Goal: Task Accomplishment & Management: Manage account settings

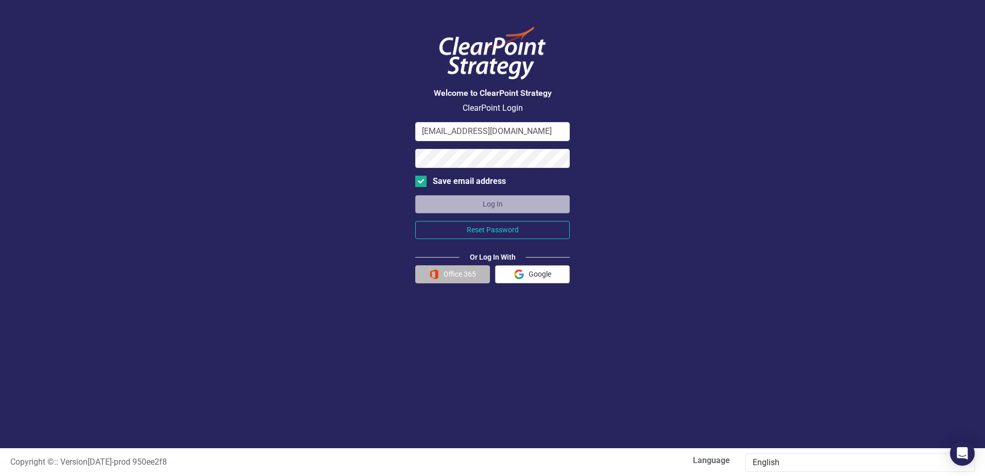
click at [448, 276] on button "Office 365" at bounding box center [452, 274] width 75 height 18
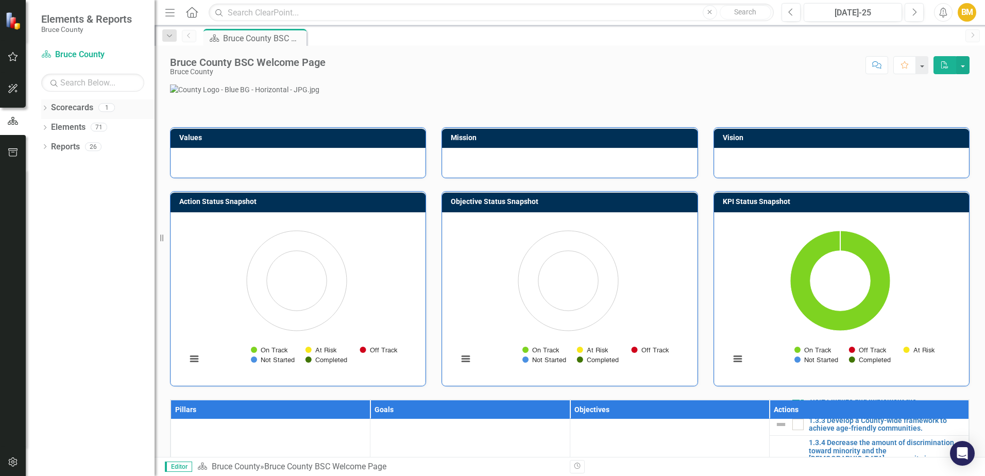
click at [65, 110] on link "Scorecards" at bounding box center [72, 108] width 42 height 12
click at [48, 106] on icon "Dropdown" at bounding box center [44, 109] width 7 height 6
click at [66, 124] on link "Bruce County" at bounding box center [106, 128] width 98 height 12
click at [72, 128] on link "Bruce County" at bounding box center [106, 128] width 98 height 12
click at [959, 70] on button "button" at bounding box center [962, 65] width 13 height 18
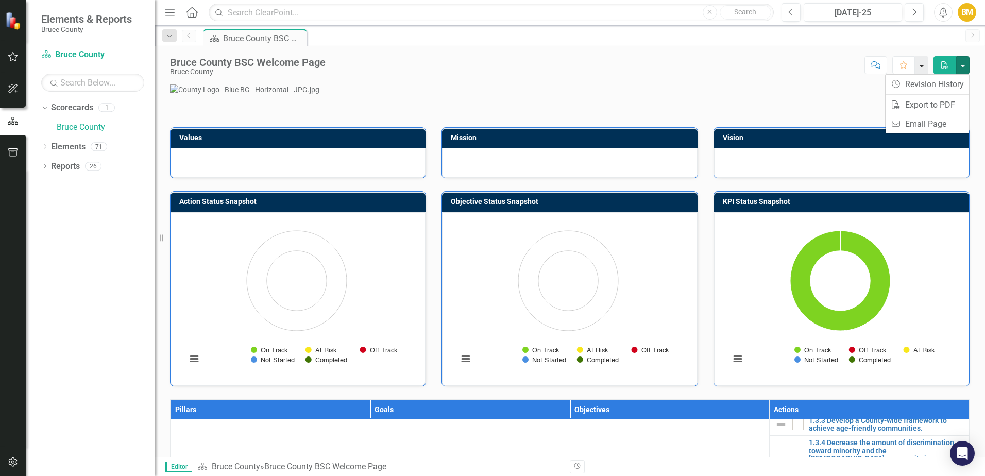
click at [923, 66] on button "button" at bounding box center [921, 65] width 13 height 18
click at [171, 14] on icon "Menu" at bounding box center [169, 12] width 13 height 11
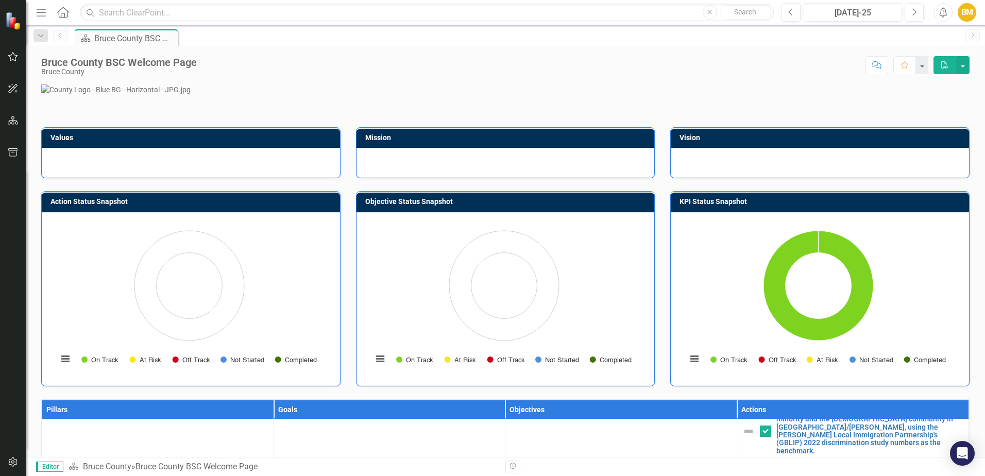
click at [43, 14] on icon "Menu" at bounding box center [41, 12] width 13 height 11
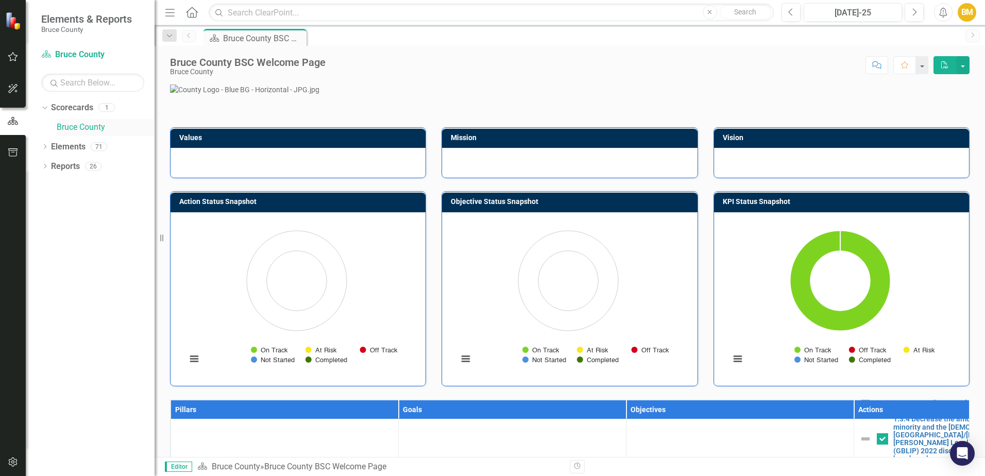
click at [73, 126] on link "Bruce County" at bounding box center [106, 128] width 98 height 12
click at [65, 144] on link "Elements" at bounding box center [68, 147] width 35 height 12
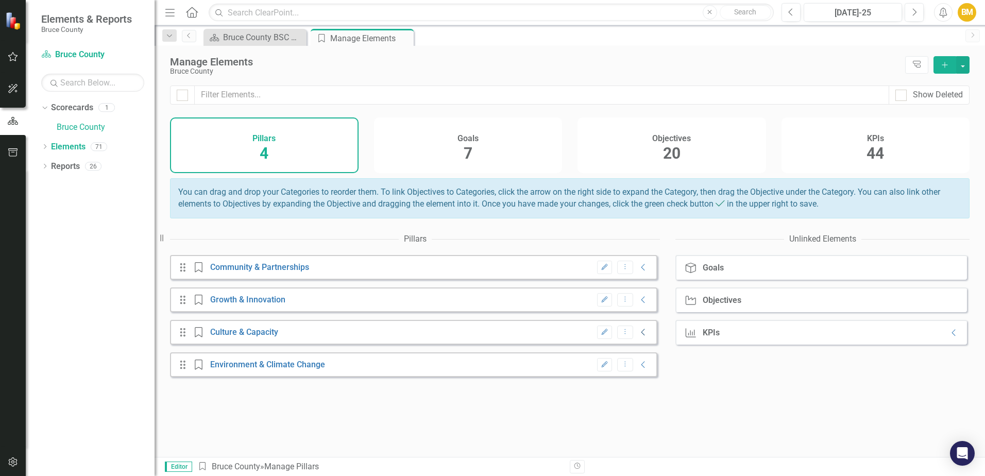
click at [638, 336] on icon "Collapse" at bounding box center [643, 332] width 10 height 8
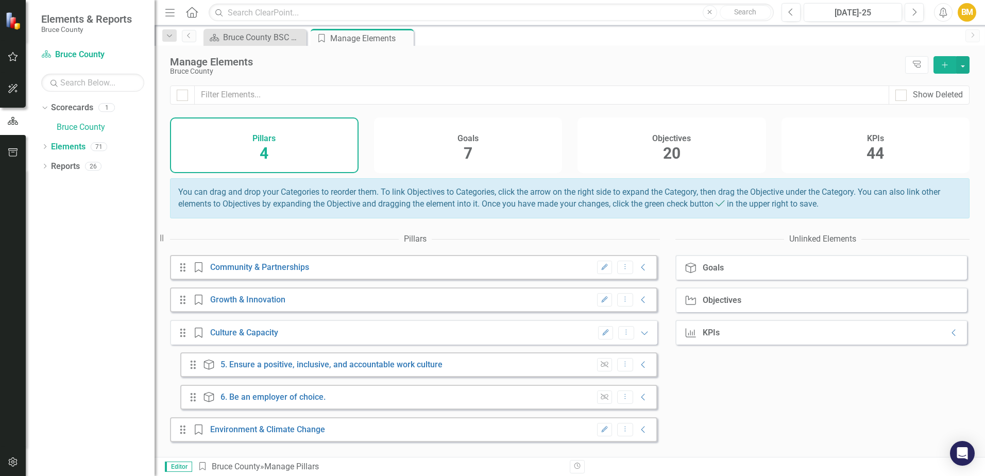
scroll to position [1, 0]
click at [639, 337] on icon "Expanded" at bounding box center [644, 333] width 10 height 8
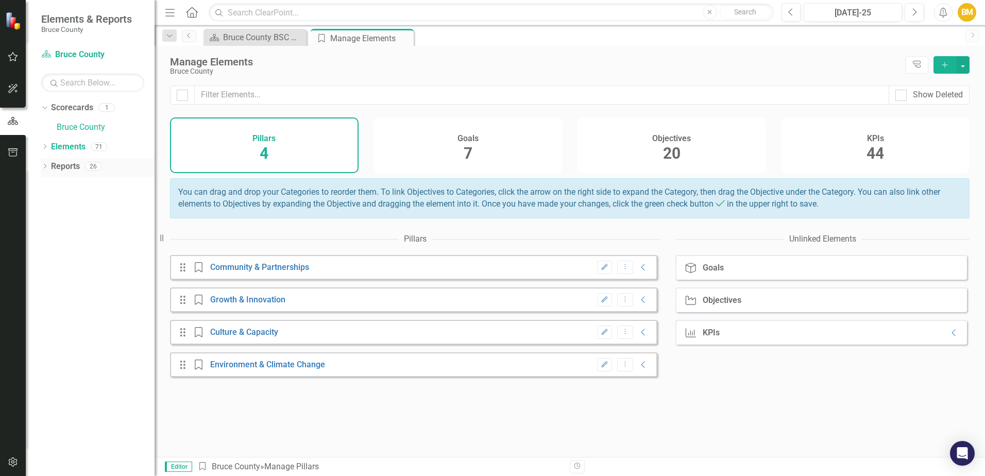
click at [70, 170] on link "Reports" at bounding box center [65, 167] width 29 height 12
click at [46, 164] on icon "Dropdown" at bounding box center [44, 167] width 7 height 6
click at [254, 38] on div "Bruce County BSC Welcome Page" at bounding box center [257, 37] width 68 height 13
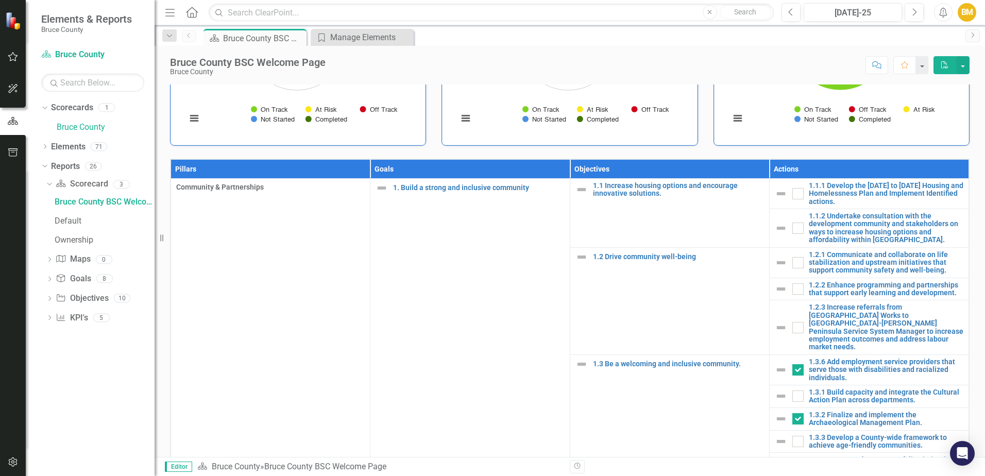
scroll to position [258, 0]
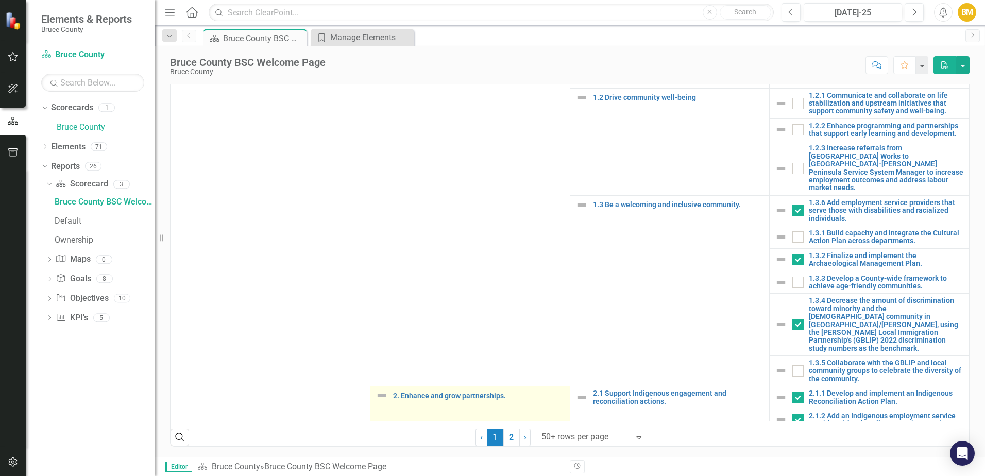
scroll to position [0, 0]
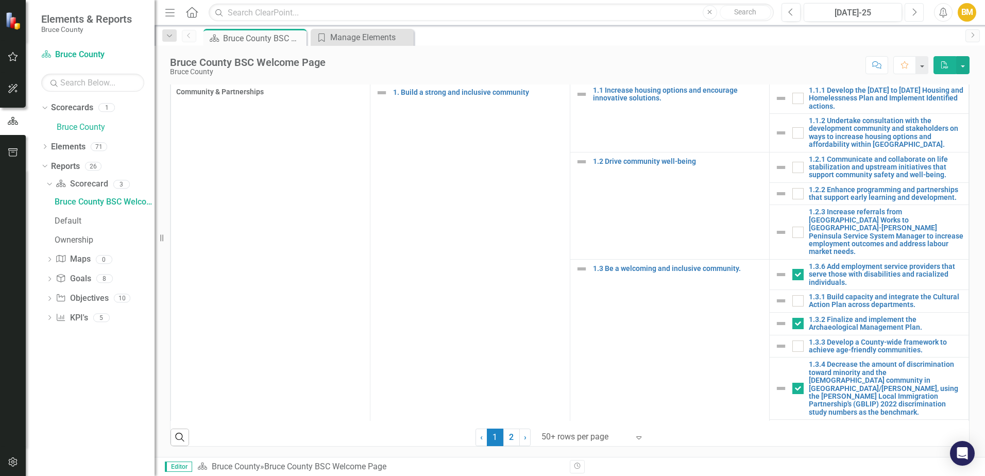
click at [913, 15] on icon "Next" at bounding box center [914, 12] width 6 height 9
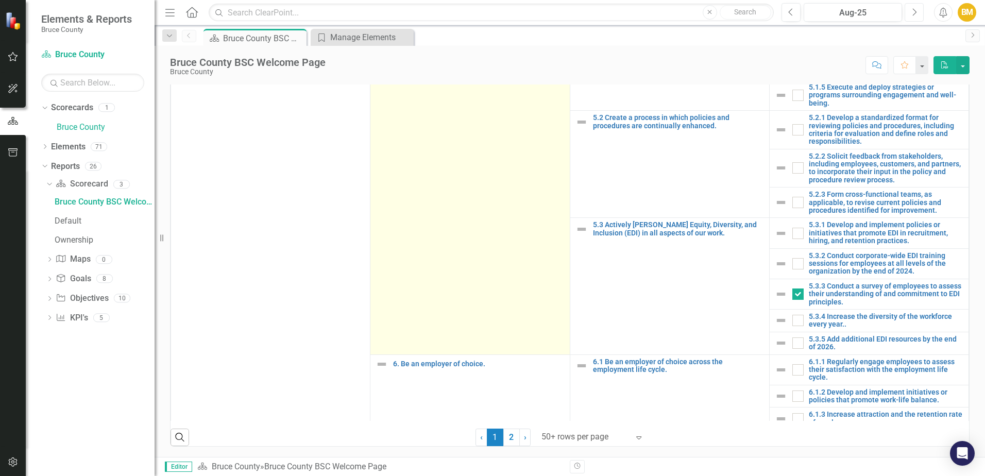
scroll to position [664, 0]
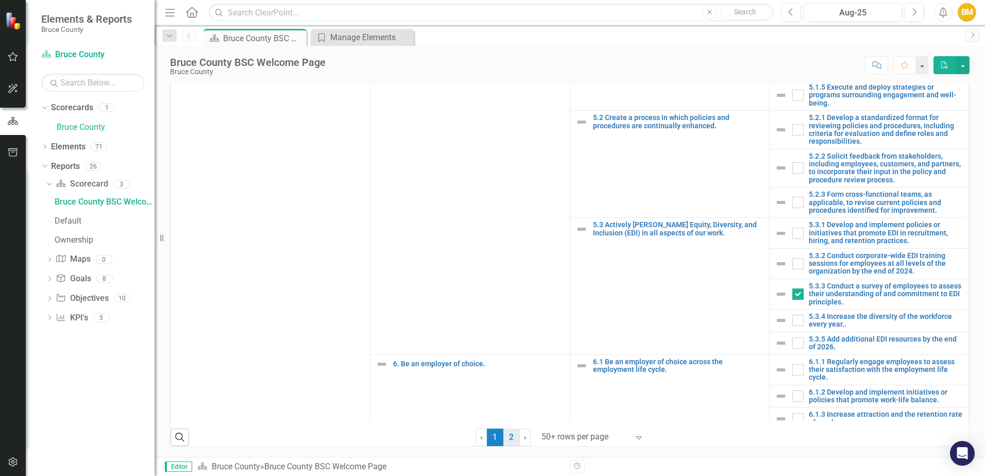
click at [511, 439] on link "2" at bounding box center [511, 438] width 16 height 18
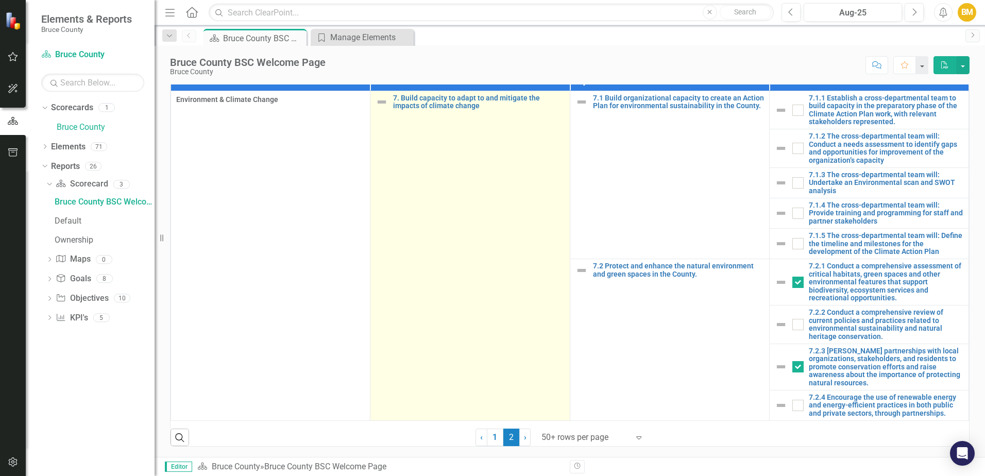
scroll to position [656, 0]
checkbox input "false"
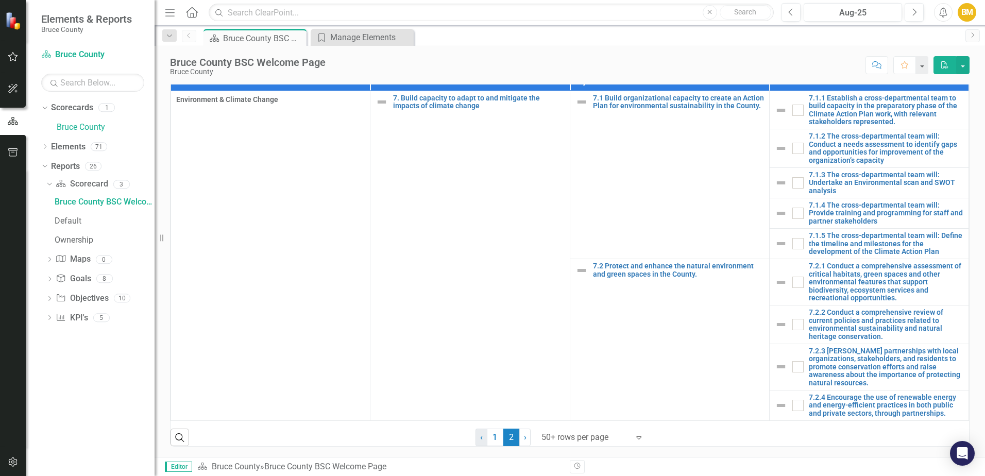
click at [480, 439] on span "‹" at bounding box center [481, 437] width 3 height 10
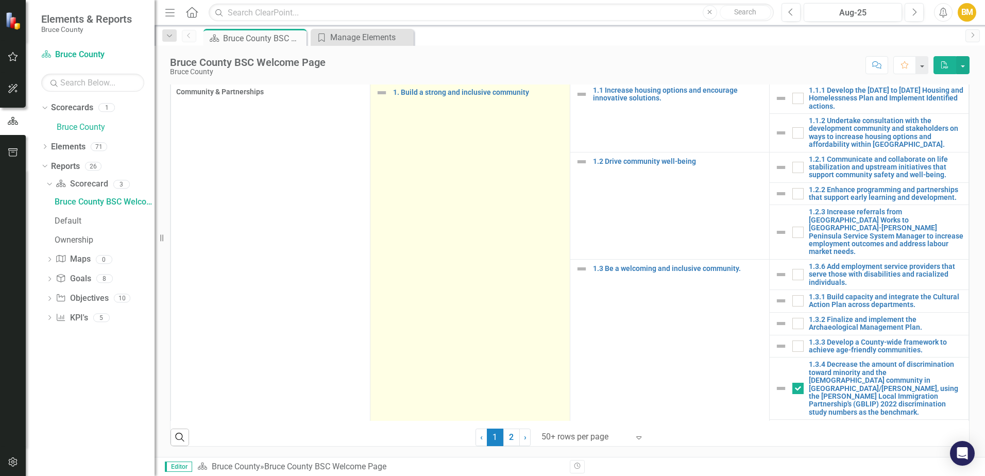
checkbox input "true"
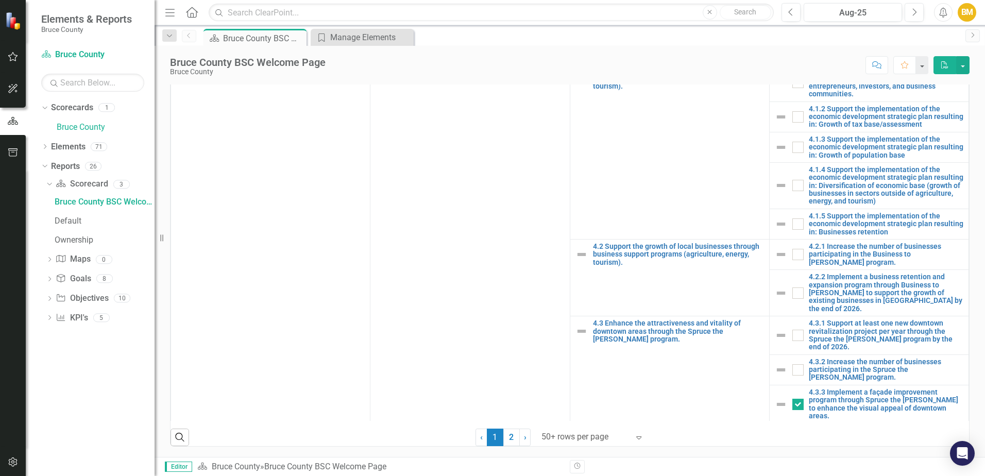
scroll to position [284, 0]
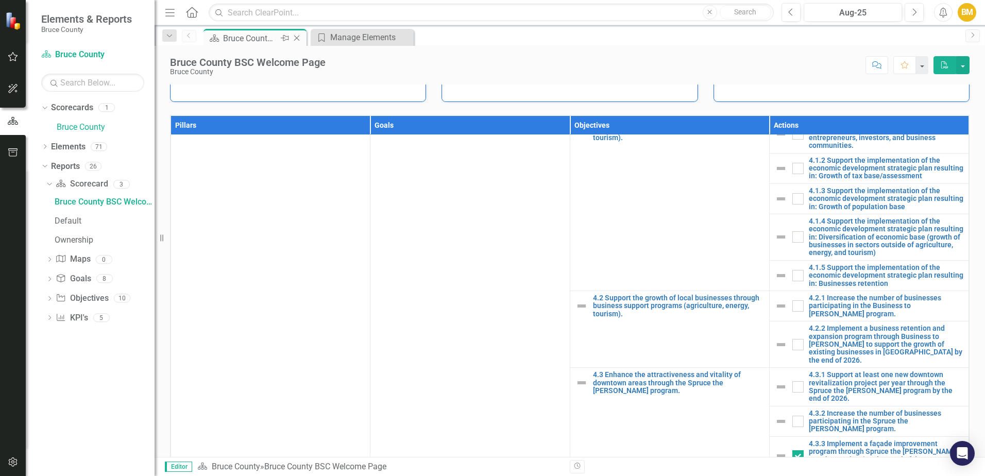
click at [267, 35] on div "Bruce County BSC Welcome Page" at bounding box center [250, 38] width 55 height 13
click at [245, 40] on div "Bruce County BSC Welcome Page" at bounding box center [250, 38] width 55 height 13
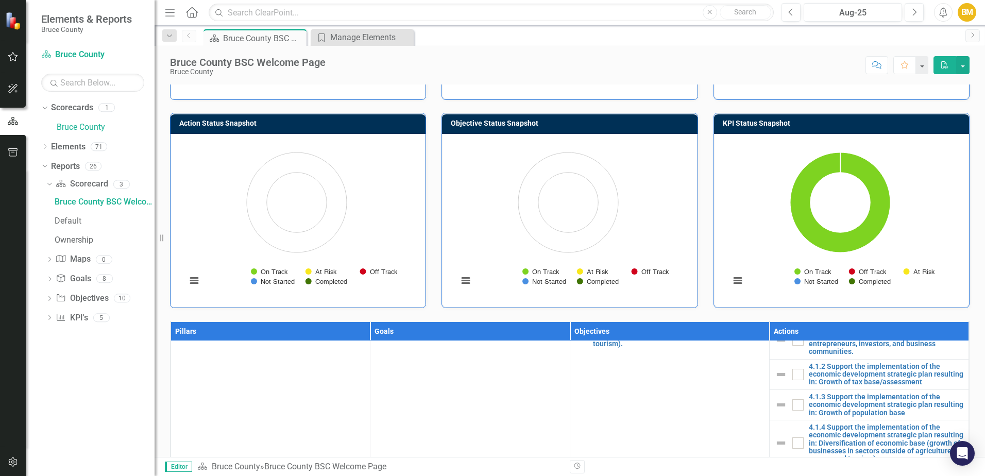
scroll to position [0, 0]
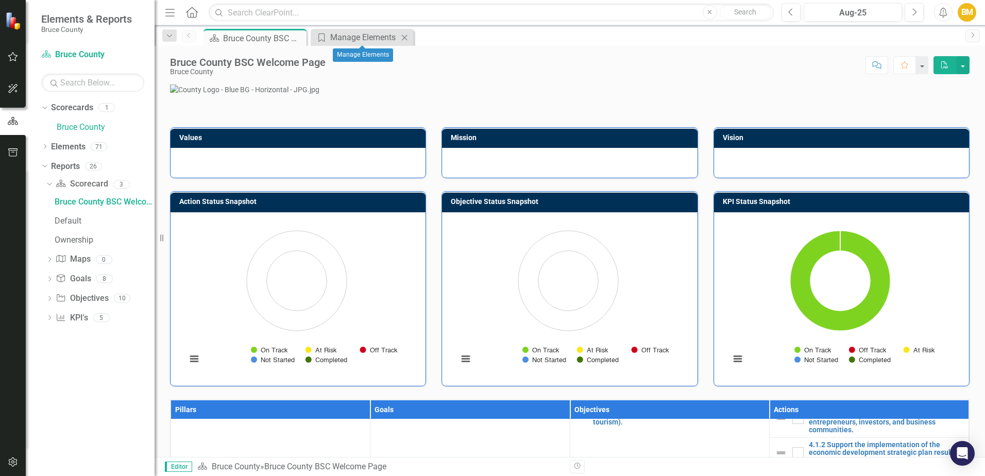
click at [409, 38] on icon "Close" at bounding box center [404, 37] width 10 height 8
click at [966, 16] on div "BM" at bounding box center [967, 12] width 19 height 19
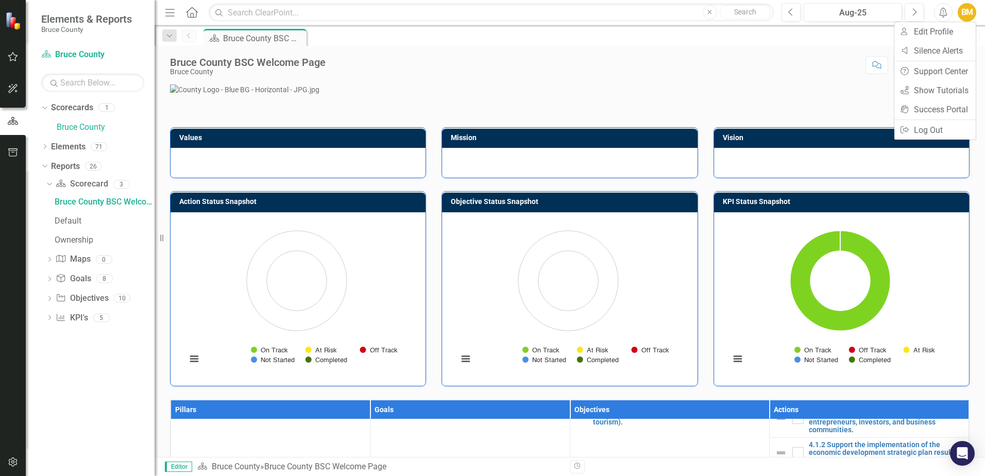
click at [966, 16] on div "BM" at bounding box center [967, 12] width 19 height 19
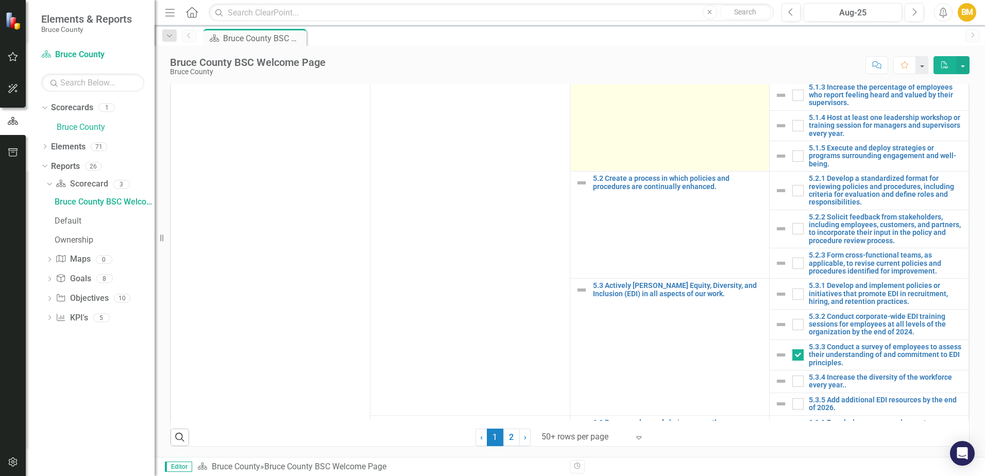
scroll to position [1686, 0]
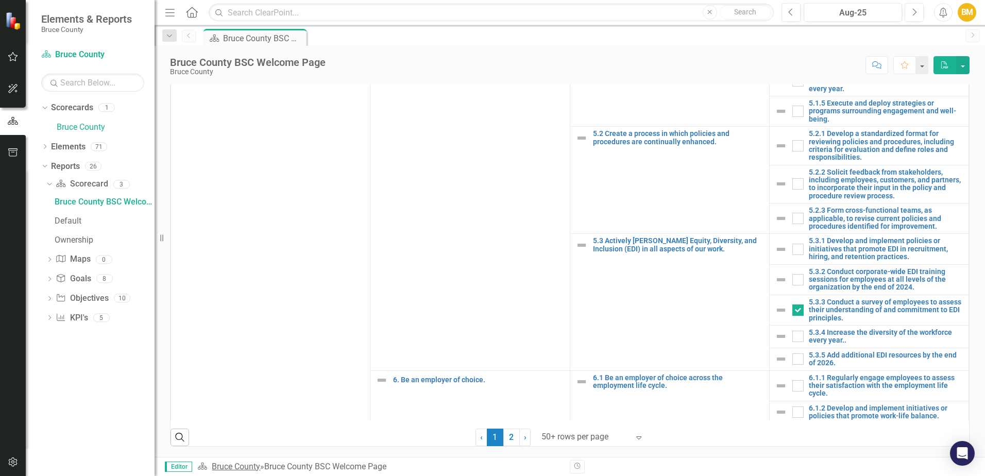
click at [241, 466] on link "Bruce County" at bounding box center [236, 467] width 48 height 10
click at [42, 164] on icon "Dropdown" at bounding box center [44, 165] width 6 height 7
click at [45, 110] on icon "Dropdown" at bounding box center [44, 107] width 6 height 7
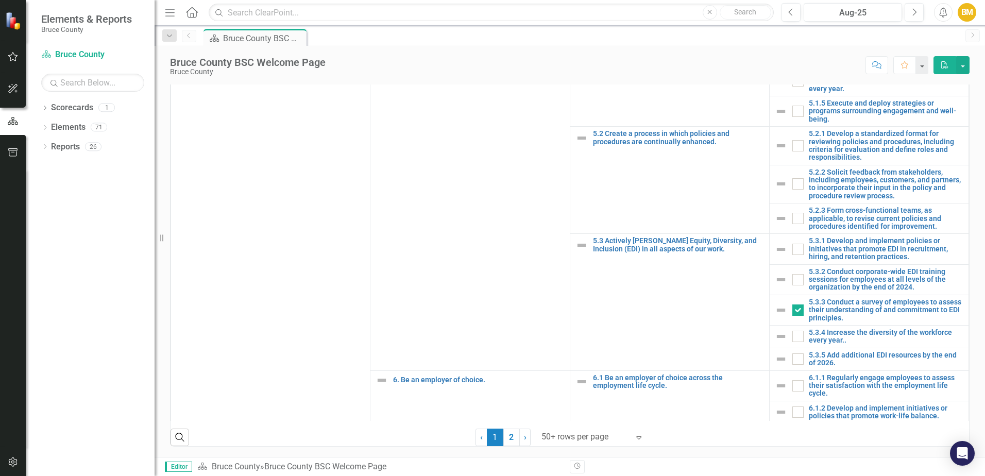
click at [967, 20] on div "BM" at bounding box center [967, 12] width 19 height 19
click at [13, 52] on button "button" at bounding box center [13, 57] width 23 height 22
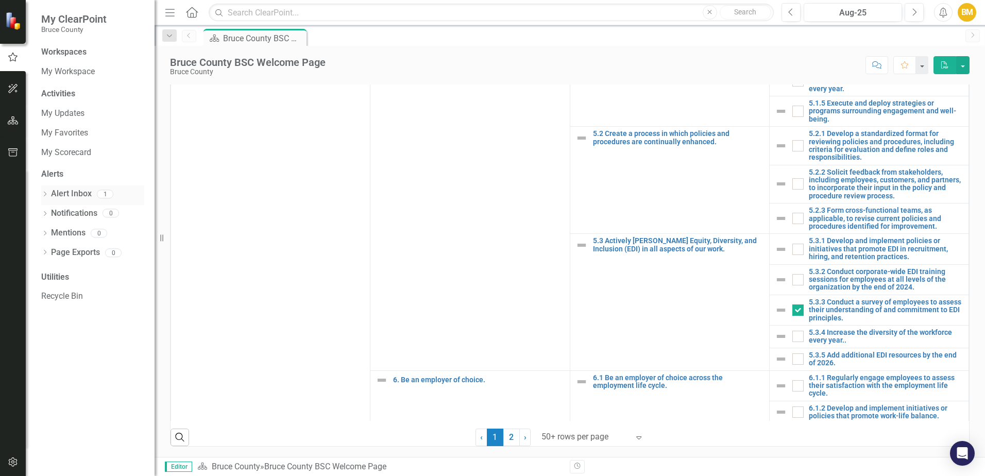
click at [78, 196] on link "Alert Inbox" at bounding box center [71, 194] width 41 height 12
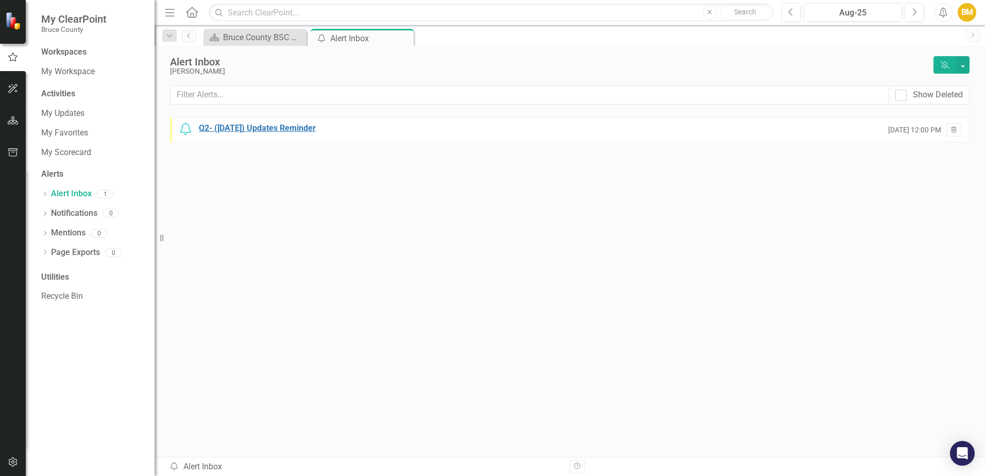
click at [273, 129] on div "Q2- (June 25) Updates Reminder" at bounding box center [257, 129] width 117 height 12
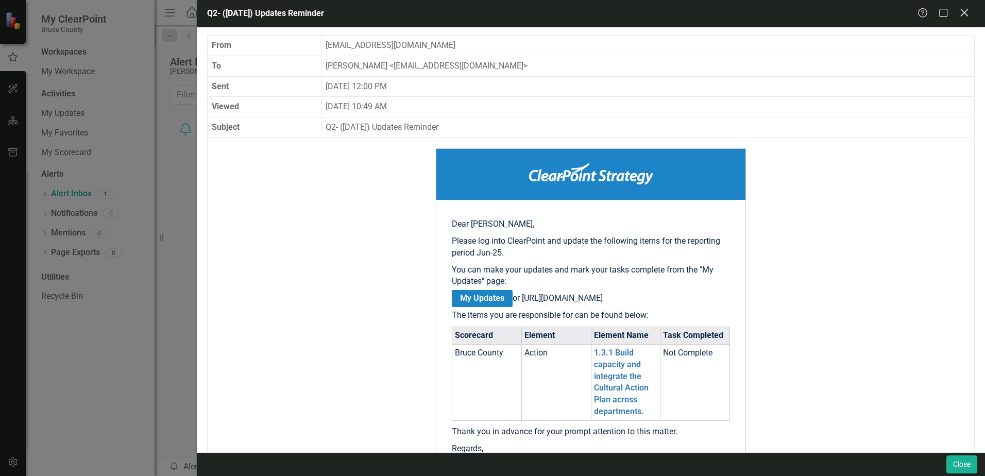
click at [966, 15] on icon "Close" at bounding box center [964, 13] width 13 height 10
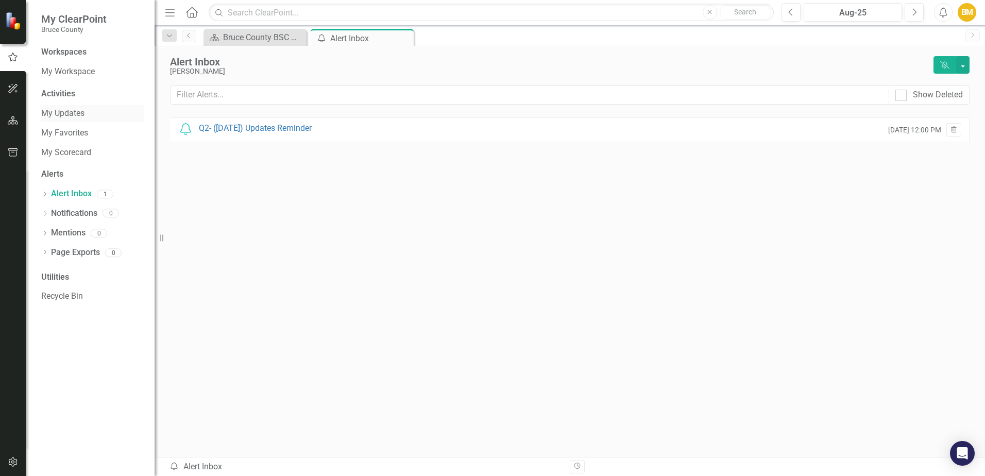
click at [72, 115] on link "My Updates" at bounding box center [92, 114] width 103 height 12
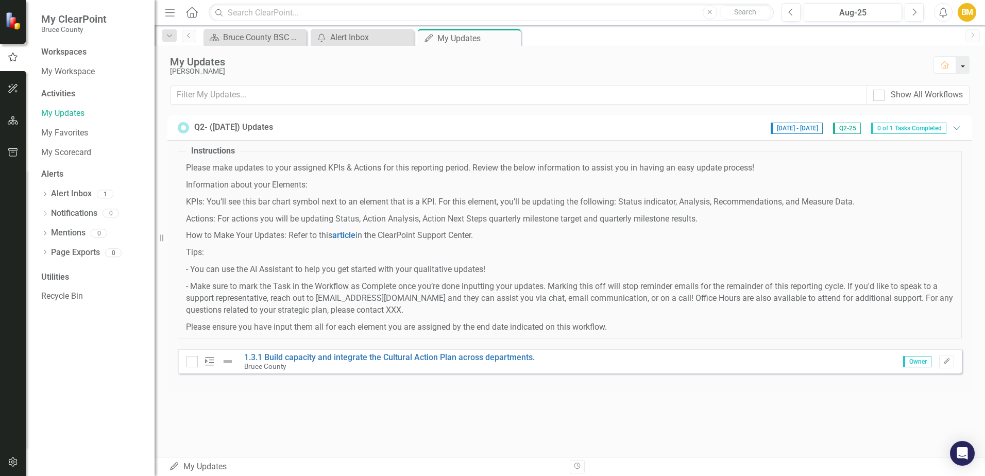
click at [966, 64] on button "button" at bounding box center [962, 65] width 13 height 18
click at [934, 81] on link "Home Set As Home" at bounding box center [928, 83] width 81 height 19
click at [222, 43] on link "Scorecard Bruce County BSC Welcome Page" at bounding box center [248, 37] width 85 height 13
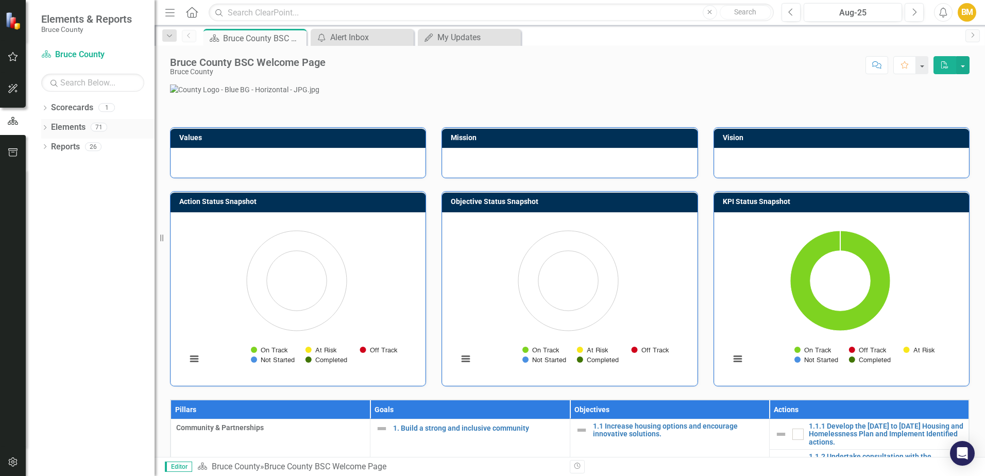
click at [46, 126] on icon "Dropdown" at bounding box center [44, 129] width 7 height 6
click at [48, 147] on icon "Dropdown" at bounding box center [49, 148] width 7 height 6
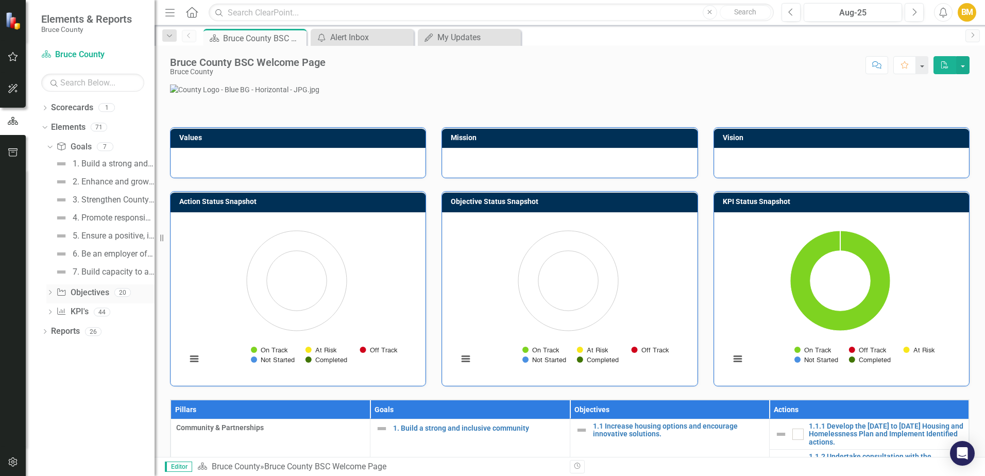
click at [49, 288] on div "Dropdown Objective Objectives 20" at bounding box center [100, 294] width 108 height 20
click at [47, 291] on icon "Dropdown" at bounding box center [49, 294] width 7 height 6
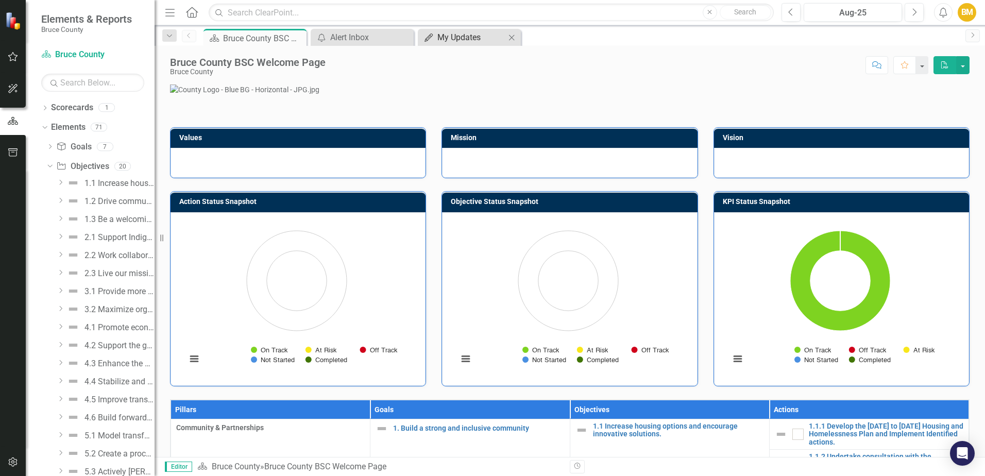
click at [451, 36] on div "My Updates" at bounding box center [471, 37] width 68 height 13
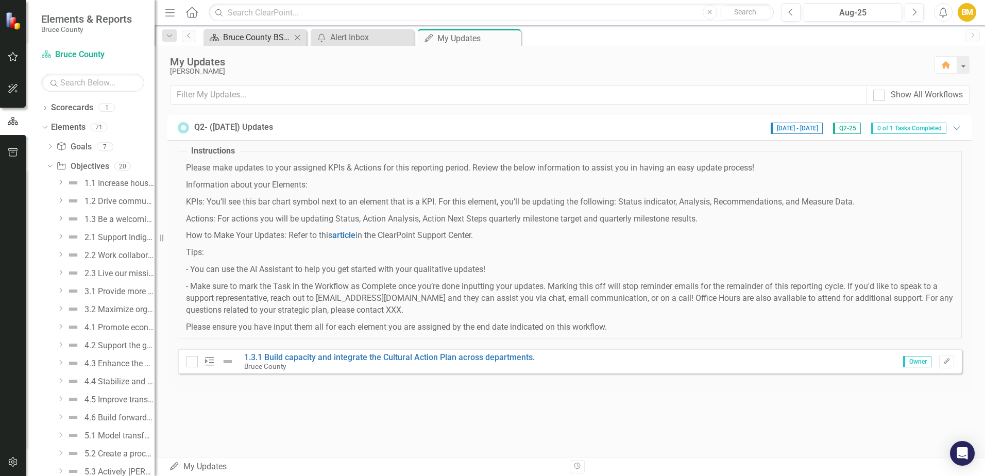
click at [261, 39] on div "Bruce County BSC Welcome Page" at bounding box center [257, 37] width 68 height 13
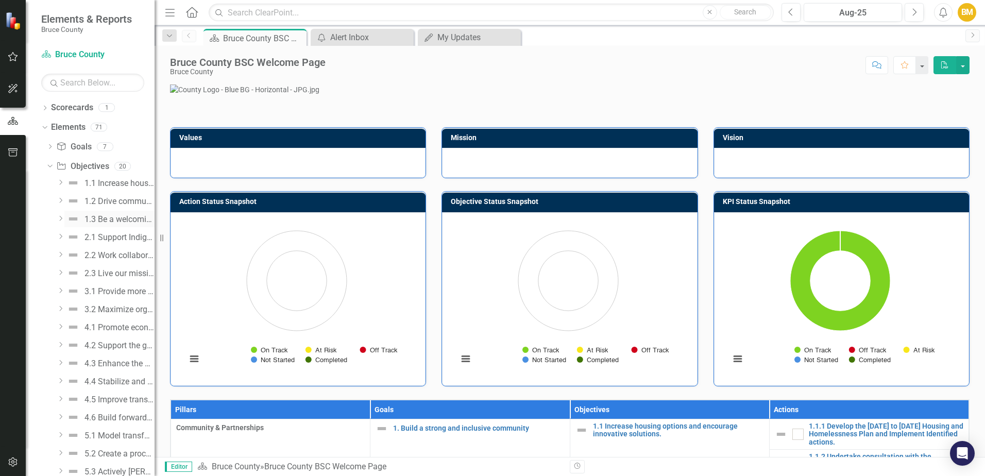
click at [105, 222] on div "1.3 Be a welcoming and inclusive community." at bounding box center [119, 219] width 70 height 9
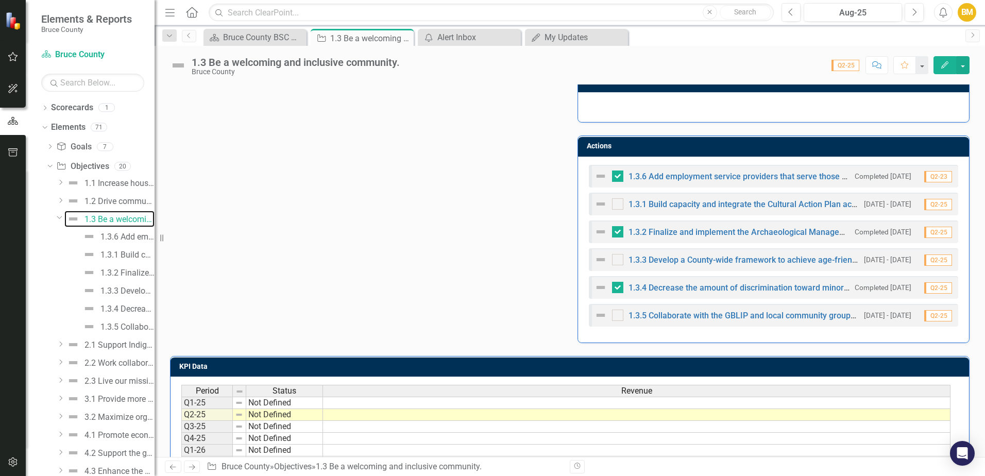
scroll to position [361, 0]
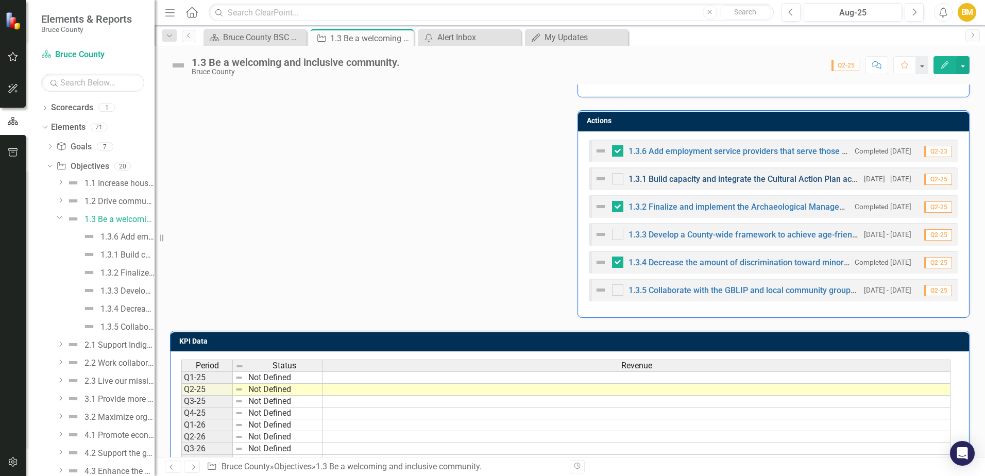
click at [679, 179] on link "1.3.1 Build capacity and integrate the Cultural Action Plan across departments." at bounding box center [774, 179] width 291 height 10
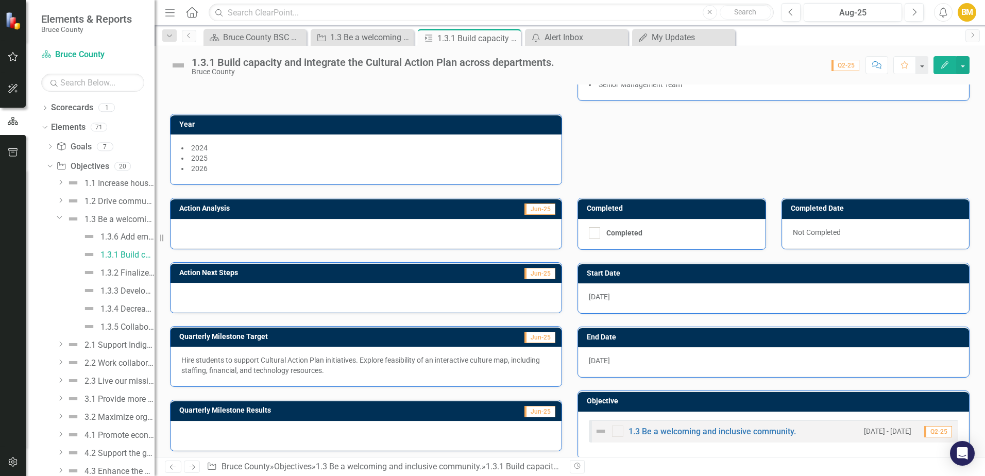
scroll to position [125, 0]
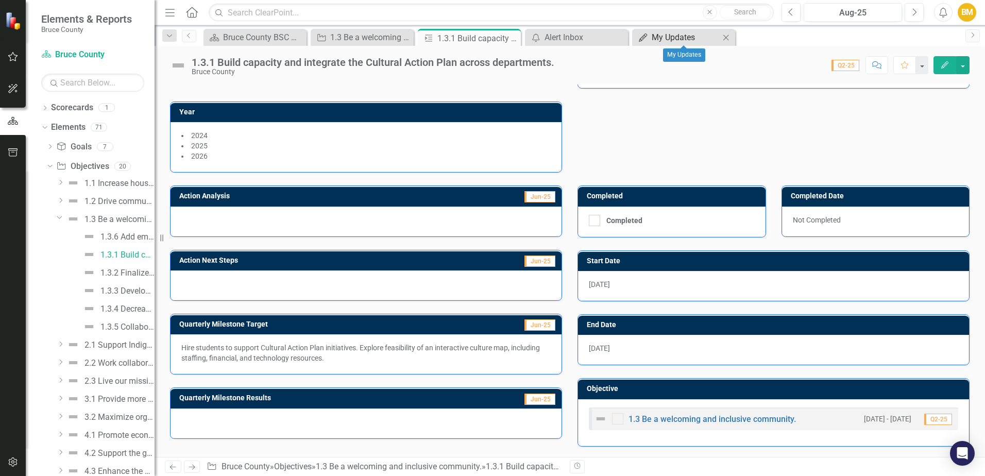
click at [649, 39] on link "My Updates My Updates" at bounding box center [677, 37] width 85 height 13
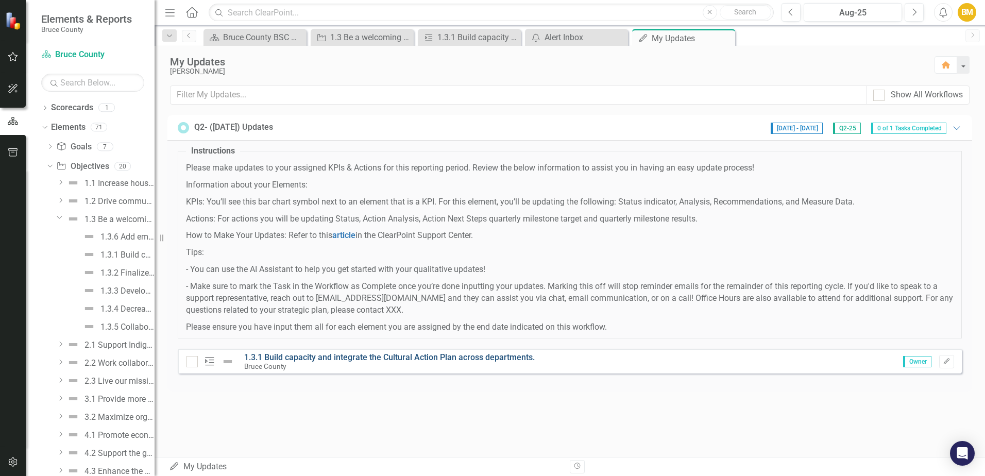
click at [369, 356] on link "1.3.1 Build capacity and integrate the Cultural Action Plan across departments." at bounding box center [389, 357] width 291 height 10
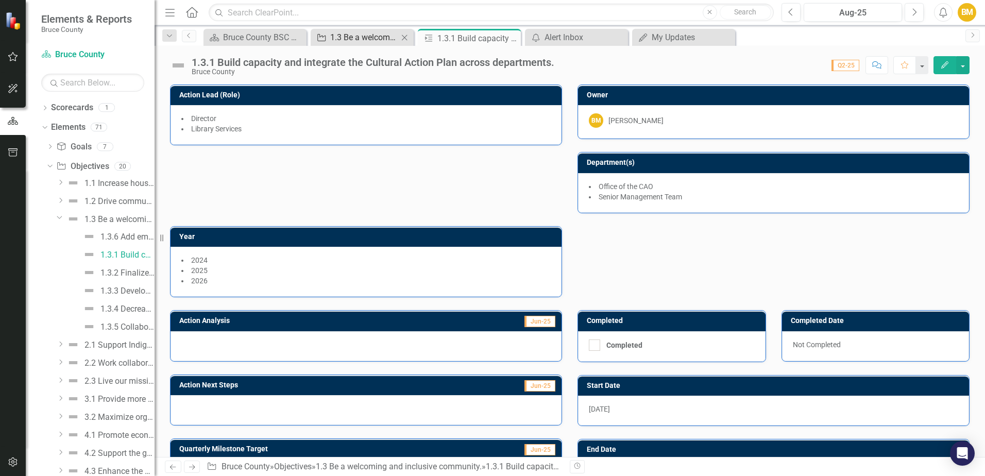
click at [361, 37] on div "1.3 Be a welcoming and inclusive community." at bounding box center [364, 37] width 68 height 13
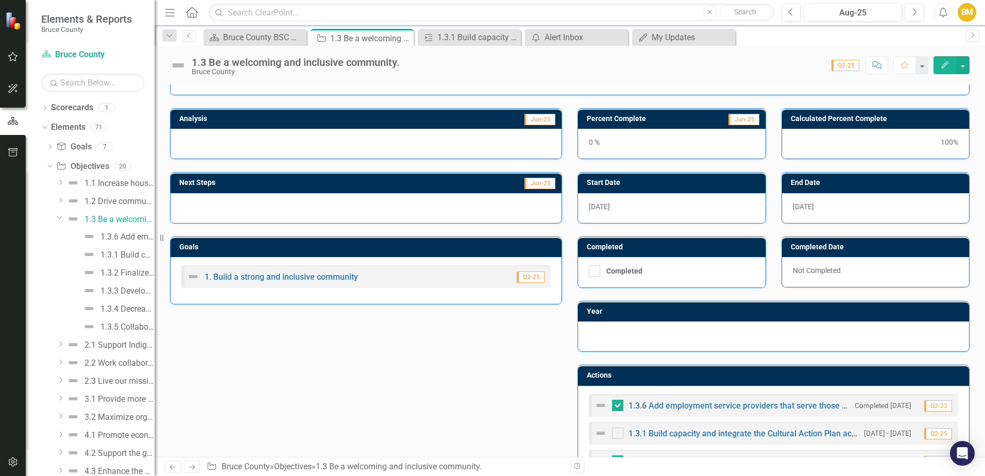
scroll to position [206, 0]
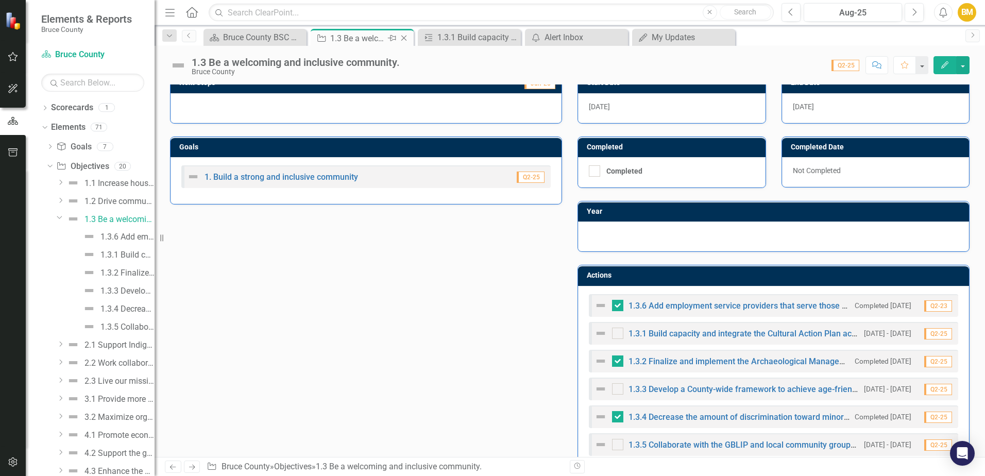
click at [403, 39] on icon at bounding box center [404, 39] width 6 height 6
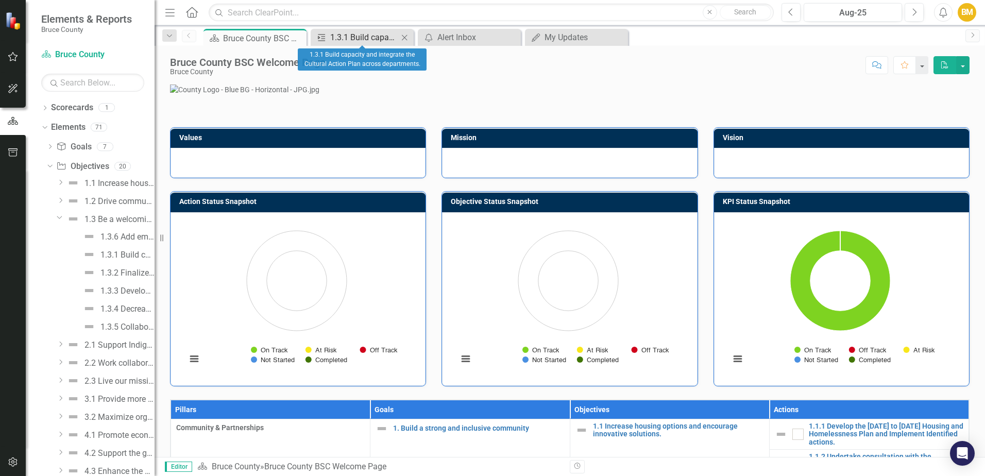
click at [382, 38] on div "1.3.1 Build capacity and integrate the Cultural Action Plan across departments." at bounding box center [364, 37] width 68 height 13
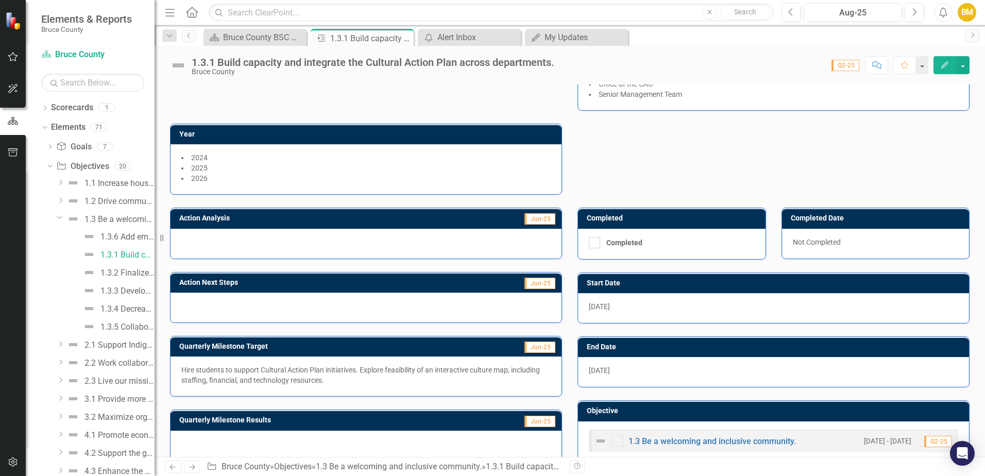
scroll to position [125, 0]
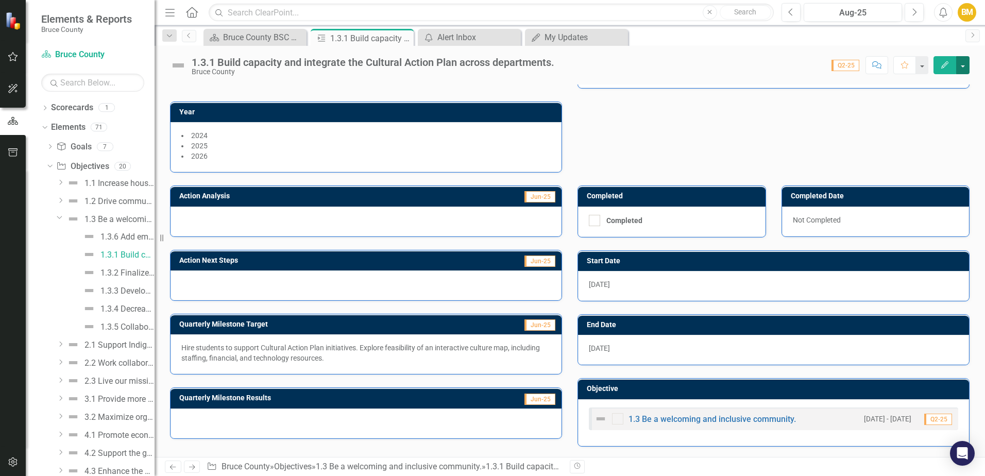
click at [961, 69] on button "button" at bounding box center [962, 65] width 13 height 18
click at [741, 142] on div "Action Lead (Role) Director Library Services Owner BM Brooke McLean Department(…" at bounding box center [569, 60] width 815 height 226
click at [255, 38] on div "Bruce County BSC Welcome Page" at bounding box center [257, 37] width 68 height 13
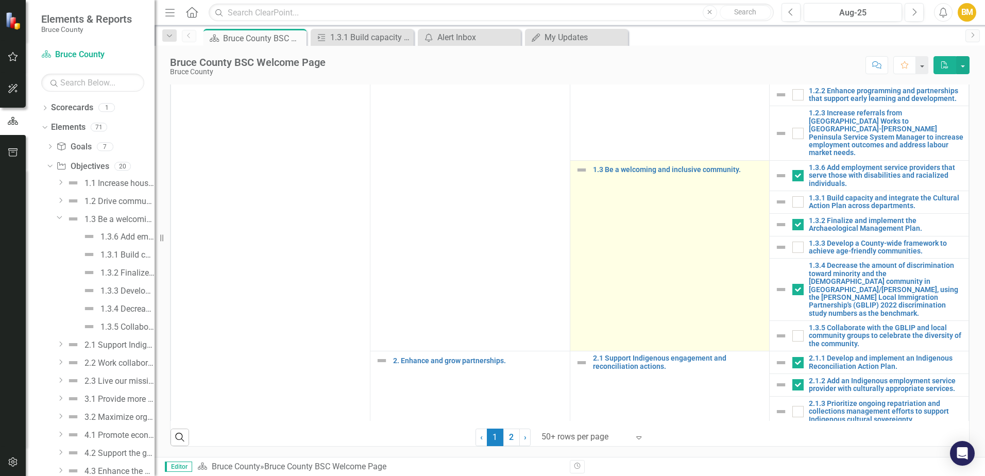
scroll to position [103, 0]
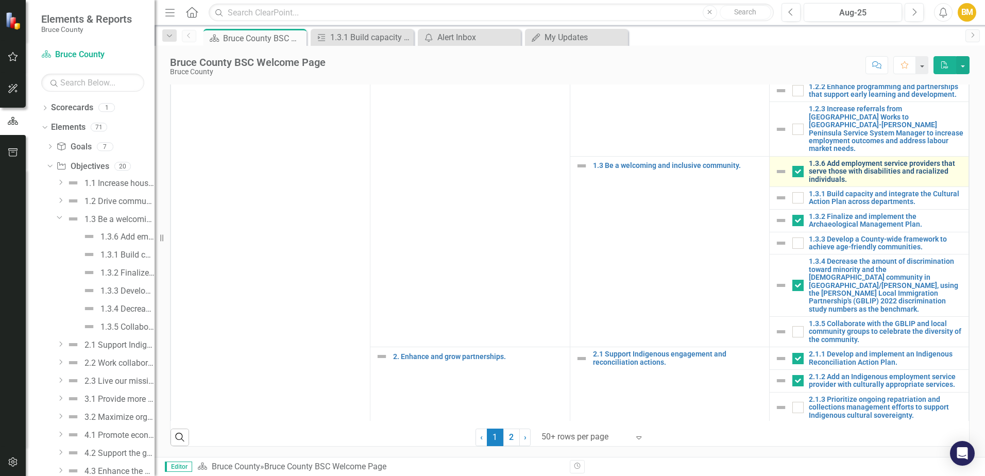
click at [818, 183] on link "1.3.6 Add employment service providers that serve those with disabilities and r…" at bounding box center [886, 172] width 155 height 24
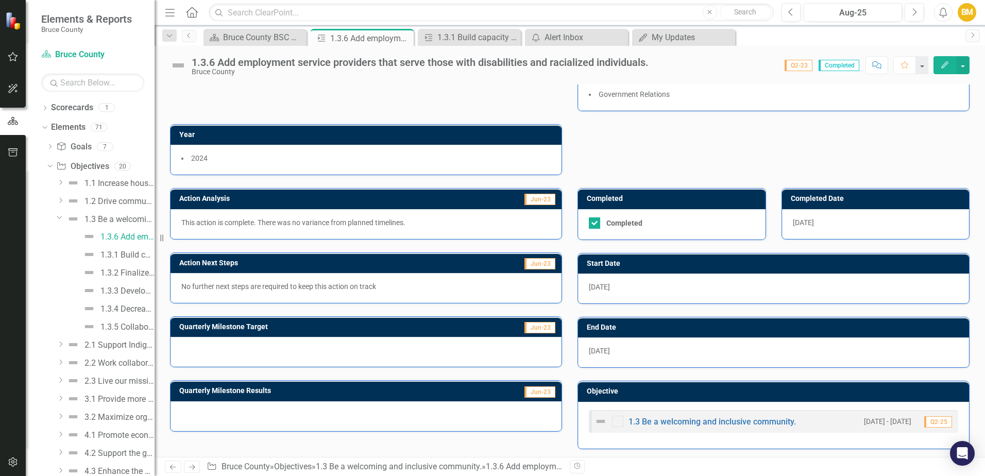
scroll to position [95, 0]
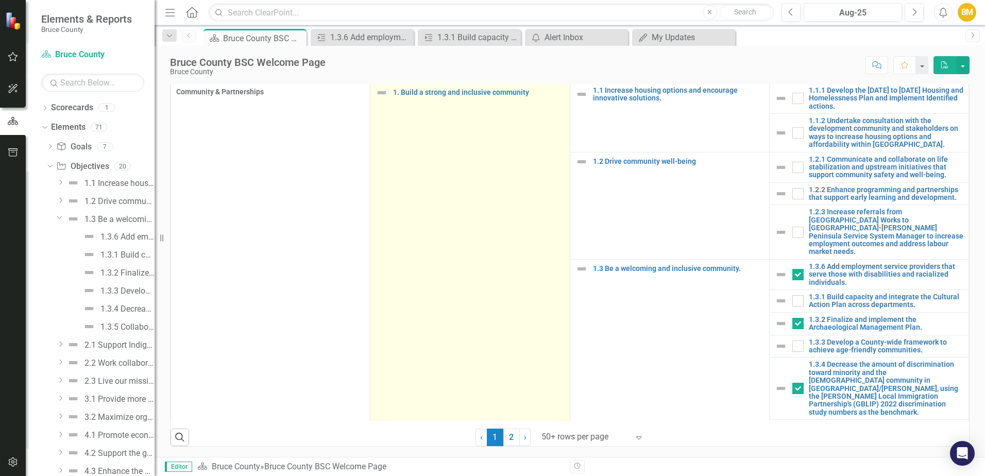
scroll to position [664, 0]
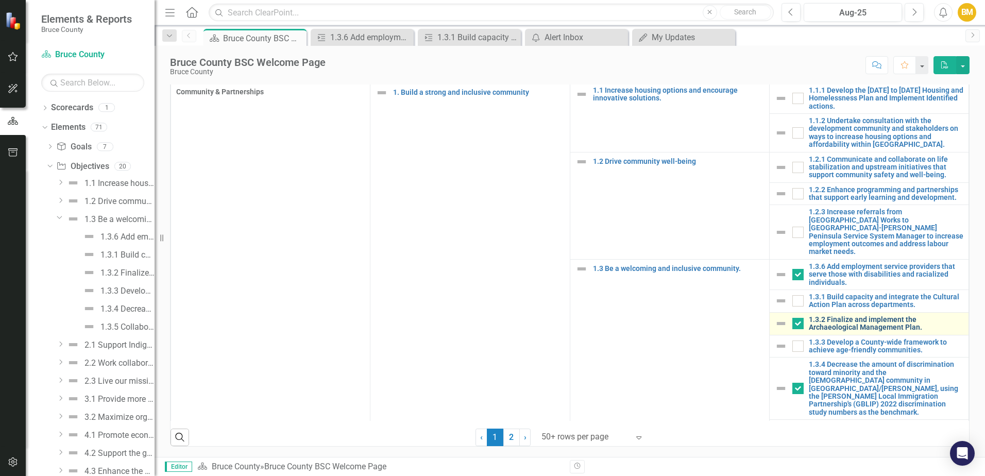
click at [822, 316] on link "1.3.2 Finalize and implement the Archaeological Management Plan." at bounding box center [886, 324] width 155 height 16
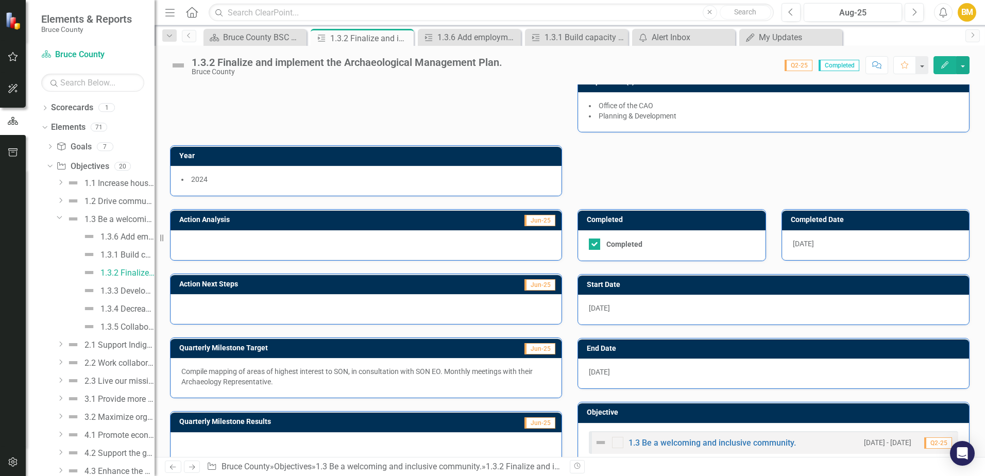
scroll to position [105, 0]
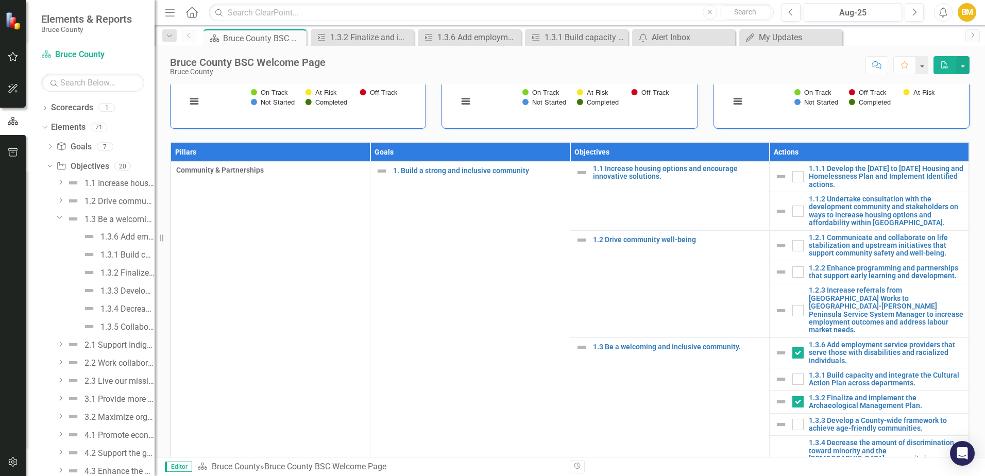
scroll to position [464, 0]
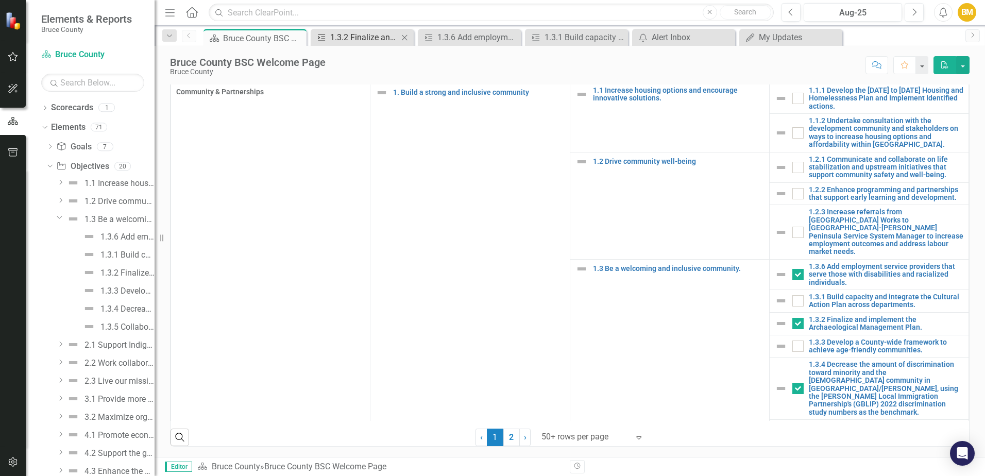
click at [360, 37] on div "1.3.2 Finalize and implement the Archaeological Management Plan." at bounding box center [364, 37] width 68 height 13
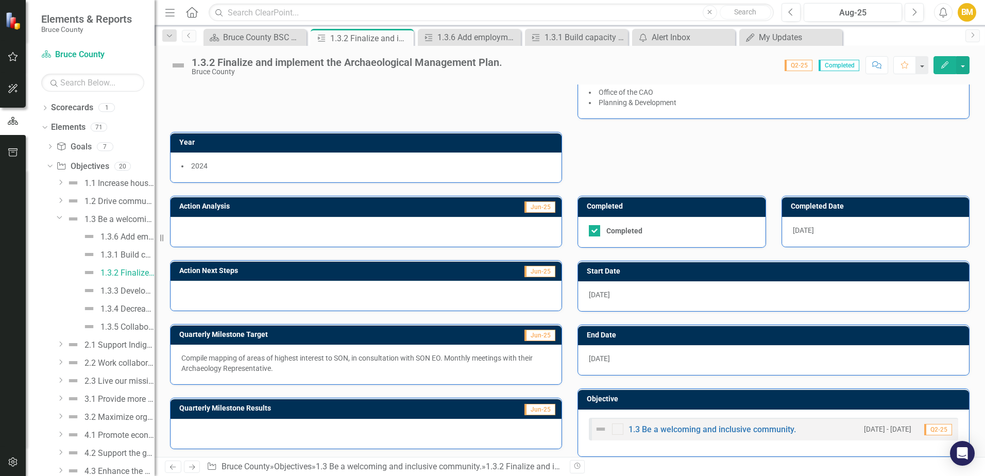
scroll to position [105, 0]
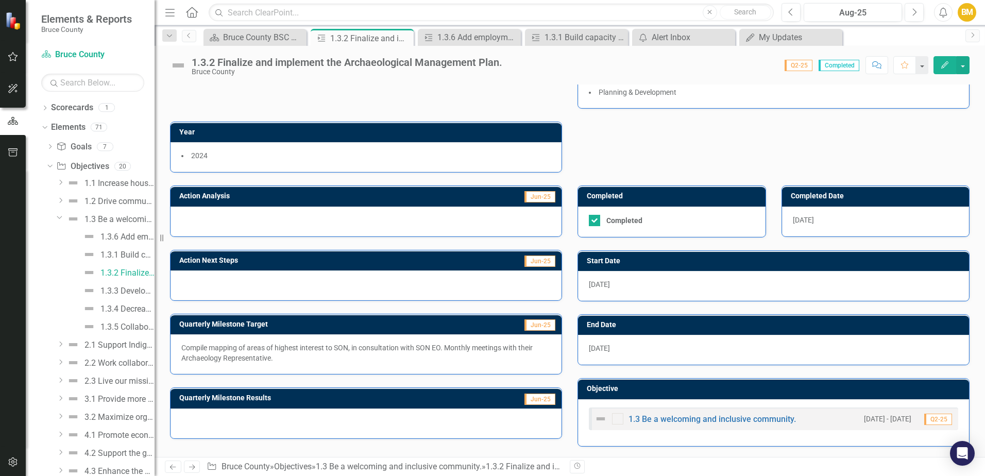
click at [378, 347] on p "Compile mapping of areas of highest interest to SON, in consultation with SON E…" at bounding box center [365, 353] width 369 height 21
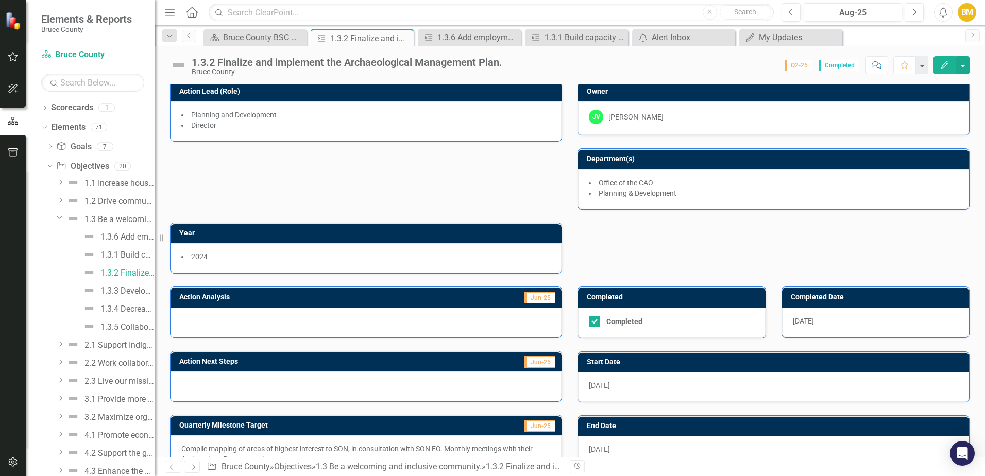
scroll to position [0, 0]
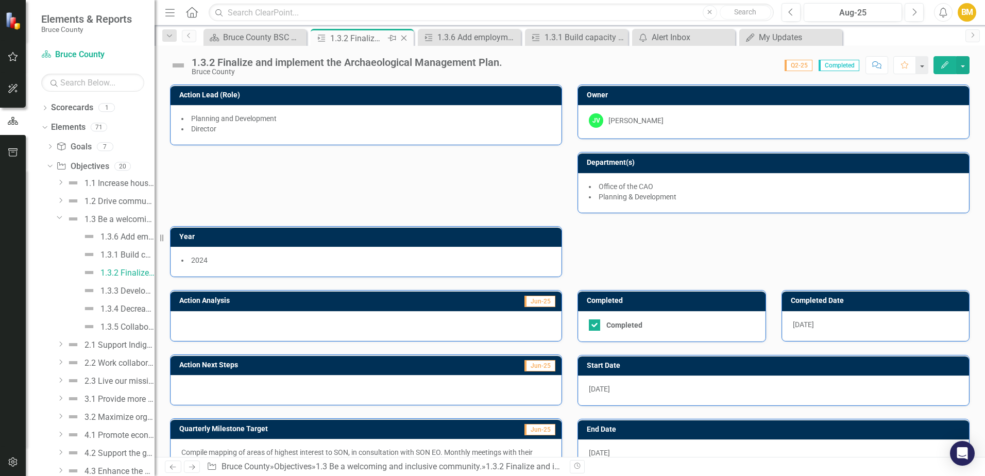
click at [402, 40] on icon at bounding box center [404, 39] width 6 height 6
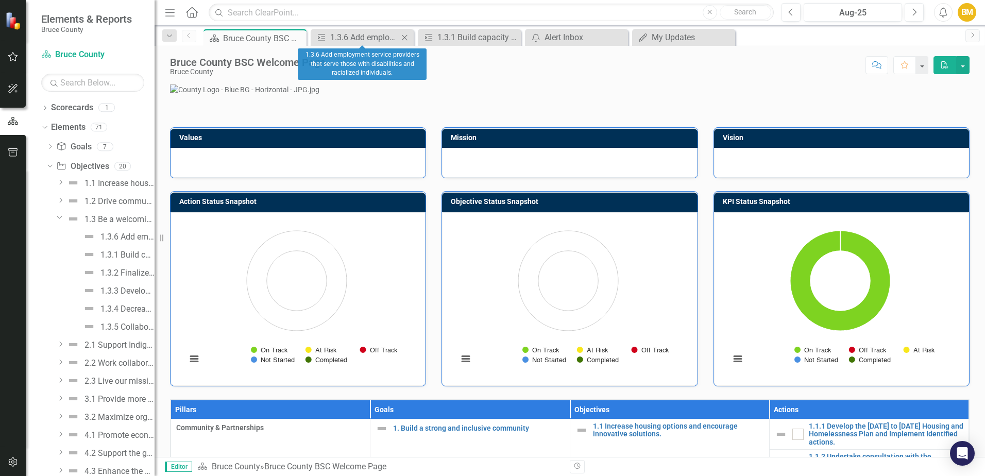
click at [408, 36] on icon "Close" at bounding box center [404, 37] width 10 height 8
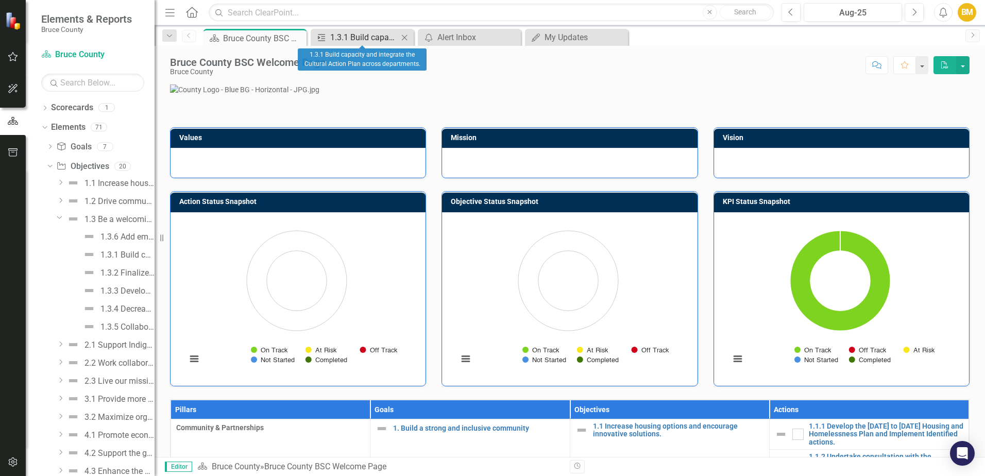
click at [382, 35] on div "1.3.1 Build capacity and integrate the Cultural Action Plan across departments." at bounding box center [364, 37] width 68 height 13
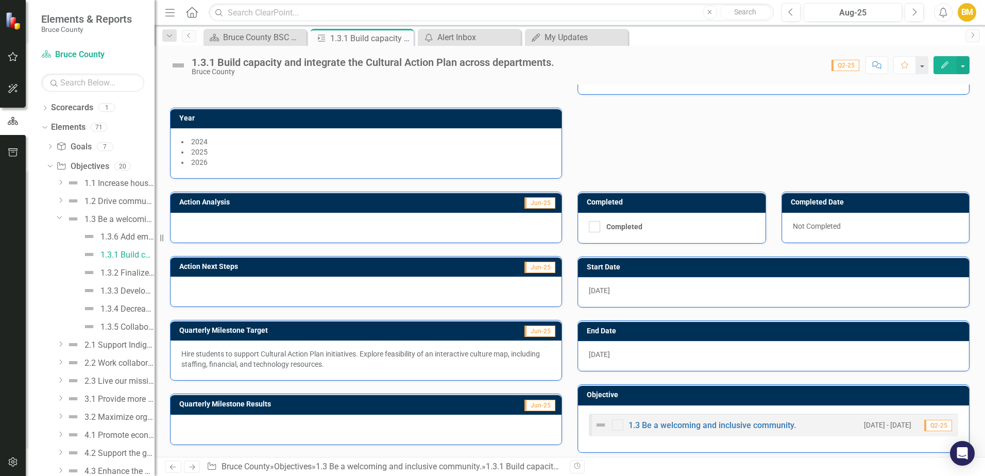
scroll to position [125, 0]
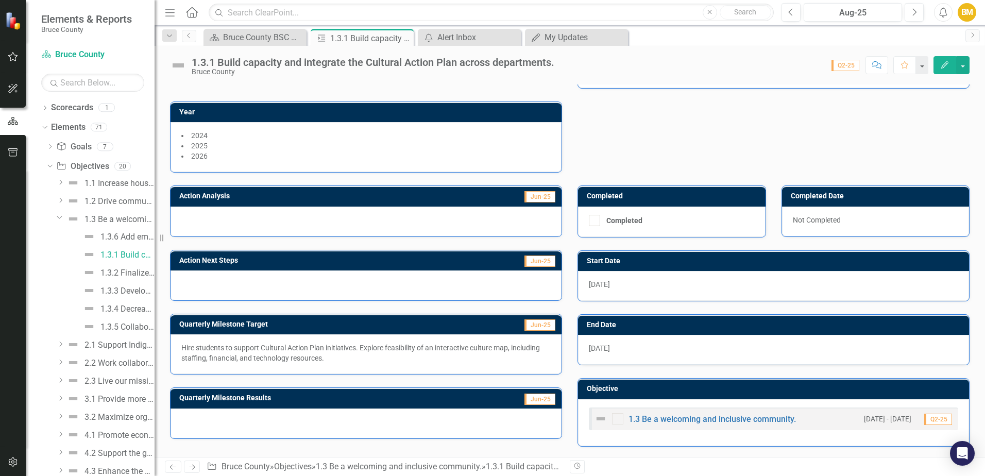
click at [328, 430] on div at bounding box center [366, 424] width 391 height 30
click at [247, 420] on div at bounding box center [366, 424] width 391 height 30
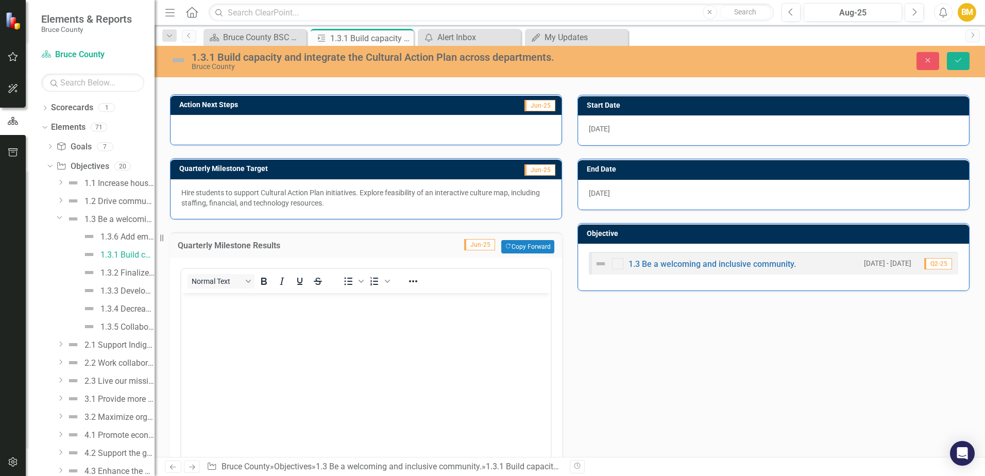
scroll to position [331, 0]
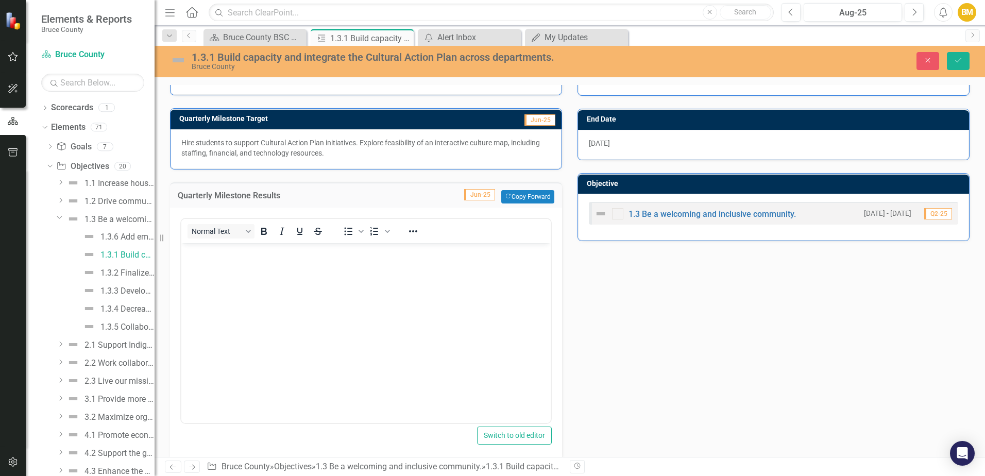
click at [218, 281] on body "Rich Text Area. Press ALT-0 for help." at bounding box center [365, 320] width 369 height 155
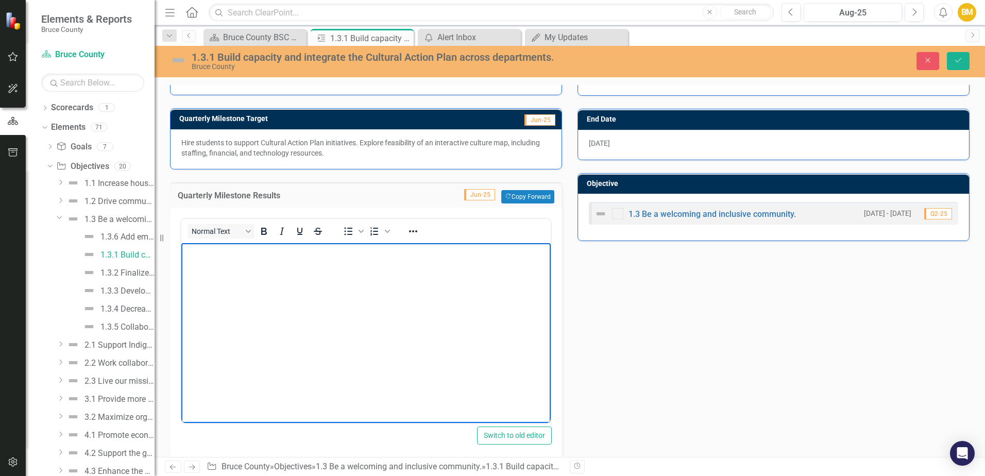
click at [301, 299] on body "Rich Text Area. Press ALT-0 for help." at bounding box center [365, 320] width 369 height 155
click at [330, 313] on body "Rich Text Area. Press ALT-0 for help." at bounding box center [365, 320] width 369 height 155
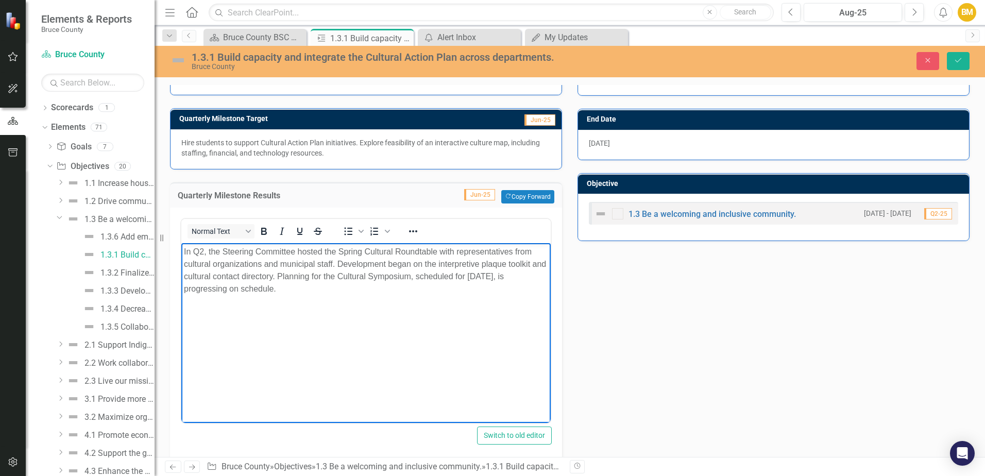
click at [337, 265] on p "In Q2, the Steering Committee hosted the Spring Cultural Roundtable with repres…" at bounding box center [366, 269] width 364 height 49
drag, startPoint x: 233, startPoint y: 278, endPoint x: 184, endPoint y: 278, distance: 48.9
click at [184, 278] on p "In Q2, the Steering Committee hosted the Spring Cultural Roundtable with repres…" at bounding box center [366, 269] width 364 height 49
drag, startPoint x: 405, startPoint y: 277, endPoint x: 300, endPoint y: 279, distance: 105.1
click at [300, 279] on p "In Q2, the Steering Committee hosted the Spring Cultural Roundtable with repres…" at bounding box center [366, 269] width 364 height 49
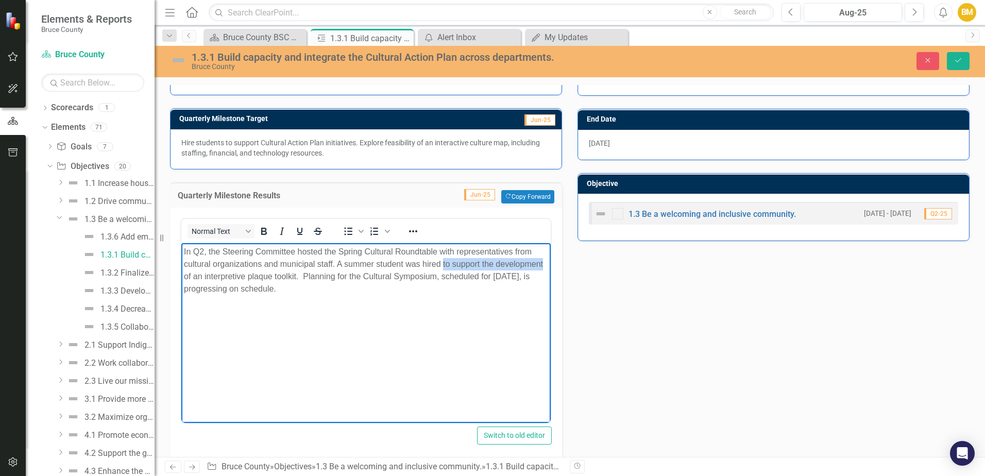
drag, startPoint x: 543, startPoint y: 263, endPoint x: 444, endPoint y: 267, distance: 99.0
click at [444, 267] on p "In Q2, the Steering Committee hosted the Spring Cultural Roundtable with repres…" at bounding box center [366, 269] width 364 height 49
click at [295, 276] on p "In Q2, the Steering Committee hosted the Spring Cultural Roundtable with repres…" at bounding box center [366, 269] width 364 height 49
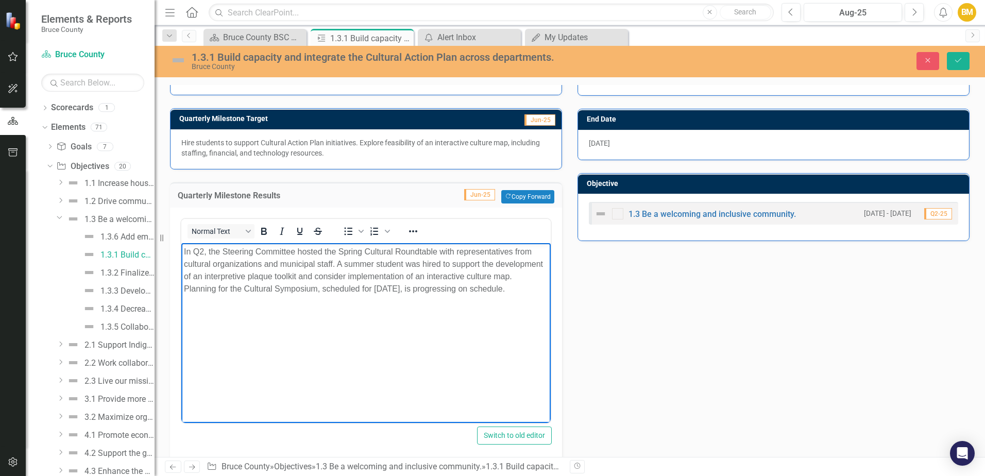
click at [331, 338] on body "In Q2, the Steering Committee hosted the Spring Cultural Roundtable with repres…" at bounding box center [365, 320] width 369 height 155
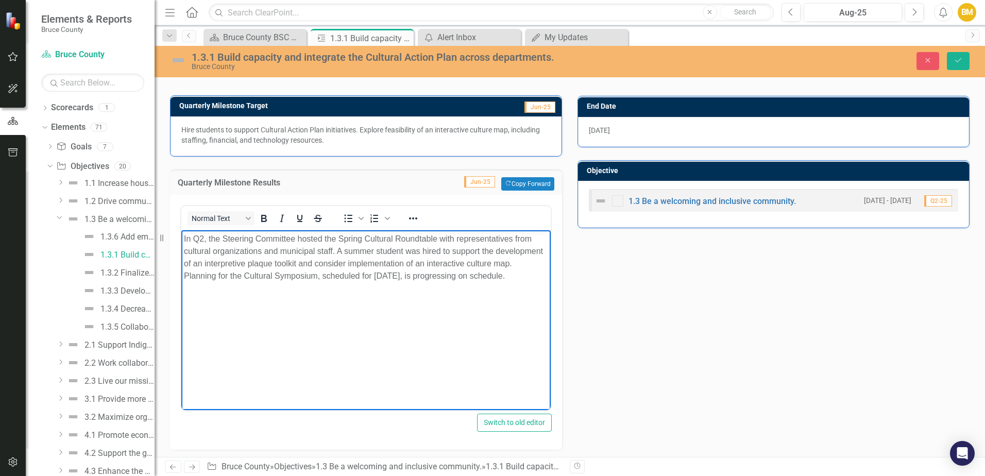
scroll to position [346, 0]
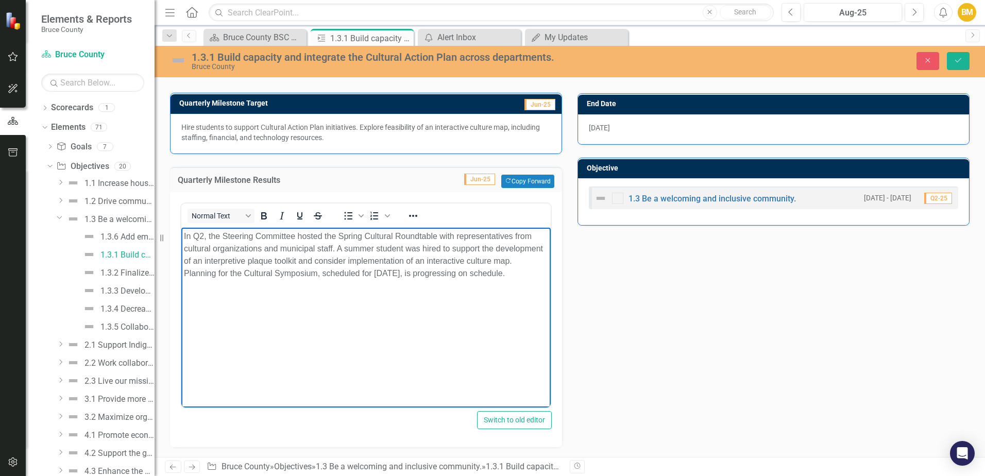
drag, startPoint x: 183, startPoint y: 235, endPoint x: 544, endPoint y: 281, distance: 363.6
click at [544, 281] on body "In Q2, the Steering Committee hosted the Spring Cultural Roundtable with repres…" at bounding box center [365, 304] width 369 height 155
copy p "In Q2, the Steering Committee hosted the Spring Cultural Roundtable with repres…"
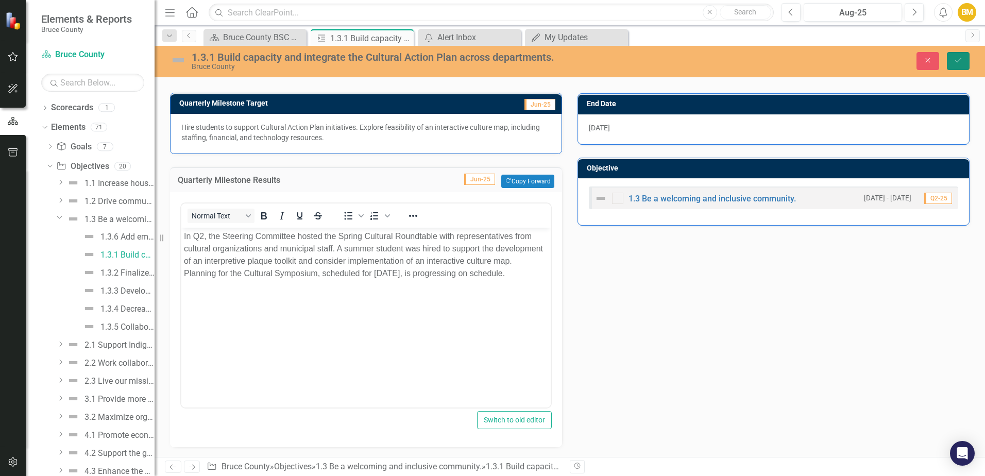
click at [960, 65] on button "Save" at bounding box center [958, 61] width 23 height 18
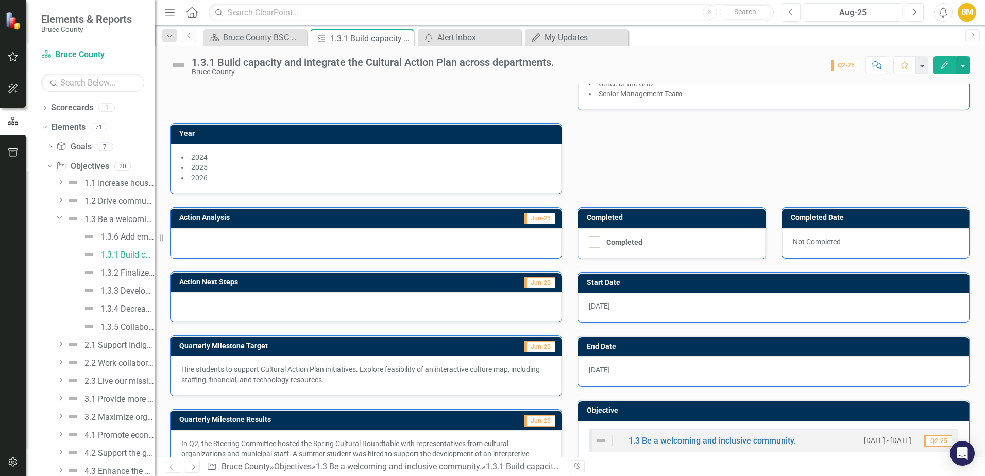
scroll to position [147, 0]
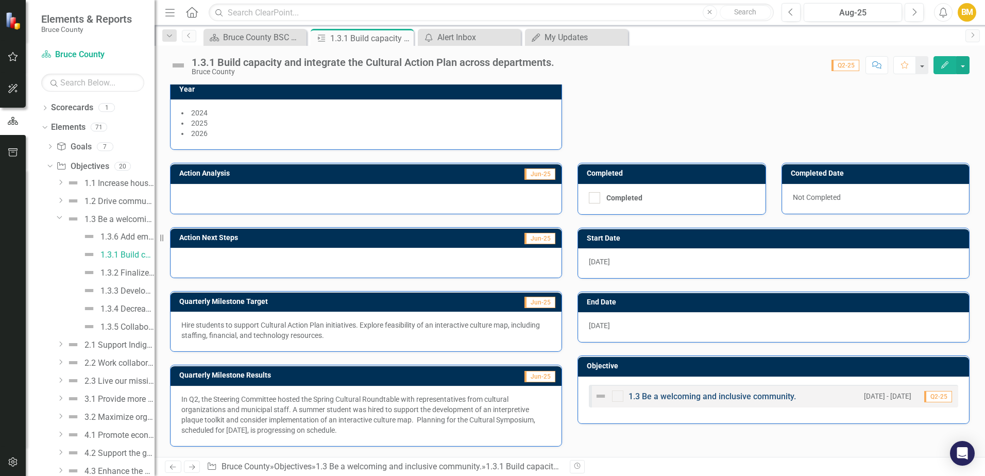
click at [697, 397] on link "1.3 Be a welcoming and inclusive community." at bounding box center [712, 397] width 167 height 10
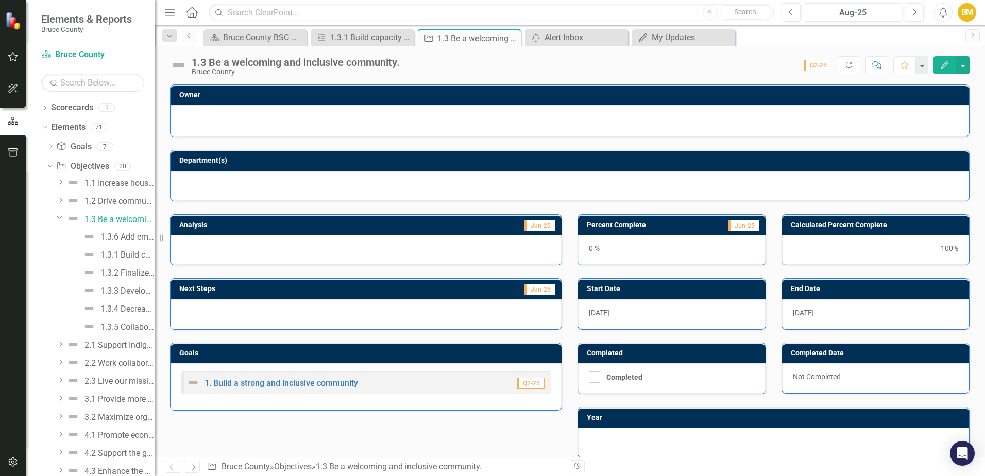
checkbox input "false"
checkbox input "true"
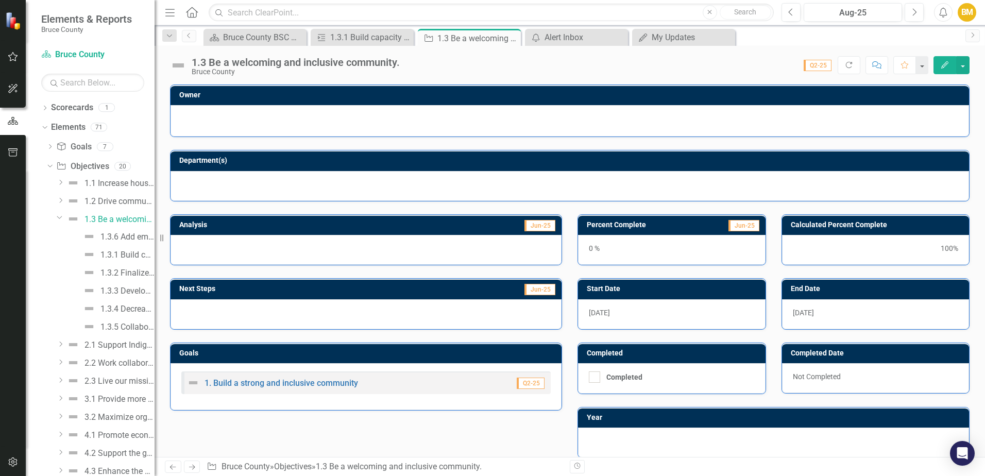
checkbox input "true"
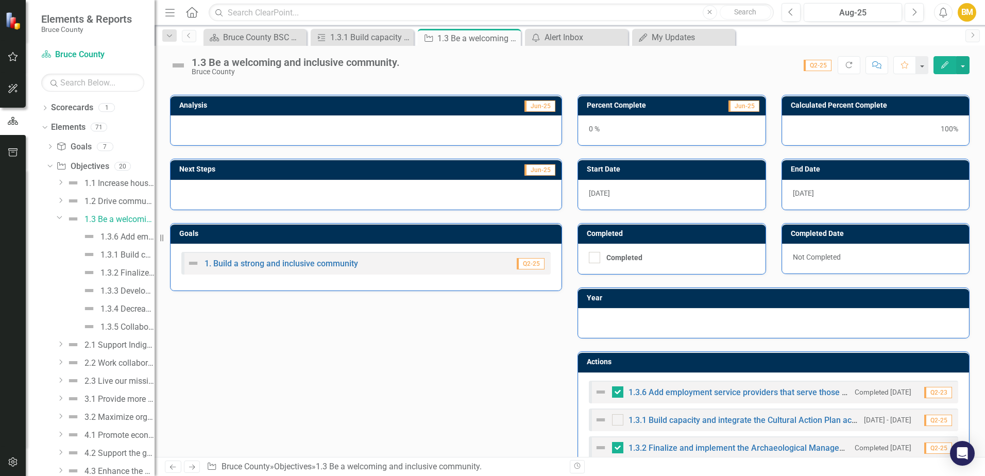
scroll to position [155, 0]
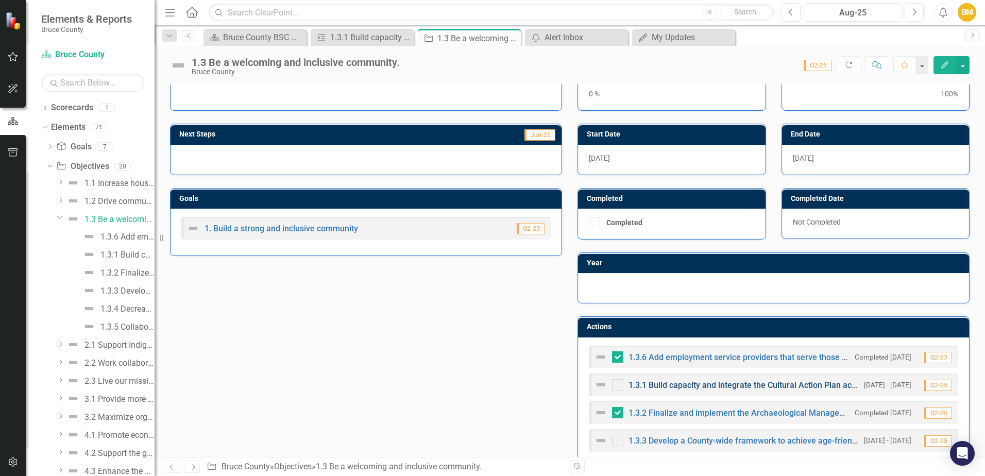
click at [694, 390] on link "1.3.1 Build capacity and integrate the Cultural Action Plan across departments." at bounding box center [774, 385] width 291 height 10
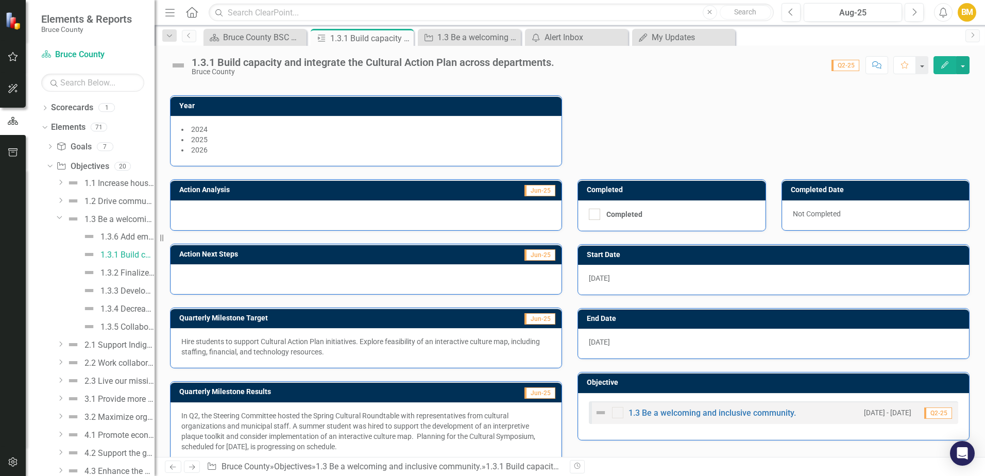
scroll to position [147, 0]
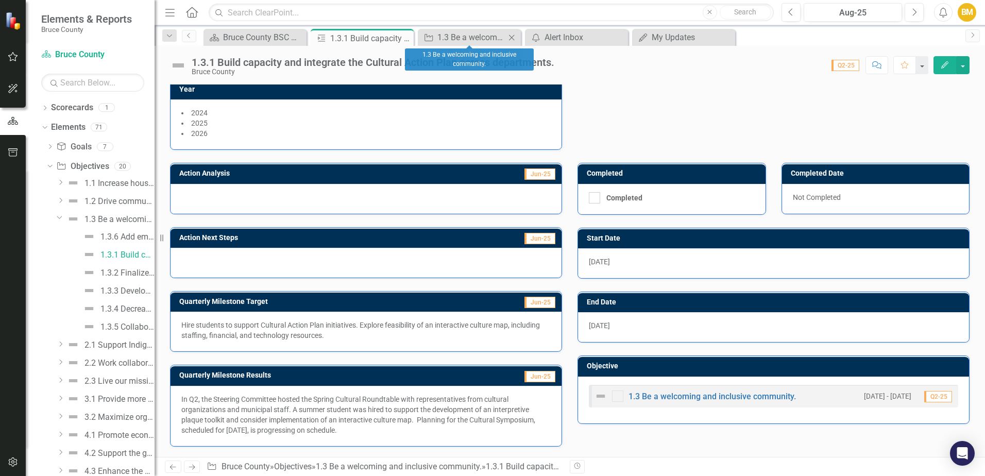
click at [514, 41] on icon "Close" at bounding box center [511, 37] width 10 height 8
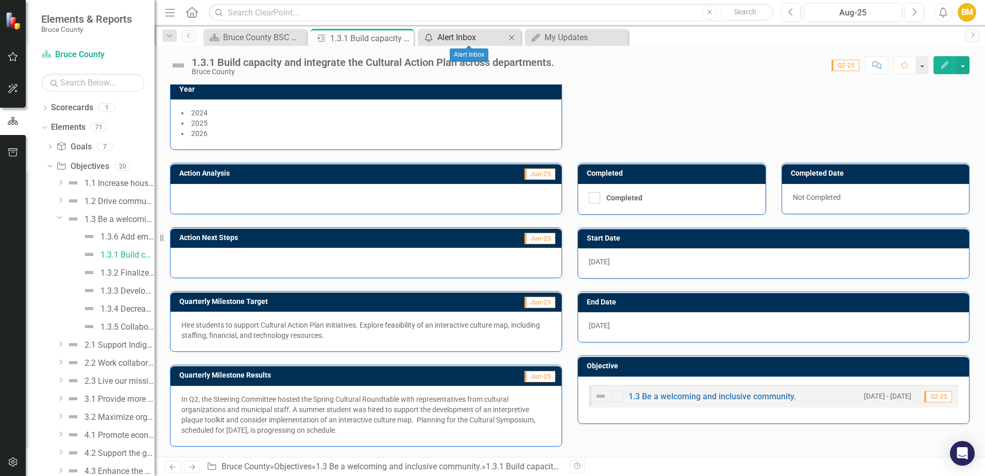
click at [476, 40] on div "Alert Inbox" at bounding box center [471, 37] width 68 height 13
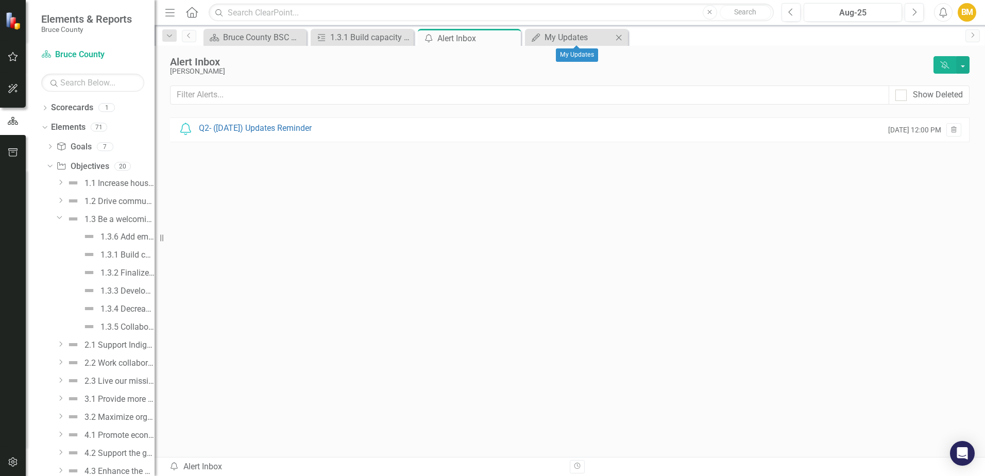
click at [549, 30] on div "My Updates My Updates Close" at bounding box center [576, 37] width 103 height 17
click at [544, 42] on link "My Updates My Updates" at bounding box center [570, 37] width 85 height 13
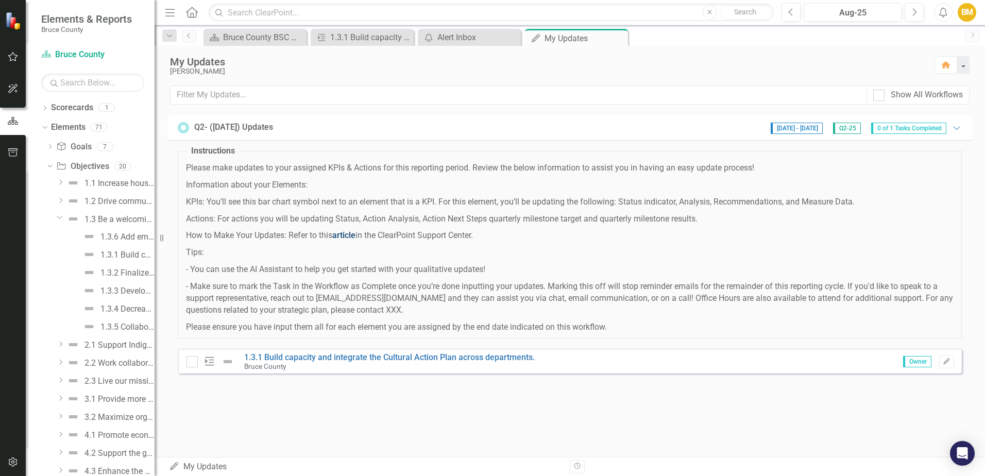
click at [348, 235] on link "article" at bounding box center [343, 235] width 23 height 10
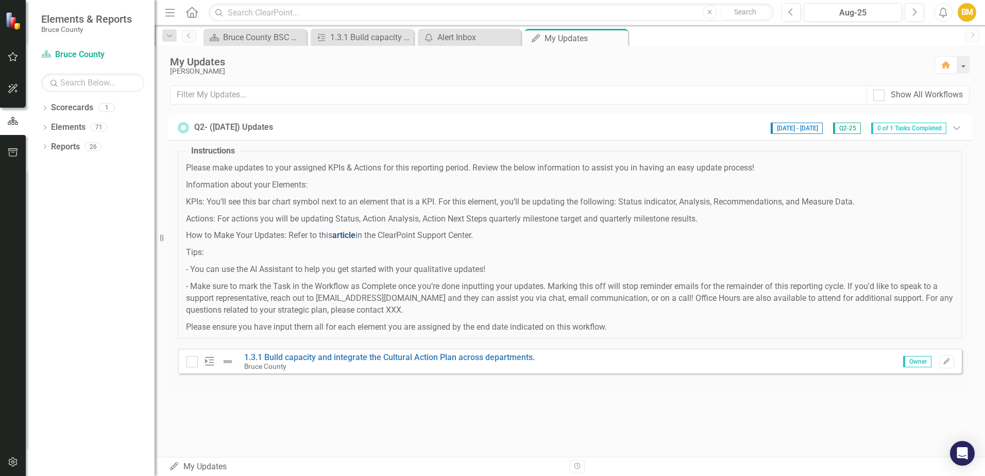
click at [348, 236] on link "article" at bounding box center [343, 235] width 23 height 10
click at [345, 38] on div "1.3.1 Build capacity and integrate the Cultural Action Plan across departments." at bounding box center [364, 37] width 68 height 13
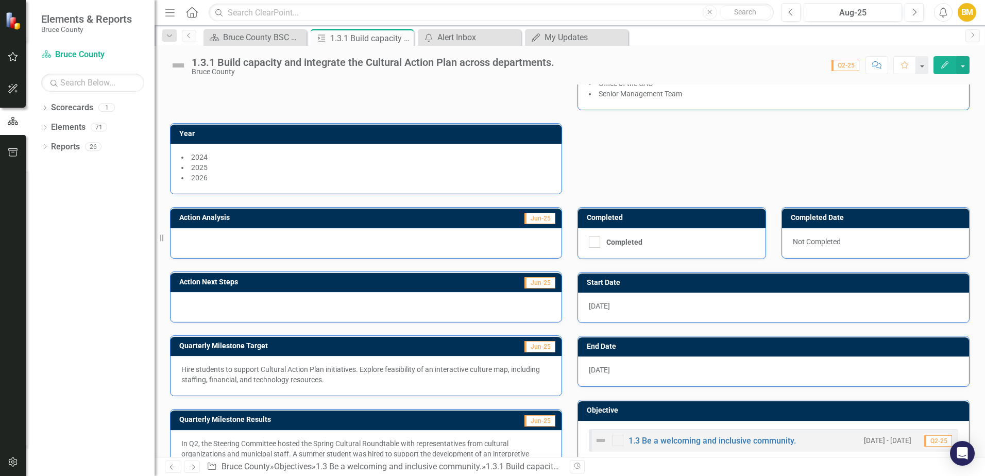
scroll to position [147, 0]
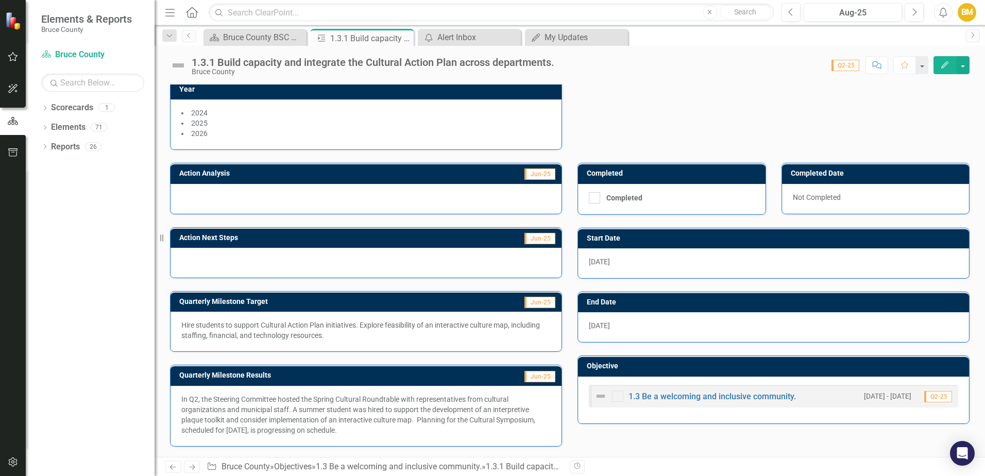
click at [293, 201] on div at bounding box center [366, 199] width 391 height 30
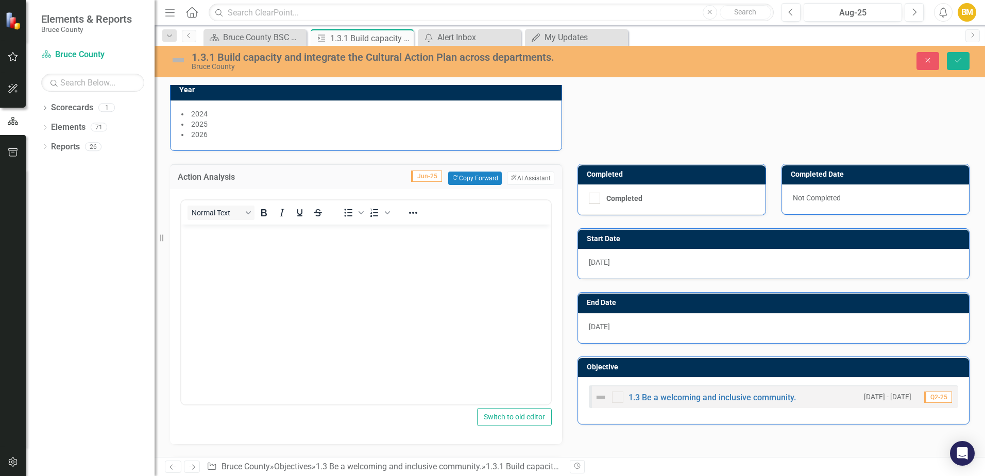
scroll to position [0, 0]
click at [929, 56] on button "Close" at bounding box center [928, 61] width 23 height 18
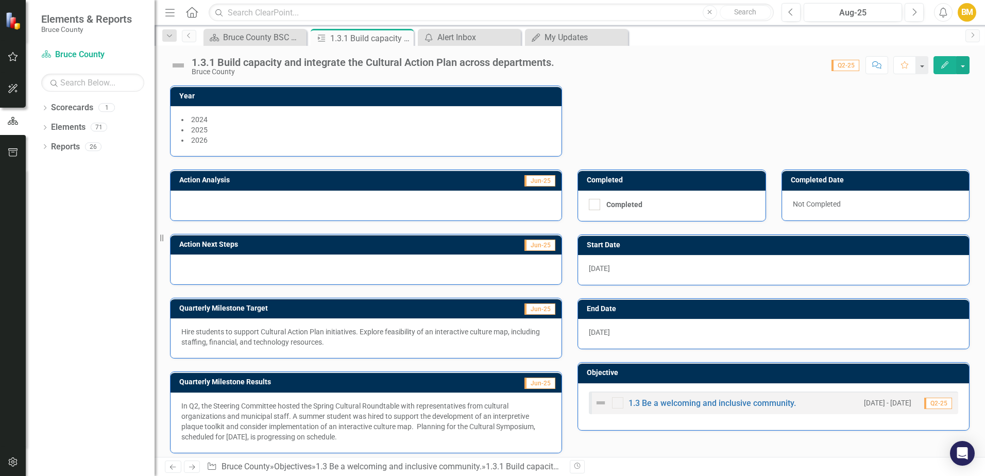
scroll to position [147, 0]
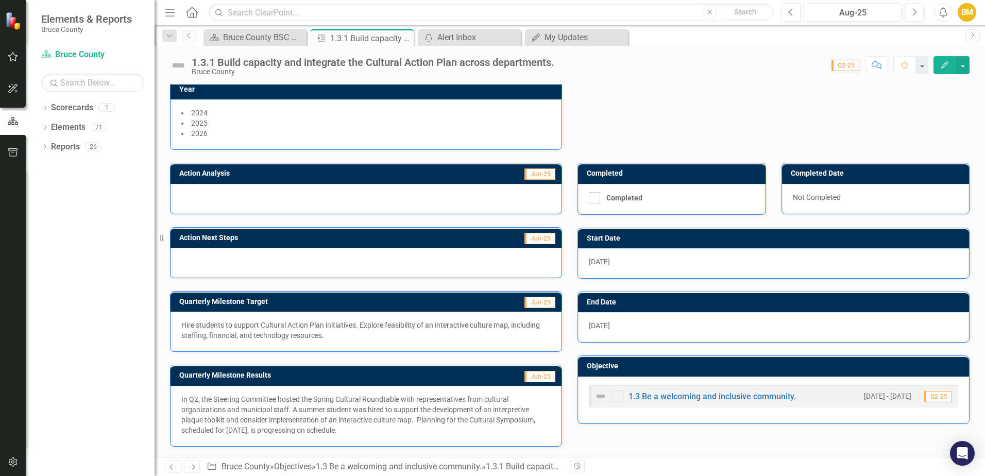
click at [370, 274] on div at bounding box center [366, 263] width 391 height 30
click at [200, 173] on h3 "Action Analysis" at bounding box center [294, 174] width 231 height 8
click at [276, 40] on div "Bruce County BSC Welcome Page" at bounding box center [257, 37] width 68 height 13
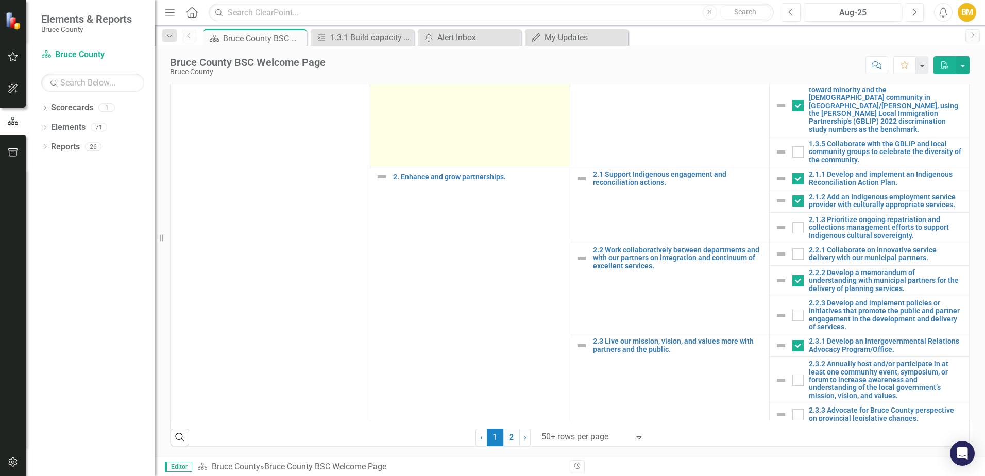
scroll to position [309, 0]
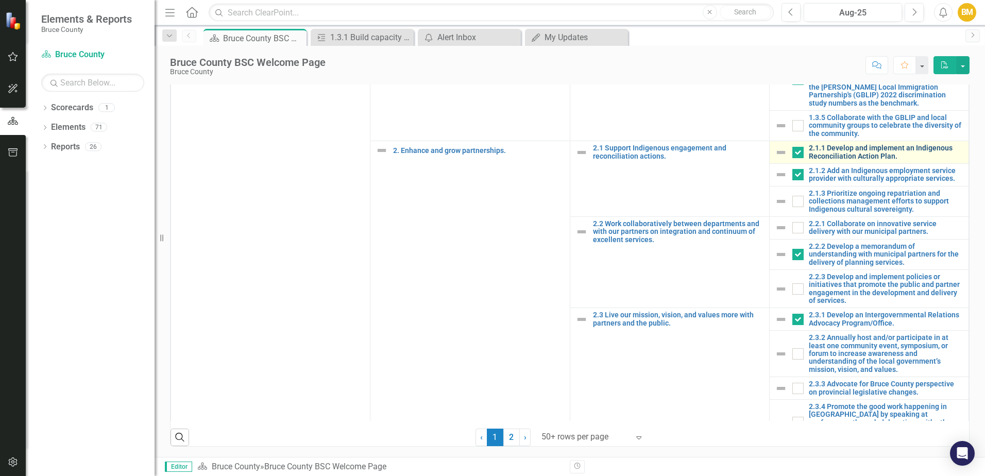
click at [834, 160] on link "2.1.1 Develop and implement an Indigenous Reconciliation Action Plan." at bounding box center [886, 152] width 155 height 16
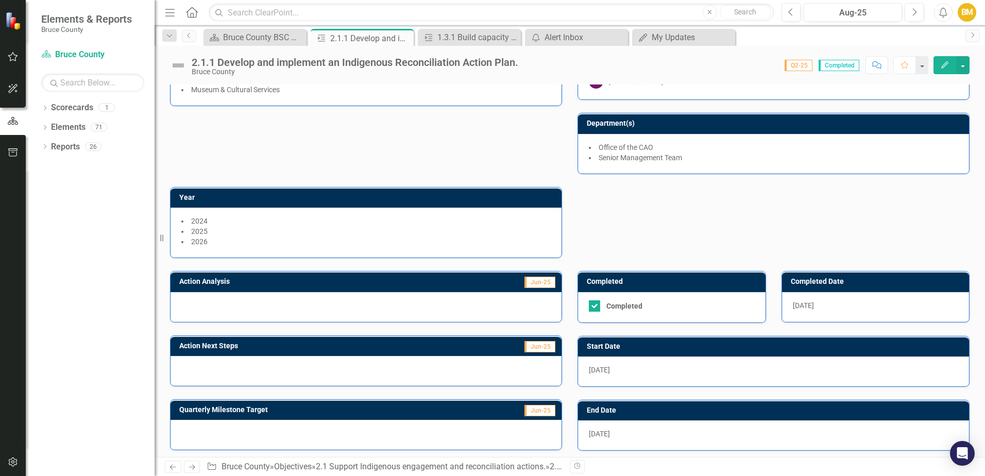
scroll to position [125, 0]
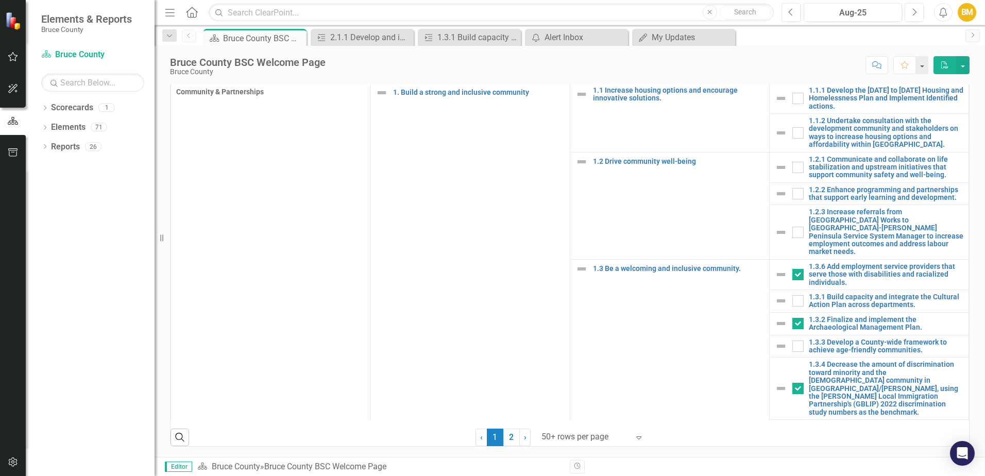
scroll to position [52, 0]
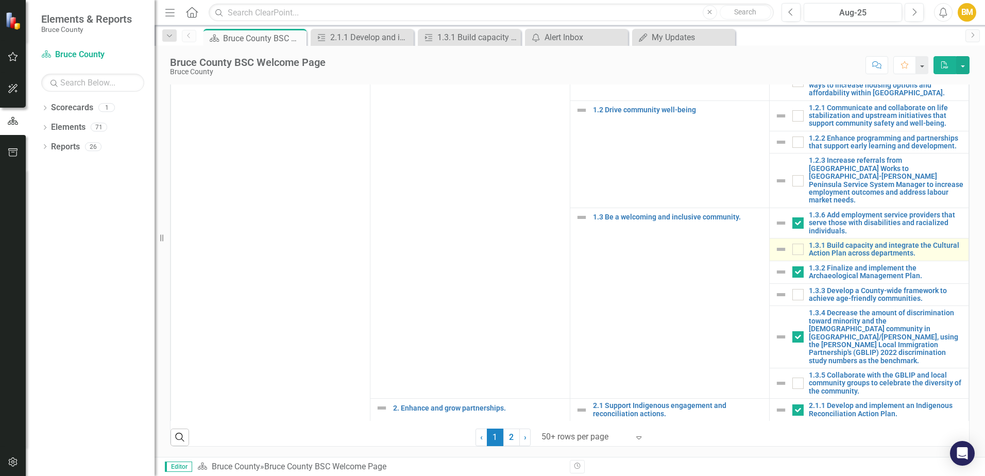
click at [775, 256] on img at bounding box center [781, 249] width 12 height 12
click at [792, 255] on div at bounding box center [797, 249] width 11 height 11
click at [792, 250] on input "checkbox" at bounding box center [795, 247] width 7 height 7
checkbox input "true"
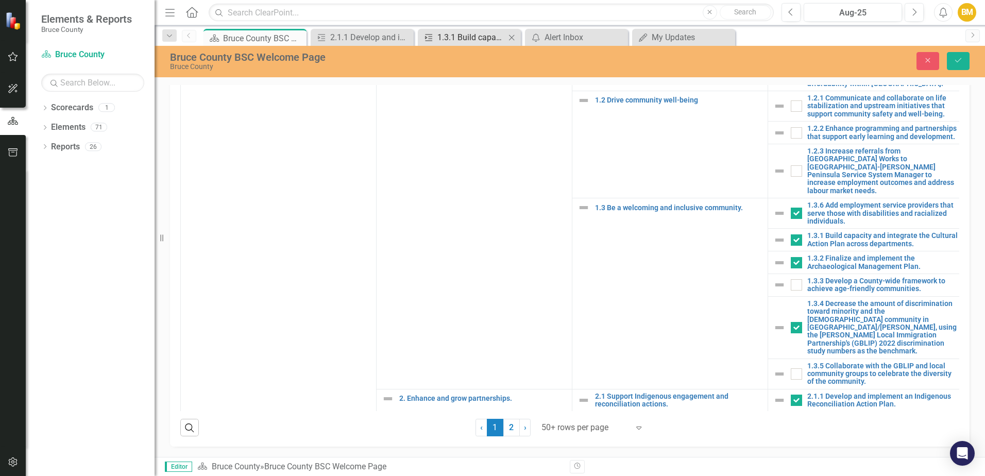
click at [459, 40] on div "1.3.1 Build capacity and integrate the Cultural Action Plan across departments." at bounding box center [471, 37] width 68 height 13
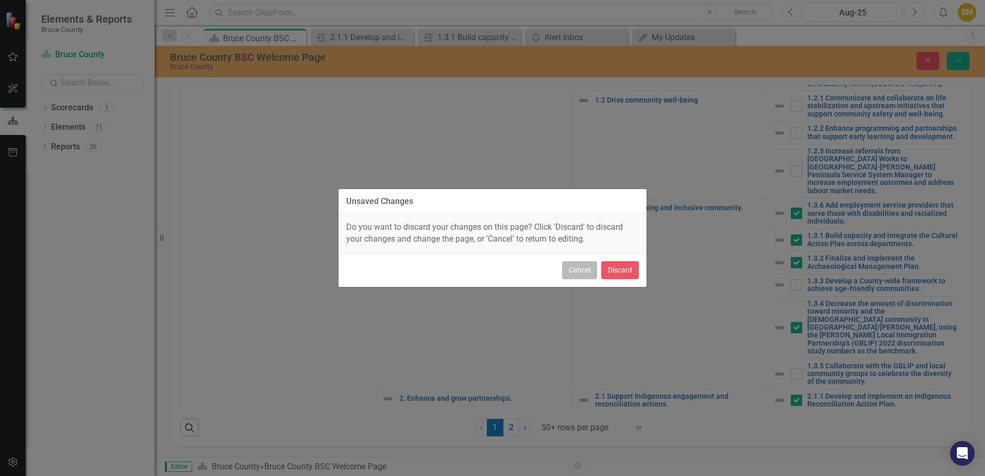
click at [573, 267] on button "Cancel" at bounding box center [579, 270] width 35 height 18
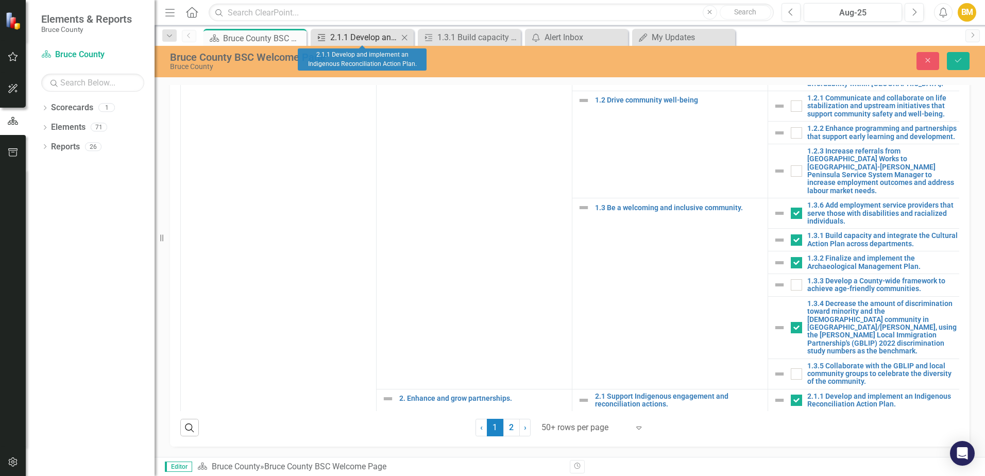
click at [375, 36] on div "2.1.1 Develop and implement an Indigenous Reconciliation Action Plan." at bounding box center [364, 37] width 68 height 13
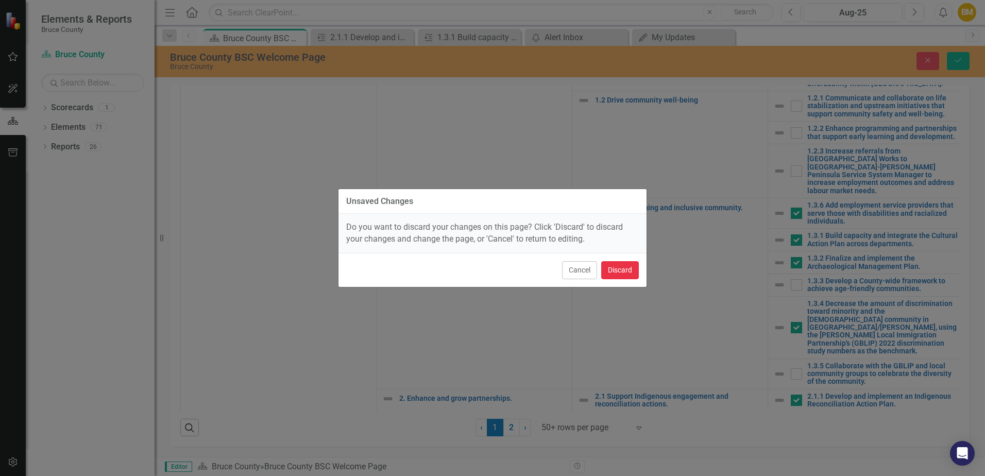
click at [622, 270] on button "Discard" at bounding box center [620, 270] width 38 height 18
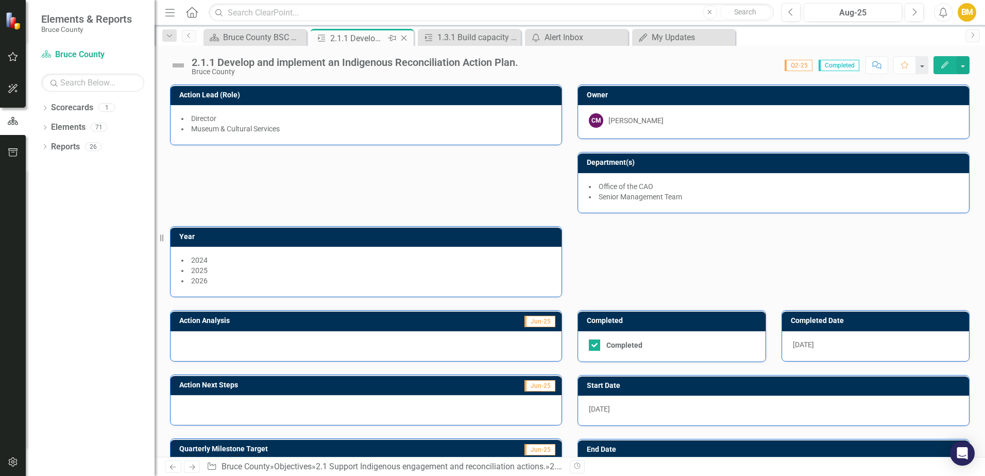
click at [408, 37] on icon "Close" at bounding box center [404, 38] width 10 height 8
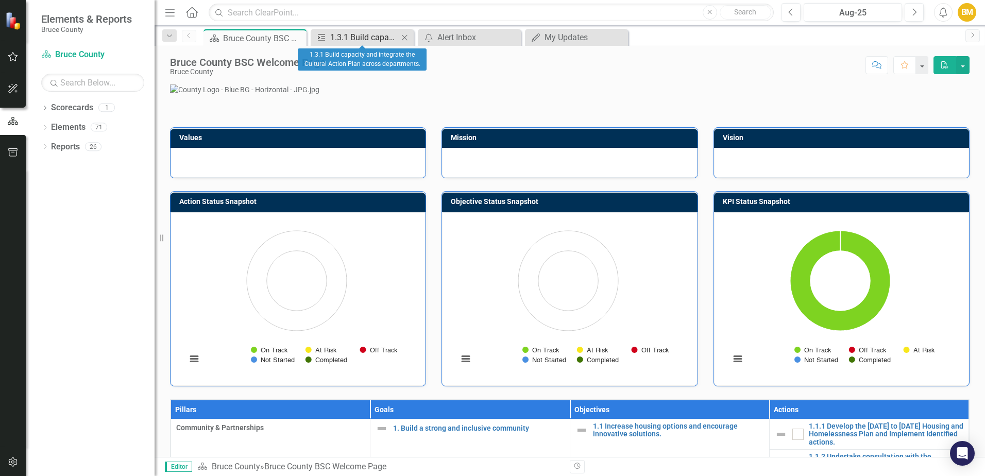
click at [384, 35] on div "1.3.1 Build capacity and integrate the Cultural Action Plan across departments." at bounding box center [364, 37] width 68 height 13
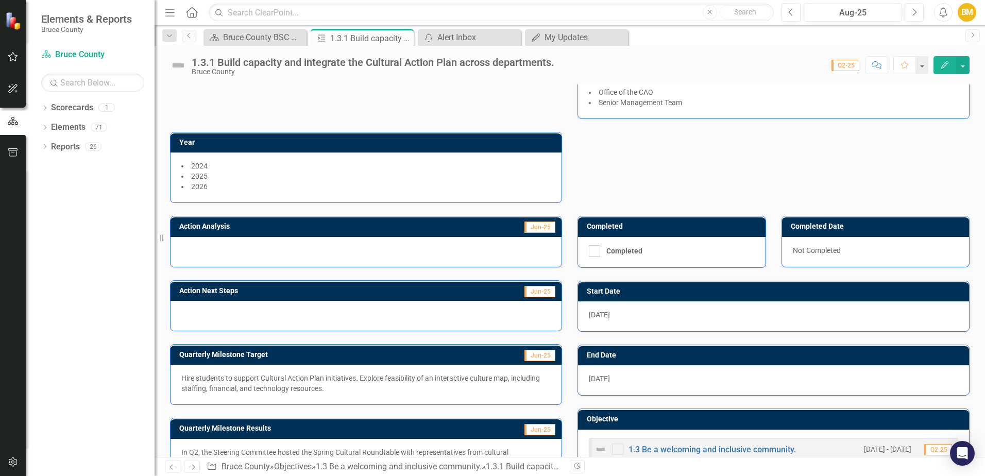
scroll to position [147, 0]
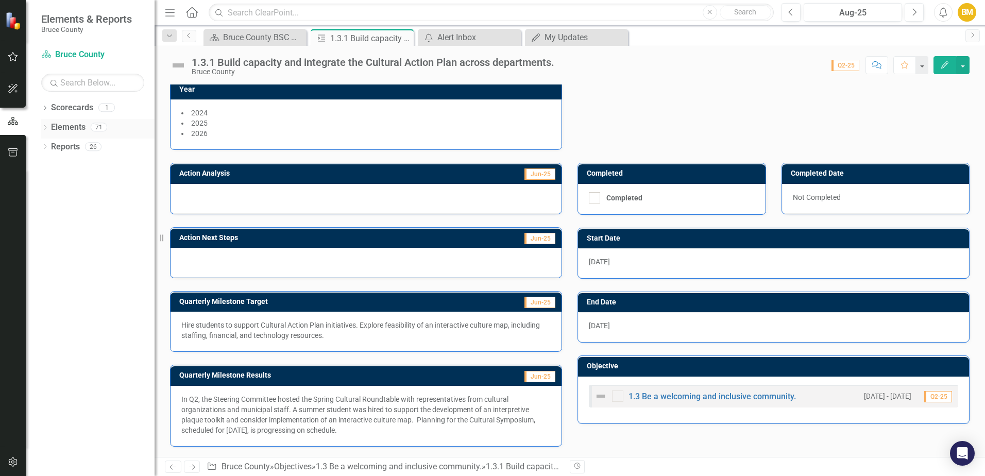
click at [43, 127] on icon "Dropdown" at bounding box center [44, 129] width 7 height 6
click at [50, 162] on div "Dropdown Objective Objectives 20" at bounding box center [100, 168] width 108 height 20
click at [48, 184] on icon "Dropdown" at bounding box center [49, 187] width 7 height 6
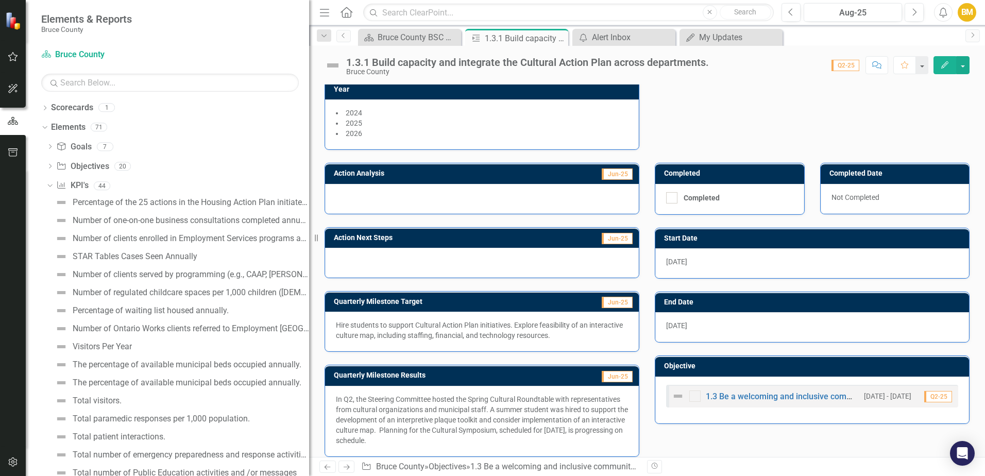
drag, startPoint x: 156, startPoint y: 147, endPoint x: 372, endPoint y: 137, distance: 216.1
click at [372, 137] on div "Elements & Reports Bruce County Scorecard Bruce County Search Dropdown Scorecar…" at bounding box center [492, 238] width 985 height 476
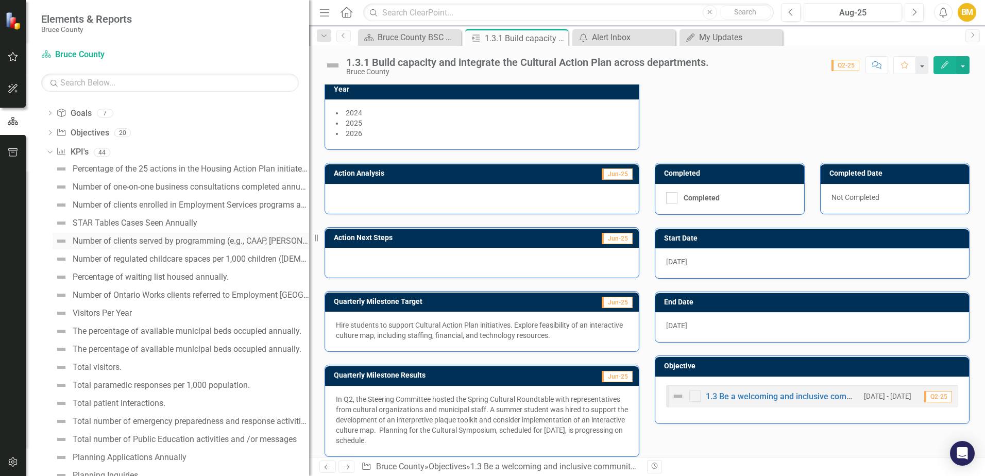
scroll to position [52, 0]
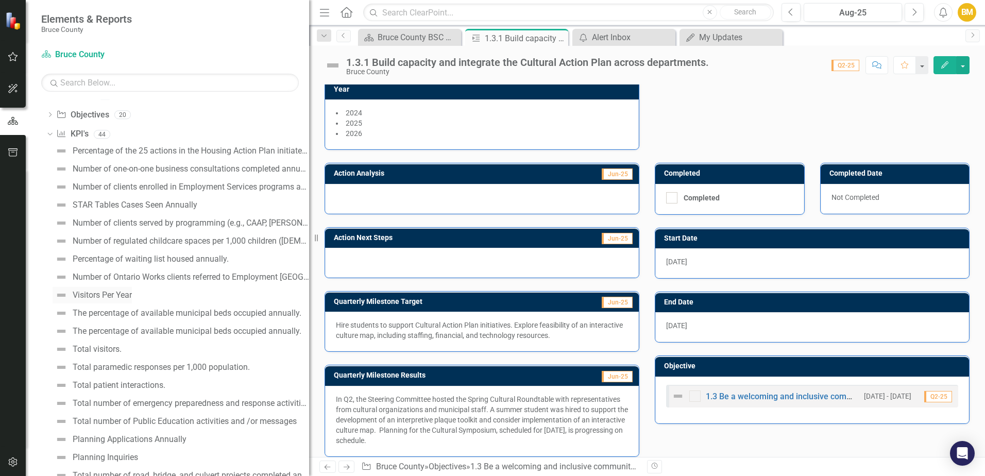
click at [121, 290] on link "Visitors Per Year" at bounding box center [92, 295] width 79 height 16
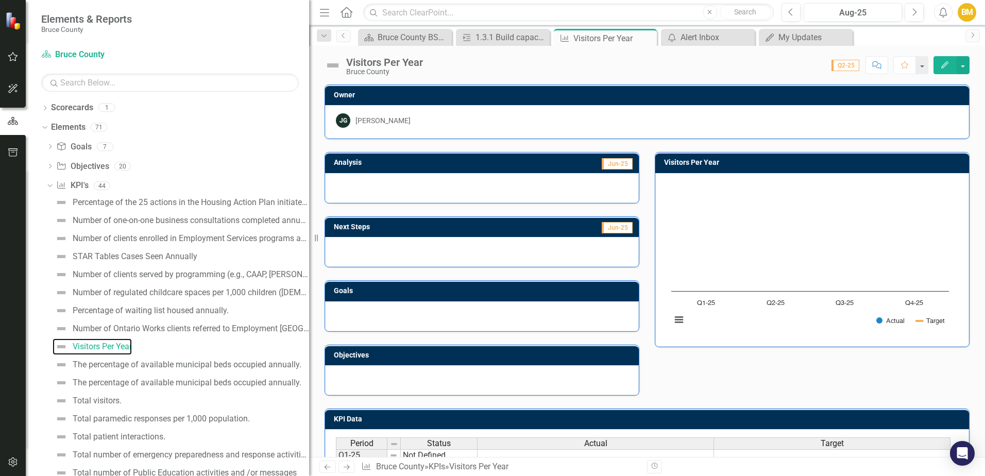
scroll to position [52, 0]
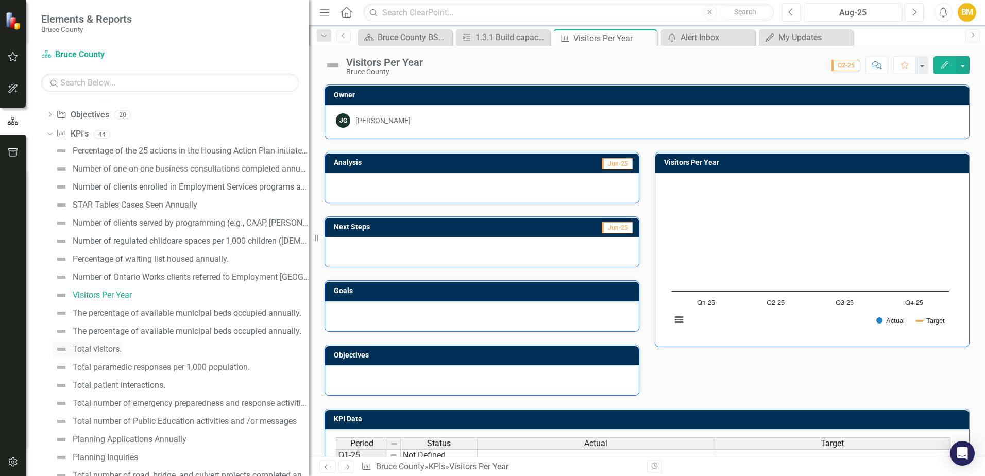
click at [105, 345] on div "Total visitors." at bounding box center [97, 349] width 49 height 9
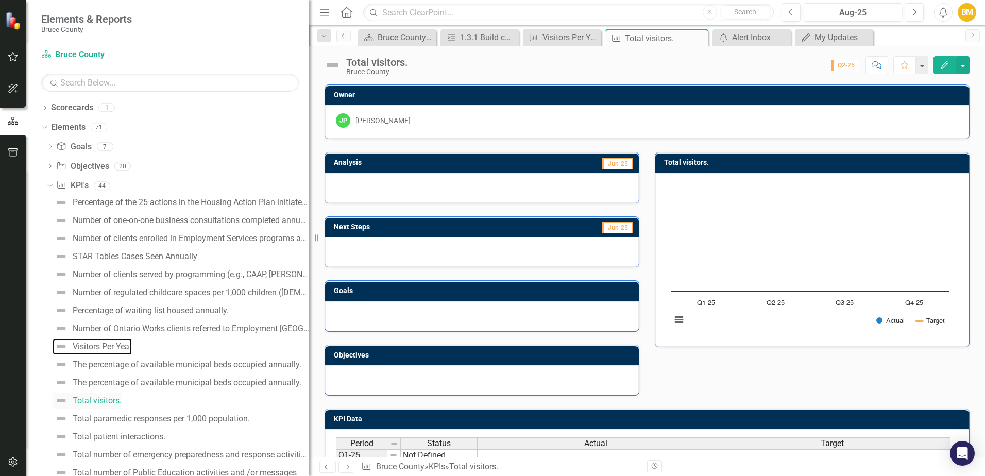
click at [105, 345] on div "Visitors Per Year" at bounding box center [102, 346] width 59 height 9
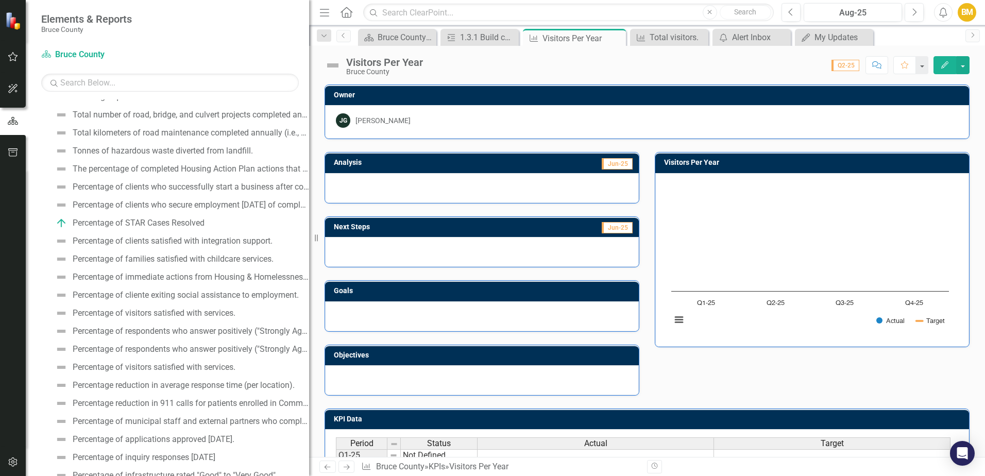
scroll to position [464, 0]
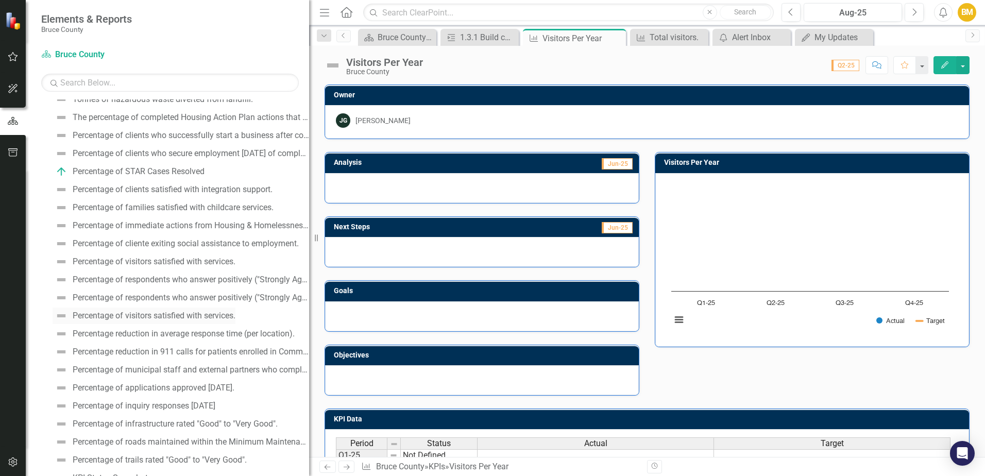
click at [189, 317] on div "Percentage of visitors satisfied with services." at bounding box center [154, 315] width 163 height 9
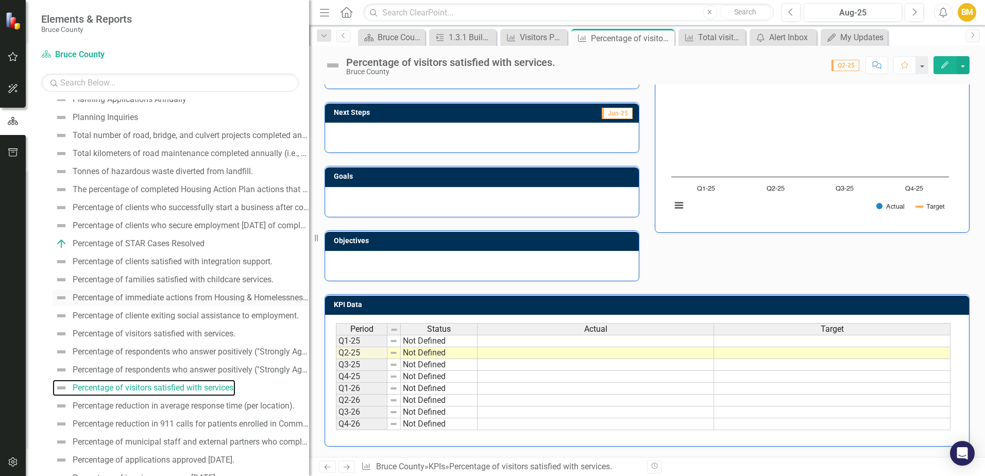
scroll to position [415, 0]
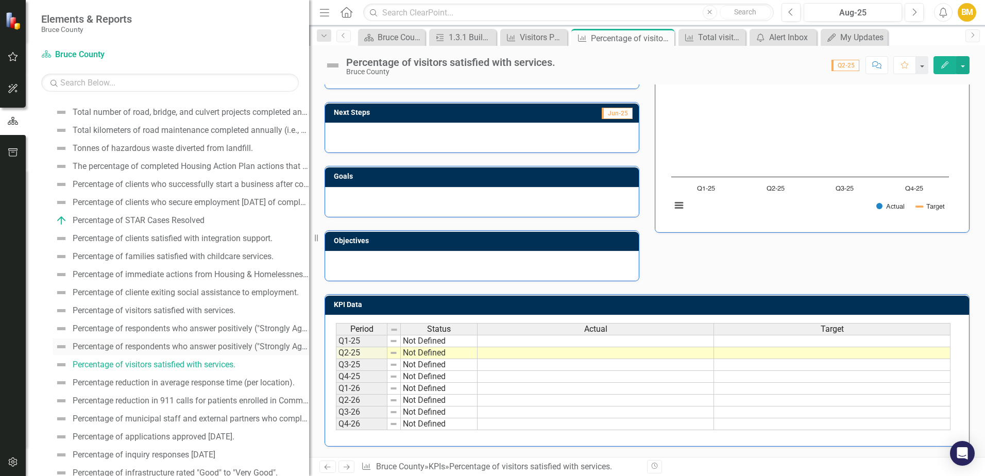
click at [160, 346] on div "Percentage of respondents who answer positively ("Strongly Agree" or "Agree") t…" at bounding box center [191, 346] width 236 height 9
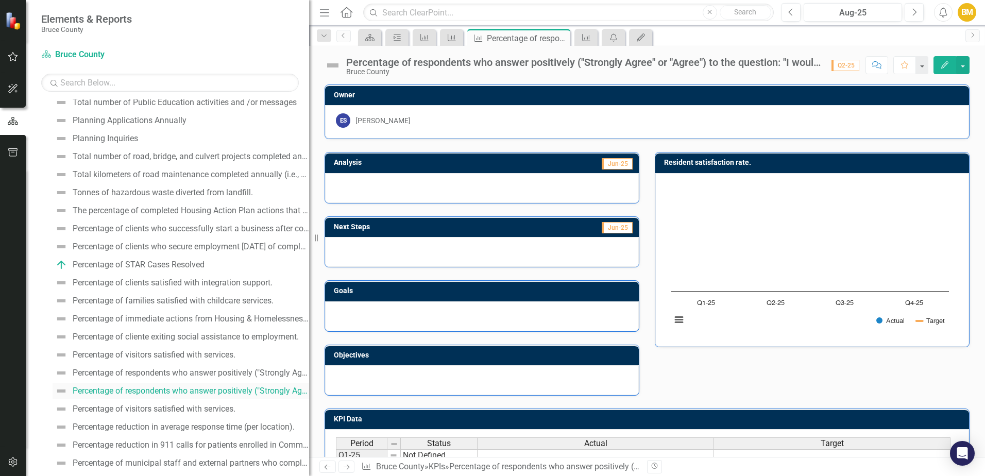
scroll to position [448, 0]
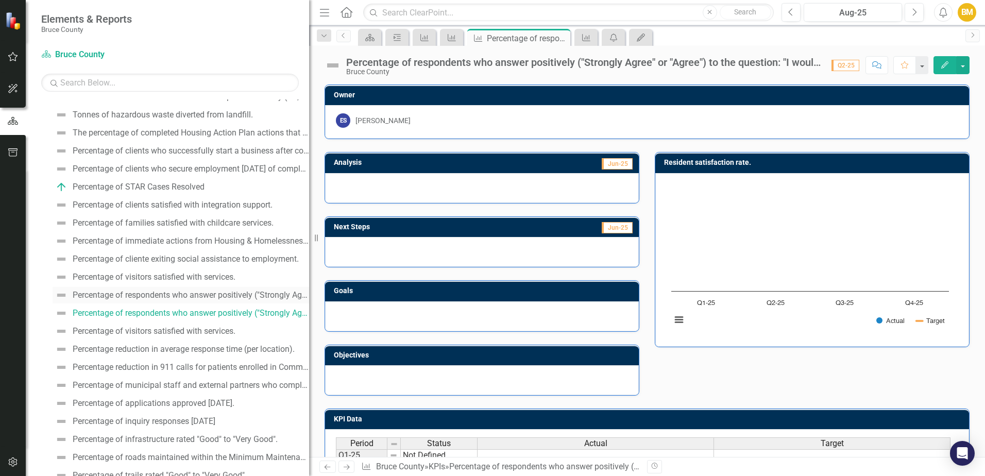
click at [151, 297] on div "Percentage of respondents who answer positively ("Strongly Agree" or "Agree") t…" at bounding box center [191, 295] width 236 height 9
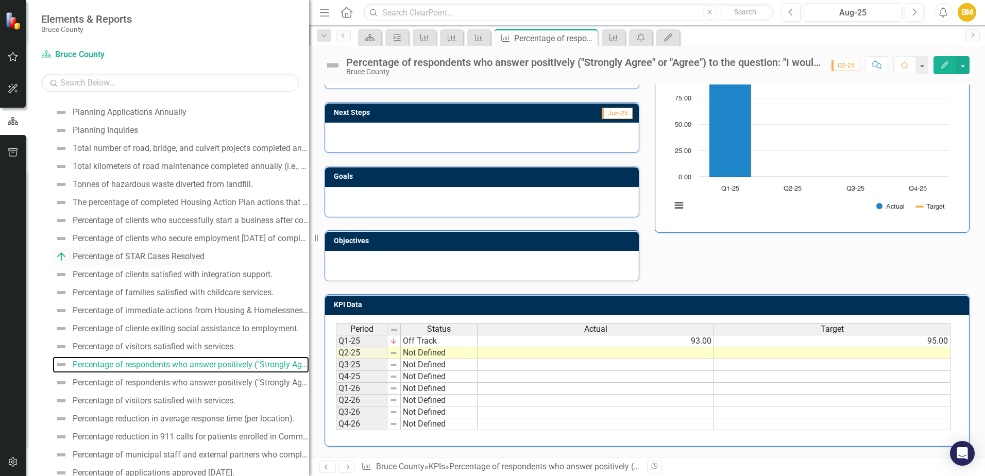
scroll to position [430, 0]
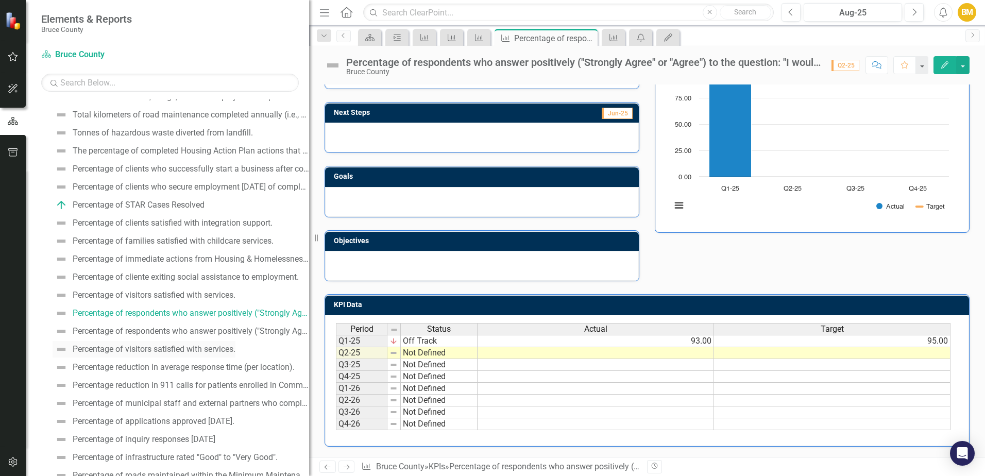
click at [154, 346] on div "Percentage of visitors satisfied with services." at bounding box center [154, 349] width 163 height 9
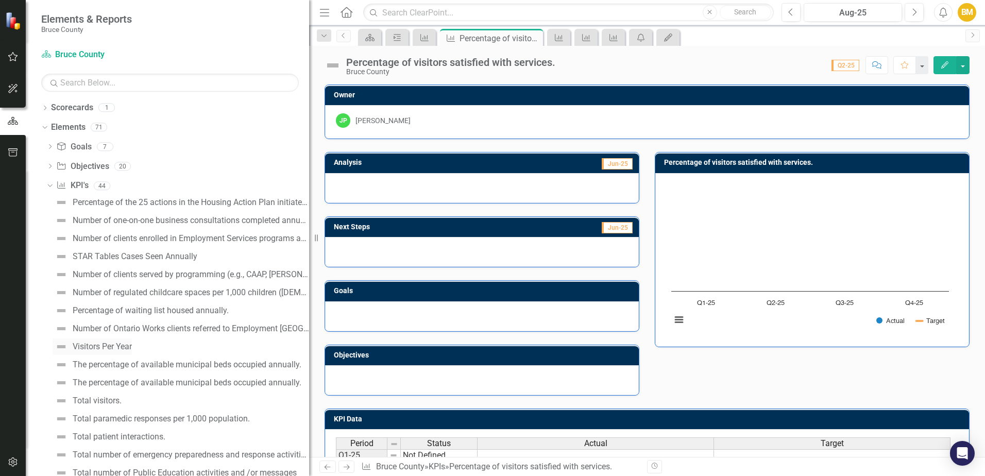
click at [116, 349] on div "Visitors Per Year" at bounding box center [102, 346] width 59 height 9
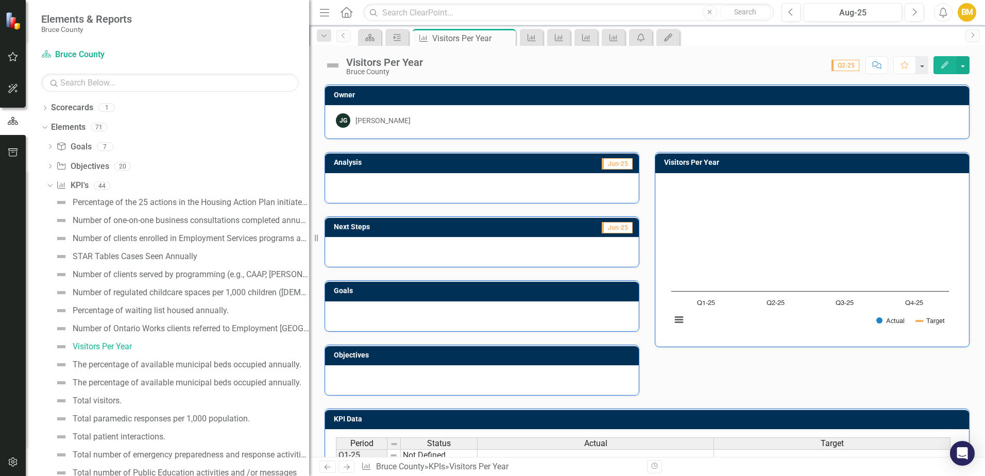
click at [937, 68] on button "Edit" at bounding box center [945, 65] width 23 height 18
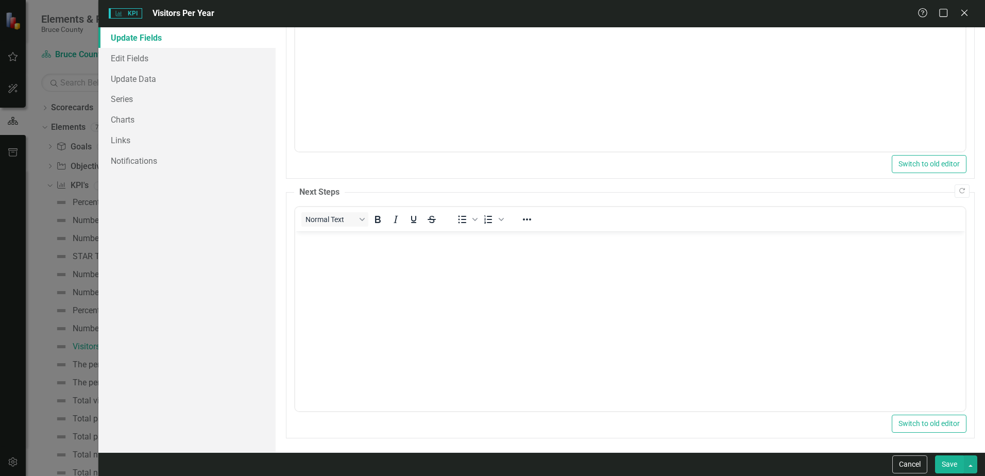
scroll to position [184, 0]
click at [966, 14] on icon at bounding box center [964, 13] width 8 height 8
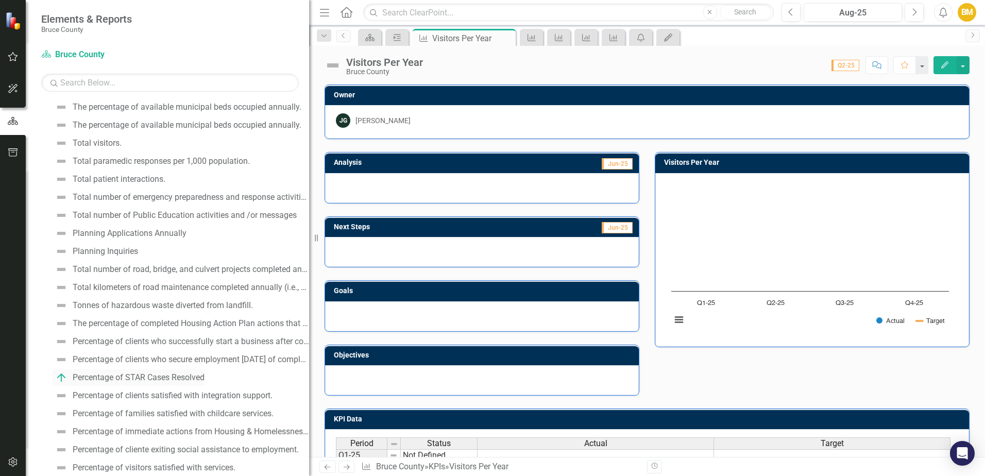
scroll to position [309, 0]
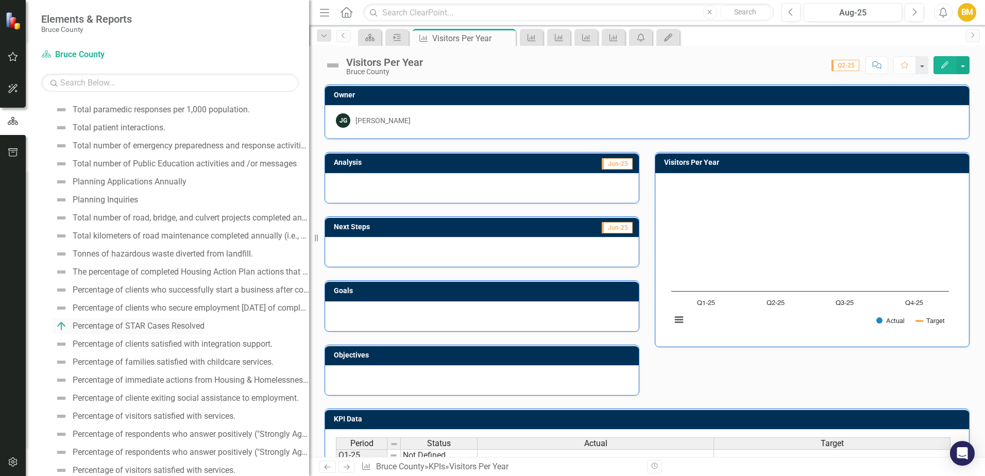
click at [123, 329] on div "Percentage of STAR Cases Resolved" at bounding box center [139, 326] width 132 height 9
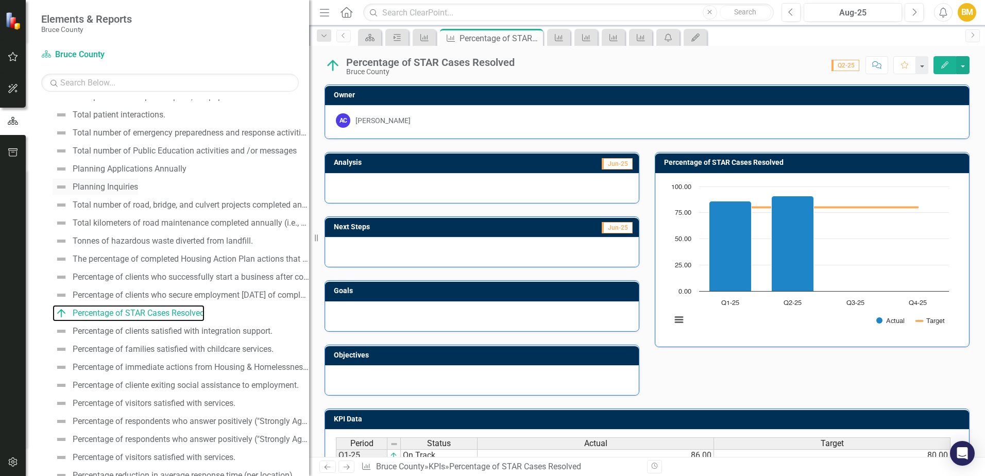
scroll to position [374, 0]
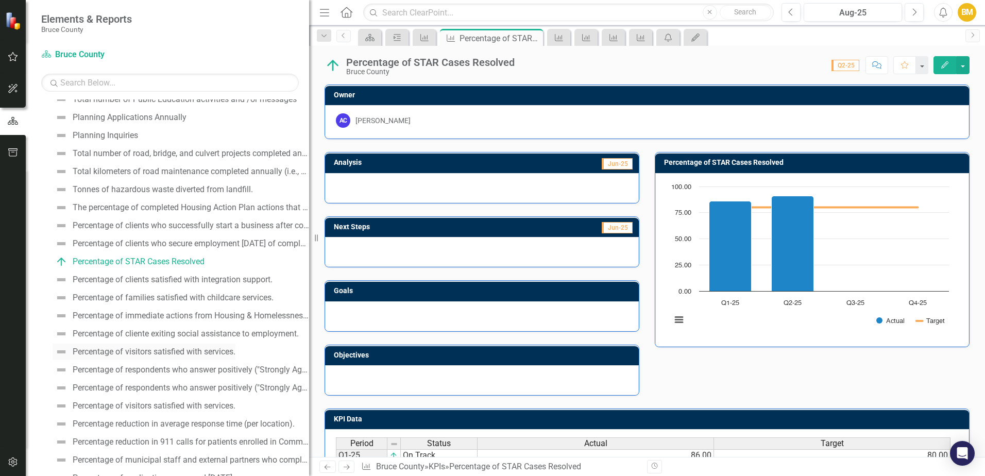
click at [120, 351] on div "Percentage of visitors satisfied with services." at bounding box center [154, 351] width 163 height 9
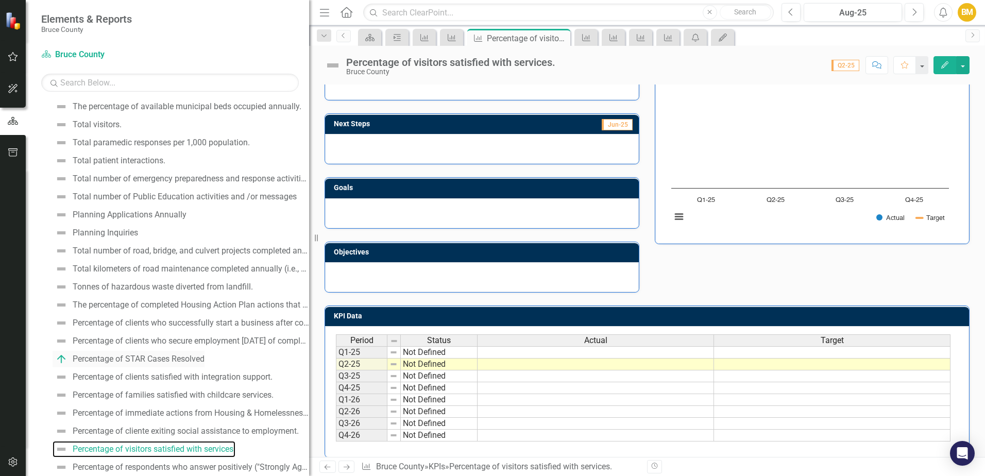
scroll to position [225, 0]
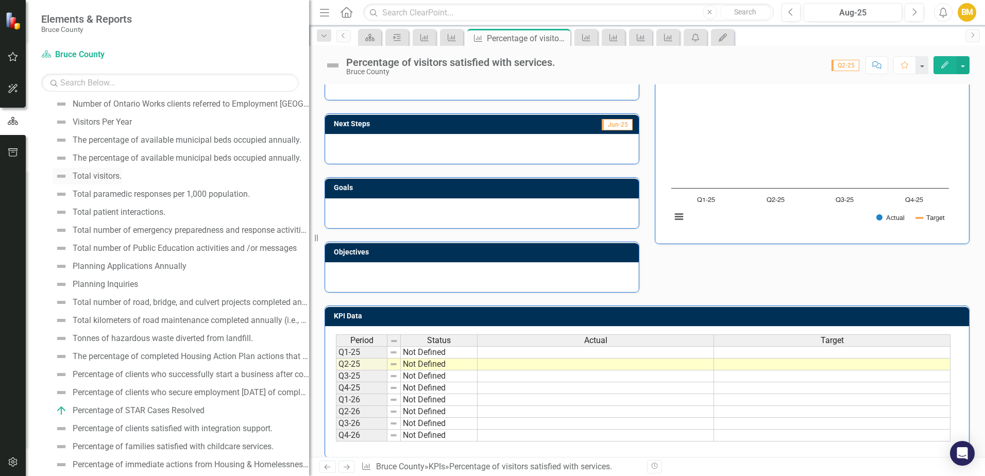
click at [103, 180] on div "Total visitors." at bounding box center [97, 176] width 49 height 9
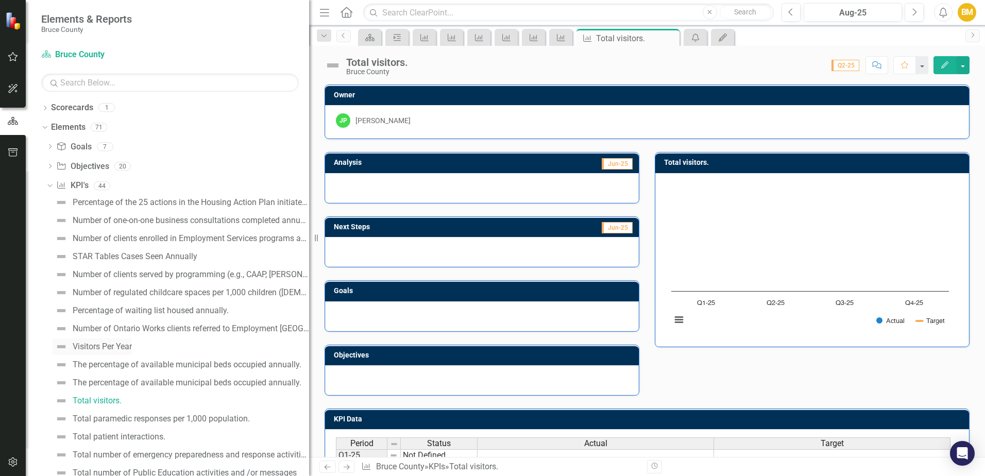
click at [105, 345] on div "Visitors Per Year" at bounding box center [102, 346] width 59 height 9
click at [53, 168] on icon "Dropdown" at bounding box center [49, 167] width 7 height 6
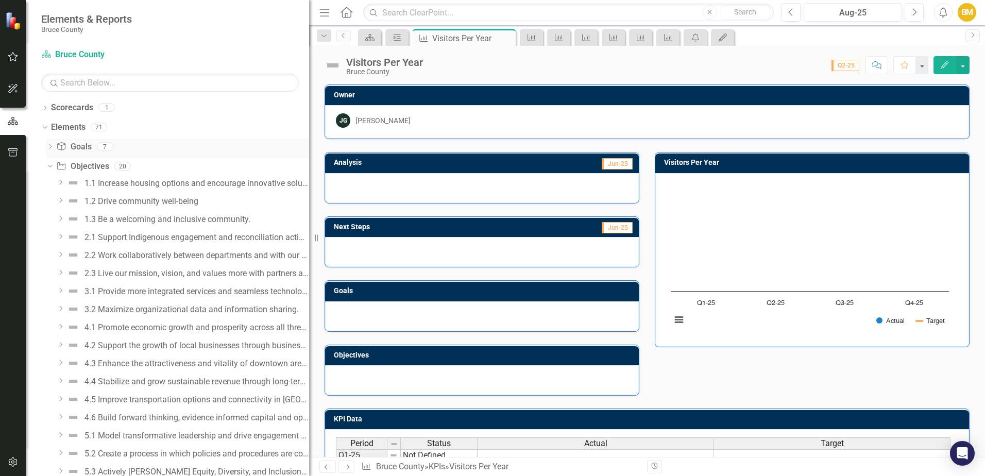
click at [78, 144] on link "Goal Goals" at bounding box center [73, 147] width 35 height 12
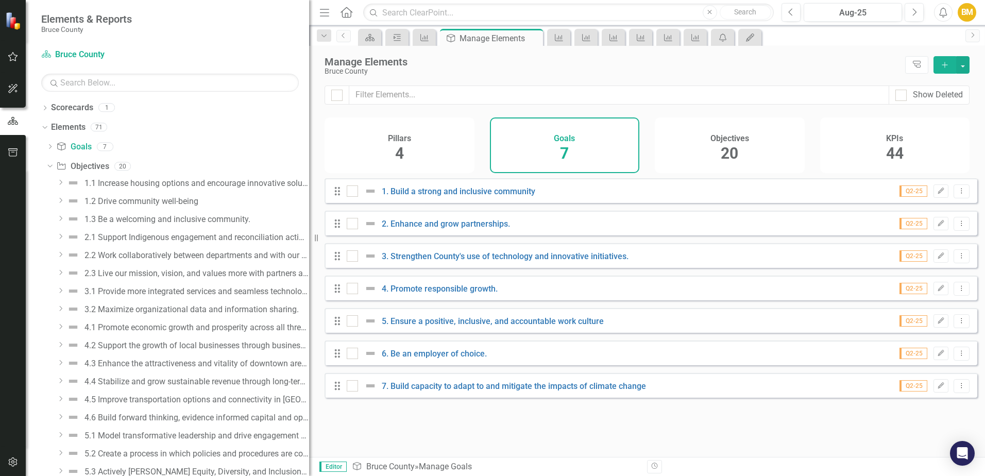
click at [57, 217] on icon "Dropdown" at bounding box center [61, 218] width 8 height 6
click at [136, 258] on div "1.3.1 Build capacity and integrate the Cultural Action Plan across departments." at bounding box center [204, 254] width 209 height 9
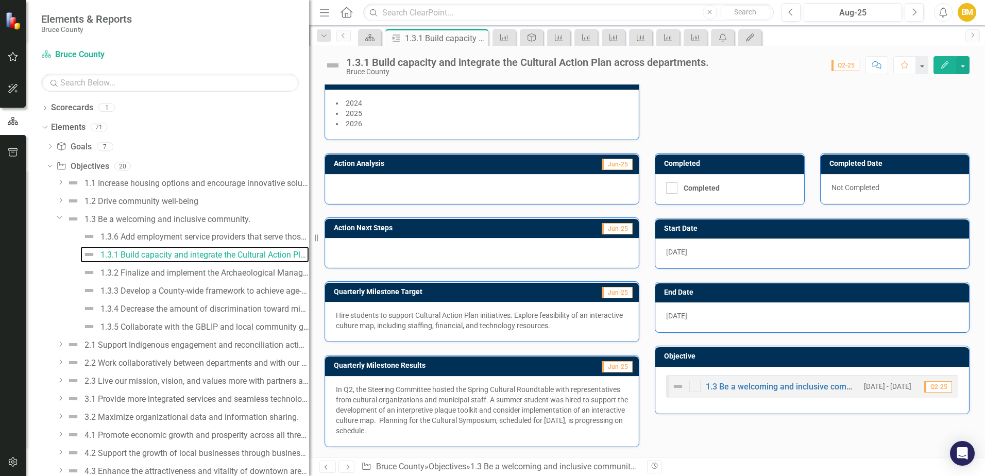
scroll to position [158, 0]
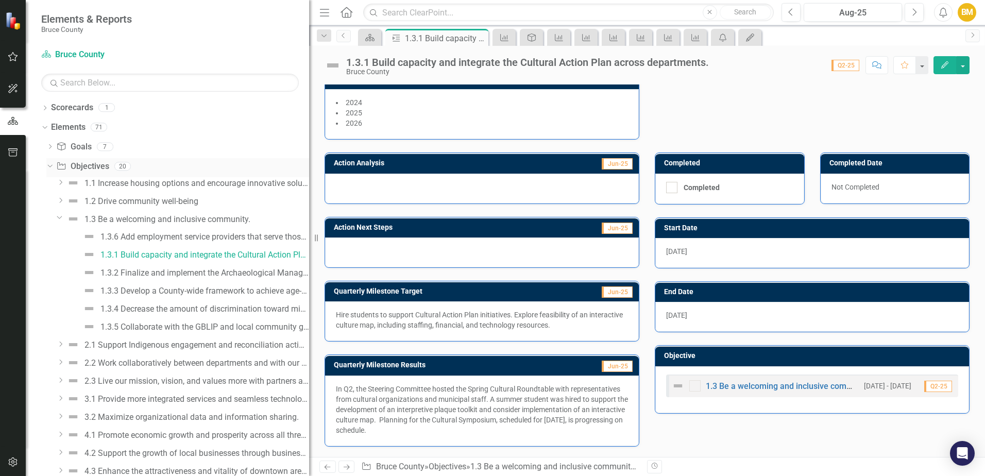
click at [49, 165] on icon "Dropdown" at bounding box center [49, 165] width 6 height 7
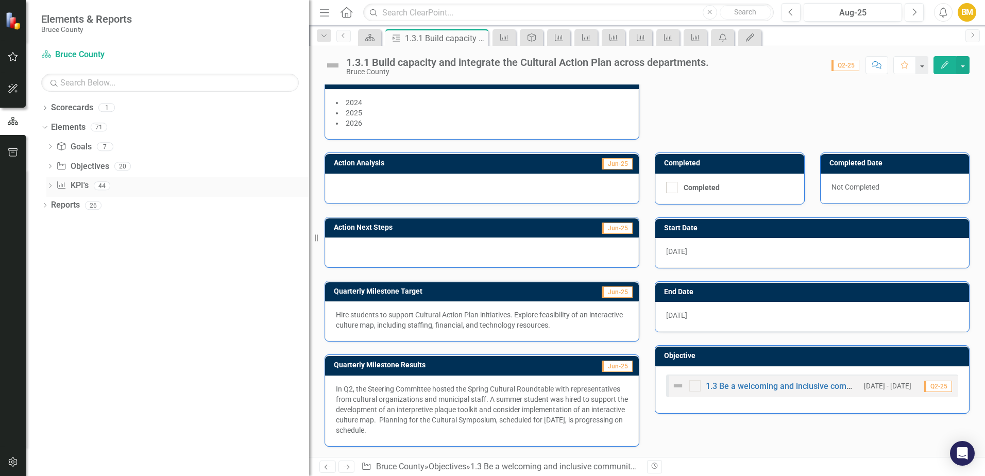
click at [50, 185] on icon at bounding box center [50, 185] width 3 height 5
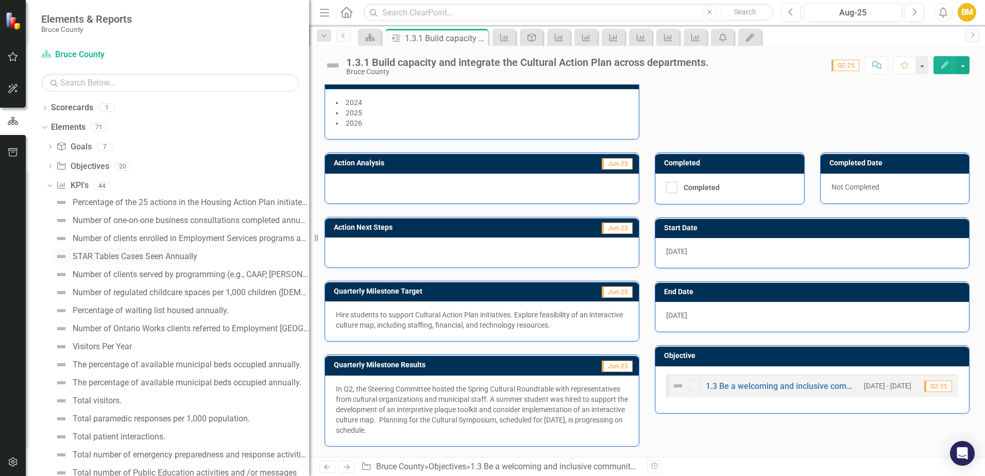
click at [104, 253] on div "STAR Tables Cases Seen Annually" at bounding box center [135, 256] width 125 height 9
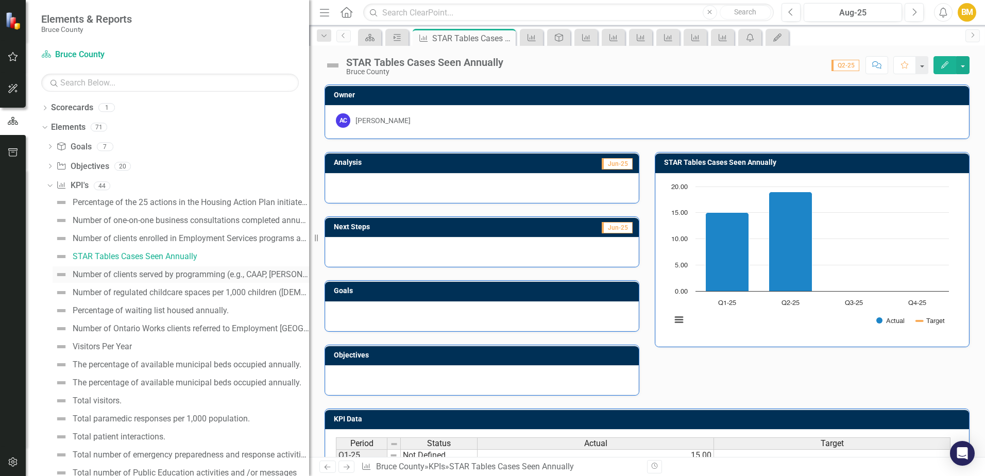
click at [103, 270] on div "Number of clients served by programming (e.g., CAAP, [PERSON_NAME], Strategic C…" at bounding box center [191, 274] width 236 height 9
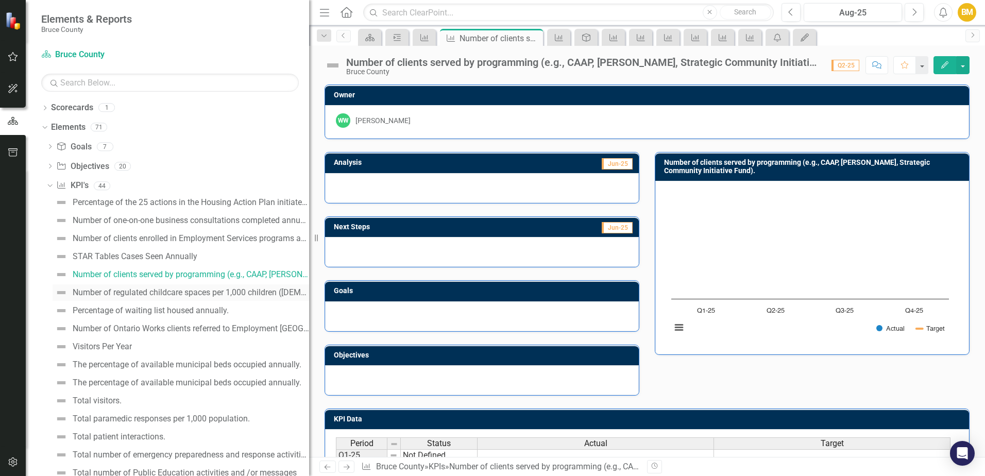
click at [103, 291] on div "Number of regulated childcare spaces per 1,000 children ([DEMOGRAPHIC_DATA])." at bounding box center [191, 292] width 236 height 9
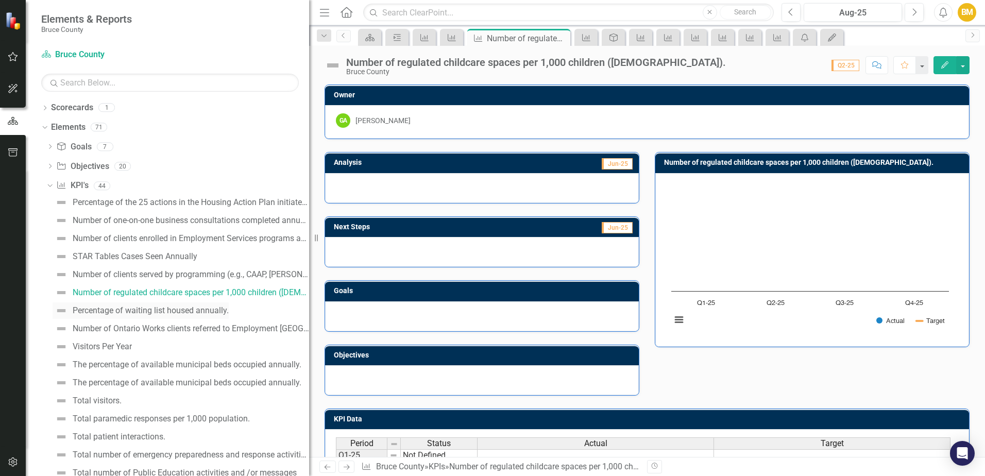
click at [106, 309] on div "Percentage of waiting list housed annually." at bounding box center [151, 310] width 156 height 9
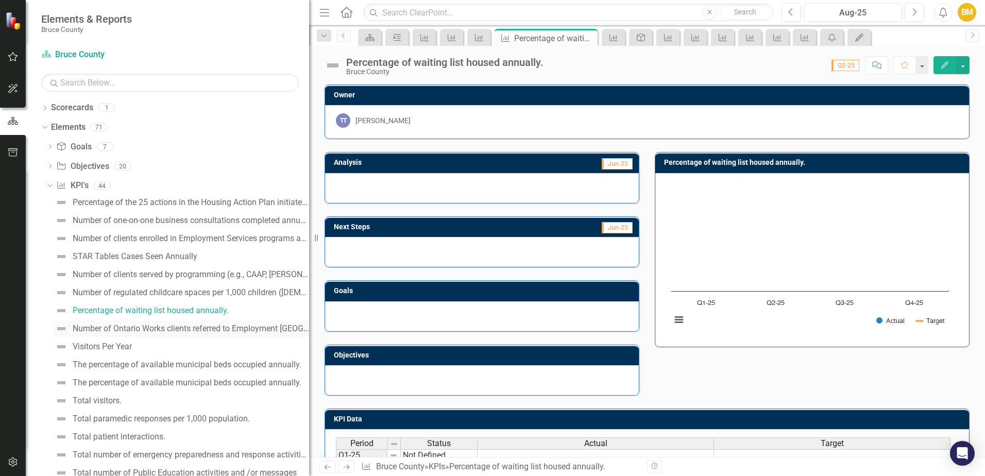
click at [99, 327] on div "Number of Ontario Works clients referred to Employment [GEOGRAPHIC_DATA]." at bounding box center [191, 328] width 236 height 9
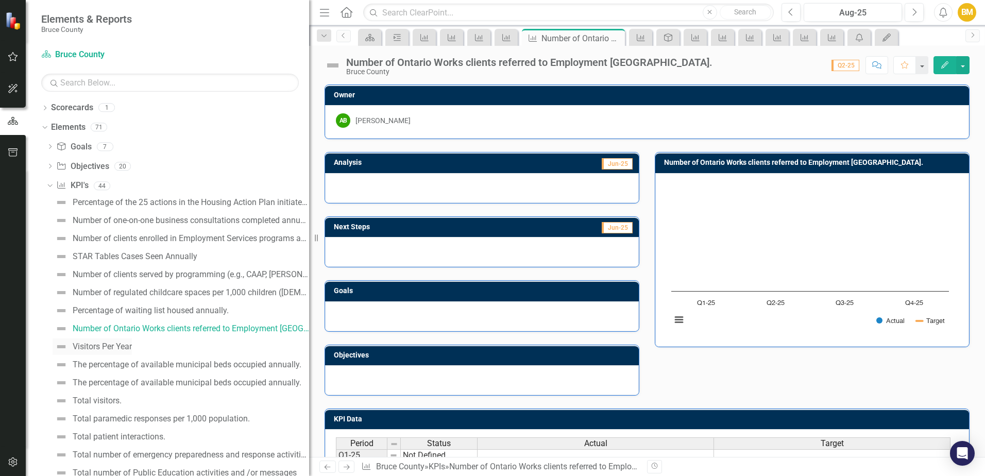
click at [99, 347] on div "Visitors Per Year" at bounding box center [102, 346] width 59 height 9
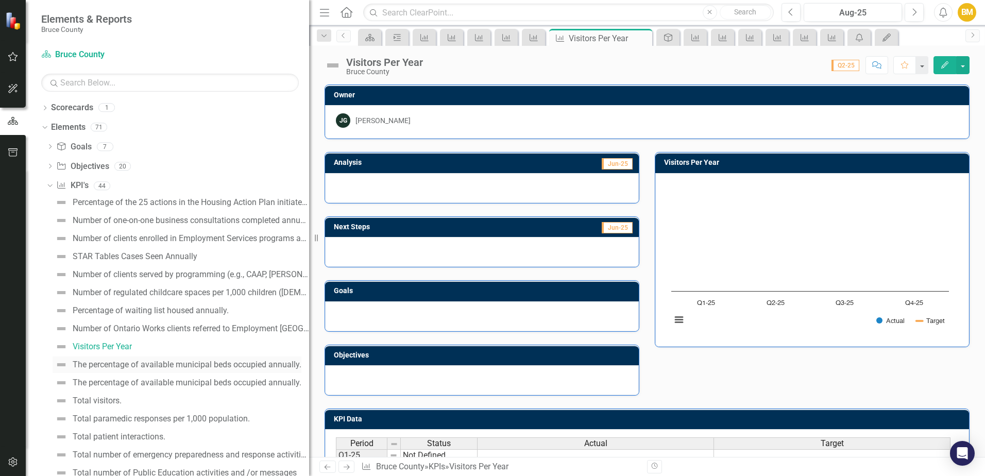
click at [99, 365] on div "The percentage of available municipal beds occupied annually." at bounding box center [187, 364] width 229 height 9
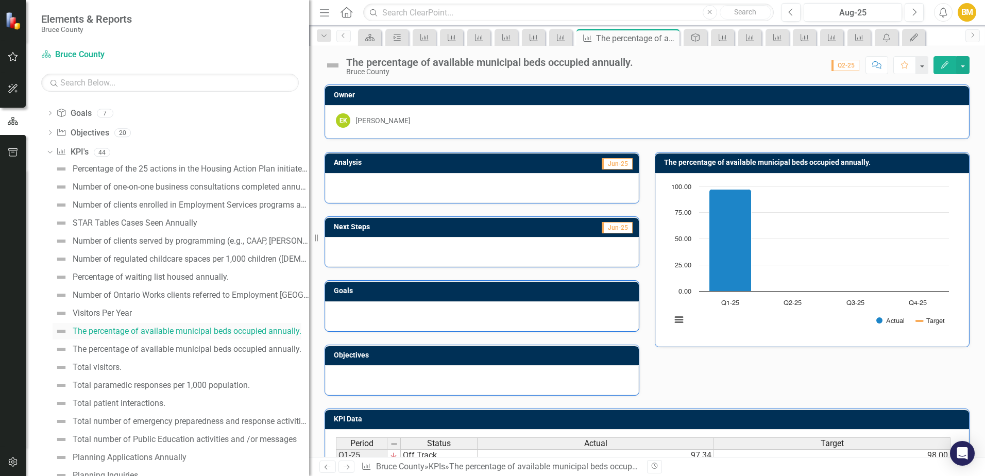
scroll to position [52, 0]
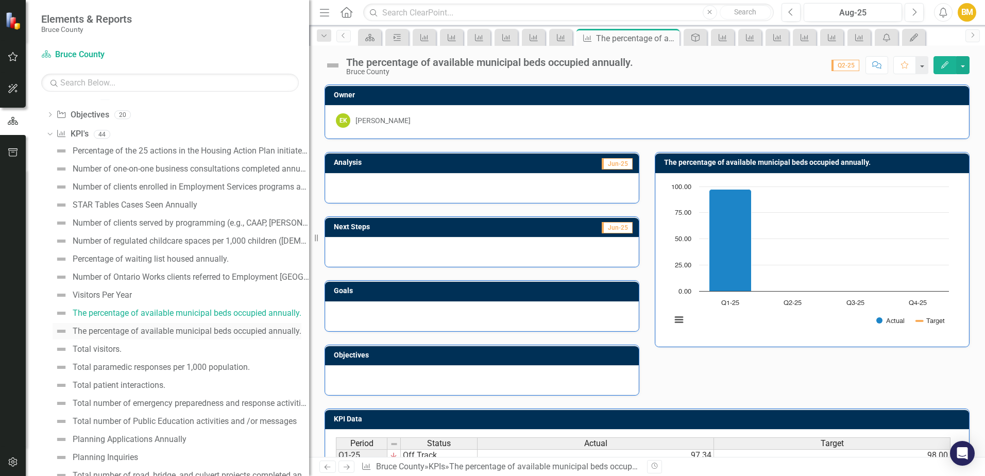
click at [120, 324] on link "The percentage of available municipal beds occupied annually." at bounding box center [177, 331] width 249 height 16
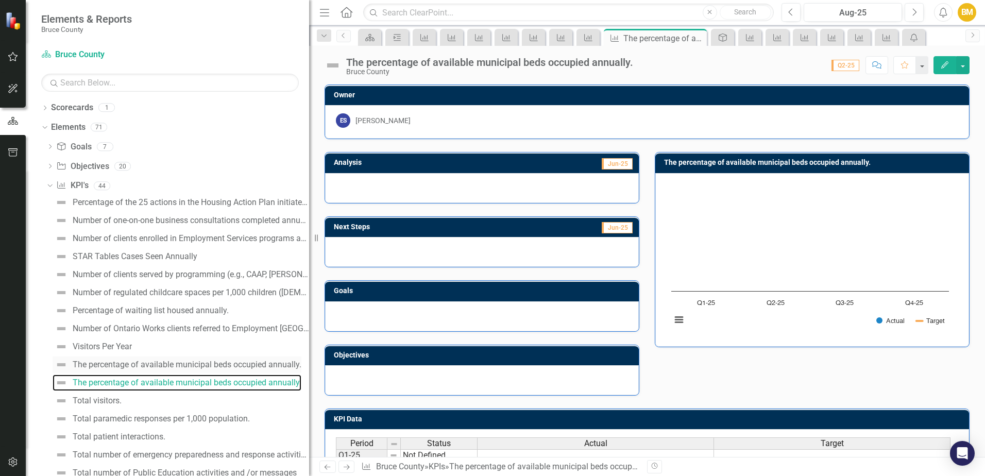
scroll to position [52, 0]
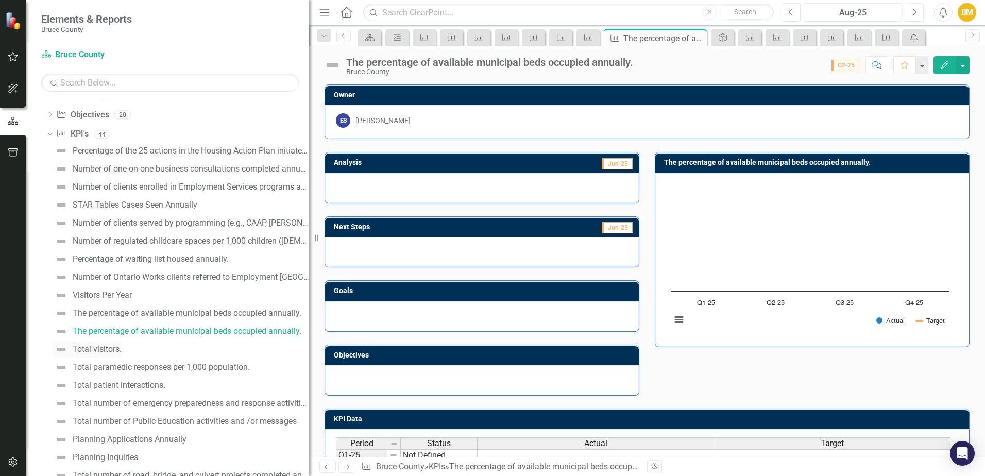
click at [97, 351] on div "Total visitors." at bounding box center [97, 349] width 49 height 9
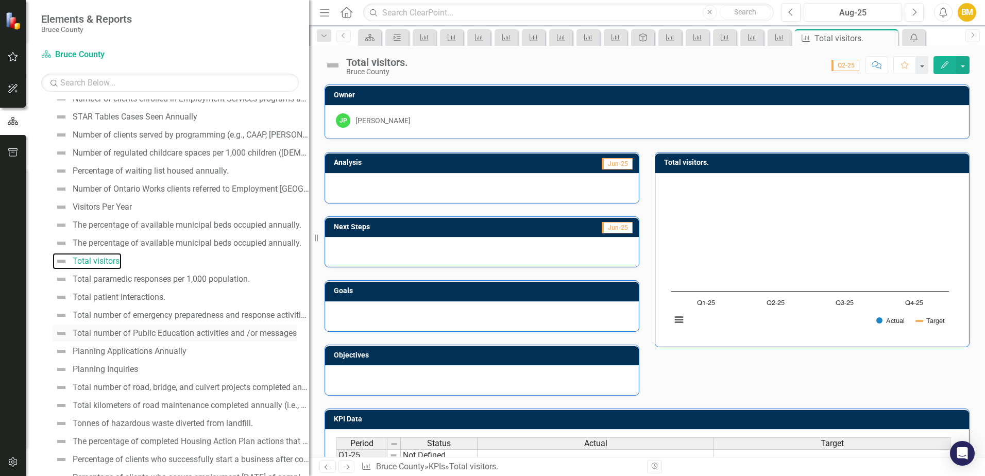
scroll to position [155, 0]
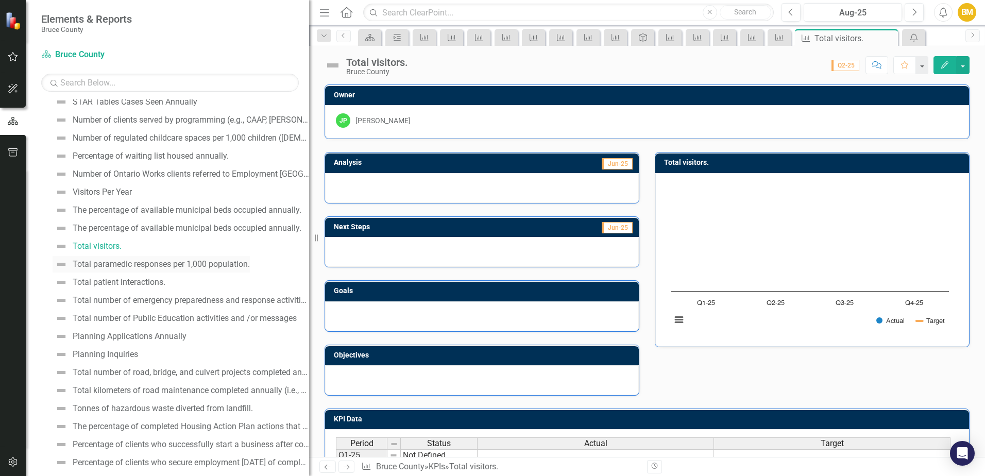
click at [119, 264] on div "Total paramedic responses per 1,000 population." at bounding box center [161, 264] width 177 height 9
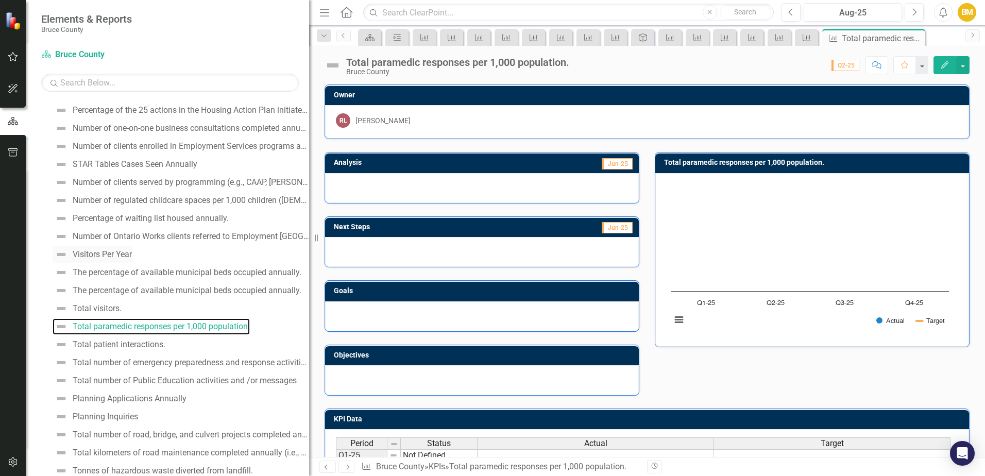
scroll to position [103, 0]
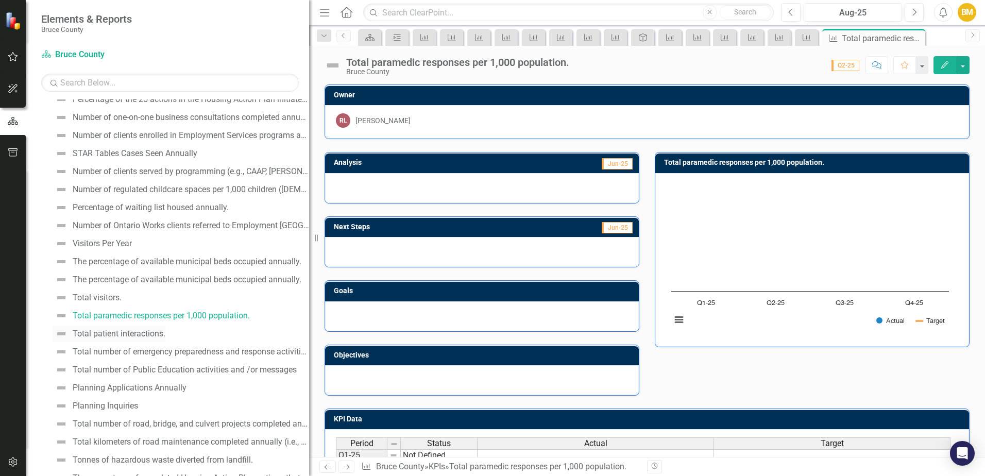
click at [126, 332] on div "Total patient interactions." at bounding box center [119, 333] width 93 height 9
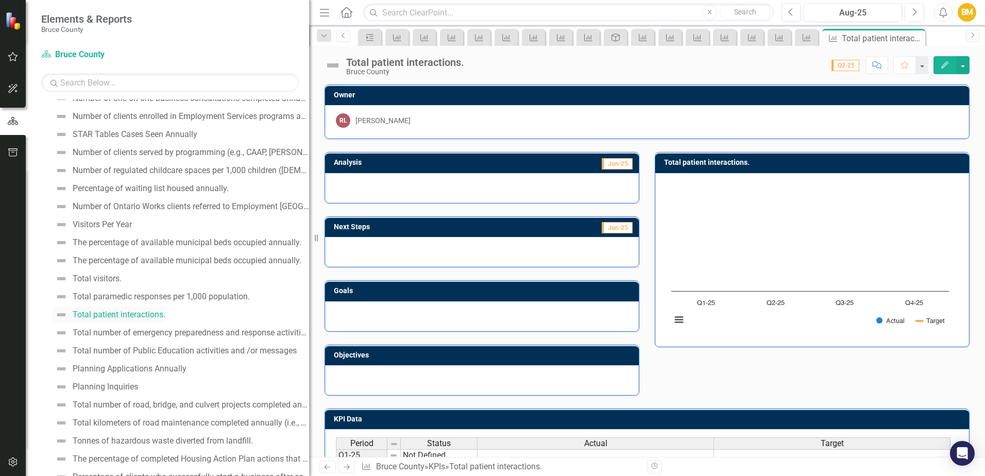
scroll to position [155, 0]
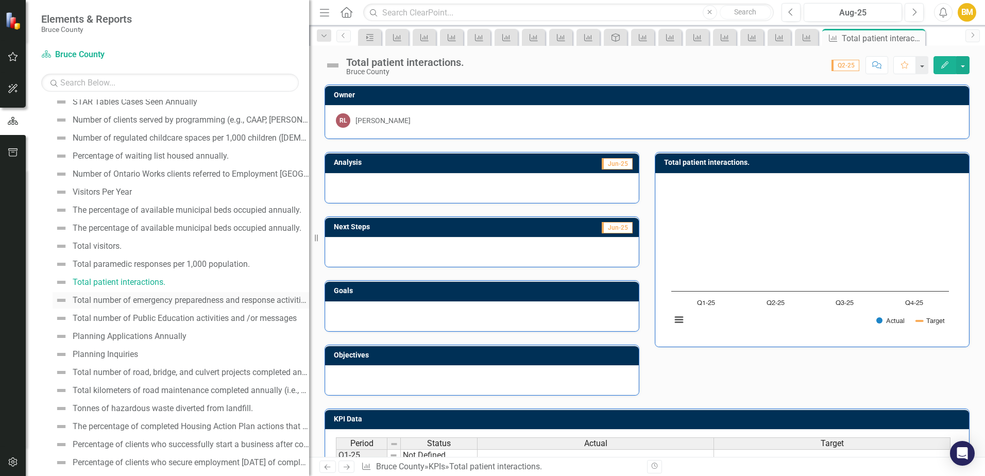
click at [128, 301] on div "Total number of emergency preparedness and response activities (drills, trainin…" at bounding box center [191, 300] width 236 height 9
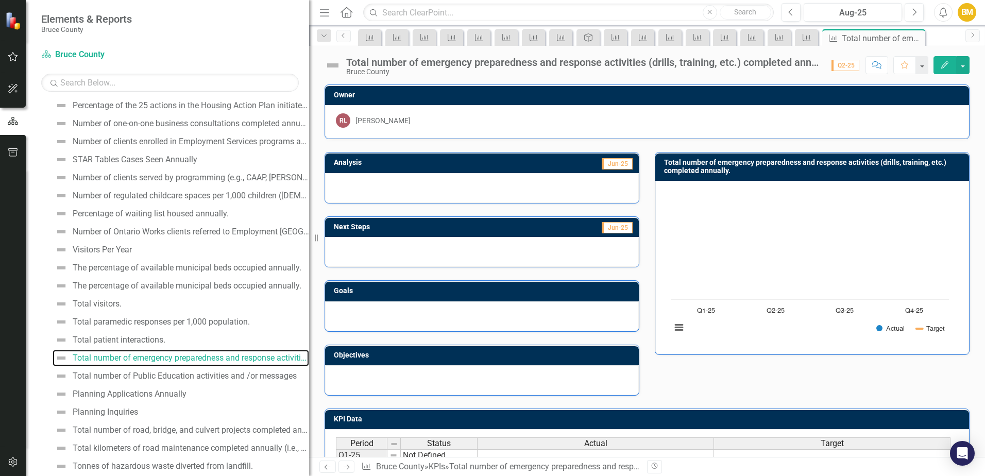
scroll to position [103, 0]
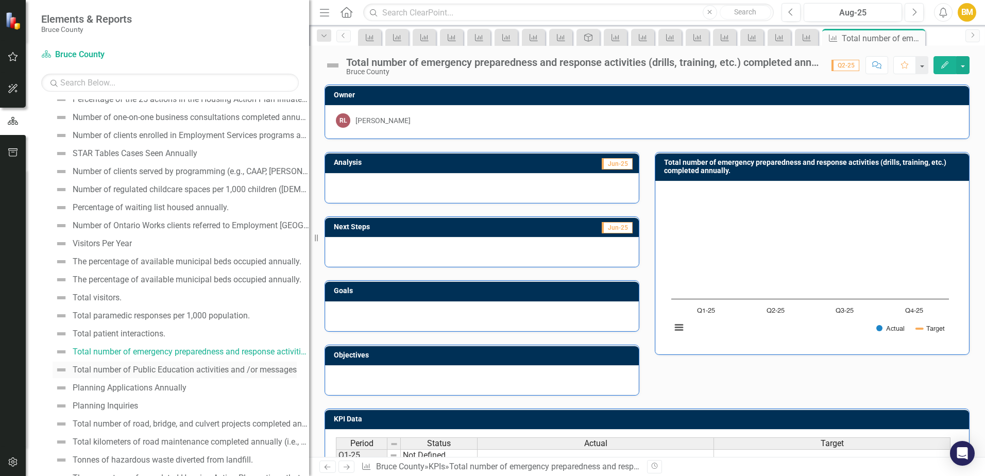
click at [127, 365] on link "Total number of Public Education activities and /or messages" at bounding box center [175, 370] width 244 height 16
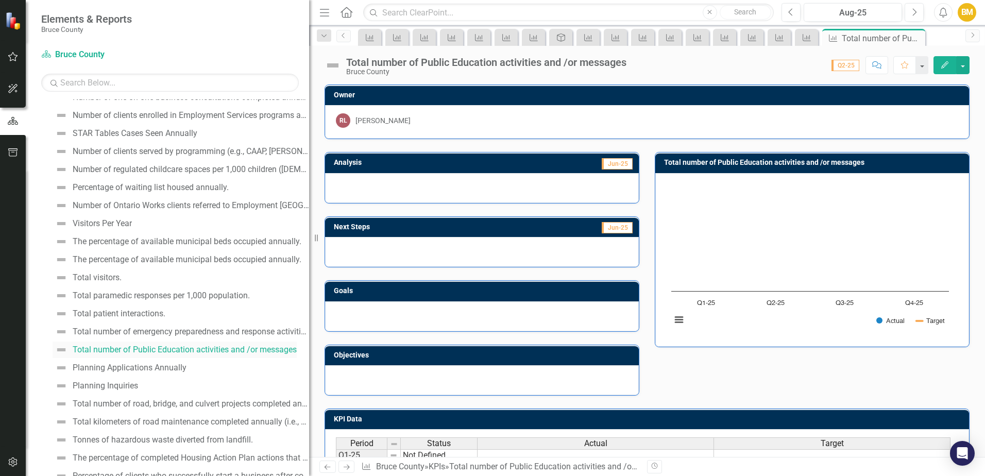
scroll to position [160, 0]
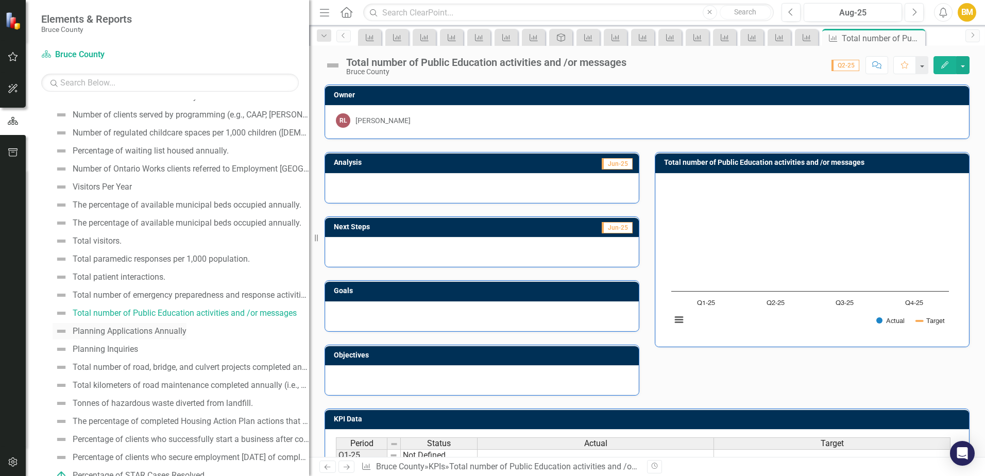
click at [127, 334] on div "Planning Applications Annually" at bounding box center [130, 331] width 114 height 9
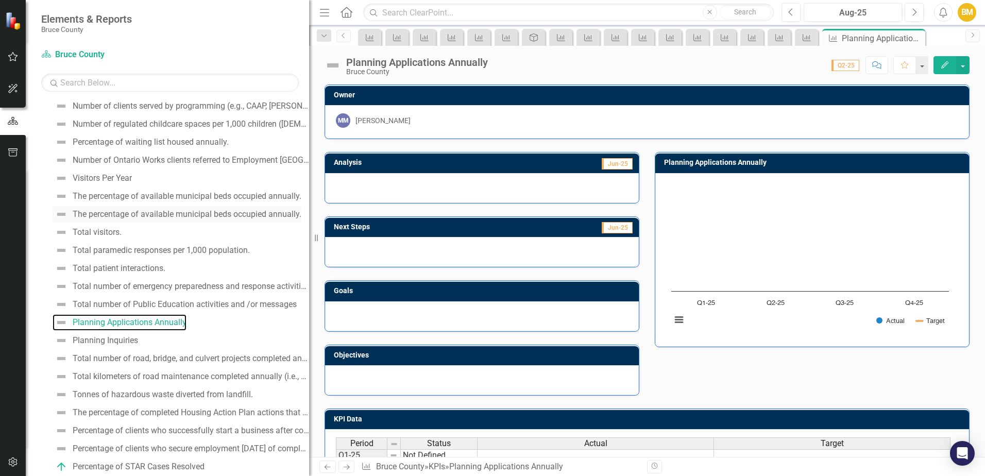
scroll to position [178, 0]
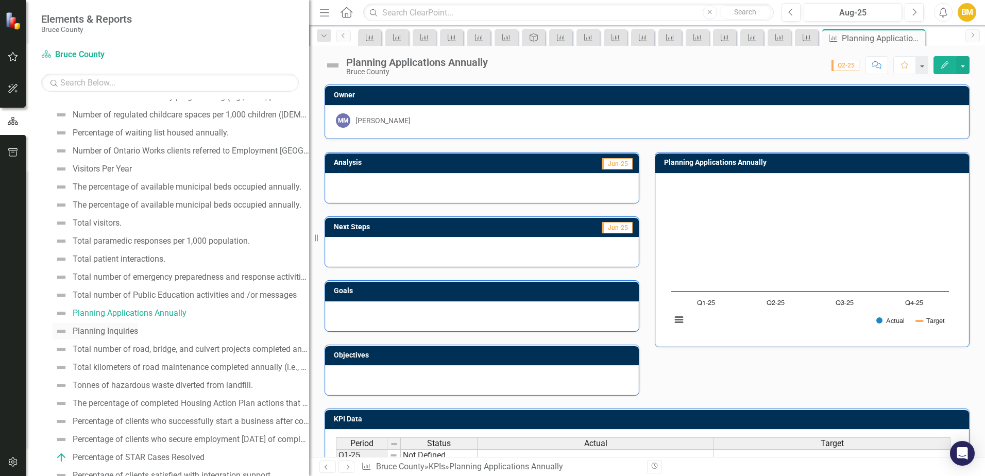
click at [123, 333] on div "Planning Inquiries" at bounding box center [105, 331] width 65 height 9
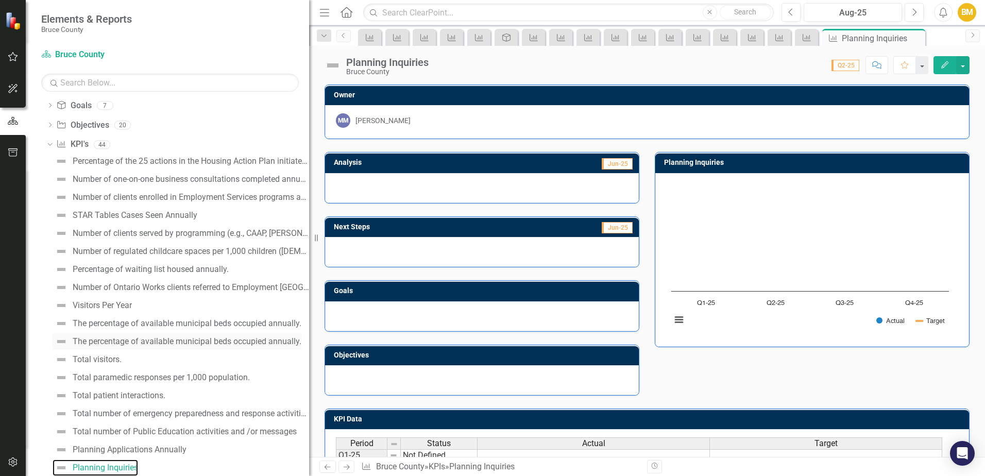
scroll to position [196, 0]
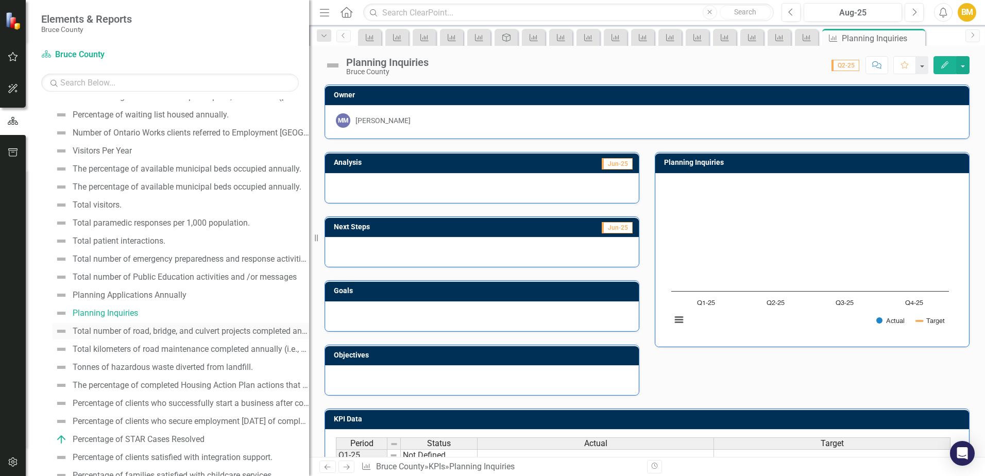
click at [130, 335] on div "Total number of road, bridge, and culvert projects completed annually." at bounding box center [191, 331] width 236 height 9
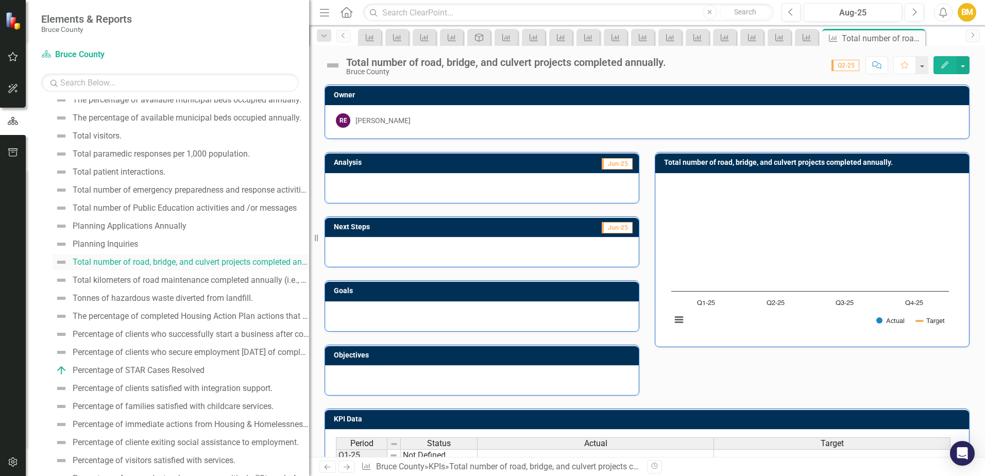
scroll to position [265, 0]
click at [132, 279] on div "Total kilometers of road maintenance completed annually (i.e., shoulder gravel …" at bounding box center [191, 279] width 236 height 9
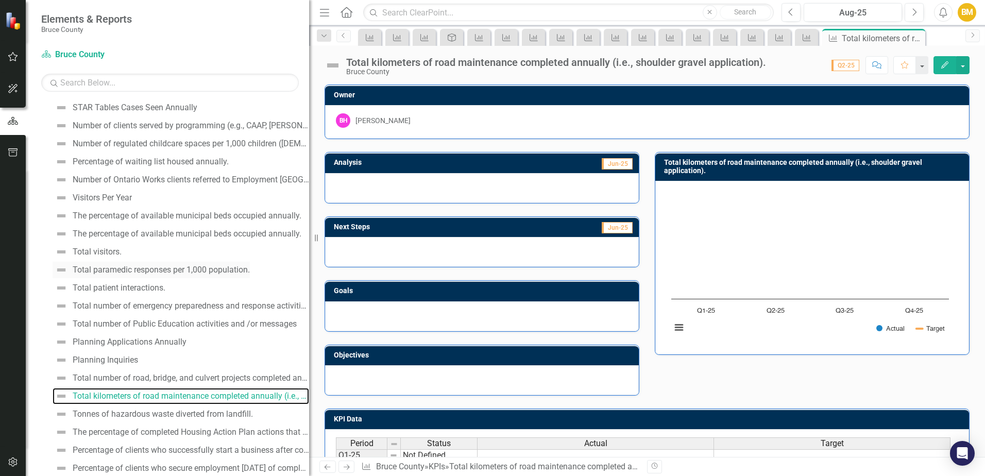
scroll to position [232, 0]
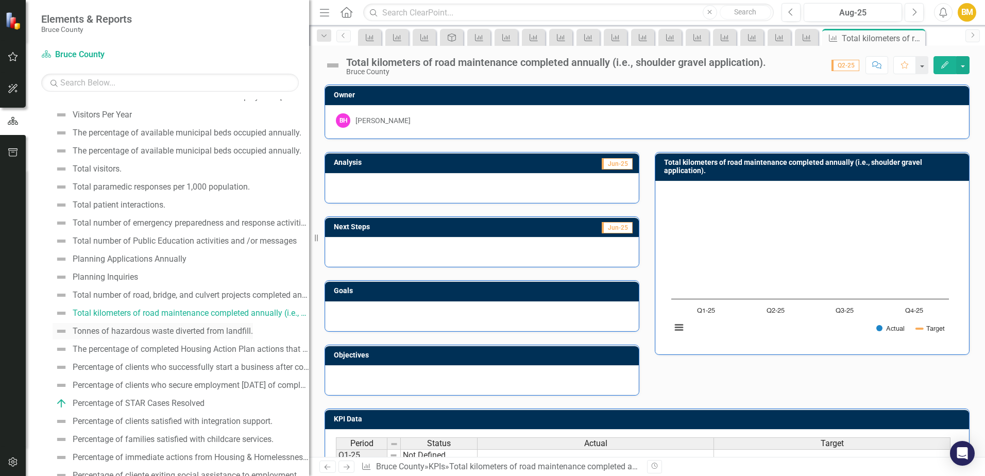
click at [131, 328] on div "Tonnes of hazardous waste diverted from landfill." at bounding box center [163, 331] width 180 height 9
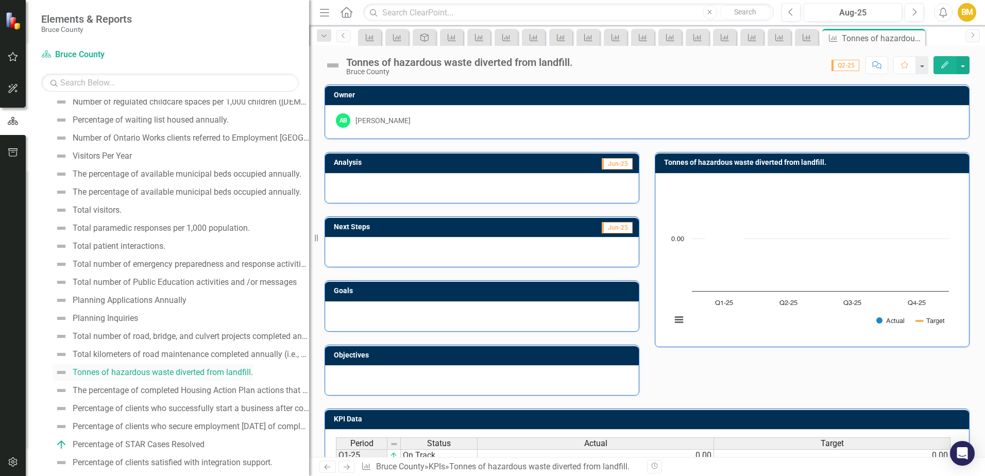
scroll to position [250, 0]
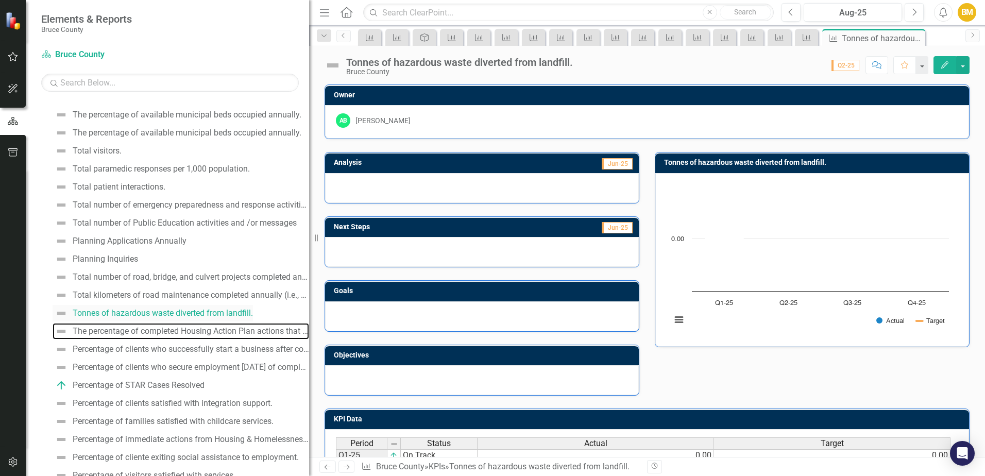
click at [131, 328] on div "The percentage of completed Housing Action Plan actions that achieve their stat…" at bounding box center [191, 331] width 236 height 9
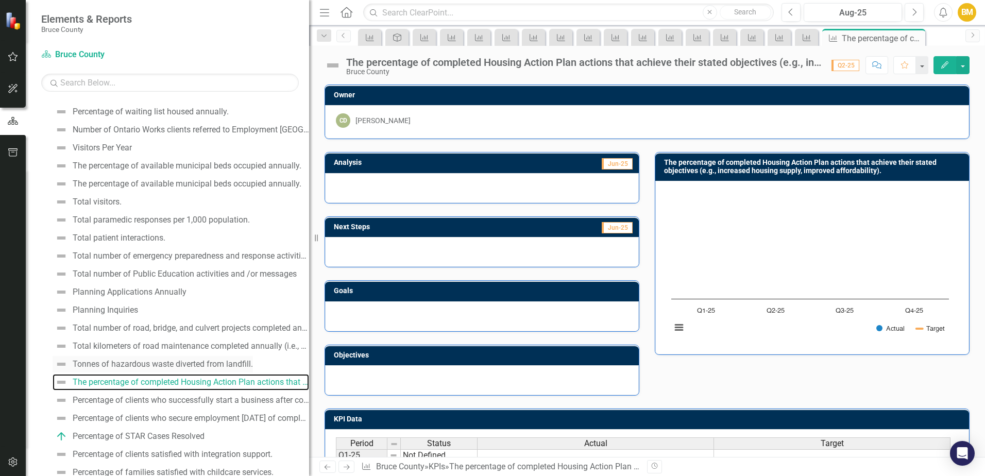
scroll to position [268, 0]
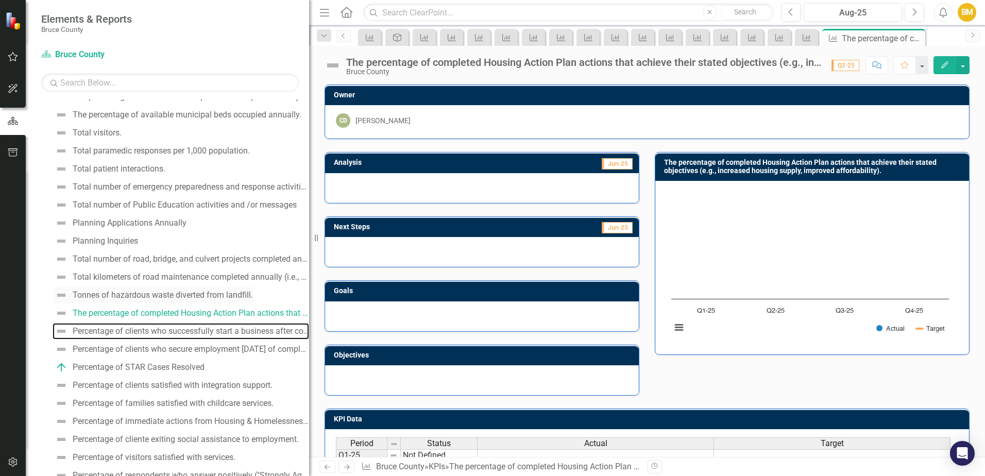
click at [131, 328] on div "Percentage of clients who successfully start a business after consultations." at bounding box center [191, 331] width 236 height 9
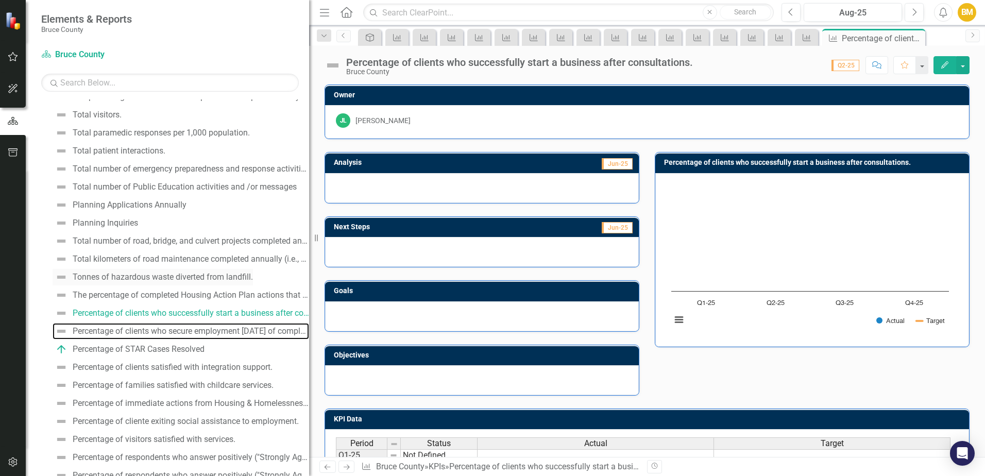
click at [131, 328] on div "Percentage of clients who secure employment [DATE] of completing their Employme…" at bounding box center [191, 331] width 236 height 9
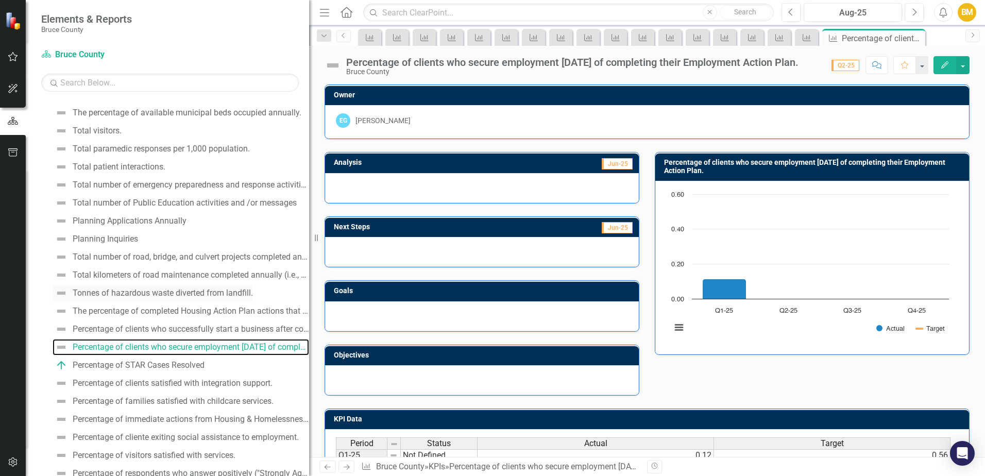
scroll to position [304, 0]
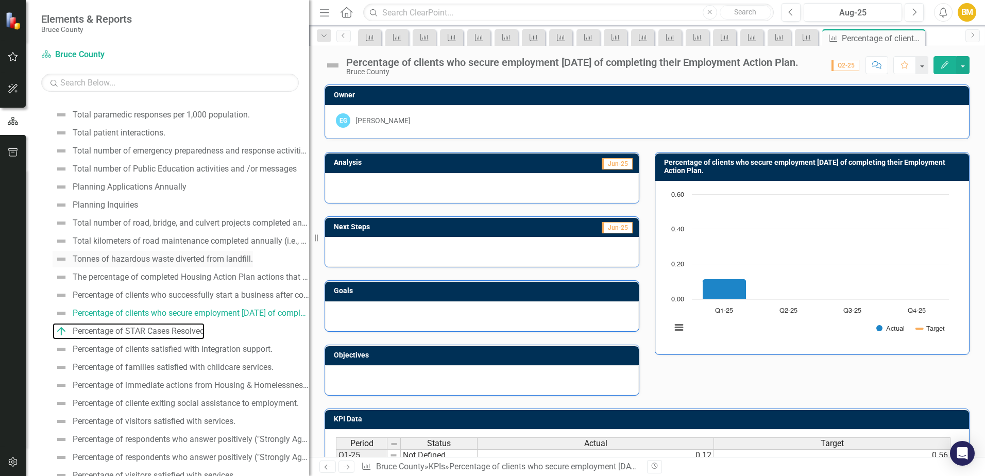
click at [131, 328] on div "Percentage of STAR Cases Resolved" at bounding box center [139, 331] width 132 height 9
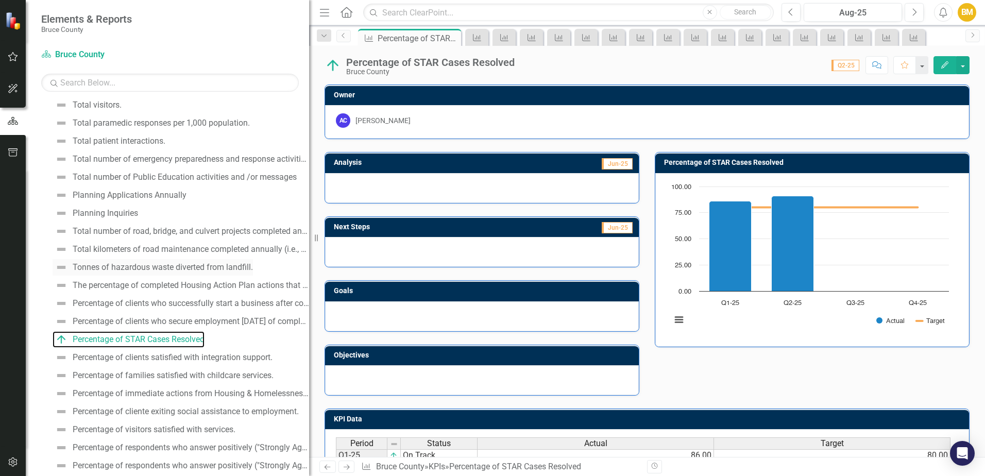
scroll to position [322, 0]
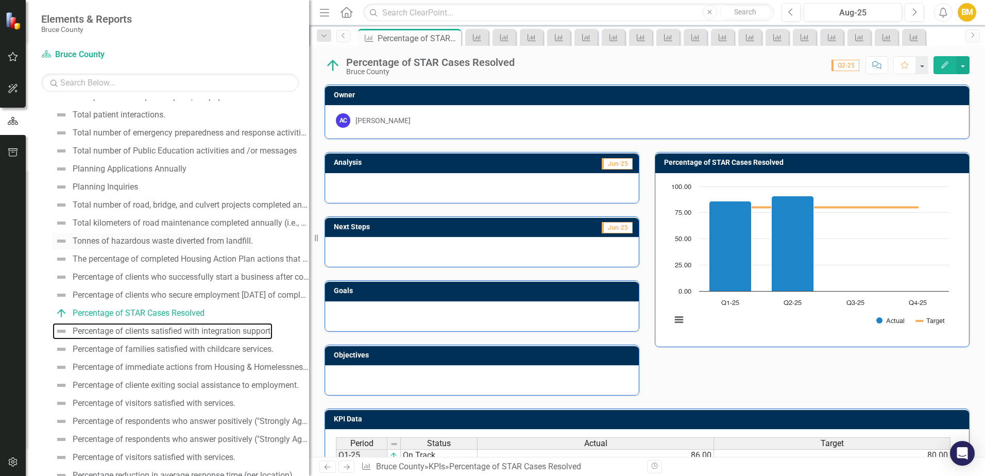
click at [131, 328] on div "Percentage of clients satisfied with integration support." at bounding box center [173, 331] width 200 height 9
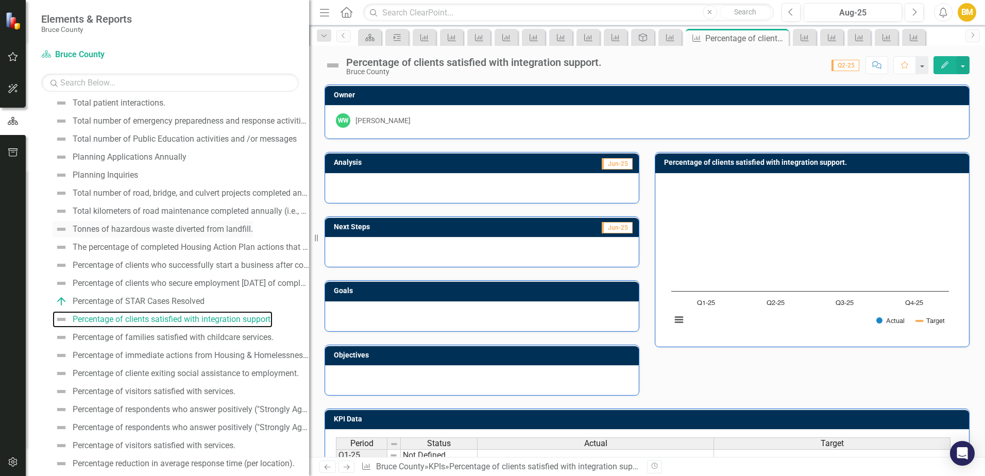
scroll to position [340, 0]
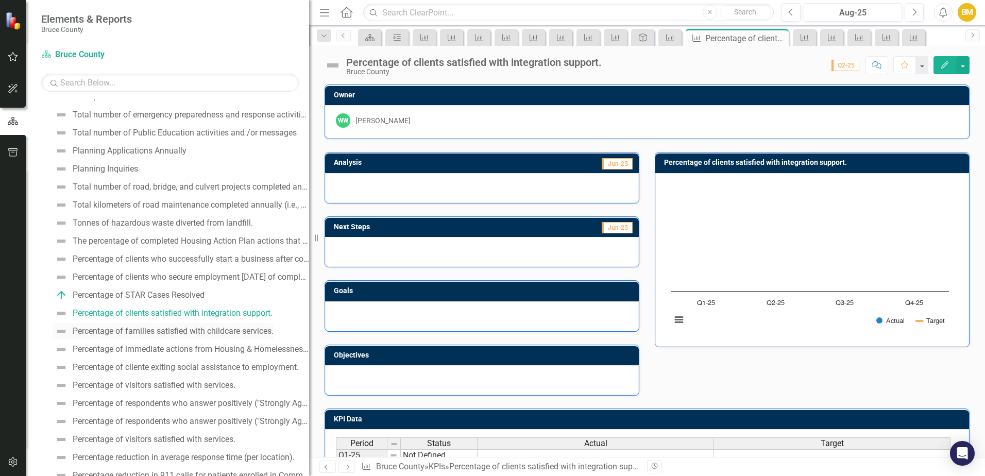
click at [132, 331] on div "Percentage of families satisfied with childcare services." at bounding box center [173, 331] width 201 height 9
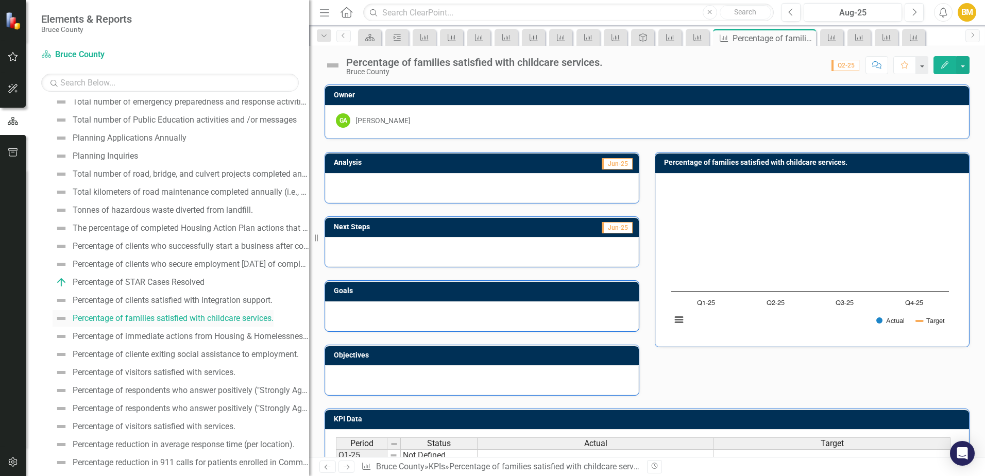
scroll to position [358, 0]
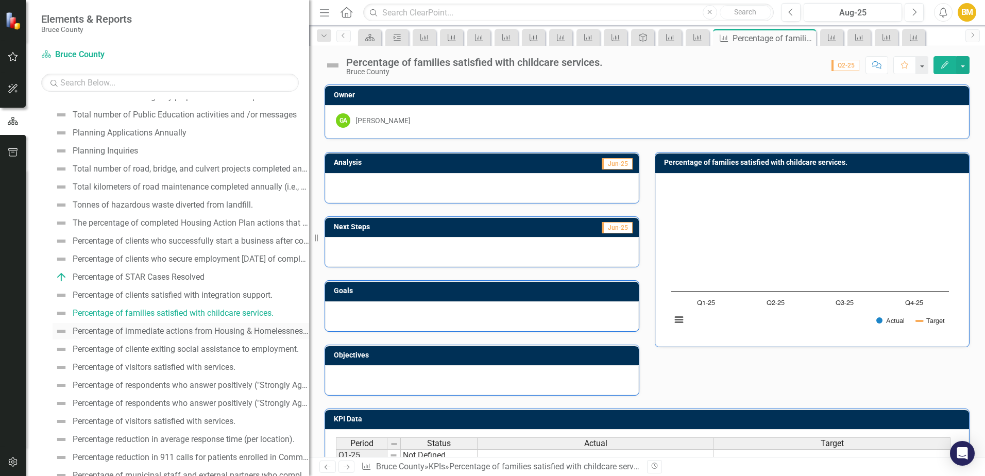
click at [134, 332] on div "Percentage of immediate actions from Housing & Homelessness Plan completed." at bounding box center [191, 331] width 236 height 9
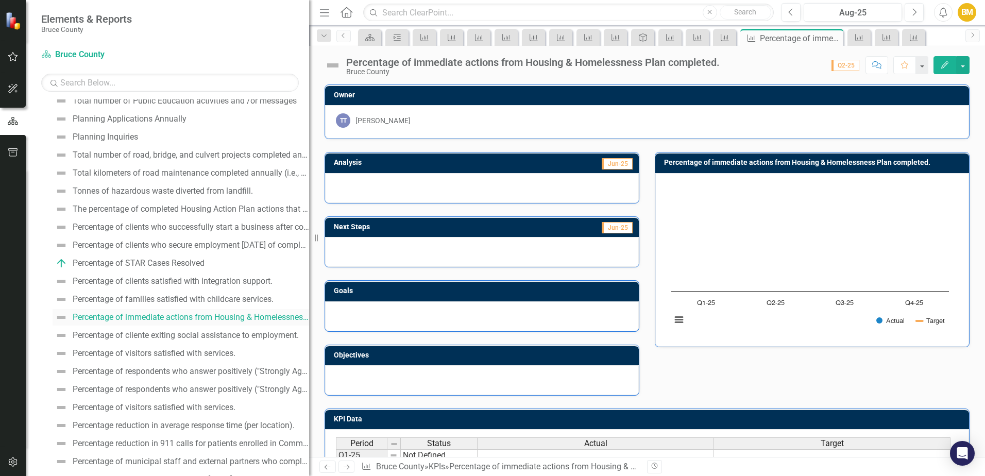
scroll to position [376, 0]
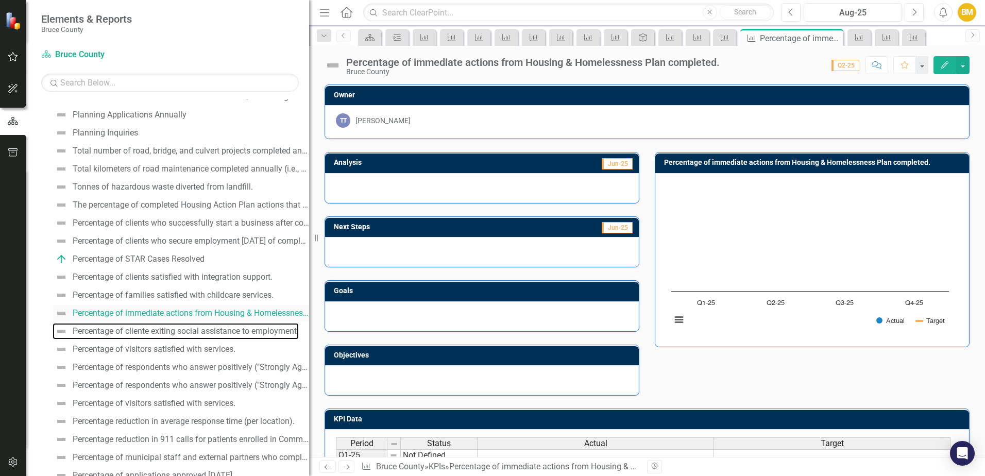
click at [134, 332] on div "Percentage of cliente exiting social assistance to employment." at bounding box center [186, 331] width 226 height 9
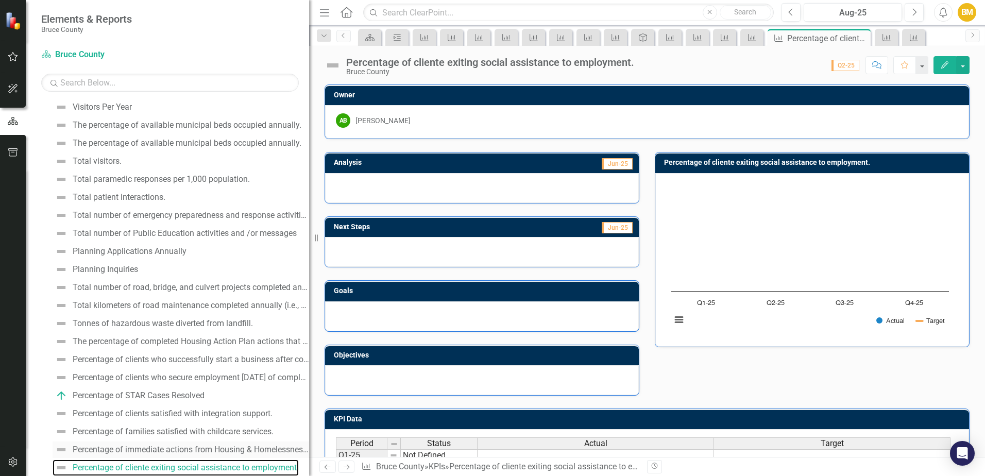
scroll to position [394, 0]
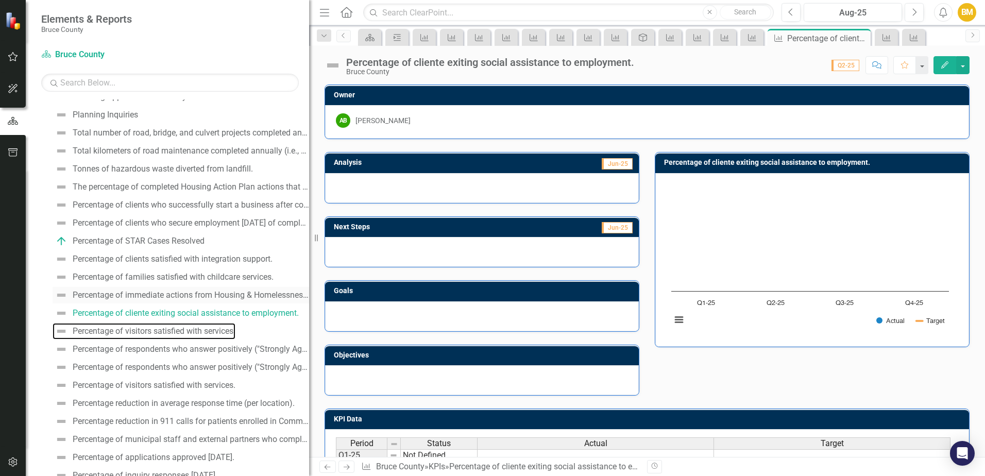
click at [134, 332] on div "Percentage of visitors satisfied with services." at bounding box center [154, 331] width 163 height 9
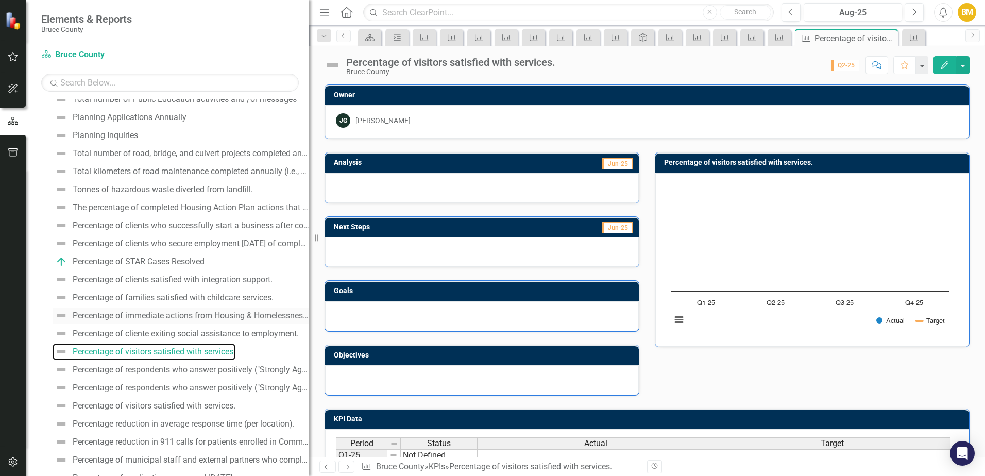
scroll to position [412, 0]
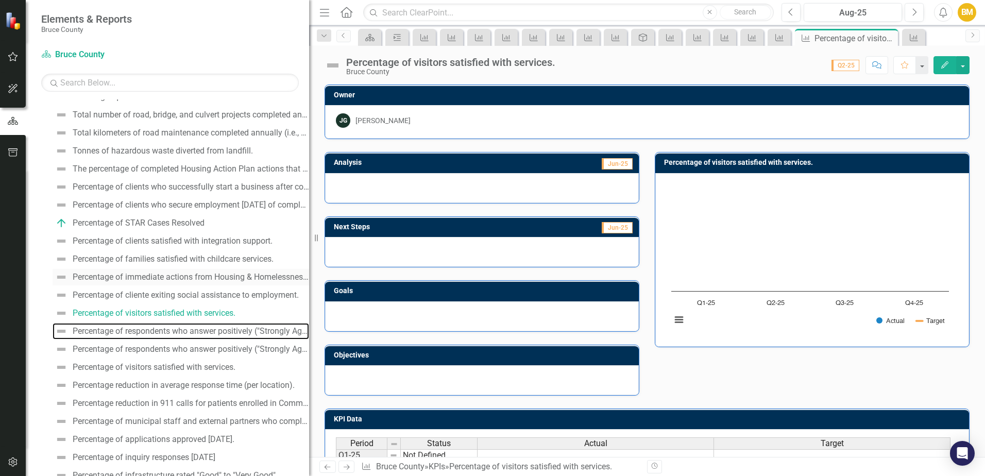
click at [134, 332] on div "Percentage of respondents who answer positively ("Strongly Agree" or "Agree") t…" at bounding box center [191, 331] width 236 height 9
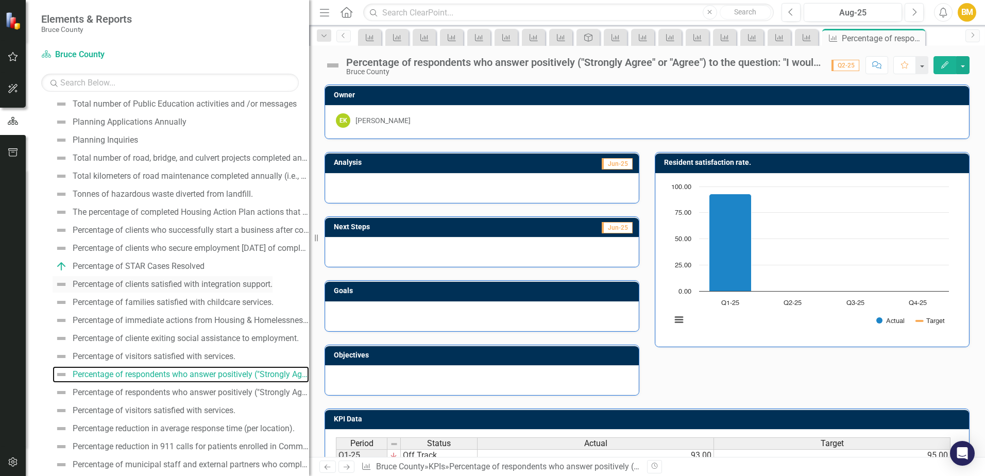
scroll to position [430, 0]
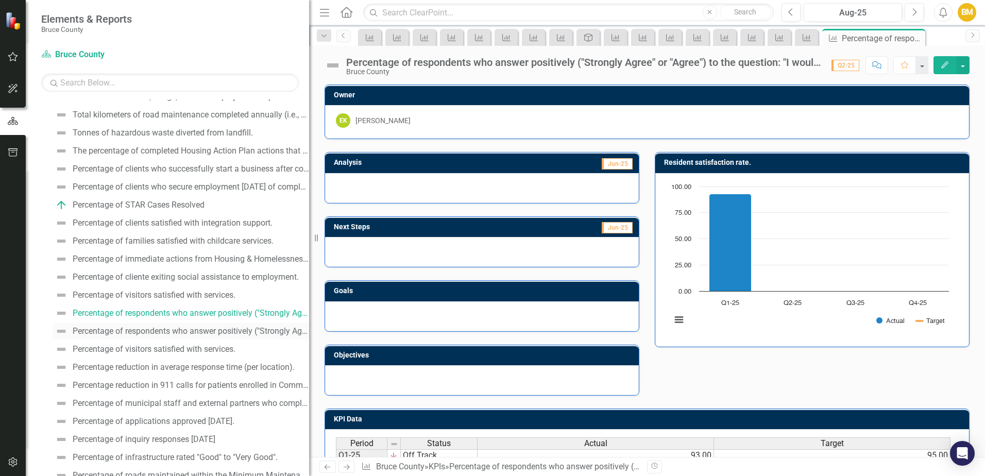
click at [139, 333] on div "Percentage of respondents who answer positively ("Strongly Agree" or "Agree") t…" at bounding box center [191, 331] width 236 height 9
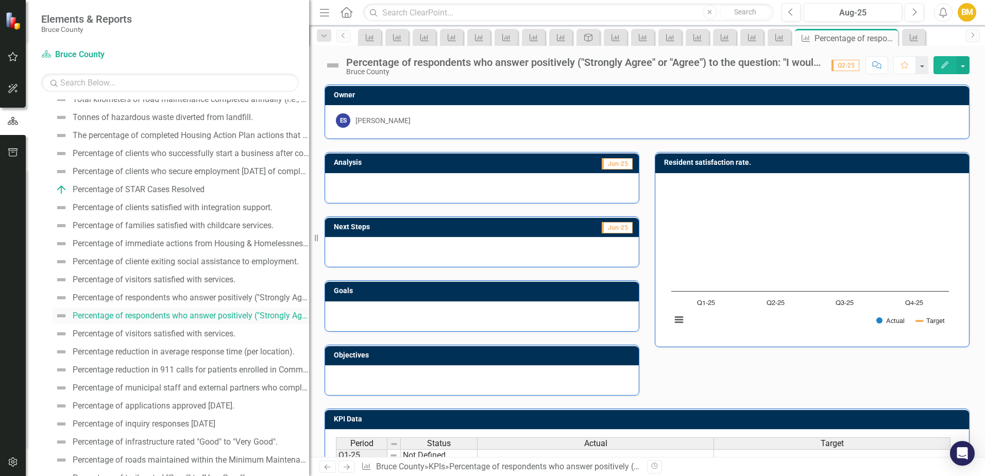
scroll to position [448, 0]
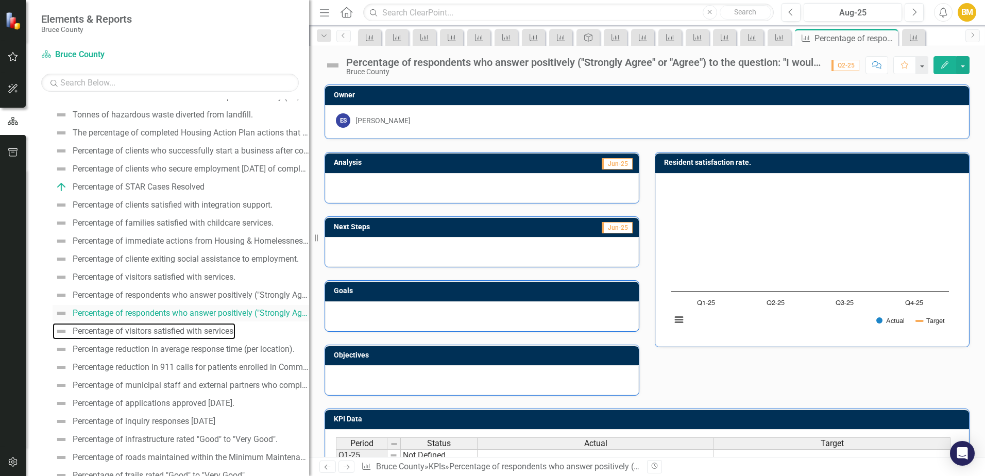
click at [139, 333] on div "Percentage of visitors satisfied with services." at bounding box center [154, 331] width 163 height 9
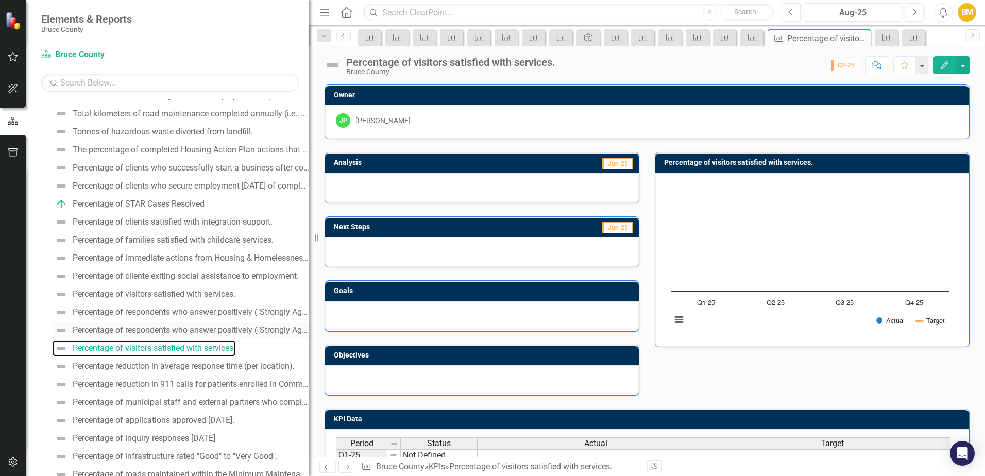
scroll to position [466, 0]
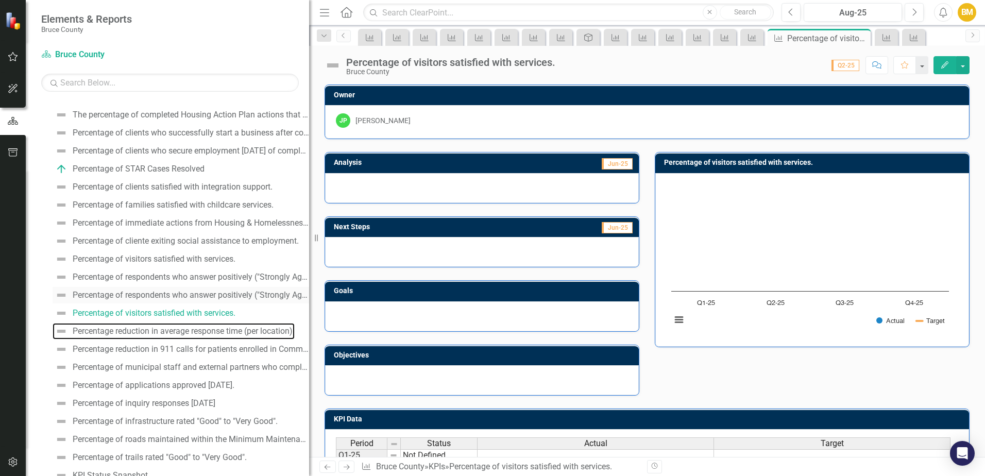
click at [139, 333] on div "Percentage reduction in average response time (per location)." at bounding box center [184, 331] width 222 height 9
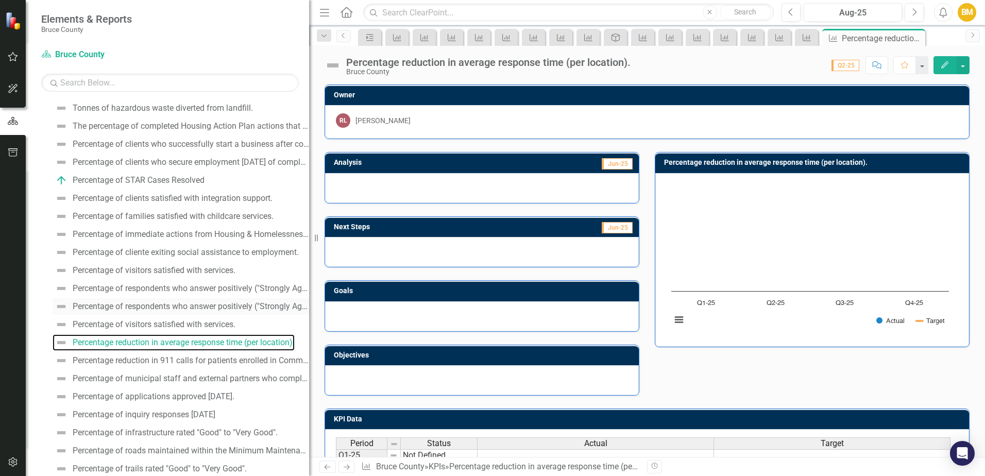
scroll to position [484, 0]
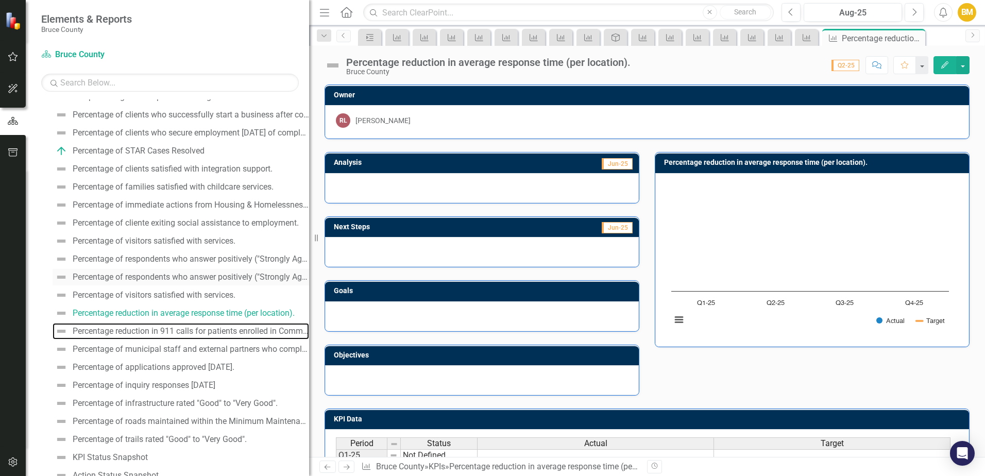
click at [139, 333] on div "Percentage reduction in 911 calls for patients enrolled in Community Paramedici…" at bounding box center [191, 331] width 236 height 9
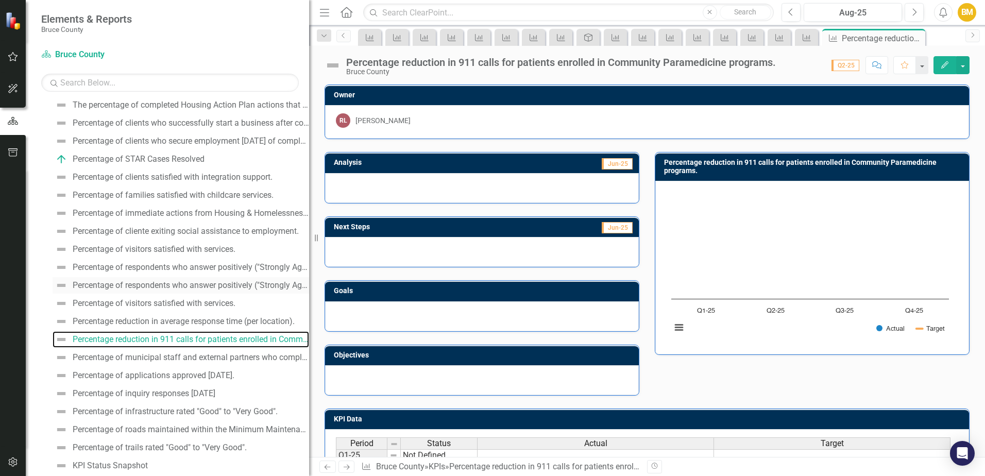
scroll to position [502, 0]
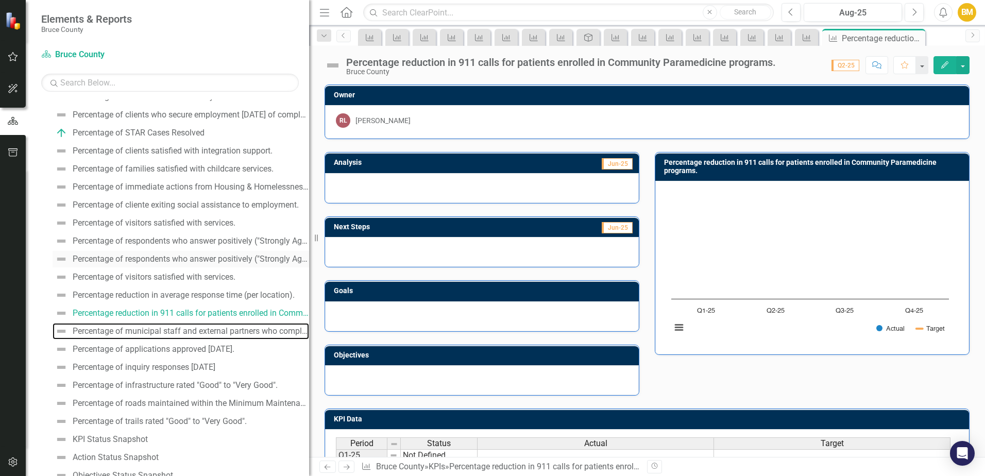
click at [139, 333] on div "Percentage of municipal staff and external partners who complete emergency mana…" at bounding box center [191, 331] width 236 height 9
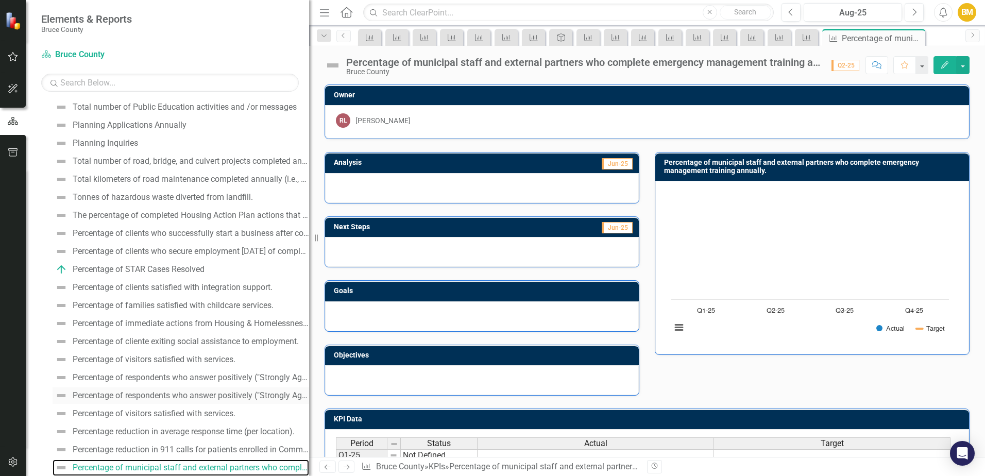
scroll to position [469, 0]
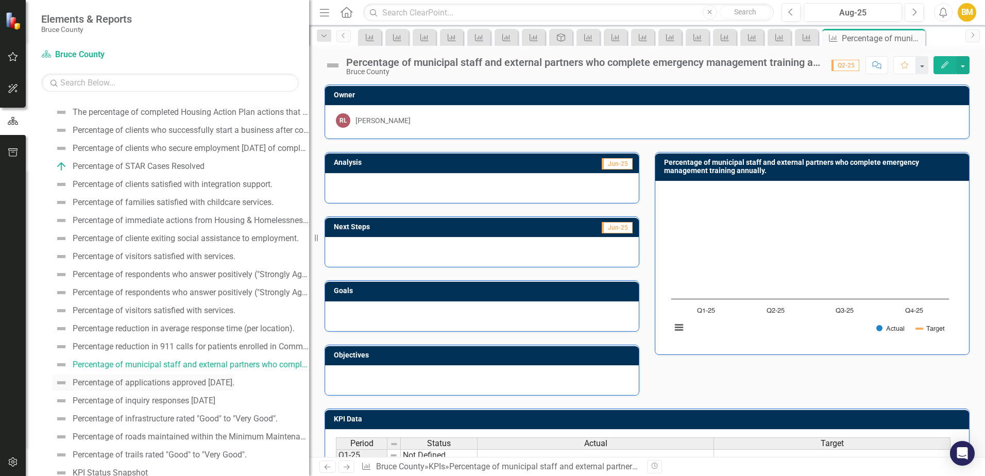
click at [117, 378] on link "Percentage of applications approved [DATE]." at bounding box center [144, 383] width 182 height 16
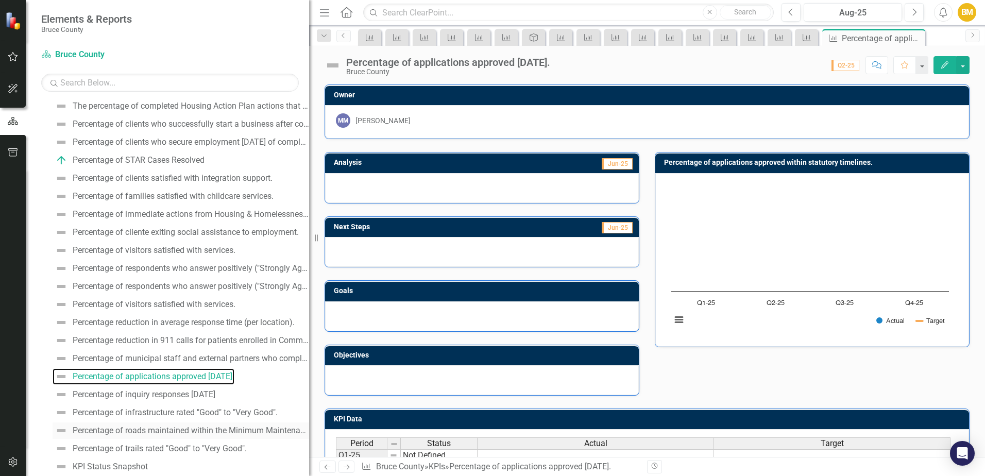
scroll to position [534, 0]
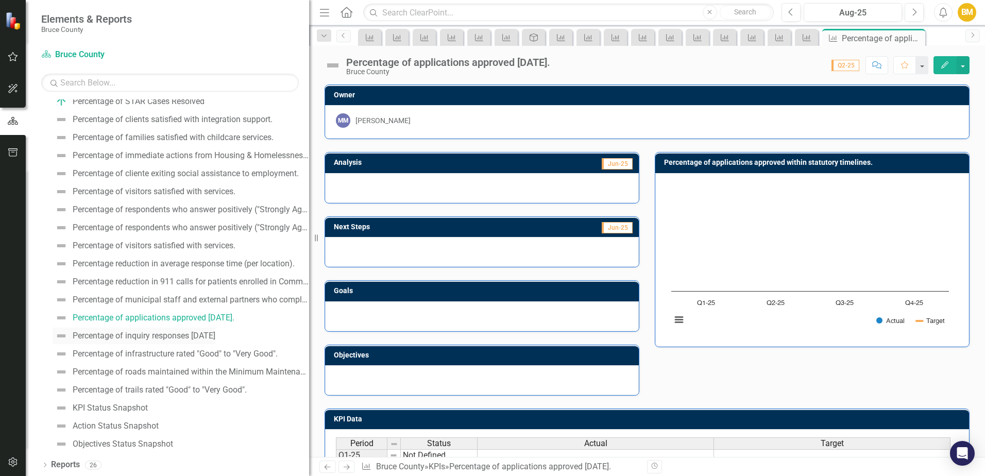
click at [143, 337] on div "Percentage of inquiry responses [DATE]" at bounding box center [144, 335] width 143 height 9
click at [134, 356] on div "Percentage of infrastructure rated "Good" to "Very Good"." at bounding box center [175, 353] width 205 height 9
click at [128, 371] on div "Percentage of roads maintained within the Minimum Maintenance Standards (MMS) f…" at bounding box center [191, 371] width 236 height 9
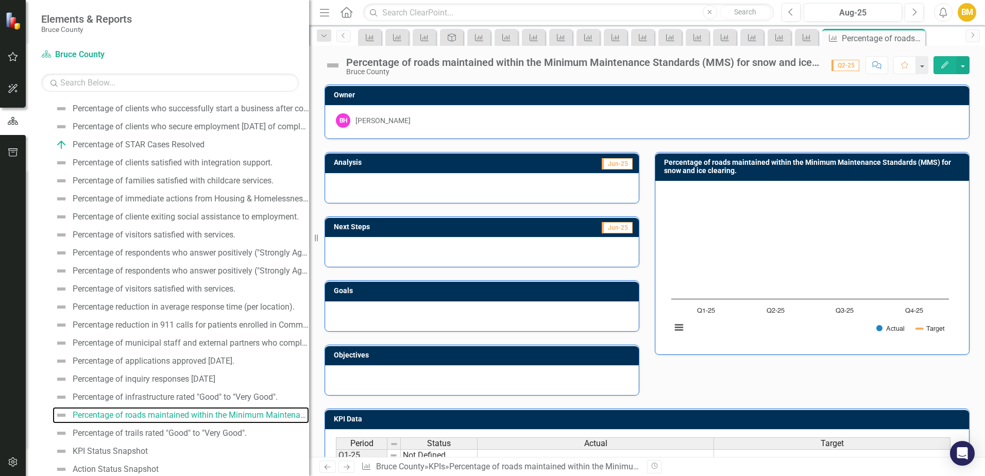
scroll to position [534, 0]
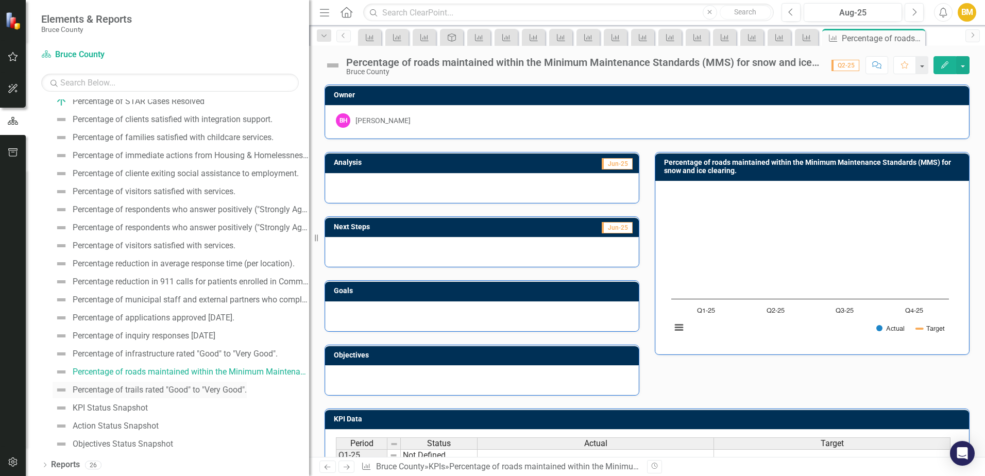
click at [133, 389] on div "Percentage of trails rated "Good" to "Very Good"." at bounding box center [160, 389] width 174 height 9
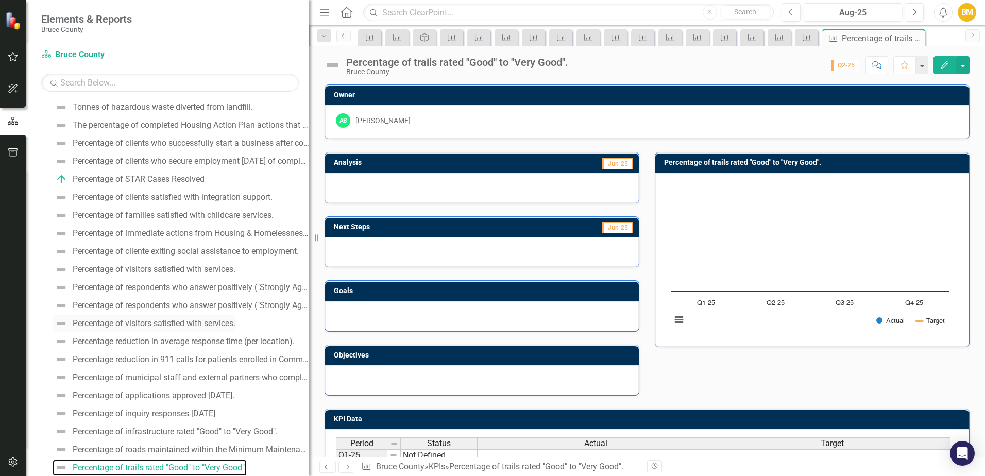
scroll to position [534, 0]
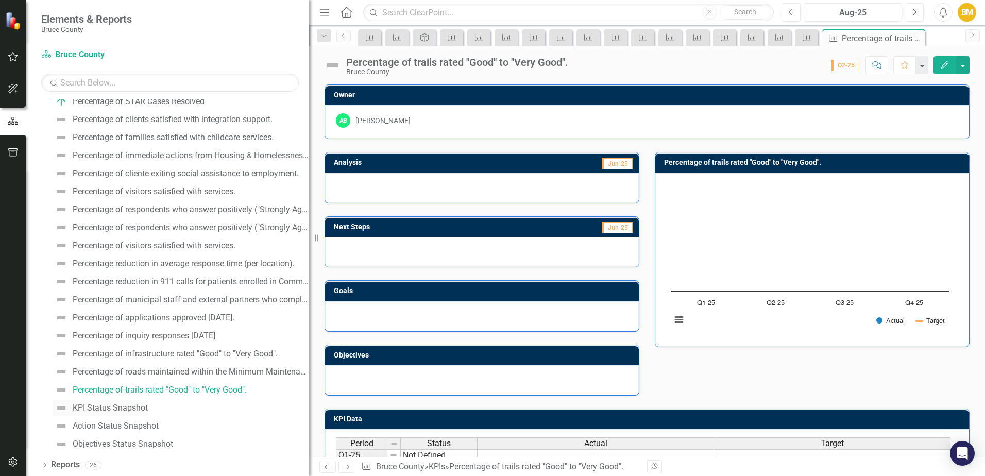
click at [109, 405] on div "KPI Status Snapshot" at bounding box center [110, 407] width 75 height 9
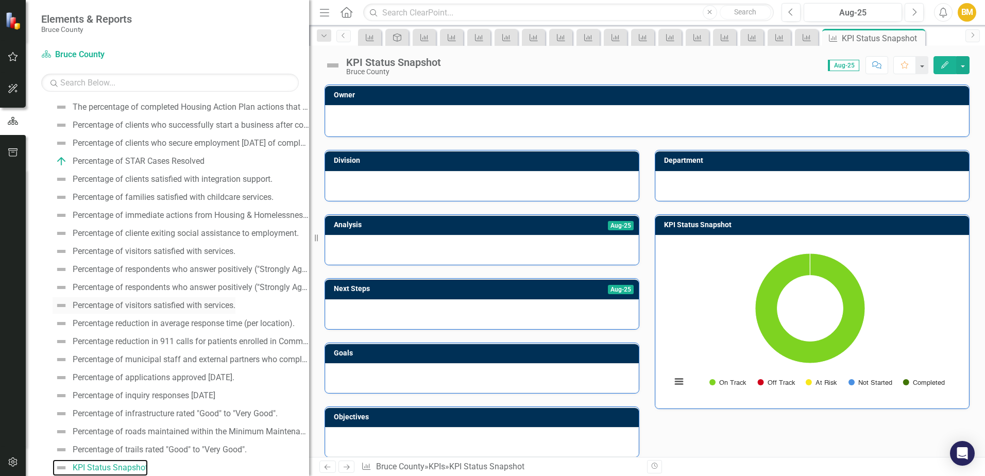
scroll to position [534, 0]
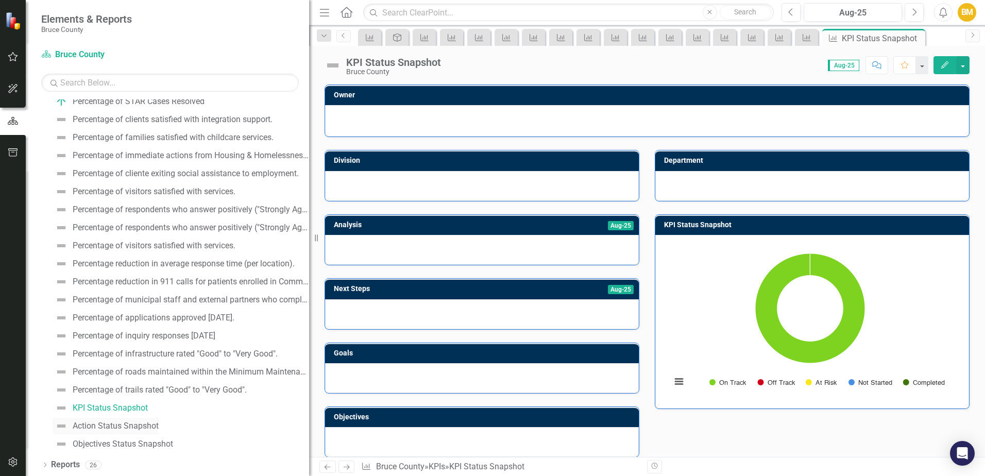
click at [99, 422] on div "Action Status Snapshot" at bounding box center [116, 425] width 86 height 9
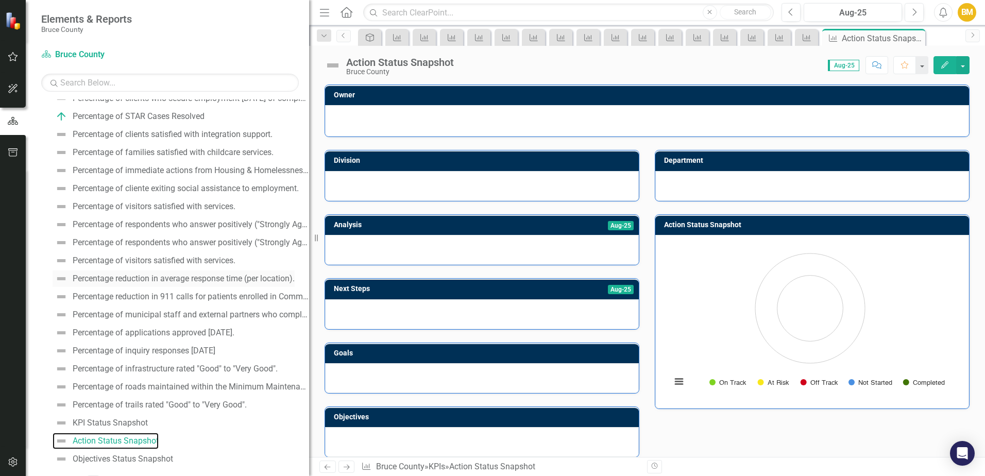
scroll to position [534, 0]
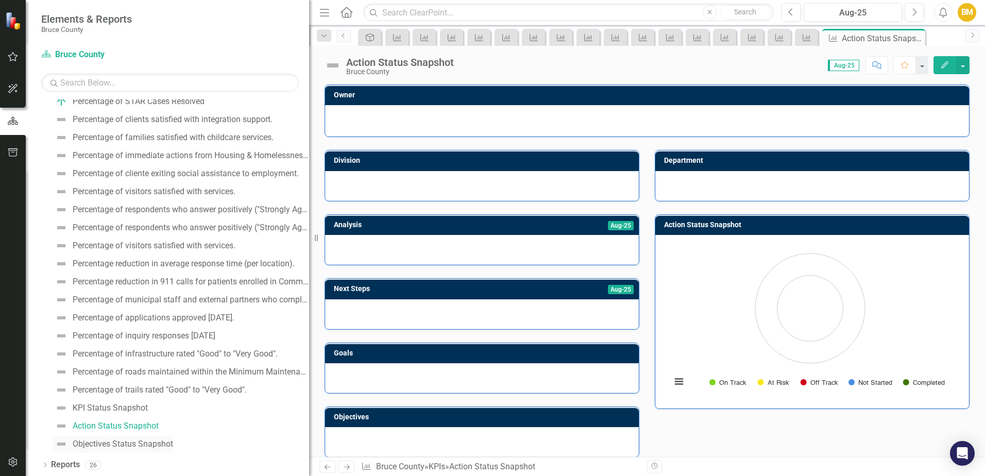
click at [124, 440] on div "Objectives Status Snapshot" at bounding box center [123, 443] width 100 height 9
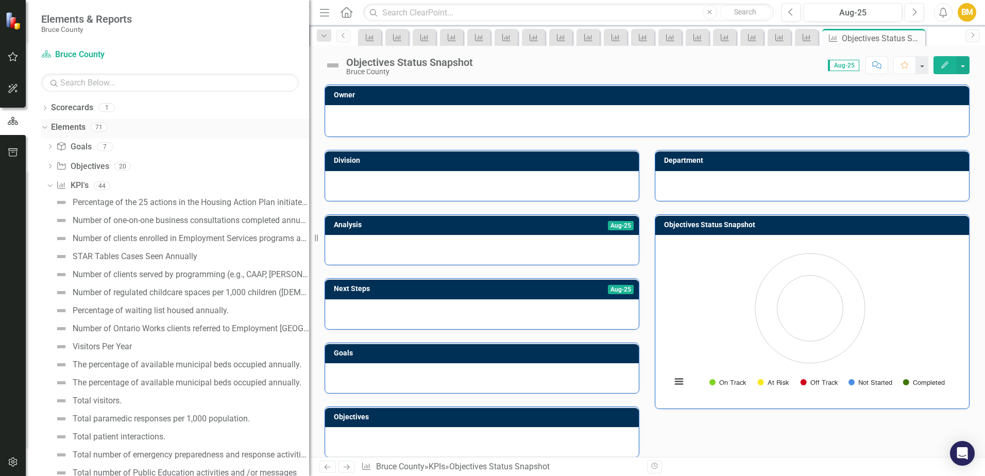
click at [70, 128] on link "Elements" at bounding box center [68, 128] width 35 height 12
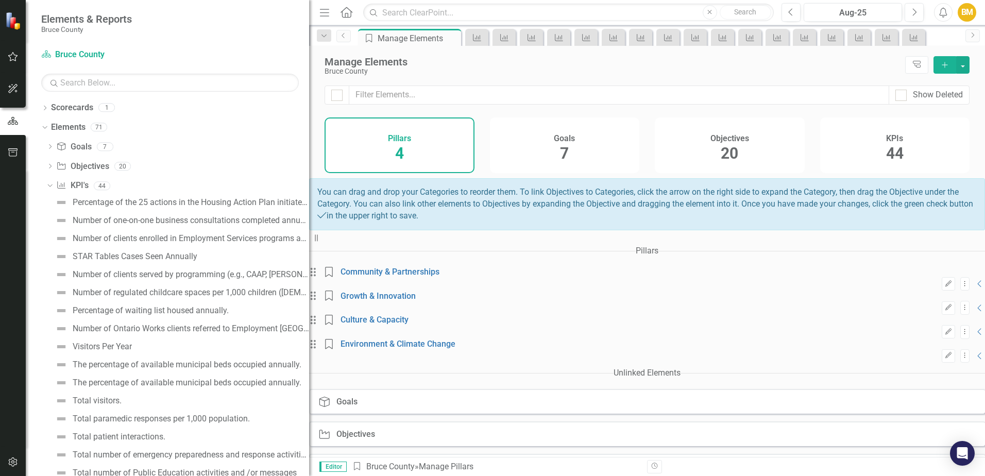
click at [356, 462] on div "KPI KPIs" at bounding box center [337, 467] width 38 height 10
click at [967, 463] on icon "Collapse" at bounding box center [972, 467] width 10 height 8
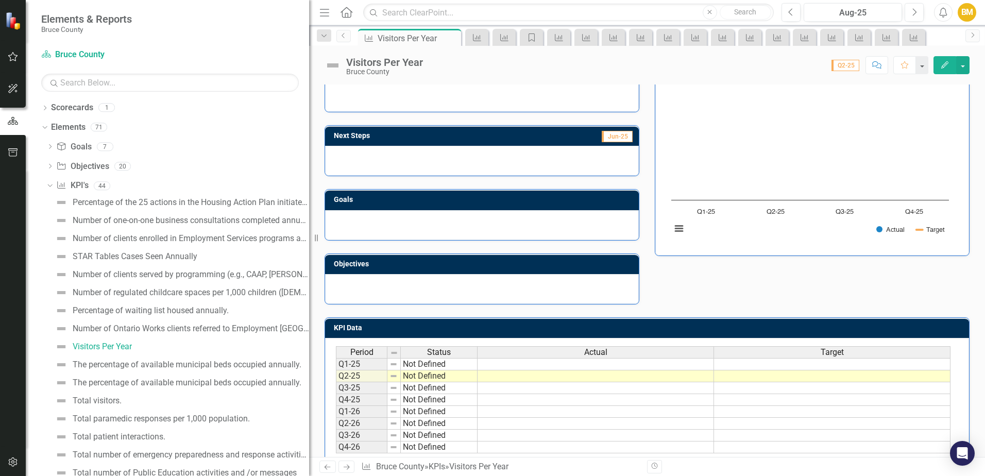
scroll to position [114, 0]
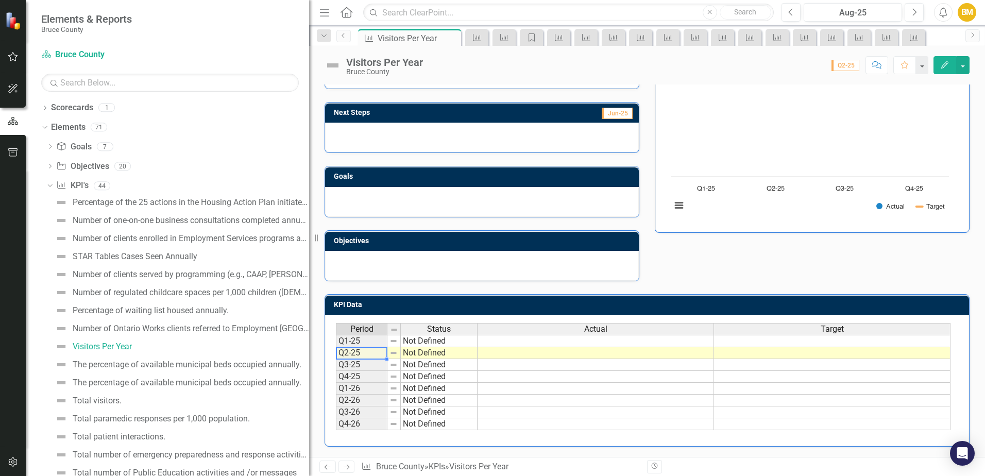
click at [374, 356] on td "Q2-25" at bounding box center [362, 353] width 52 height 12
click at [418, 354] on td "Not Defined" at bounding box center [439, 353] width 77 height 12
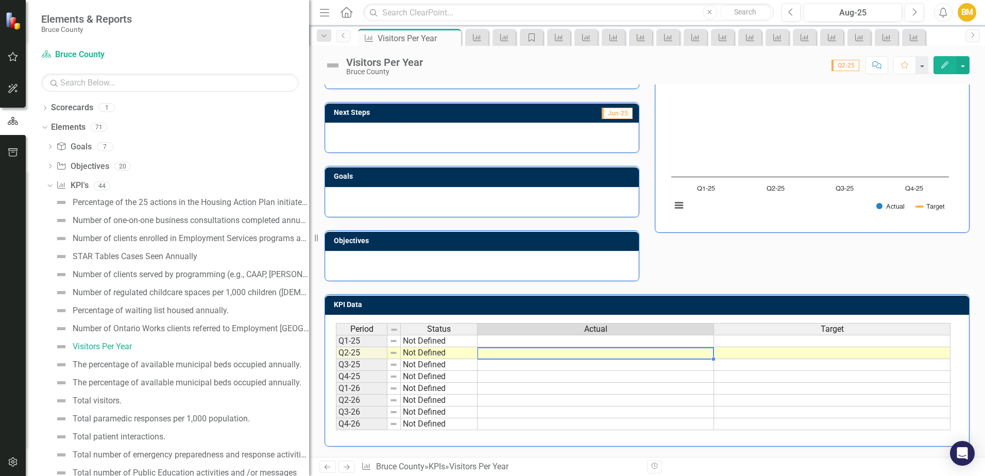
click at [530, 351] on td at bounding box center [596, 353] width 236 height 12
click at [475, 42] on div "KPI" at bounding box center [475, 37] width 14 height 13
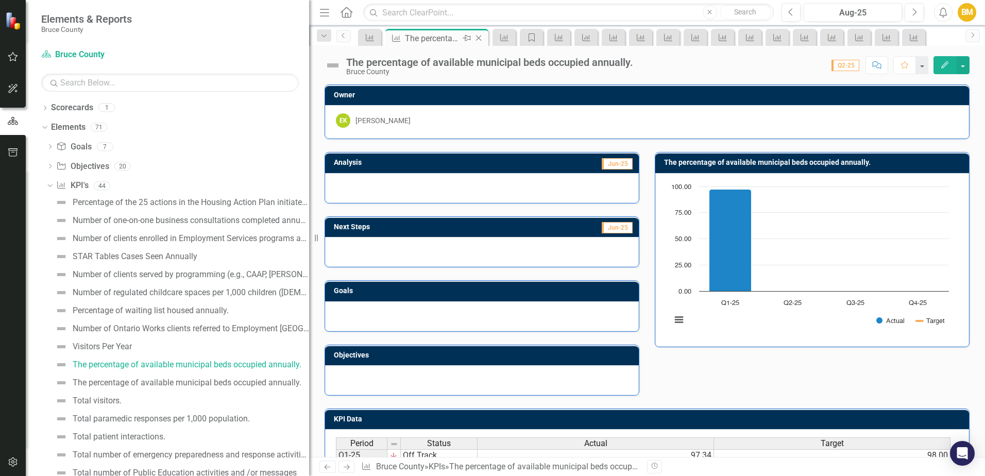
click at [480, 37] on icon "Close" at bounding box center [479, 38] width 10 height 8
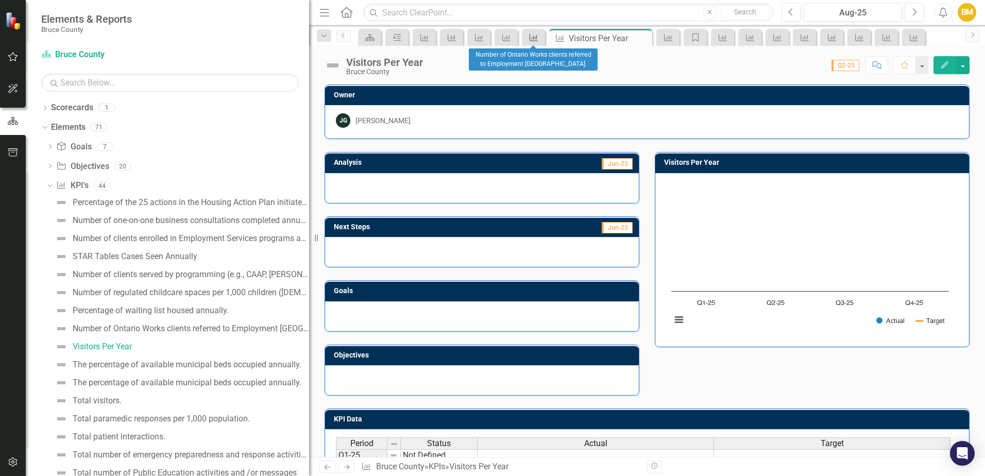
click at [529, 42] on div "KPI" at bounding box center [532, 37] width 14 height 13
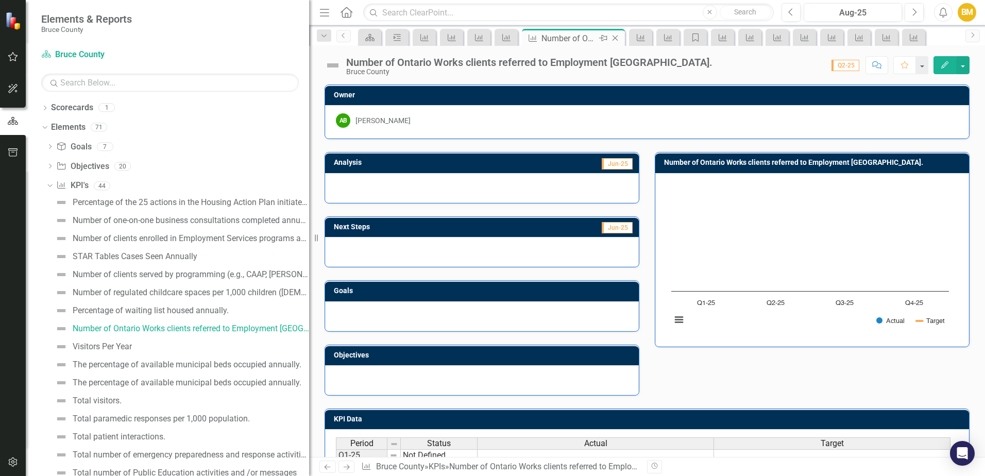
click at [616, 40] on icon "Close" at bounding box center [615, 38] width 10 height 8
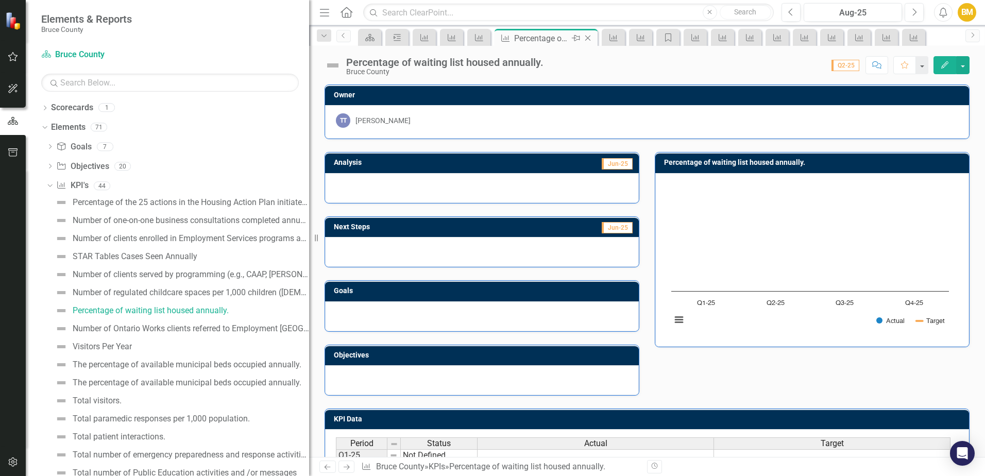
click at [586, 40] on icon "Close" at bounding box center [588, 38] width 10 height 8
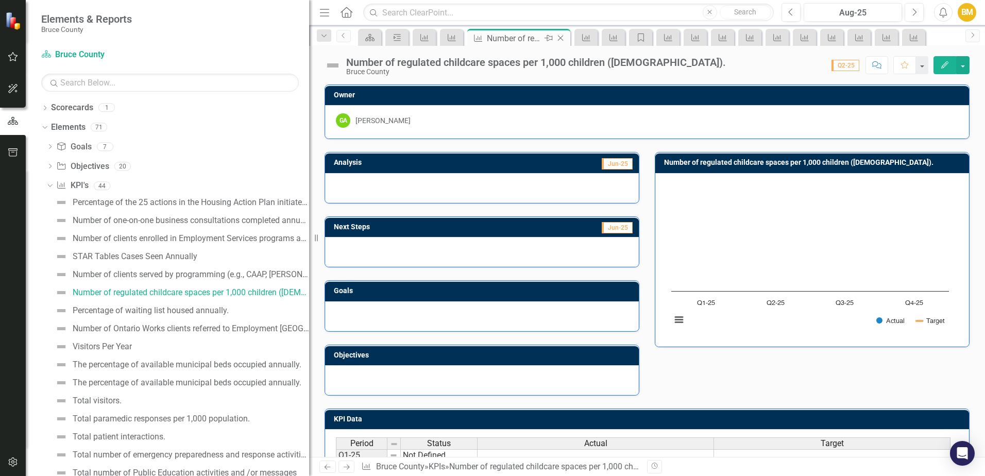
click at [565, 41] on icon "Close" at bounding box center [560, 38] width 10 height 8
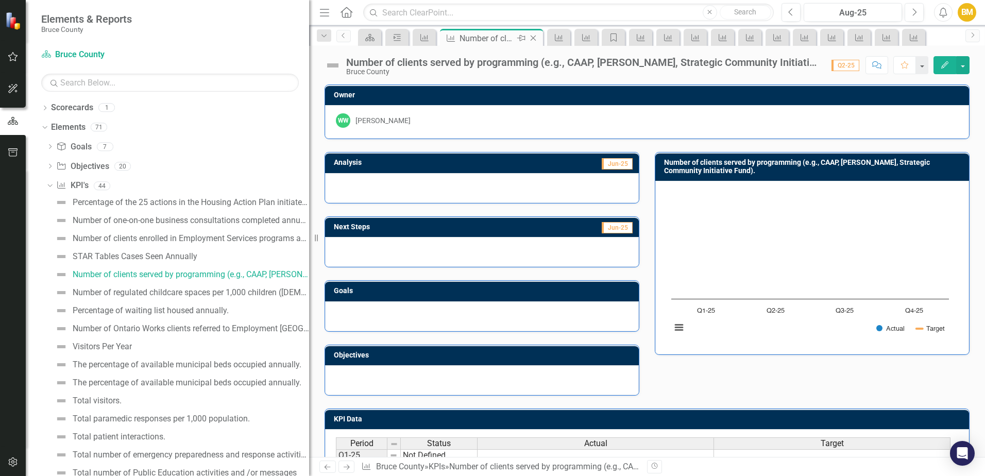
click at [536, 39] on icon "Close" at bounding box center [533, 38] width 10 height 8
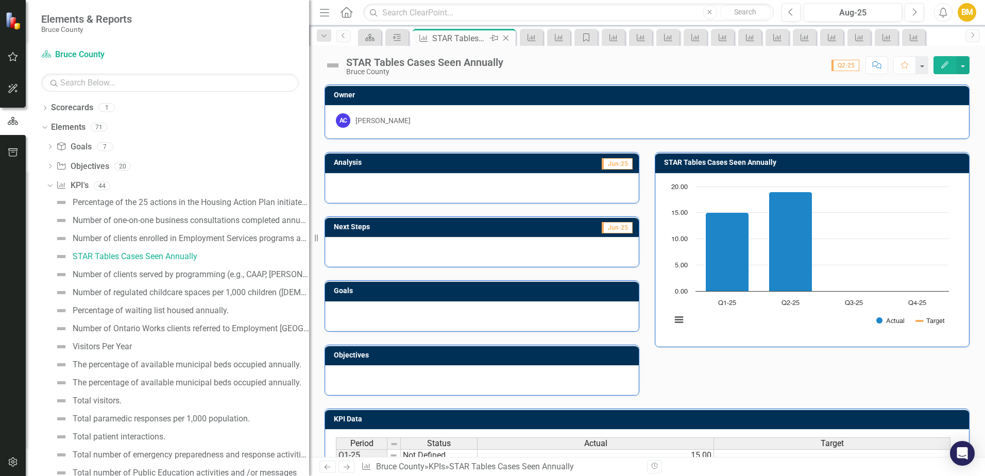
click at [511, 39] on icon "Close" at bounding box center [506, 38] width 10 height 8
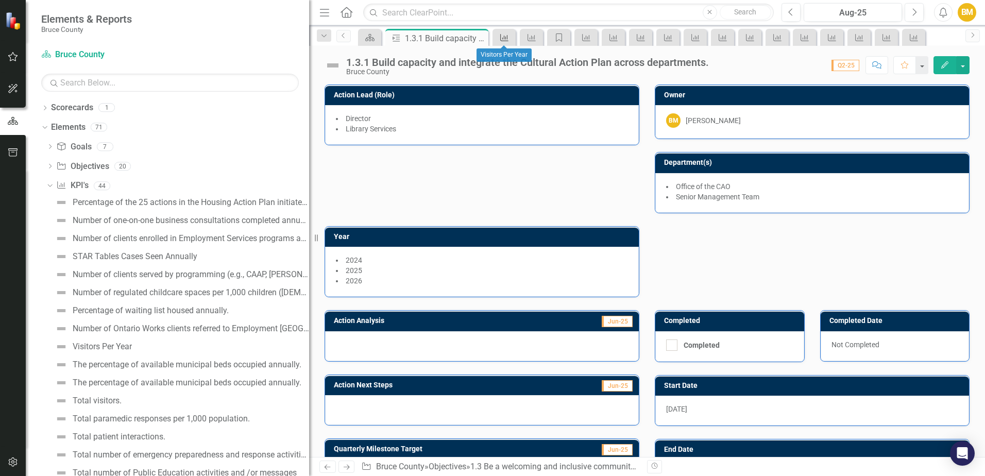
click at [506, 39] on icon "KPI" at bounding box center [504, 37] width 10 height 8
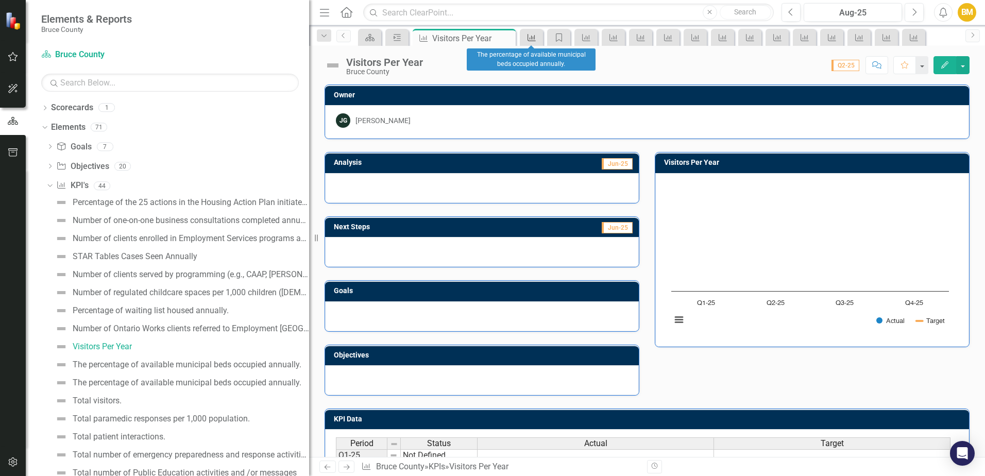
click at [533, 38] on icon at bounding box center [532, 37] width 8 height 7
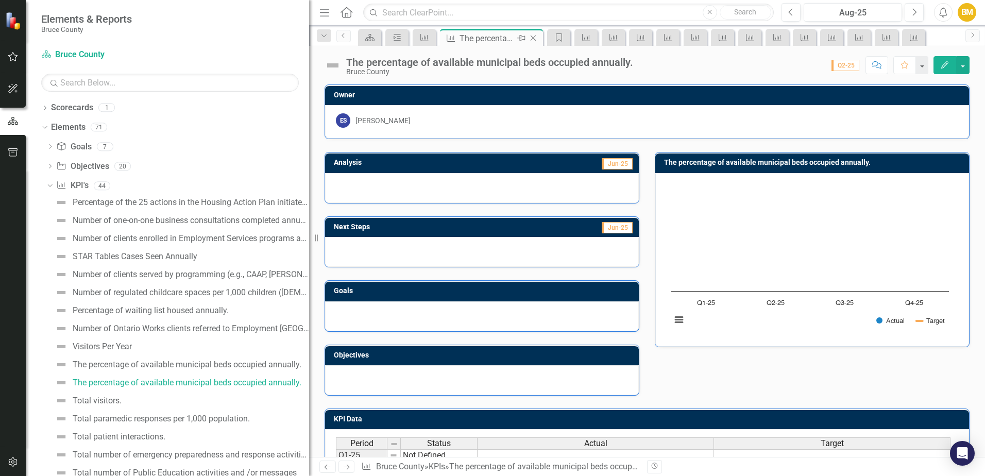
click at [536, 39] on icon "Close" at bounding box center [533, 38] width 10 height 8
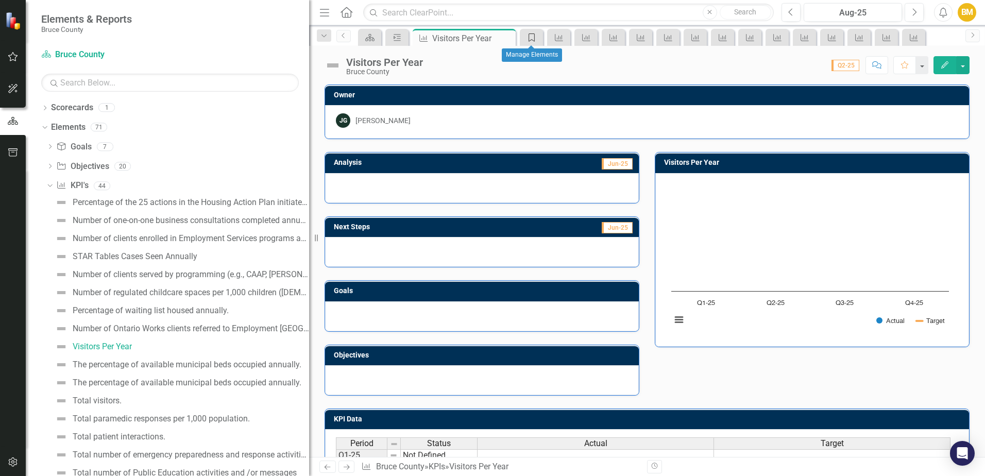
click at [535, 40] on icon at bounding box center [532, 37] width 6 height 8
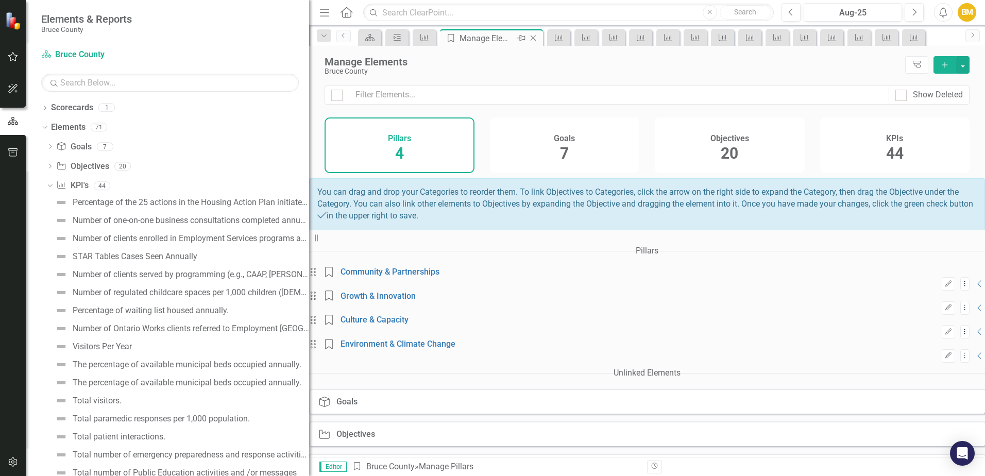
click at [535, 41] on icon "Close" at bounding box center [533, 38] width 10 height 8
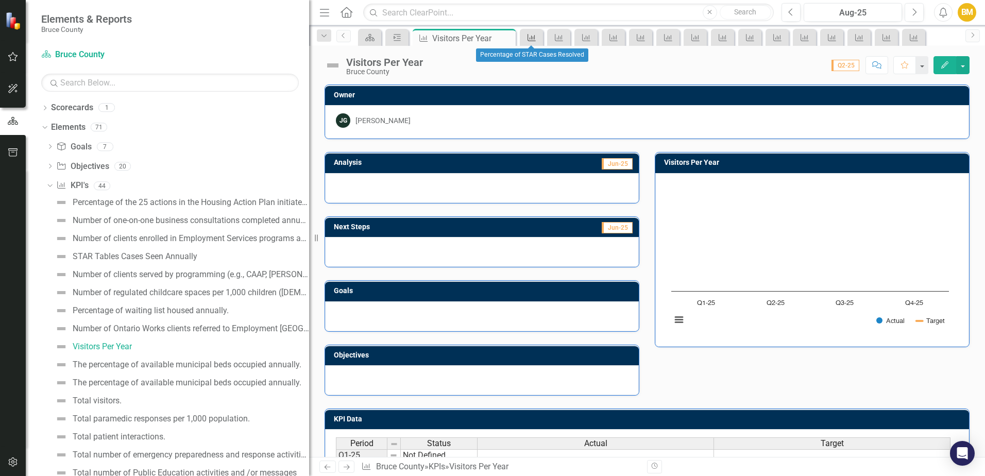
click at [535, 41] on icon at bounding box center [532, 37] width 8 height 7
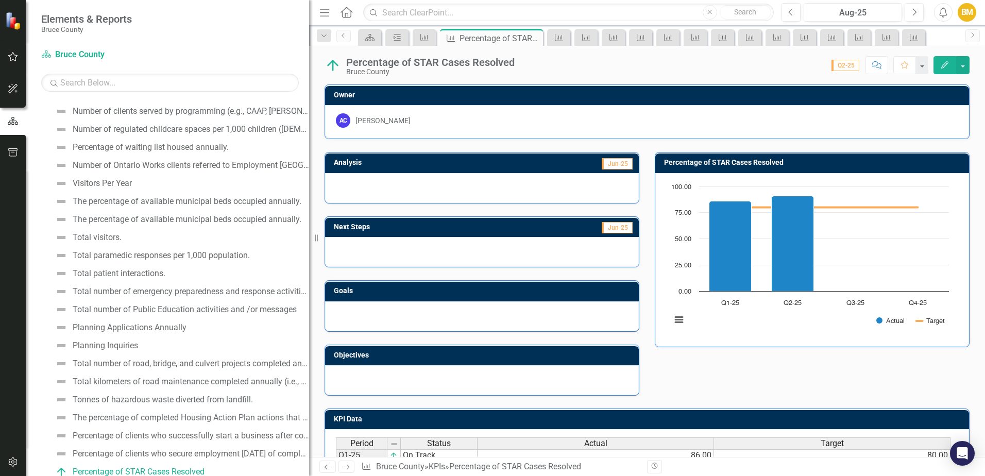
scroll to position [167, 0]
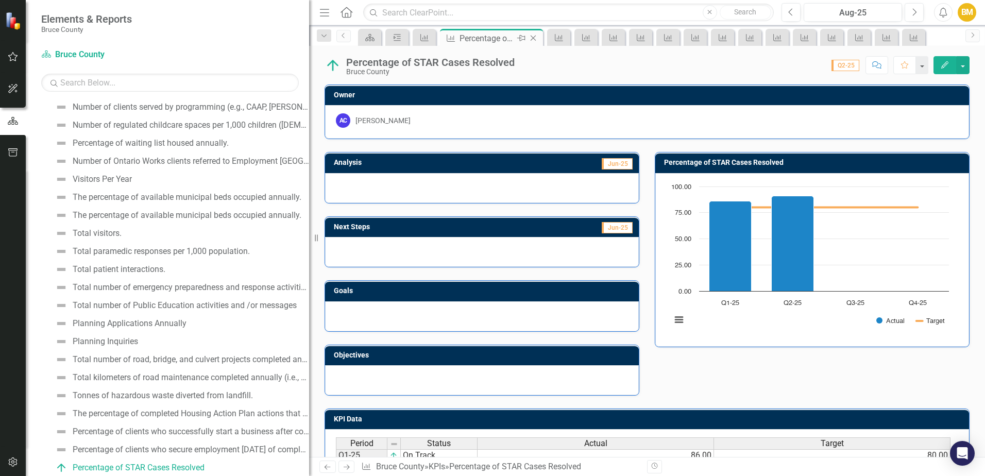
click at [535, 41] on icon "Close" at bounding box center [533, 38] width 10 height 8
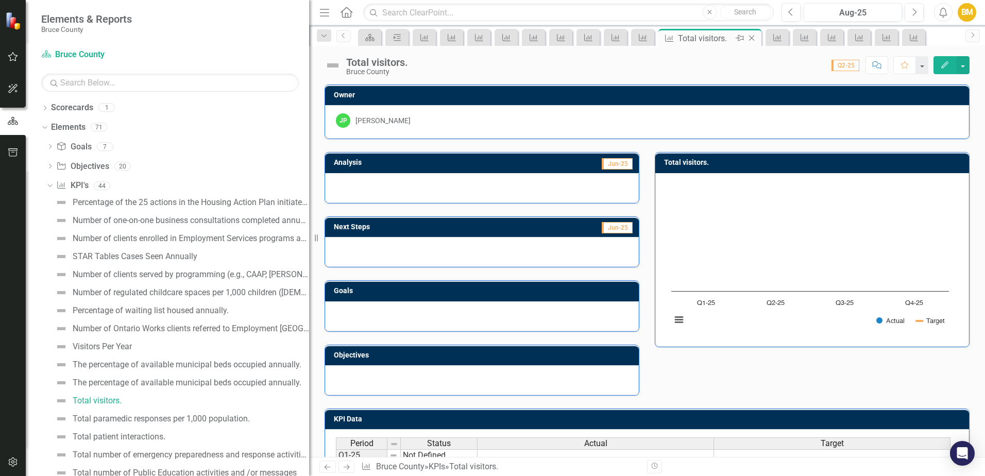
drag, startPoint x: 0, startPoint y: 0, endPoint x: 754, endPoint y: 37, distance: 754.7
click at [754, 37] on icon "Close" at bounding box center [752, 38] width 10 height 8
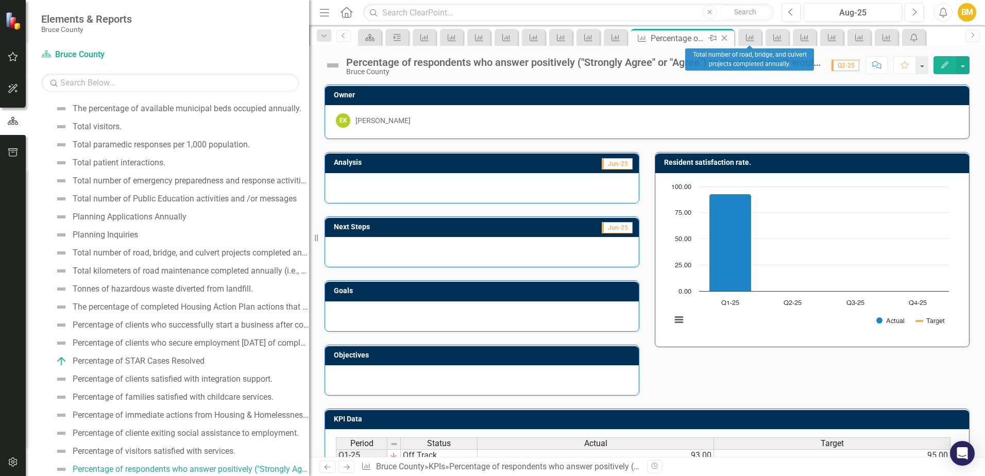
scroll to position [276, 0]
click at [726, 37] on icon at bounding box center [725, 39] width 6 height 6
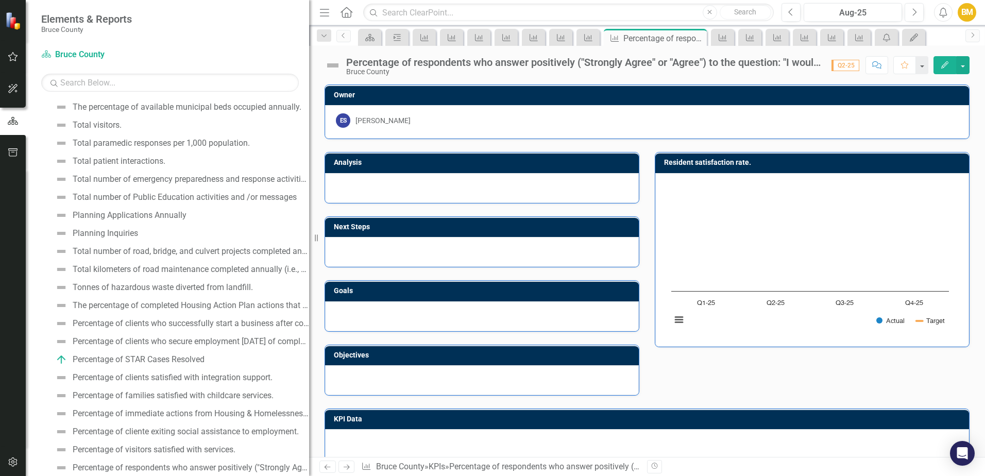
scroll to position [294, 0]
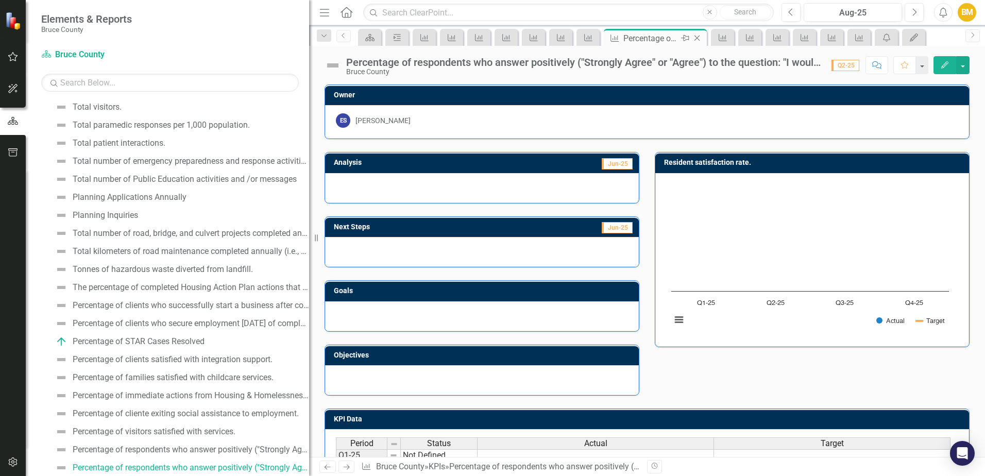
click at [698, 38] on icon "Close" at bounding box center [697, 38] width 10 height 8
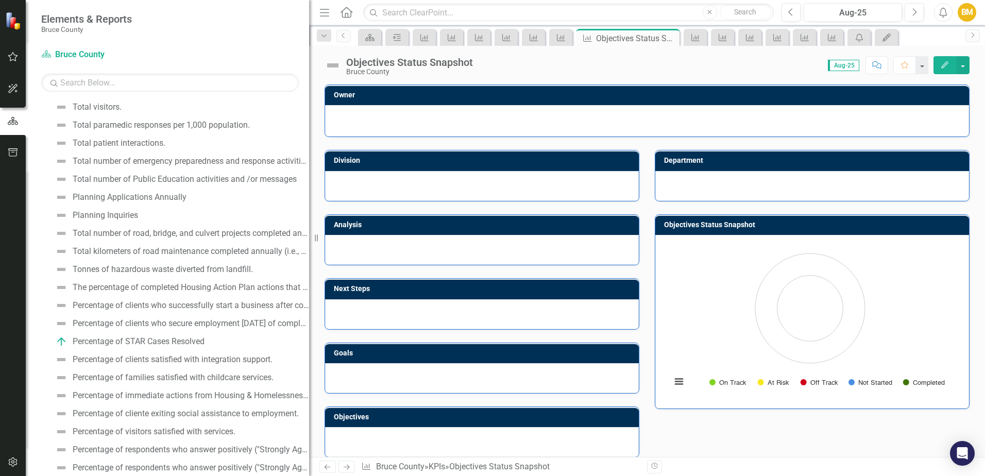
scroll to position [510, 0]
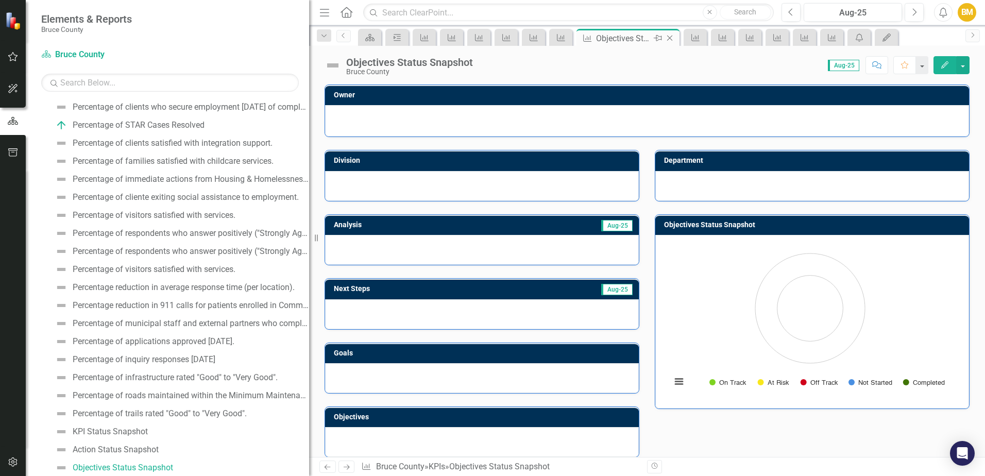
click at [671, 37] on icon "Close" at bounding box center [670, 38] width 10 height 8
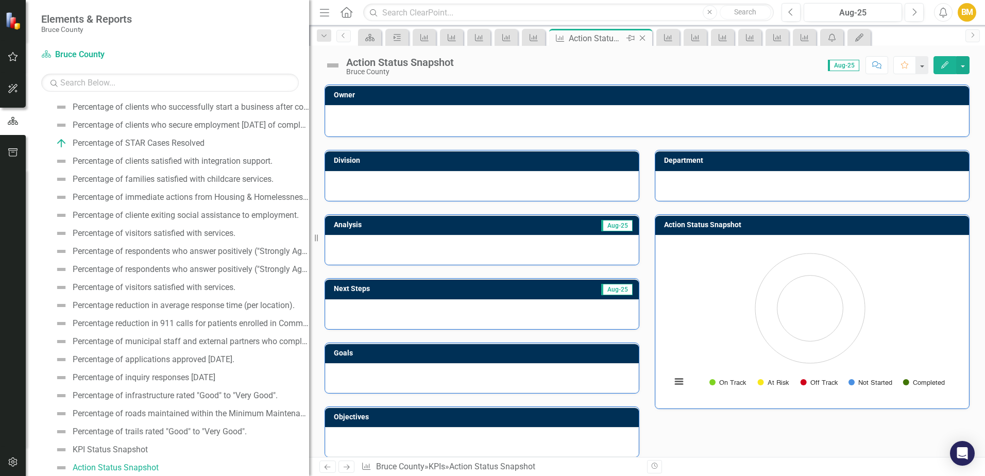
click at [646, 39] on icon "Close" at bounding box center [642, 38] width 10 height 8
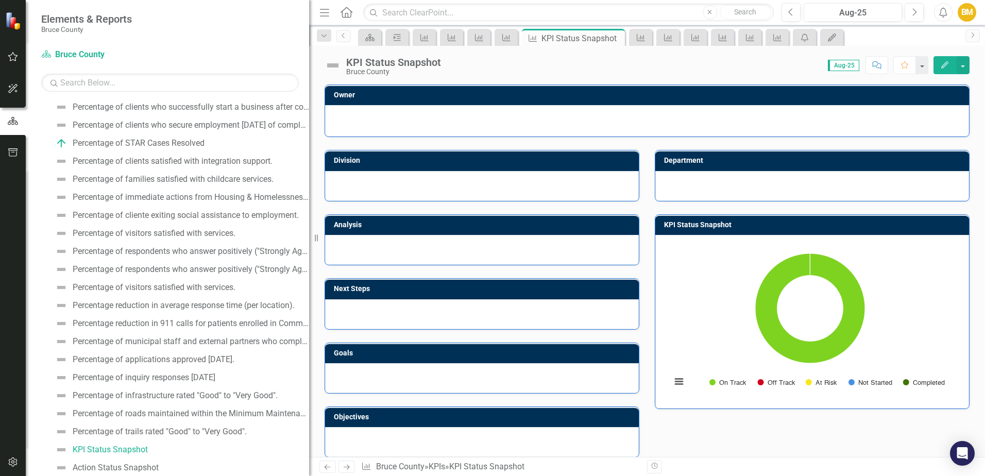
scroll to position [474, 0]
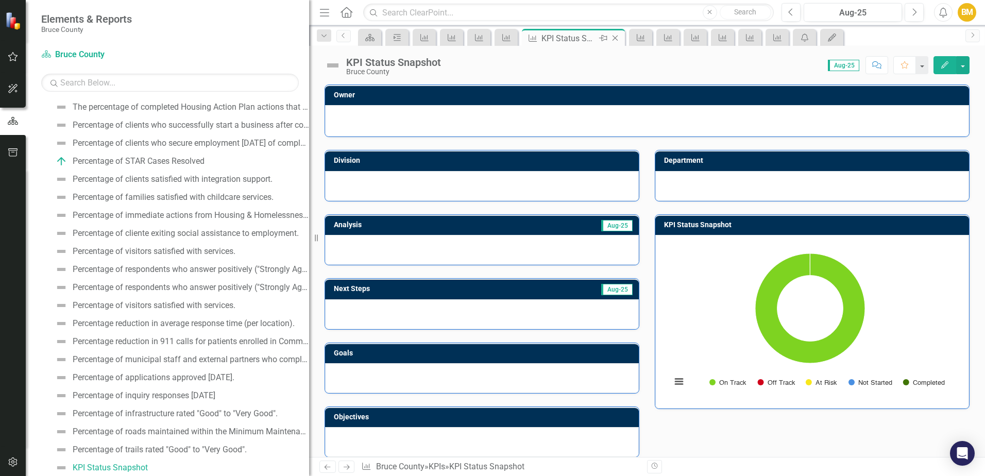
click at [616, 37] on icon "Close" at bounding box center [615, 38] width 10 height 8
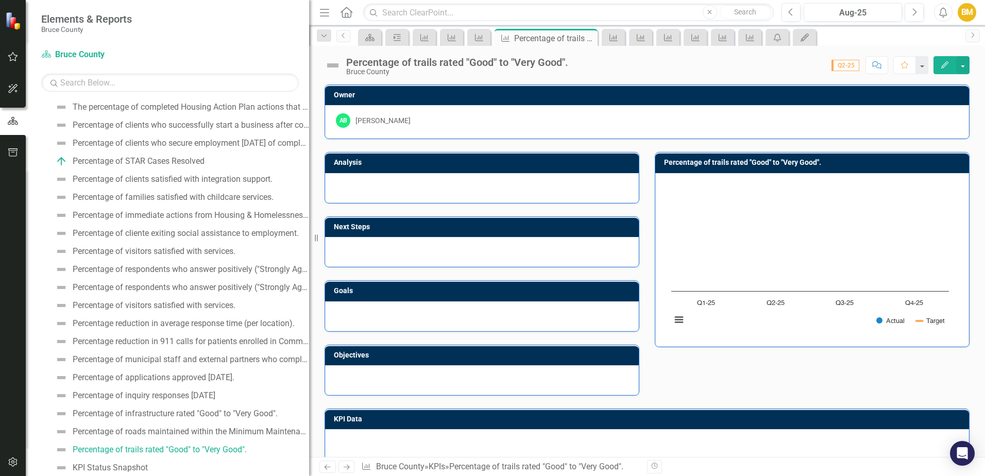
scroll to position [456, 0]
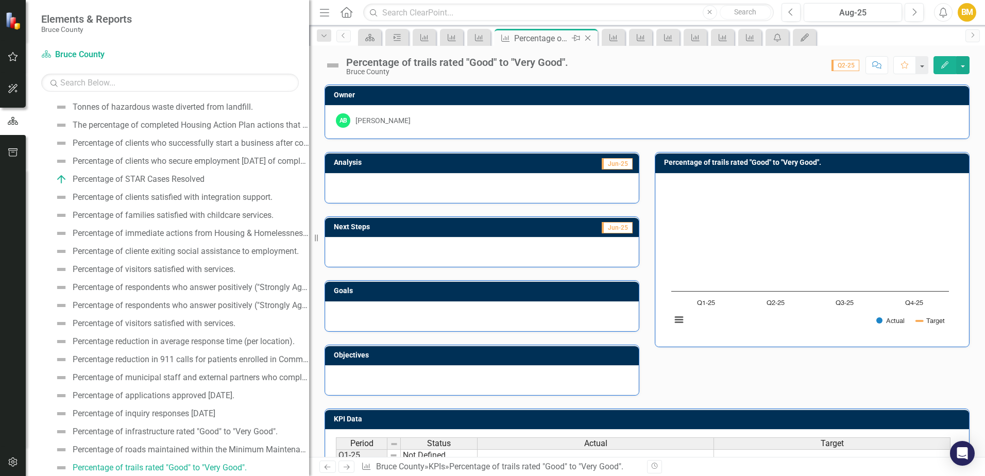
click at [590, 38] on icon "Close" at bounding box center [588, 38] width 10 height 8
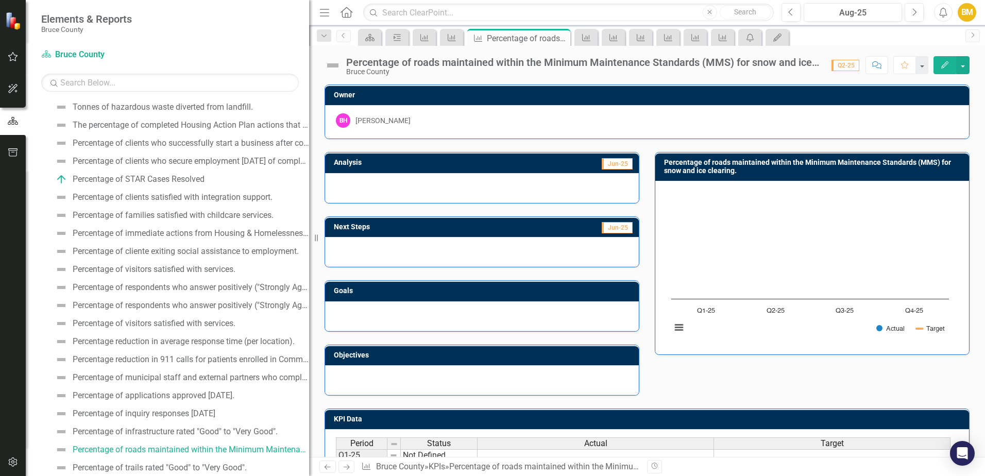
scroll to position [438, 0]
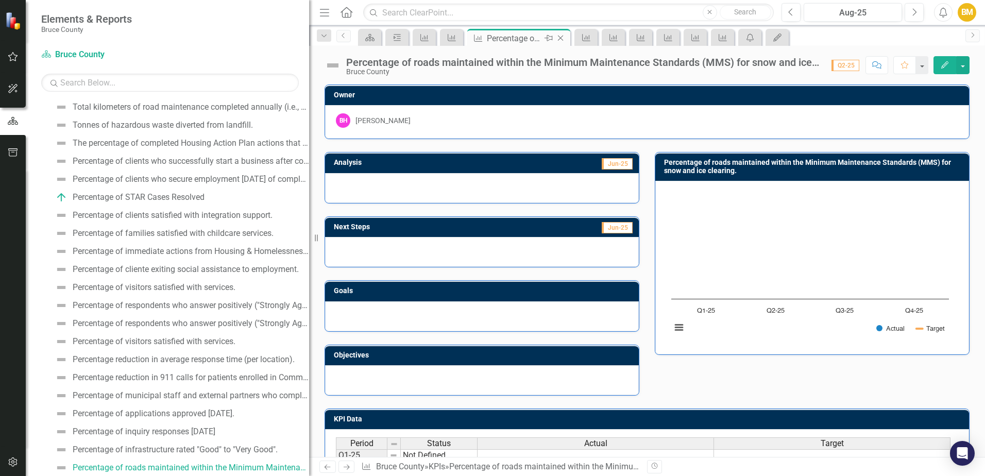
click at [566, 38] on icon "Close" at bounding box center [560, 38] width 10 height 8
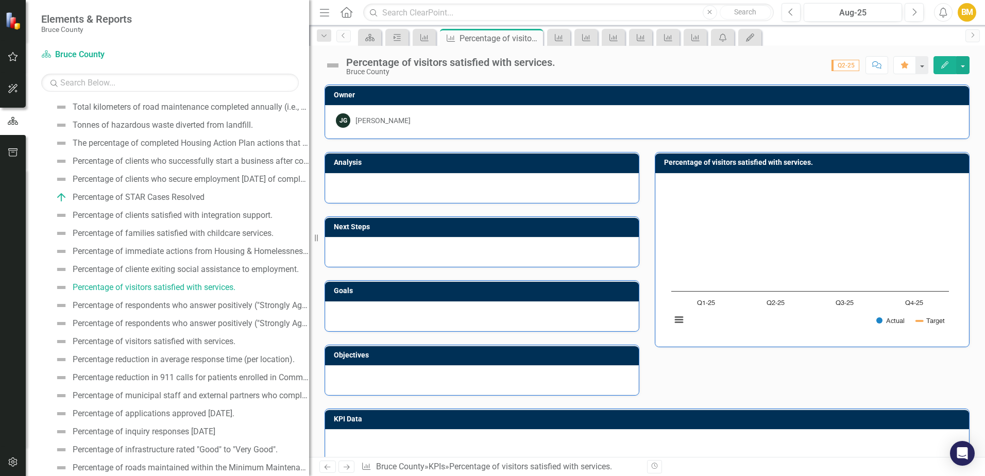
scroll to position [258, 0]
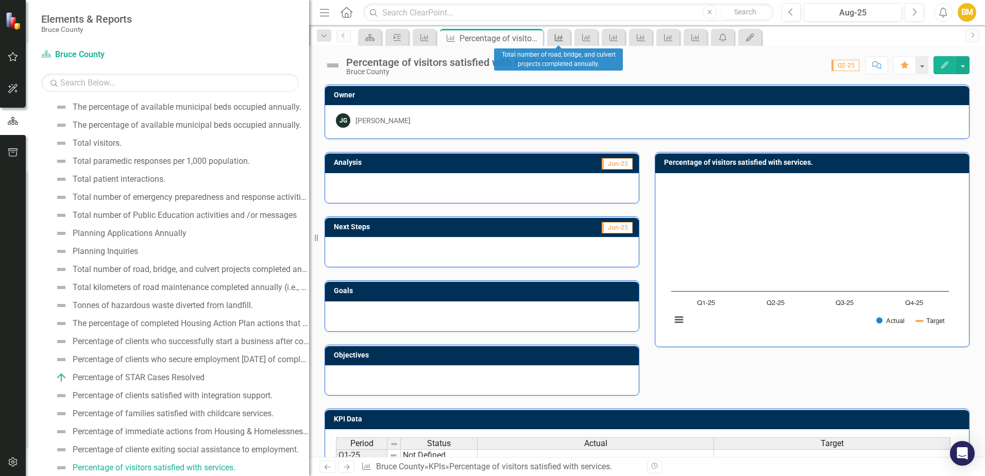
click at [566, 41] on link "KPI" at bounding box center [559, 37] width 18 height 13
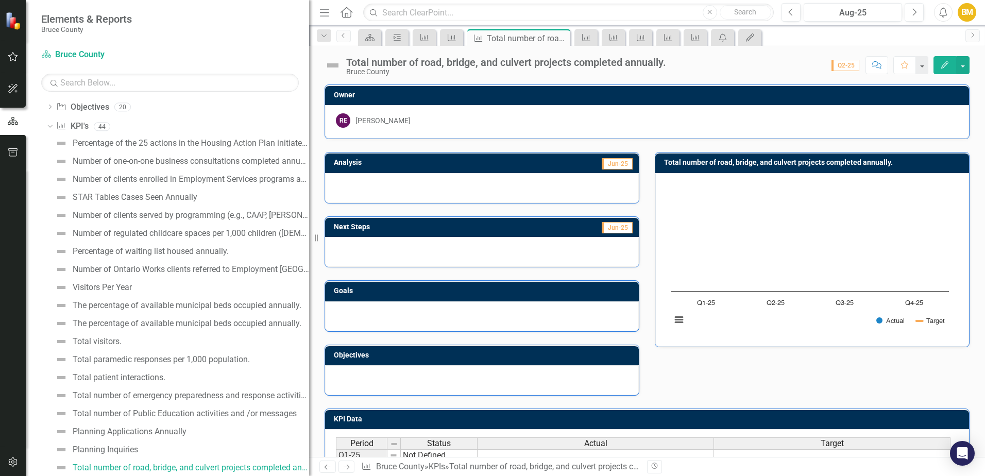
click at [0, 0] on div "Close" at bounding box center [0, 0] width 0 height 0
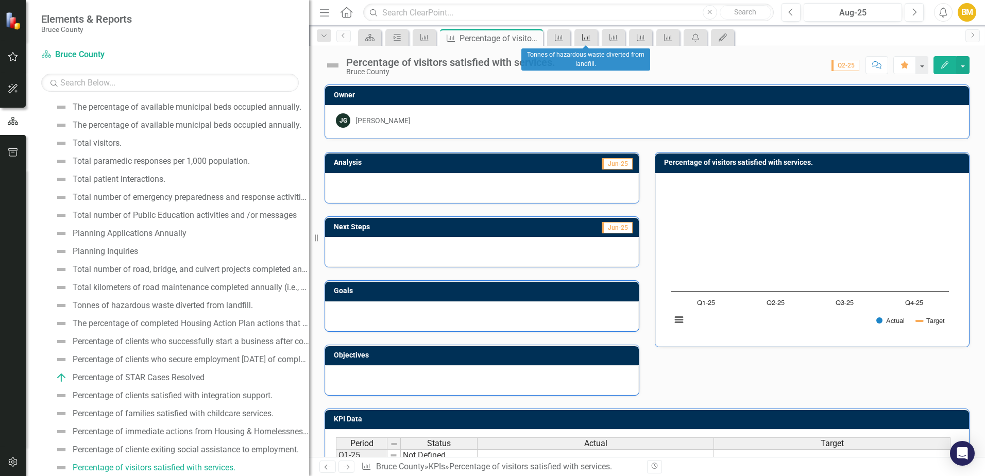
click at [591, 40] on icon "KPI" at bounding box center [586, 37] width 10 height 8
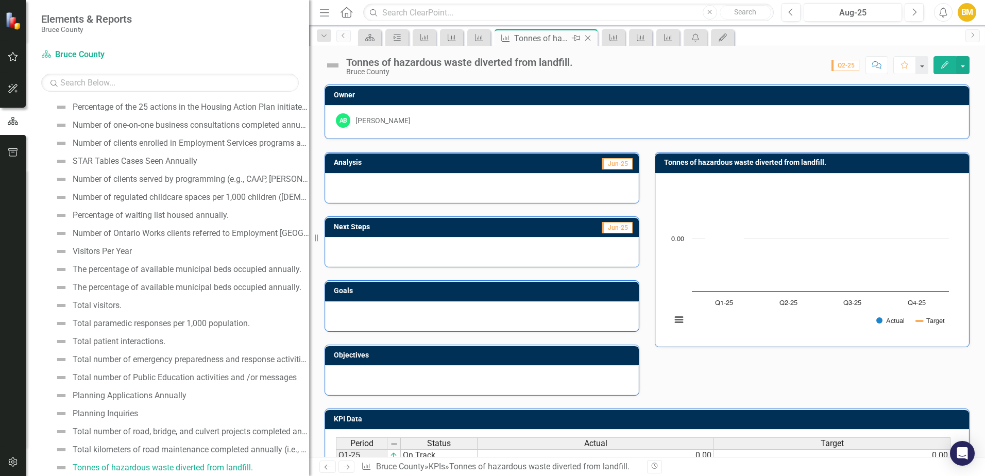
click at [589, 42] on div "Close" at bounding box center [588, 38] width 13 height 13
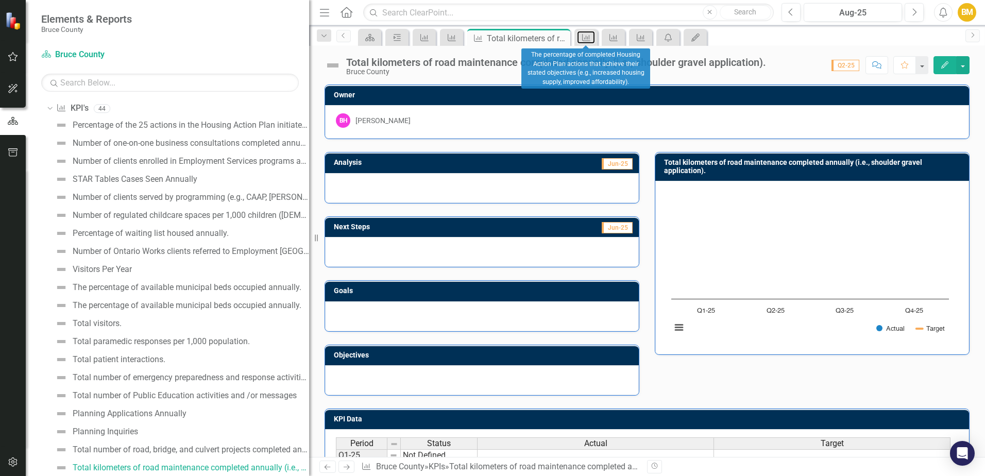
click at [589, 42] on div "KPI" at bounding box center [584, 37] width 14 height 13
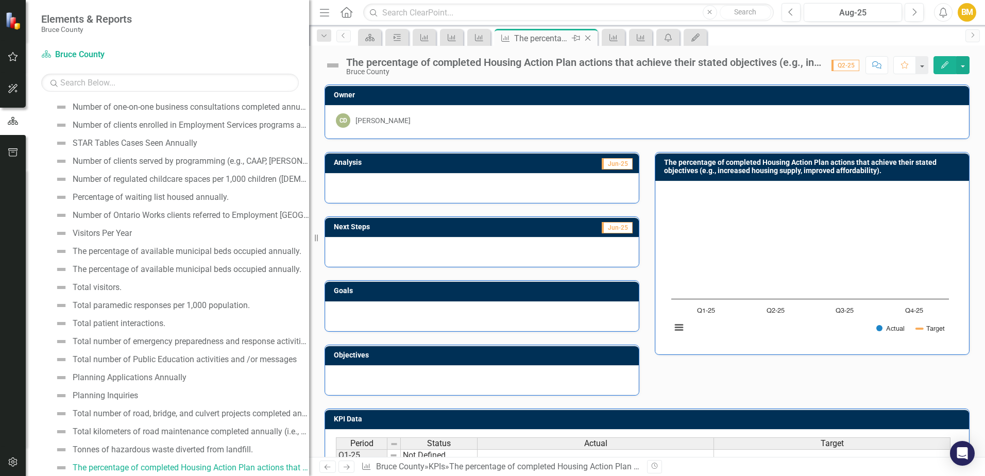
click at [591, 43] on div "Close" at bounding box center [588, 38] width 13 height 13
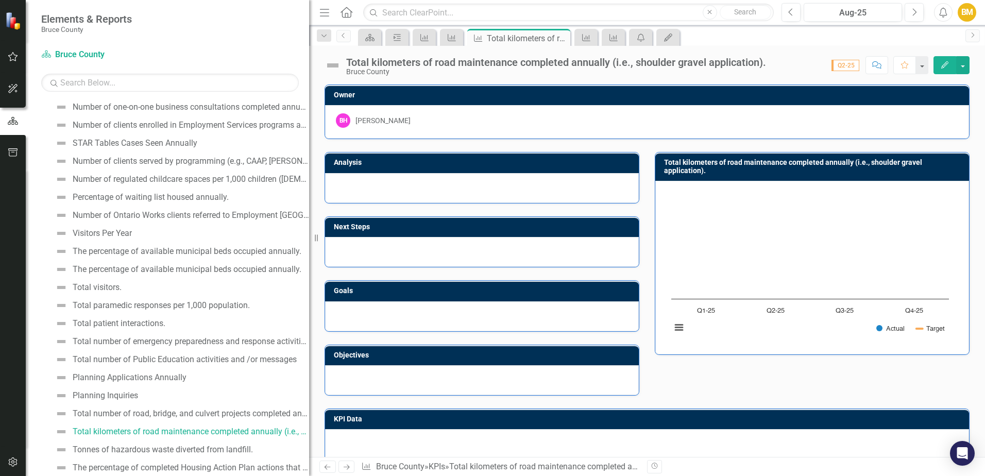
scroll to position [77, 0]
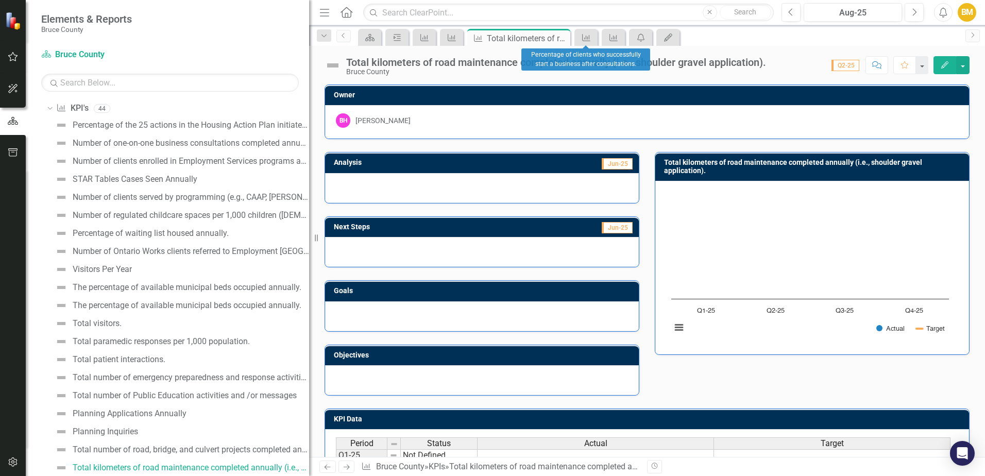
click at [595, 43] on div "KPI" at bounding box center [585, 37] width 23 height 17
click at [588, 41] on icon at bounding box center [586, 37] width 8 height 7
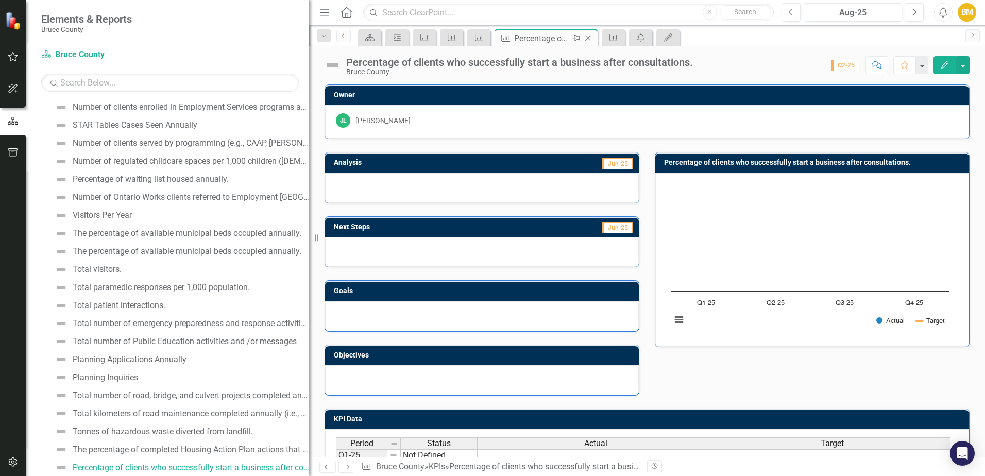
click at [591, 41] on icon "Close" at bounding box center [588, 38] width 10 height 8
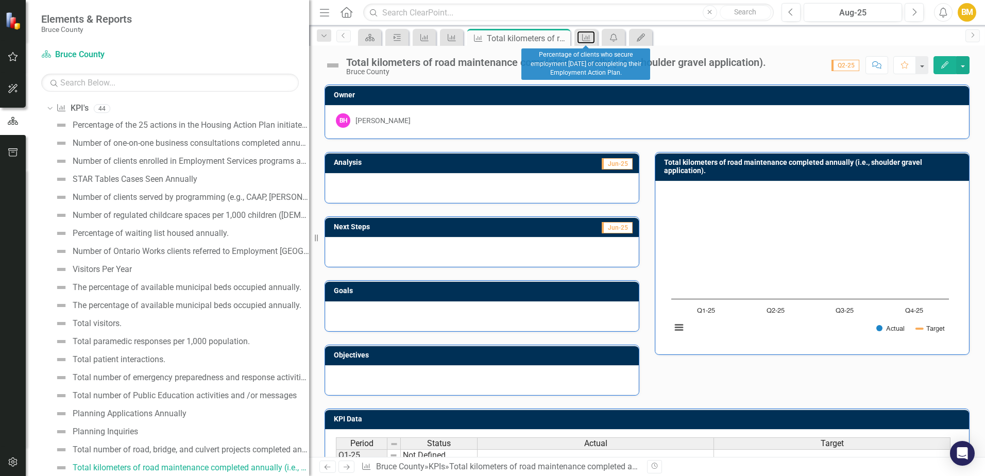
click at [591, 41] on icon "KPI" at bounding box center [586, 37] width 10 height 8
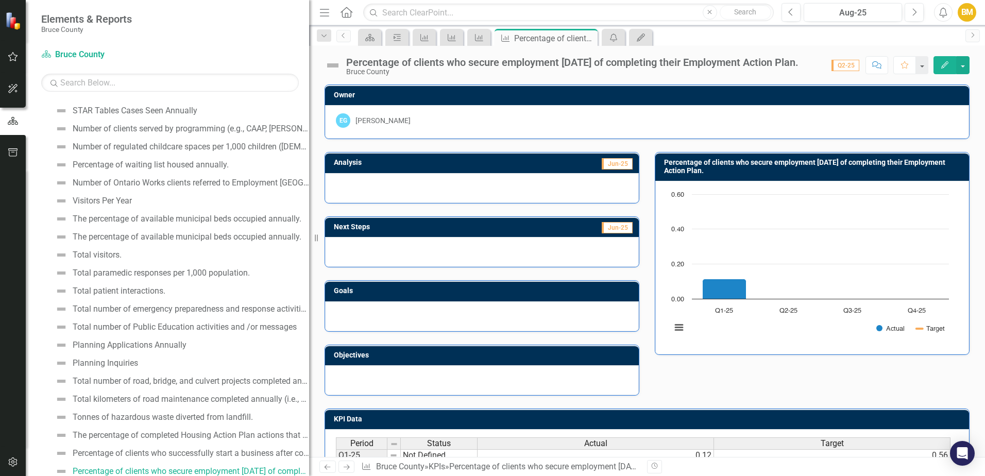
scroll to position [149, 0]
click at [593, 40] on icon "Close" at bounding box center [588, 38] width 10 height 8
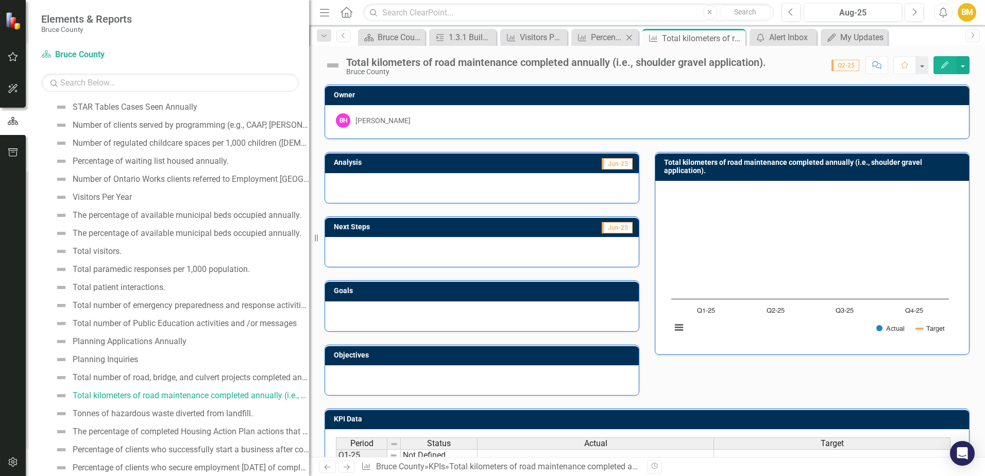
scroll to position [77, 0]
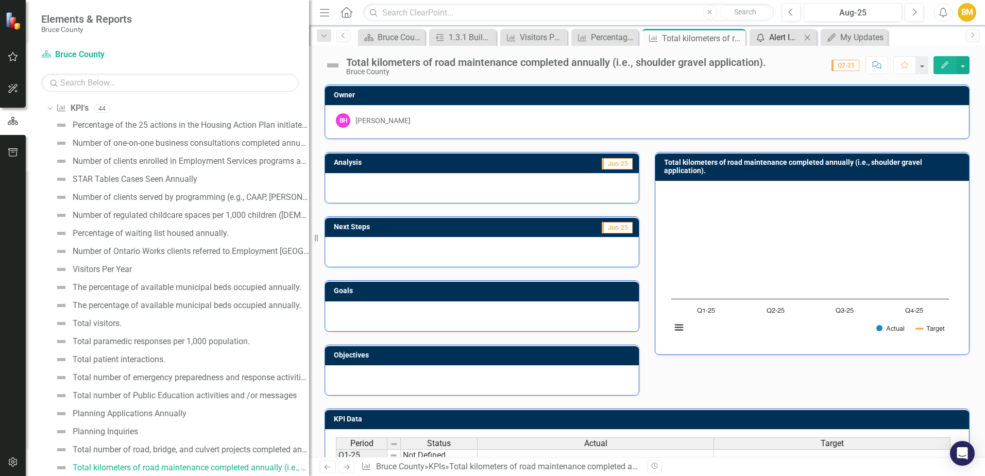
click at [788, 39] on div "Alert Inbox" at bounding box center [785, 37] width 32 height 13
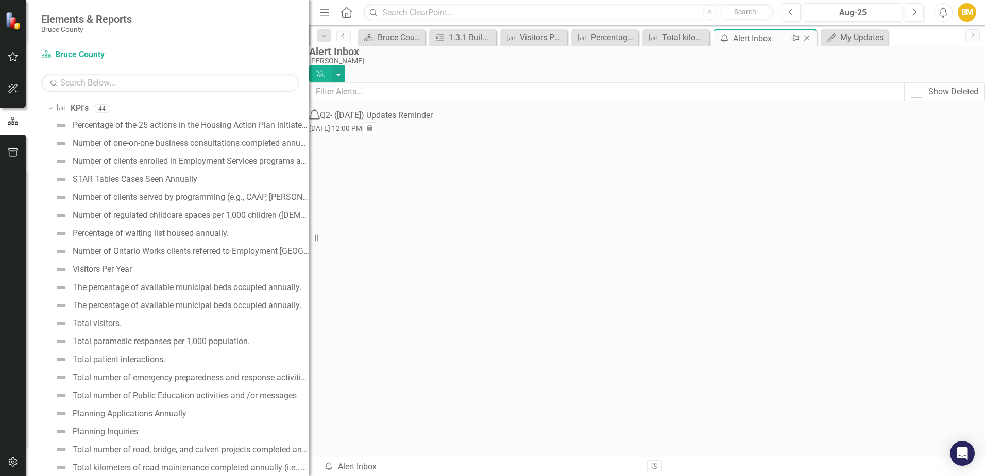
click at [808, 39] on icon "Close" at bounding box center [807, 38] width 10 height 8
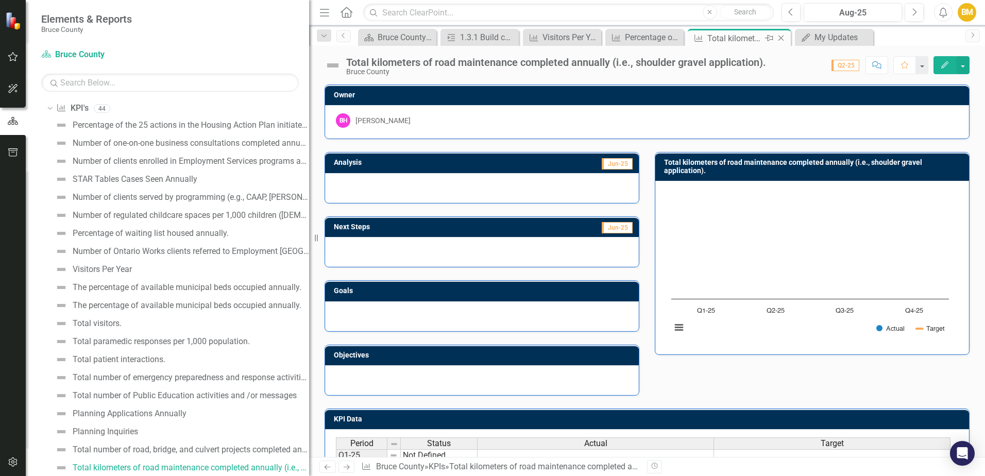
click at [785, 39] on icon "Close" at bounding box center [781, 38] width 10 height 8
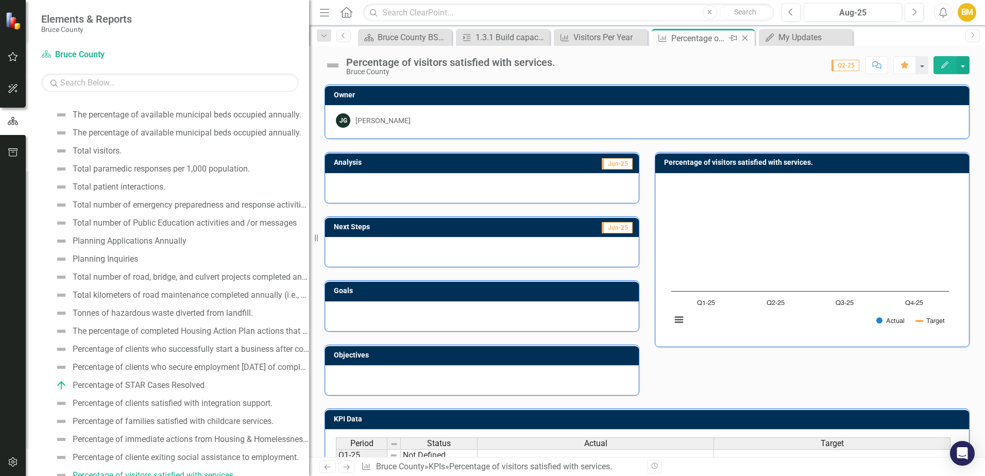
scroll to position [258, 0]
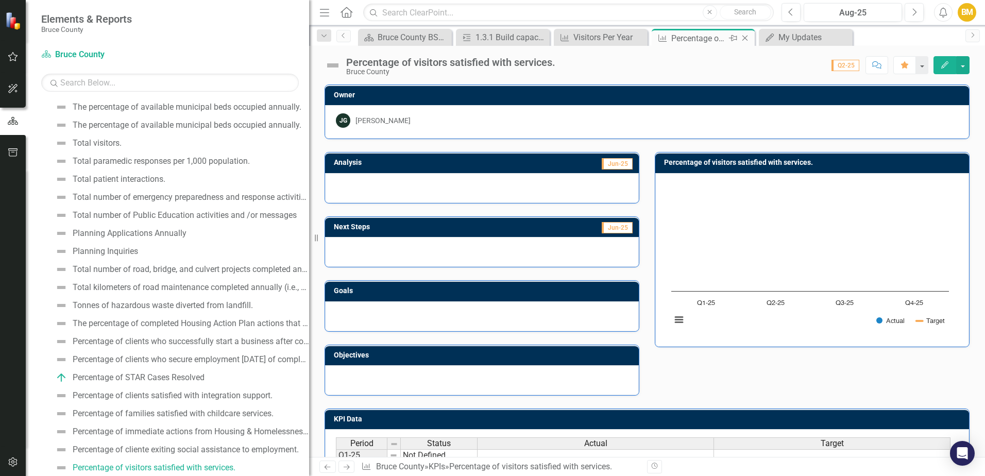
click at [699, 37] on div "Percentage of visitors satisfied with services." at bounding box center [698, 38] width 55 height 13
click at [619, 39] on div "Visitors Per Year" at bounding box center [602, 37] width 59 height 13
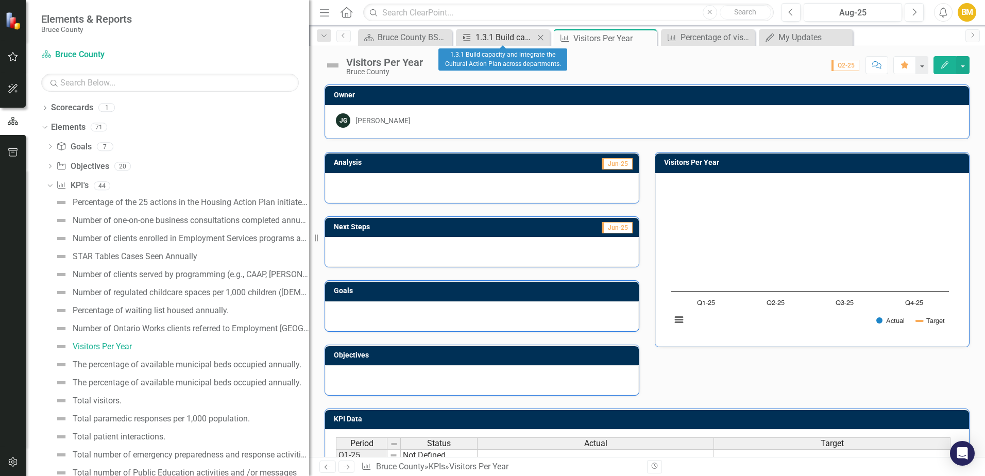
click at [516, 32] on div "1.3.1 Build capacity and integrate the Cultural Action Plan across departments." at bounding box center [505, 37] width 59 height 13
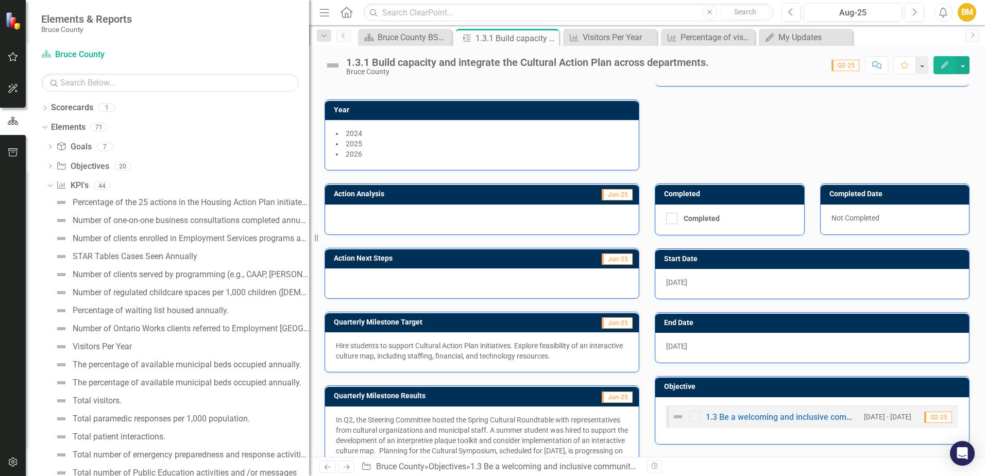
scroll to position [158, 0]
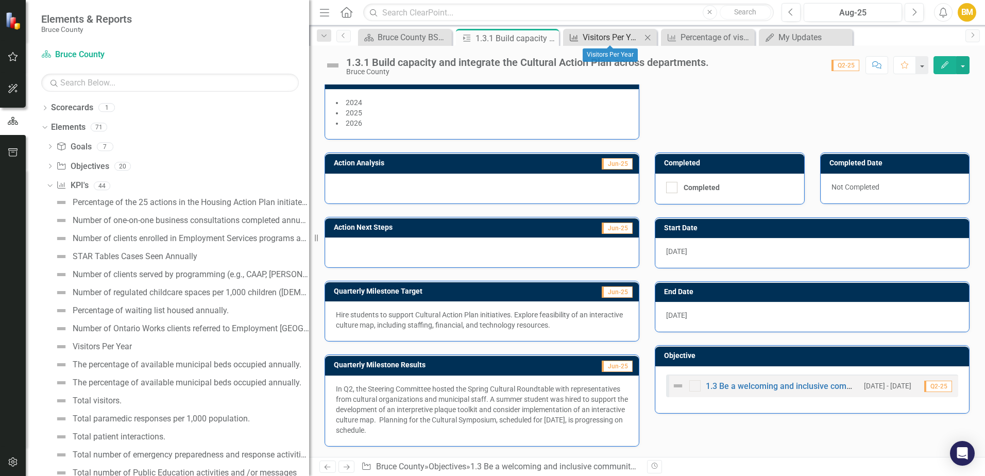
click at [607, 39] on div "Visitors Per Year" at bounding box center [612, 37] width 59 height 13
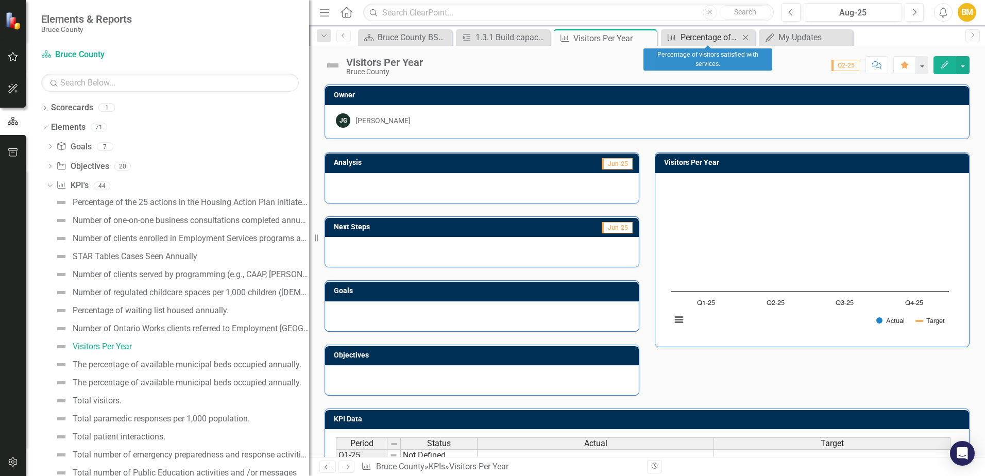
click at [703, 41] on div "Percentage of visitors satisfied with services." at bounding box center [710, 37] width 59 height 13
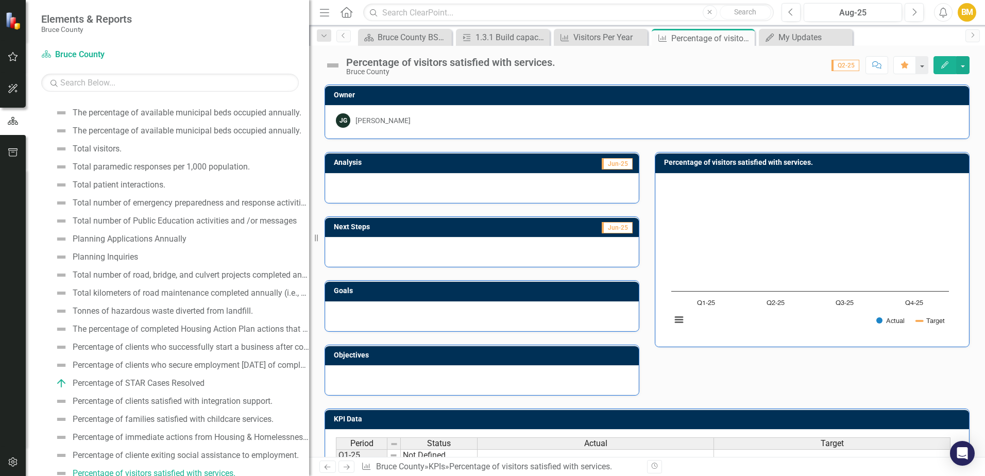
scroll to position [258, 0]
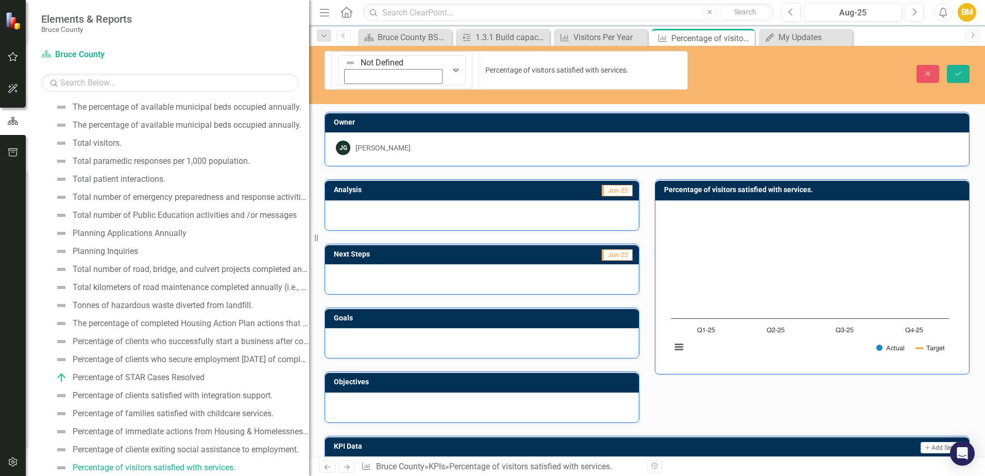
drag, startPoint x: 513, startPoint y: 63, endPoint x: 565, endPoint y: 60, distance: 52.1
click at [546, 59] on input "Percentage of visitors satisfied with services." at bounding box center [583, 70] width 209 height 39
click at [588, 141] on div "JG Joanna Griffith" at bounding box center [647, 148] width 622 height 14
click at [924, 70] on icon "Close" at bounding box center [927, 73] width 9 height 7
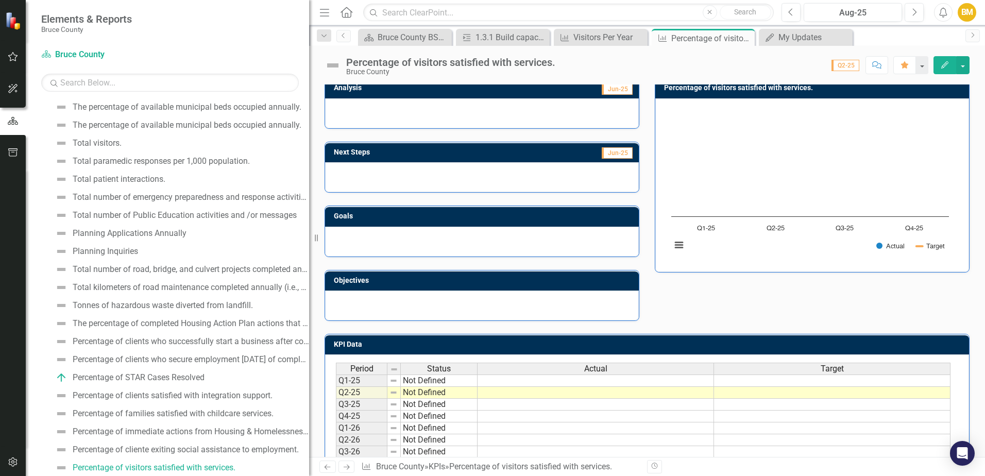
scroll to position [103, 0]
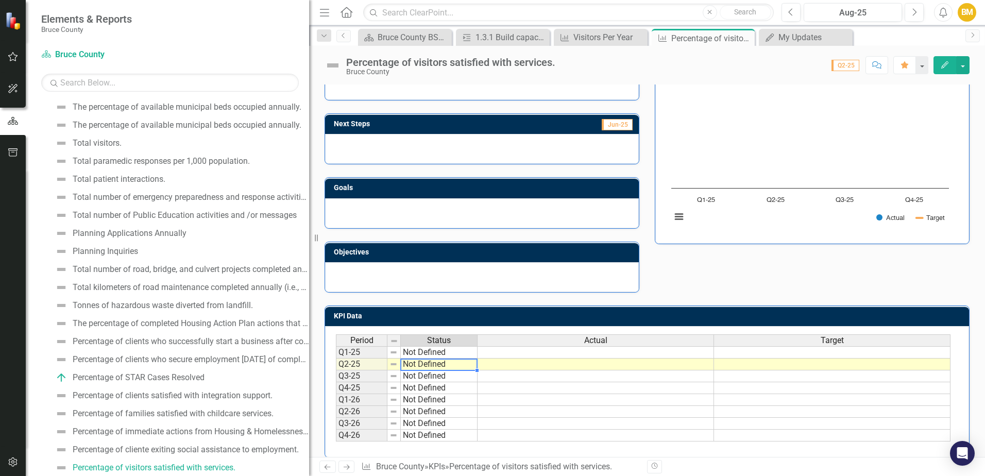
click at [419, 362] on td "Not Defined" at bounding box center [439, 365] width 77 height 12
click at [572, 360] on td at bounding box center [596, 365] width 236 height 12
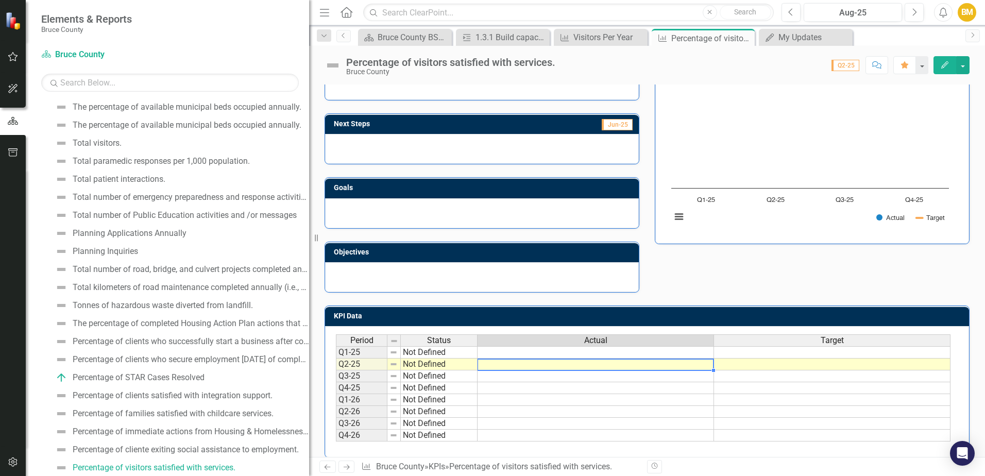
click at [576, 364] on td at bounding box center [596, 365] width 236 height 12
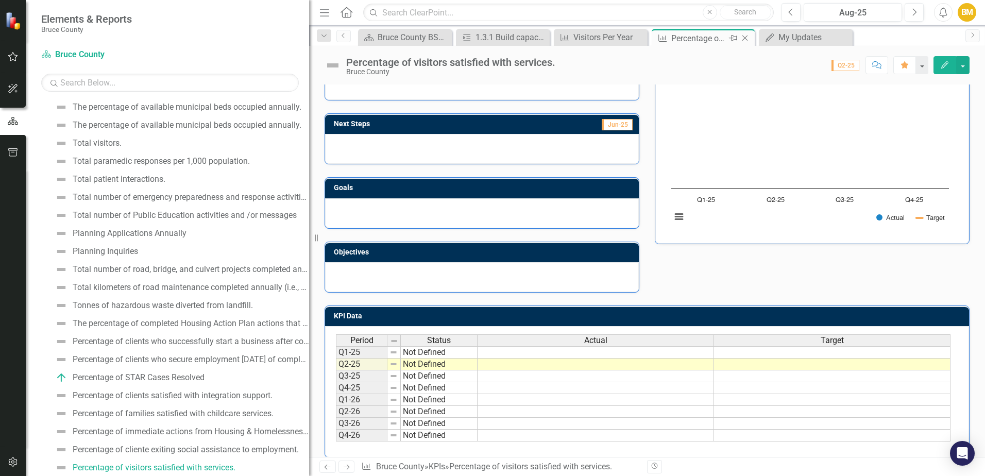
click at [687, 41] on div "Percentage of visitors satisfied with services." at bounding box center [698, 38] width 55 height 13
click at [611, 40] on div "Visitors Per Year" at bounding box center [602, 37] width 59 height 13
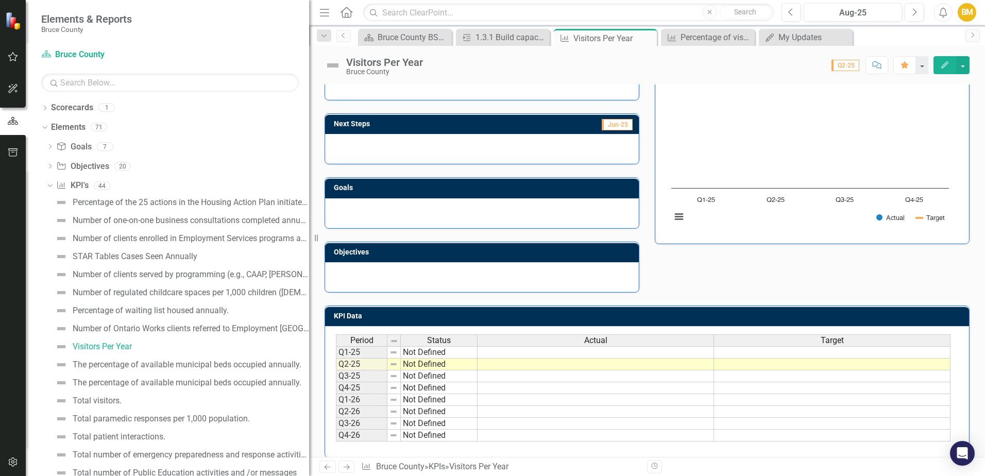
scroll to position [114, 0]
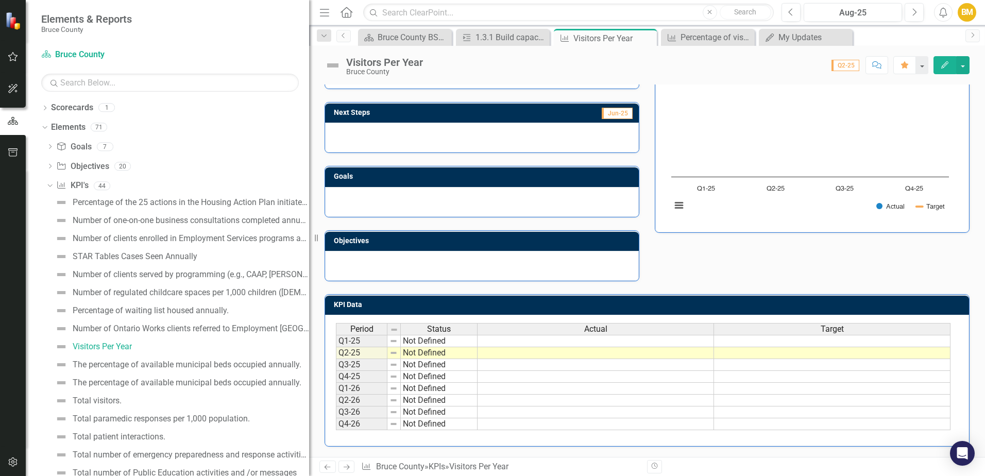
click at [14, 57] on icon "button" at bounding box center [13, 57] width 11 height 8
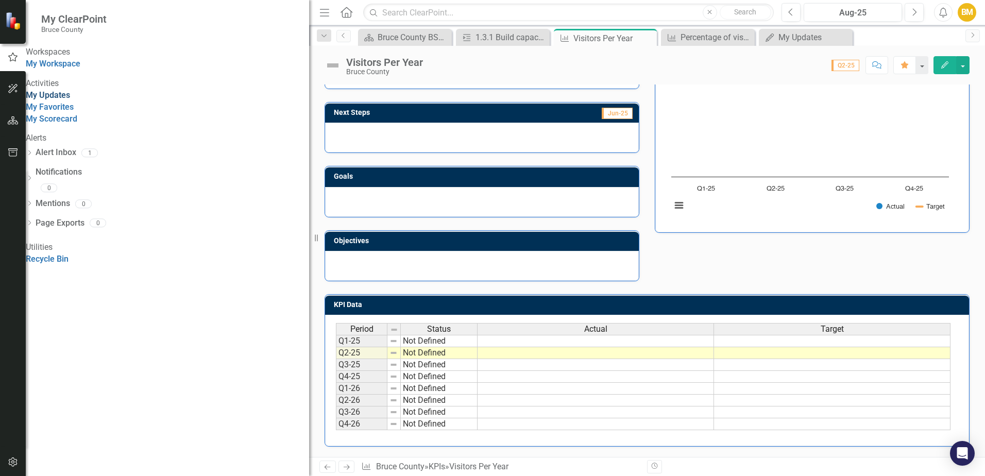
click at [70, 100] on link "My Updates" at bounding box center [48, 95] width 44 height 10
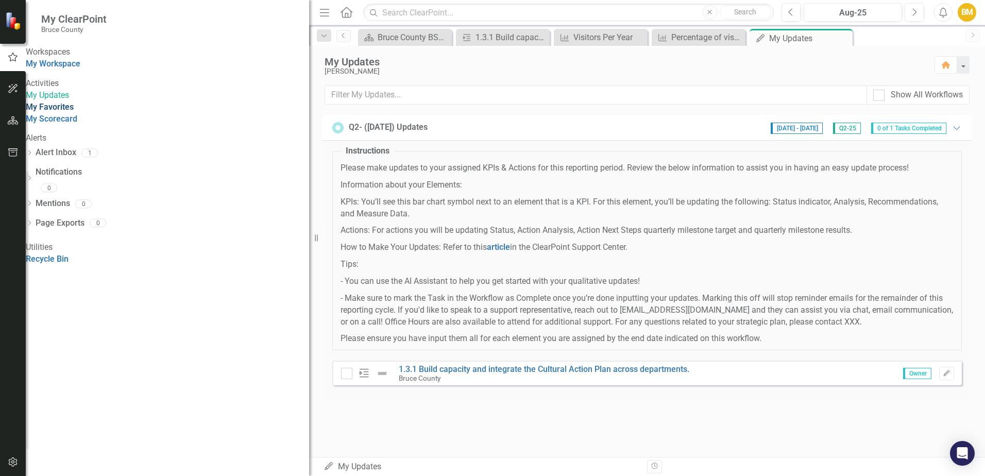
click at [74, 112] on link "My Favorites" at bounding box center [50, 107] width 48 height 10
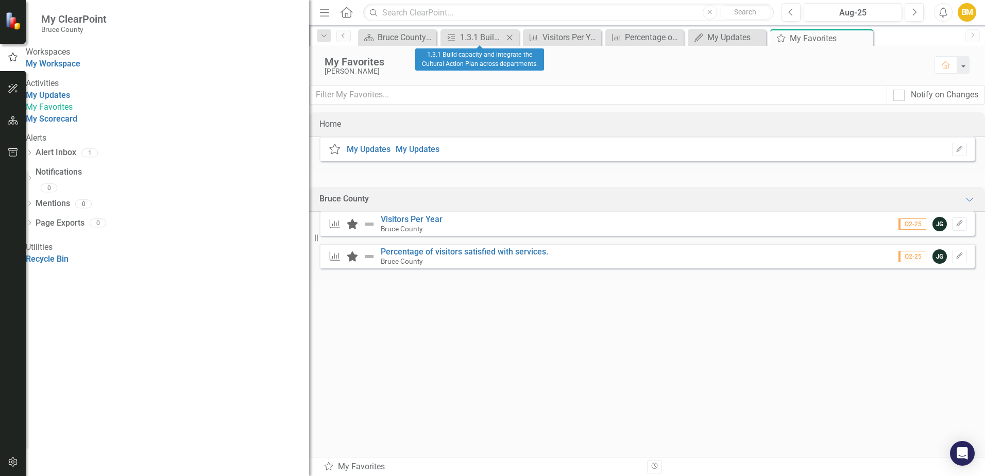
click at [499, 45] on div "Action 1.3.1 Build capacity and integrate the Cultural Action Plan across depar…" at bounding box center [480, 37] width 78 height 17
click at [476, 38] on div "1.3.1 Build capacity and integrate the Cultural Action Plan across departments." at bounding box center [481, 37] width 43 height 13
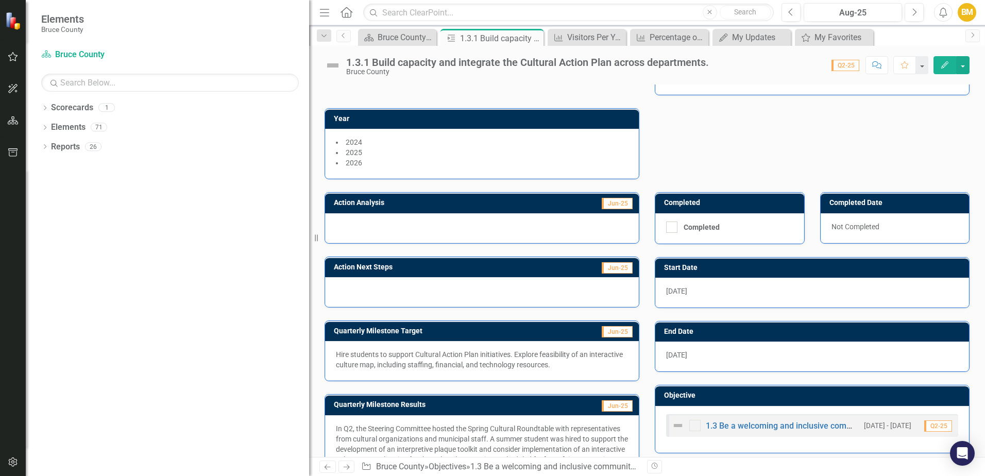
scroll to position [155, 0]
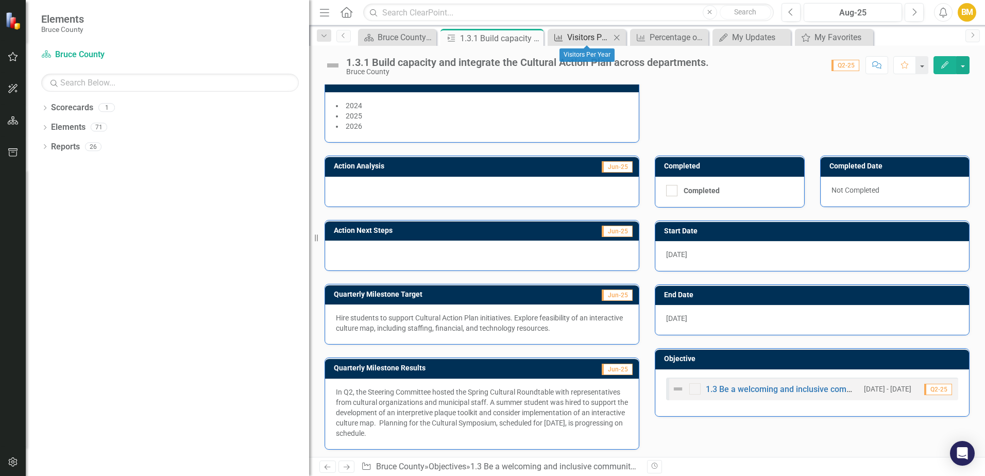
click at [578, 37] on div "Visitors Per Year" at bounding box center [588, 37] width 43 height 13
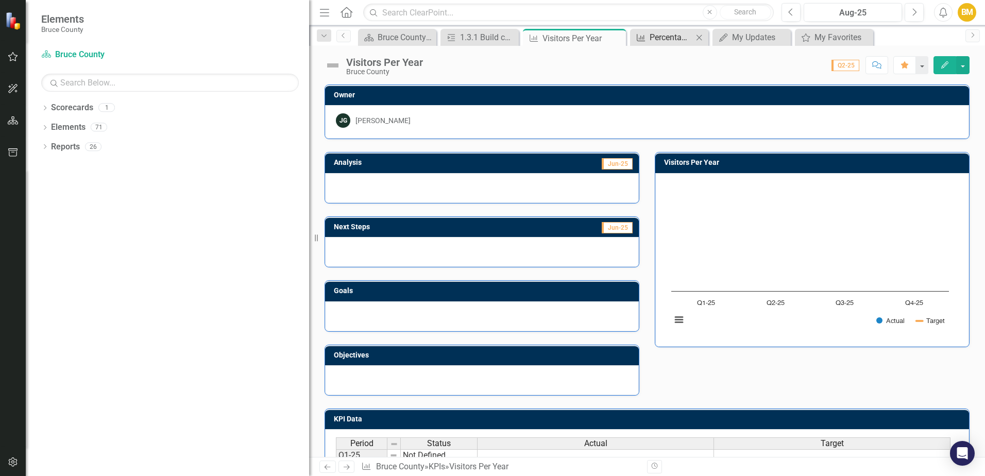
click at [676, 42] on div "Percentage of visitors satisfied with services." at bounding box center [671, 37] width 43 height 13
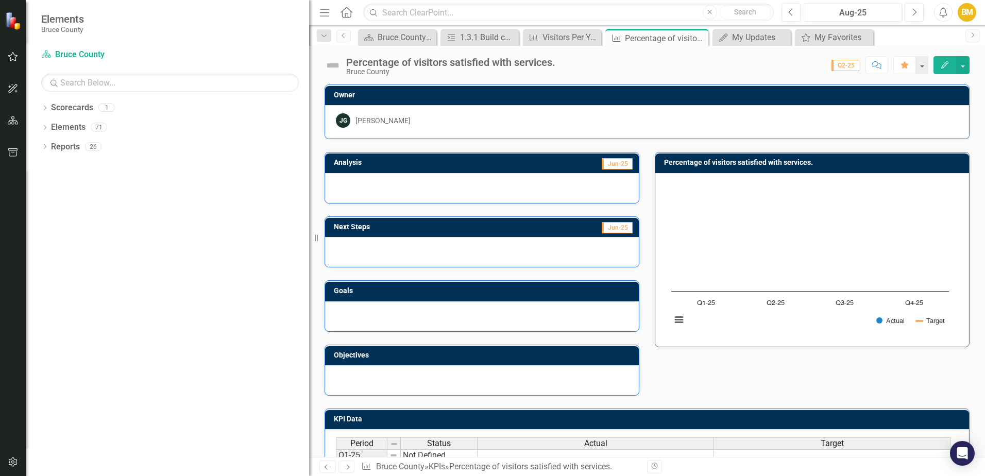
click at [940, 64] on button "Edit" at bounding box center [945, 65] width 23 height 18
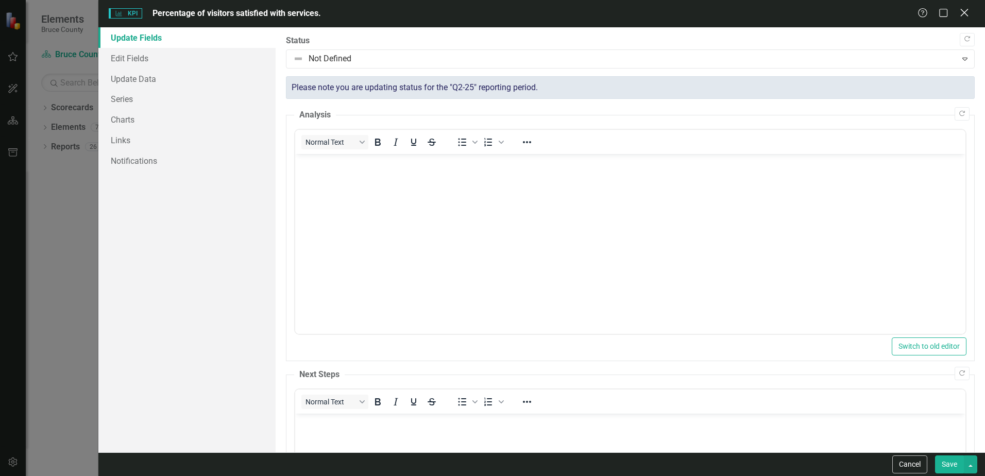
click at [962, 17] on icon "Close" at bounding box center [964, 13] width 13 height 10
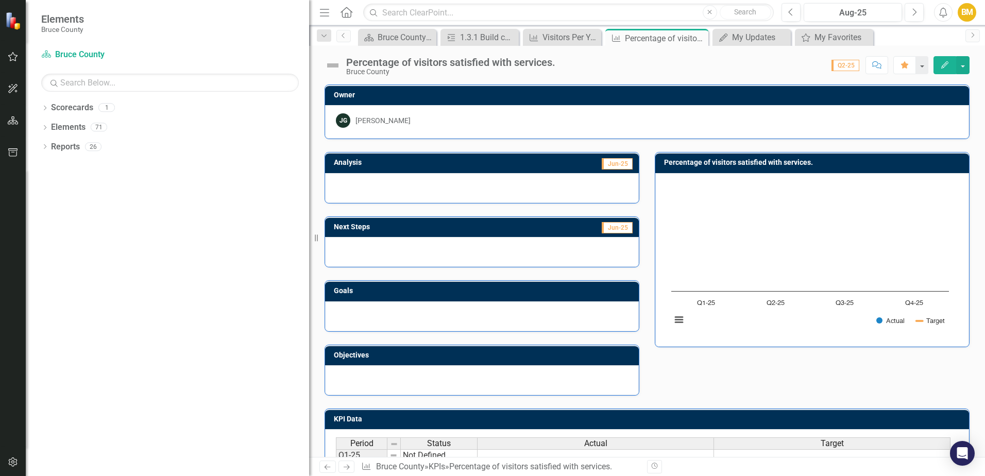
click at [480, 60] on div "Percentage of visitors satisfied with services." at bounding box center [450, 62] width 209 height 11
click at [532, 60] on div "Percentage of visitors satisfied with services." at bounding box center [450, 62] width 209 height 11
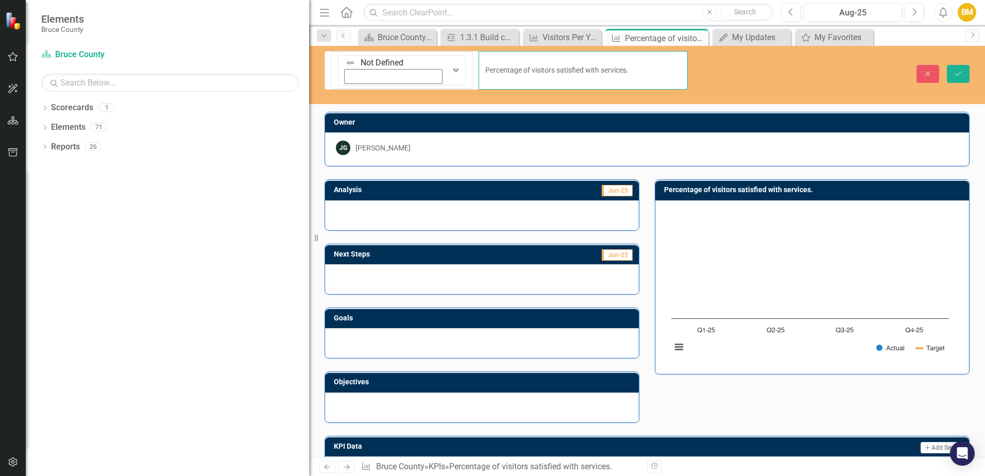
drag, startPoint x: 542, startPoint y: 60, endPoint x: 493, endPoint y: 62, distance: 49.0
click at [493, 62] on input "Percentage of visitors satisfied with services." at bounding box center [583, 70] width 209 height 39
type input "Percentage of visitors satisfied with programs"
click at [957, 65] on button "Save" at bounding box center [958, 74] width 23 height 18
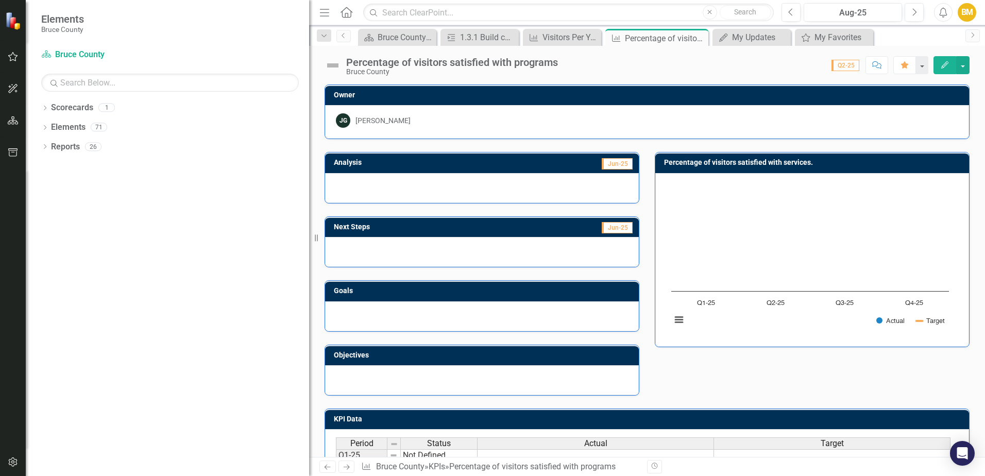
click at [447, 64] on div "Percentage of visitors satisfied with programs" at bounding box center [452, 62] width 212 height 11
click at [448, 64] on div "Percentage of visitors satisfied with programs" at bounding box center [452, 62] width 212 height 11
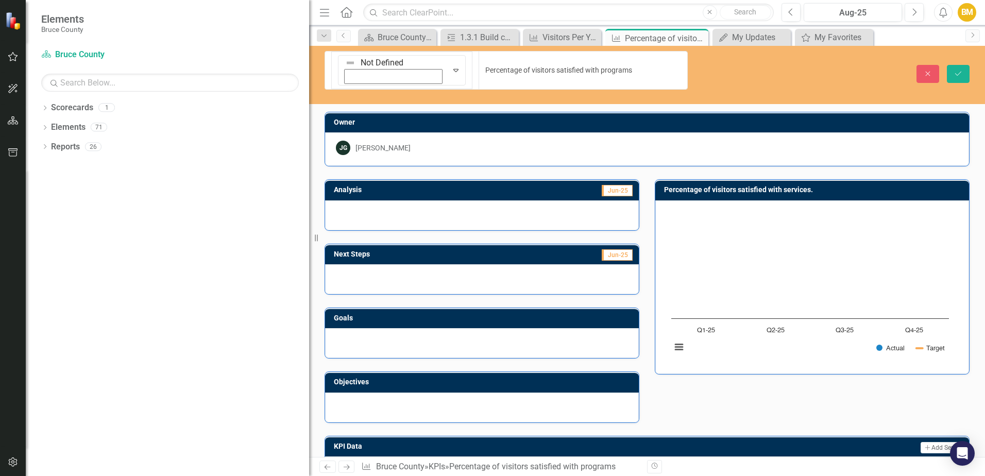
click at [479, 64] on input "Percentage of visitors satisfied with programs" at bounding box center [583, 70] width 209 height 39
click at [479, 61] on input "Percentage of visitors satisfied with programs" at bounding box center [583, 70] width 209 height 39
drag, startPoint x: 441, startPoint y: 61, endPoint x: 406, endPoint y: 61, distance: 35.0
click at [479, 62] on input "Percentage of visitors satisfied with programs" at bounding box center [583, 70] width 209 height 39
click at [509, 60] on input "Percentage of participants satisfied with programs" at bounding box center [583, 70] width 209 height 39
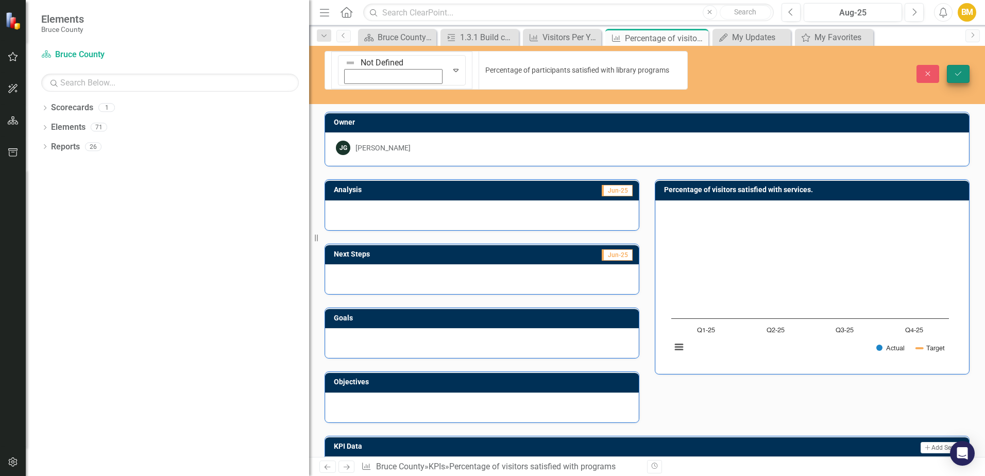
type input "Percentage of participants satisfied with library programs"
click at [957, 70] on icon "Save" at bounding box center [958, 73] width 9 height 7
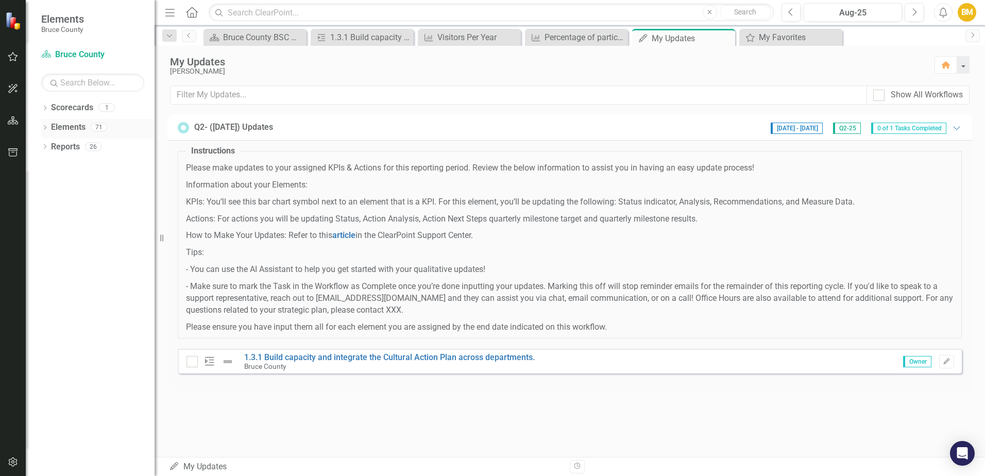
click at [44, 126] on icon "Dropdown" at bounding box center [44, 129] width 7 height 6
click at [61, 183] on icon "KPI" at bounding box center [61, 185] width 10 height 8
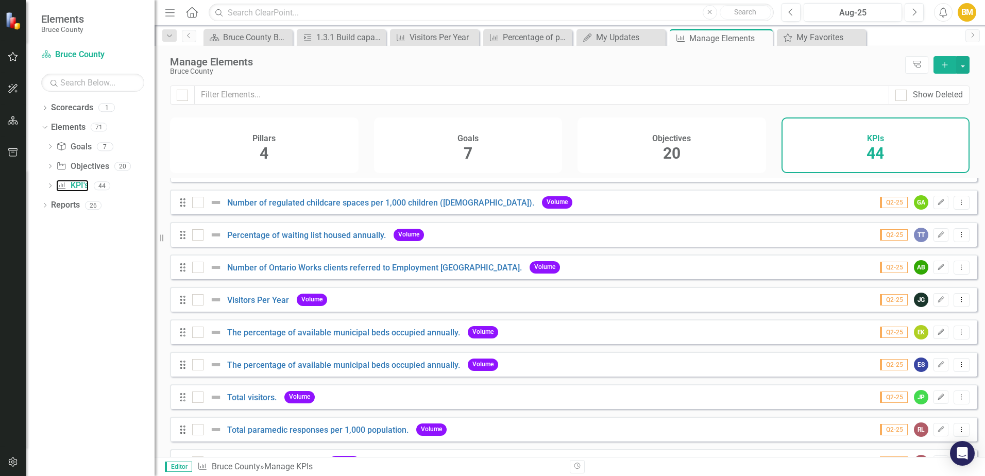
scroll to position [155, 0]
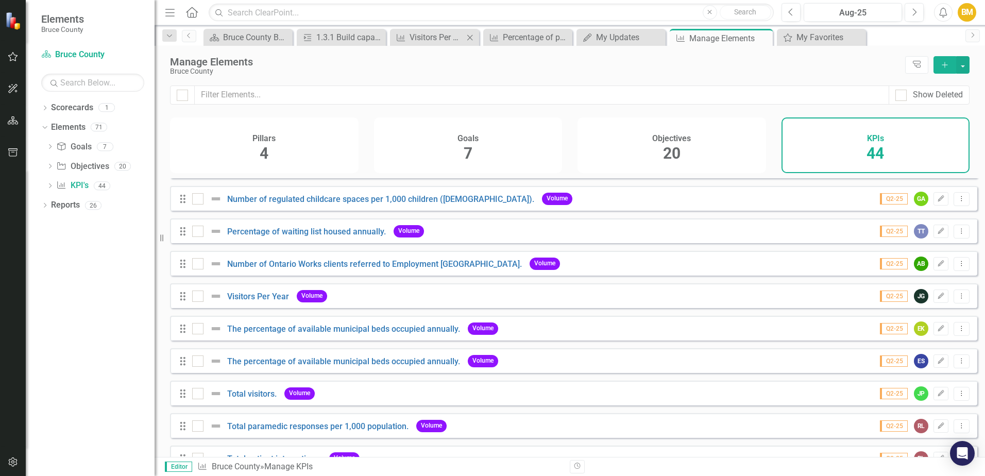
click at [426, 45] on div "KPI Visitors Per Year Close" at bounding box center [434, 37] width 89 height 17
click at [425, 39] on div "Visitors Per Year" at bounding box center [437, 37] width 54 height 13
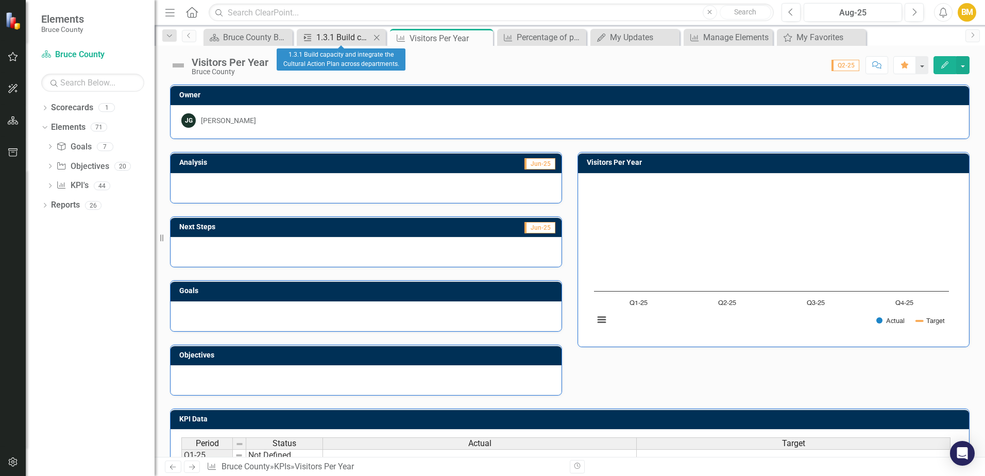
click at [316, 37] on div "1.3.1 Build capacity and integrate the Cultural Action Plan across departments." at bounding box center [343, 37] width 54 height 13
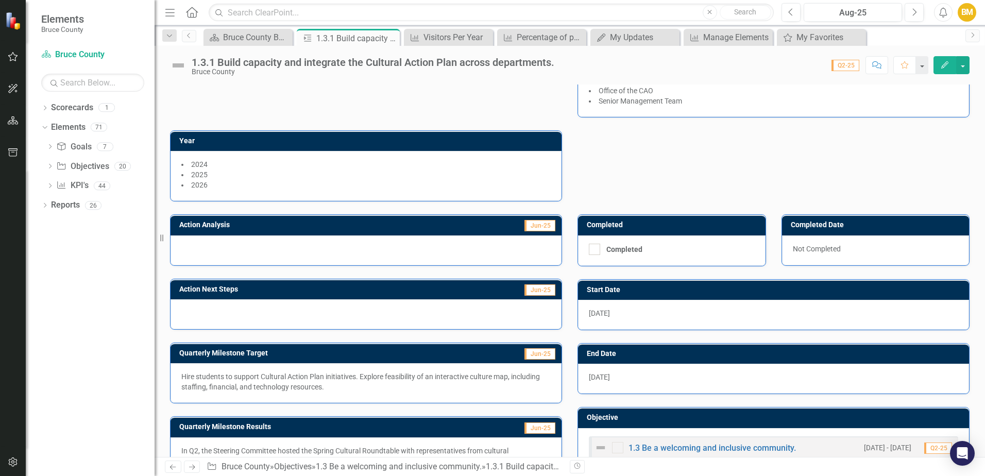
scroll to position [103, 0]
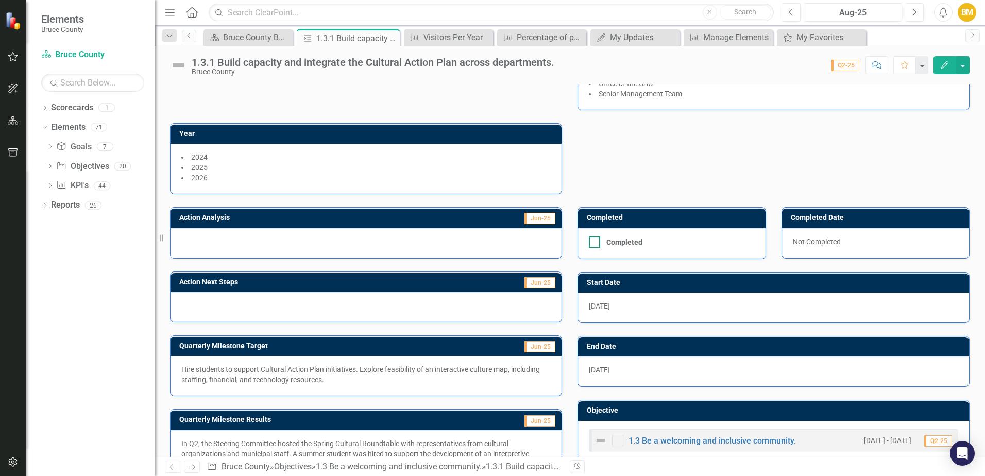
click at [589, 242] on input "Completed" at bounding box center [592, 239] width 7 height 7
checkbox input "true"
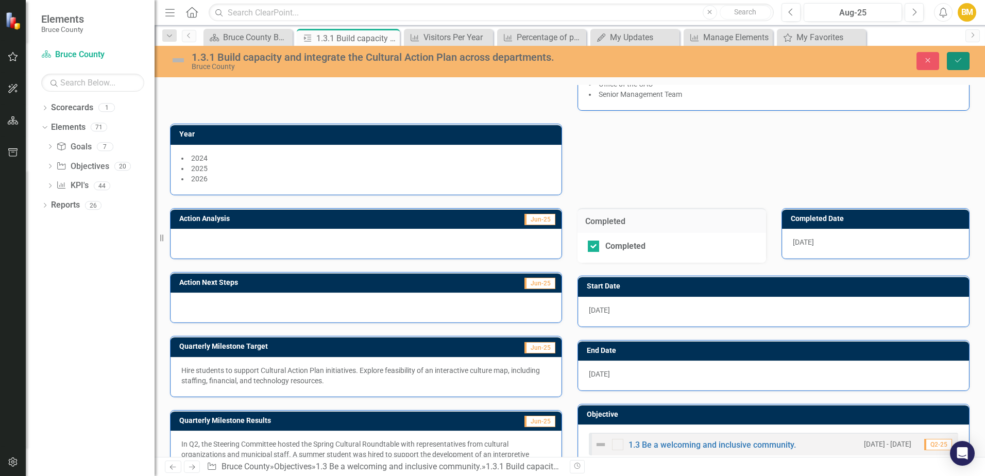
click at [960, 60] on icon "Save" at bounding box center [958, 60] width 9 height 7
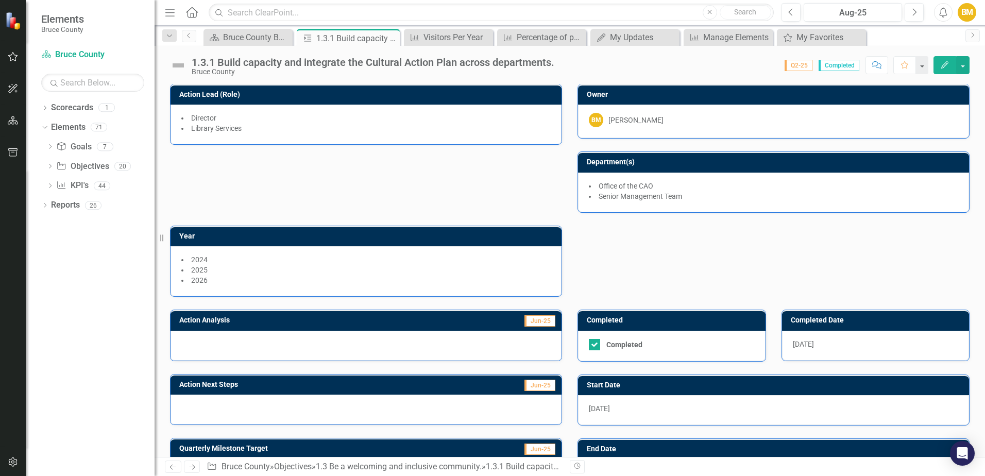
scroll to position [0, 0]
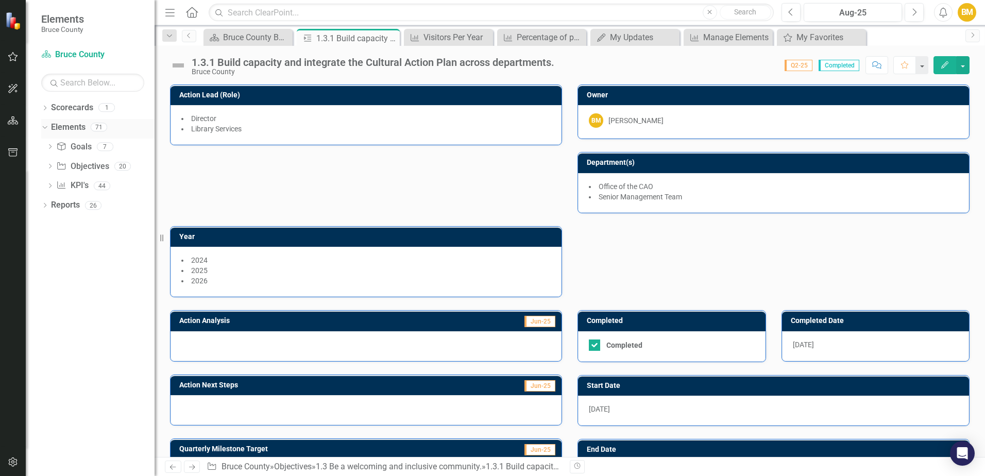
click at [45, 125] on icon "Dropdown" at bounding box center [44, 126] width 6 height 7
click at [45, 125] on div "Dropdown" at bounding box center [44, 128] width 7 height 9
click at [54, 145] on icon "Dropdown" at bounding box center [49, 148] width 7 height 6
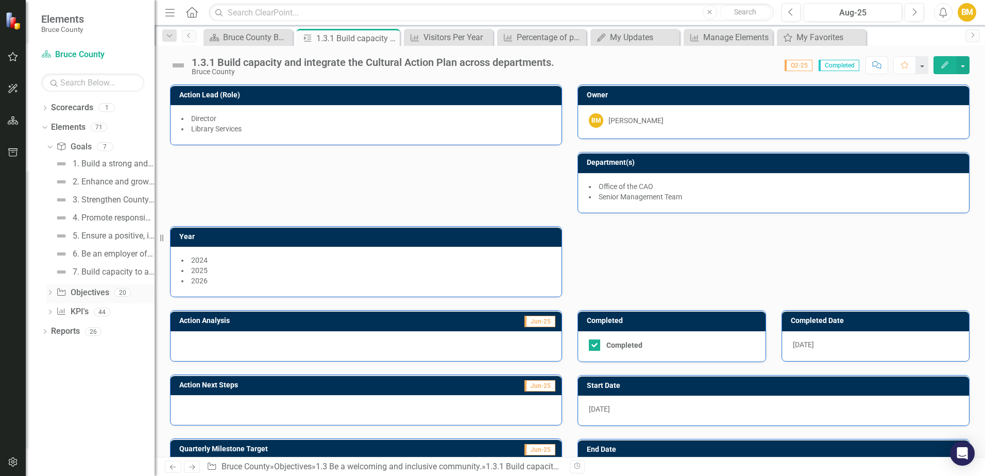
click at [71, 293] on link "Objective Objectives" at bounding box center [82, 293] width 53 height 12
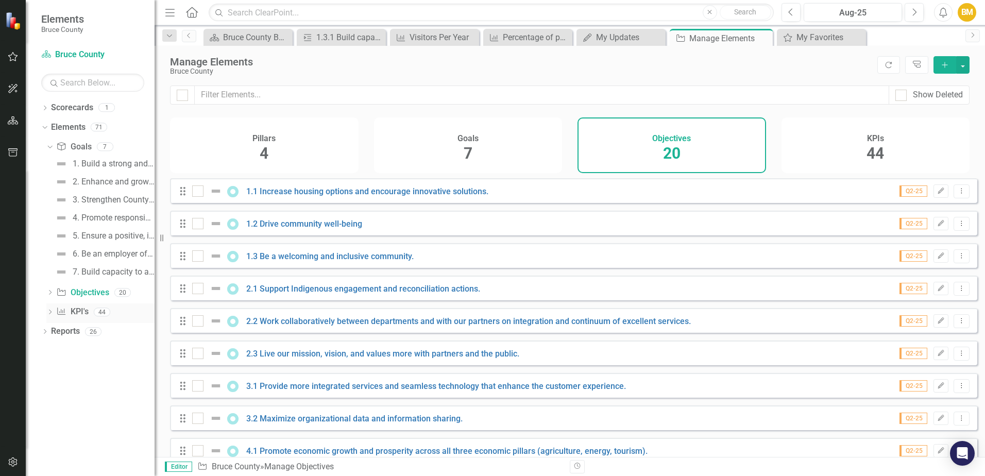
click at [86, 311] on link "KPI KPI's" at bounding box center [72, 312] width 32 height 12
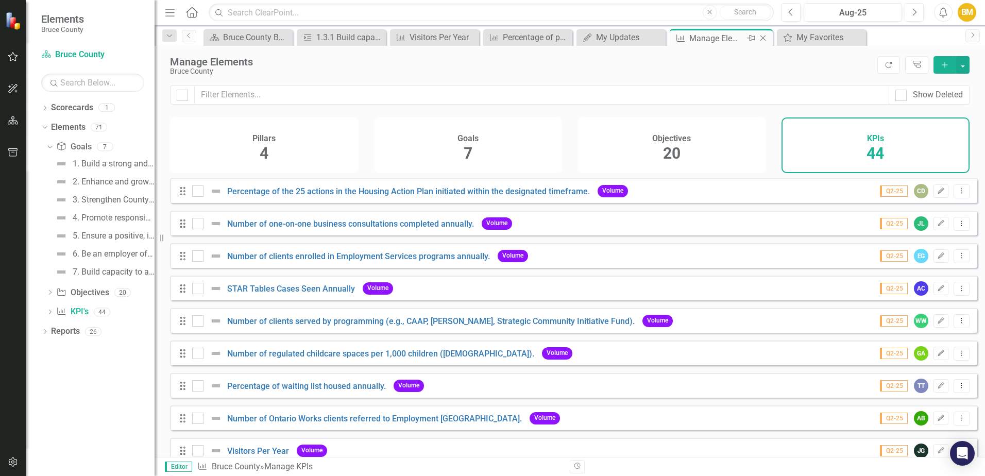
click at [764, 41] on icon "Close" at bounding box center [763, 38] width 10 height 8
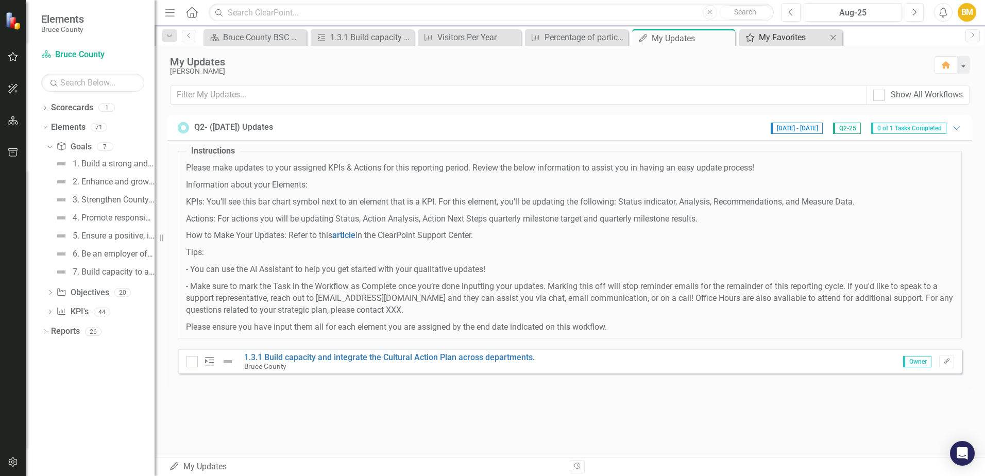
click at [760, 42] on div "My Favorites" at bounding box center [793, 37] width 68 height 13
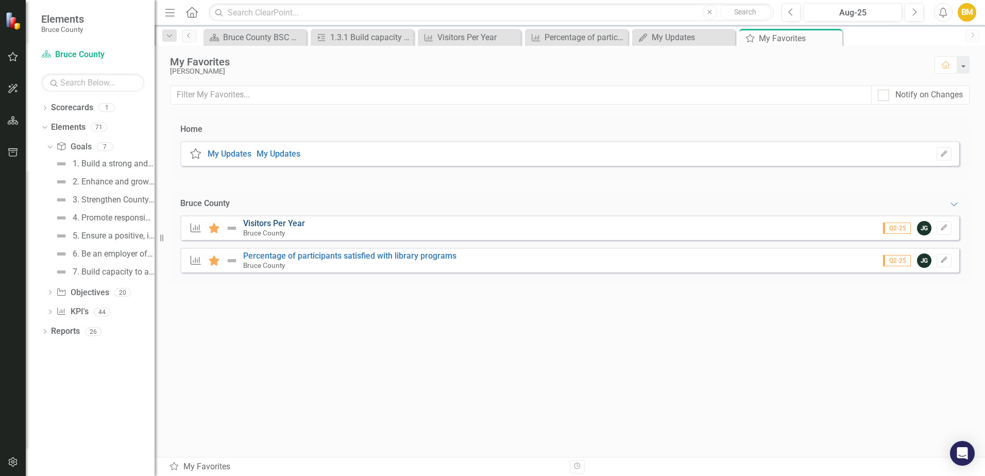
click at [268, 224] on link "Visitors Per Year" at bounding box center [274, 223] width 62 height 10
click at [77, 291] on link "Objective Objectives" at bounding box center [82, 293] width 53 height 12
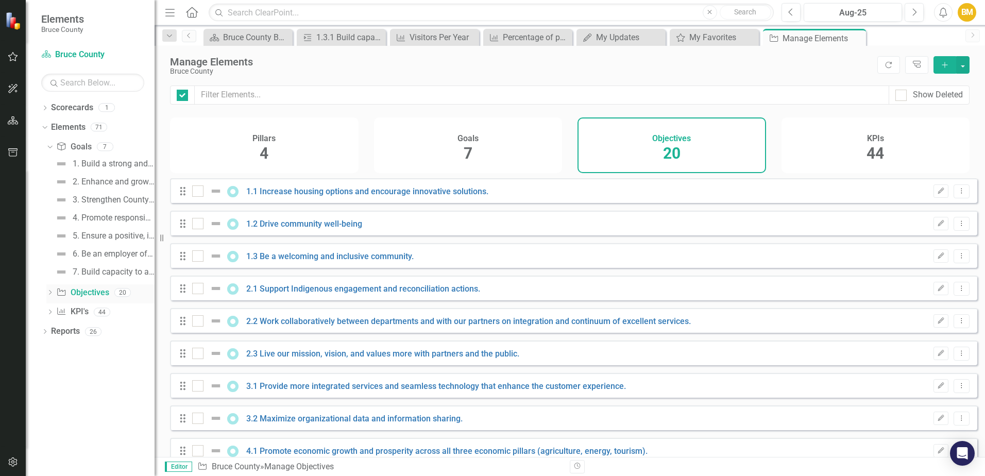
checkbox input "false"
click at [77, 291] on link "Objective Objectives" at bounding box center [82, 293] width 53 height 12
click at [48, 145] on icon "Dropdown" at bounding box center [49, 146] width 6 height 7
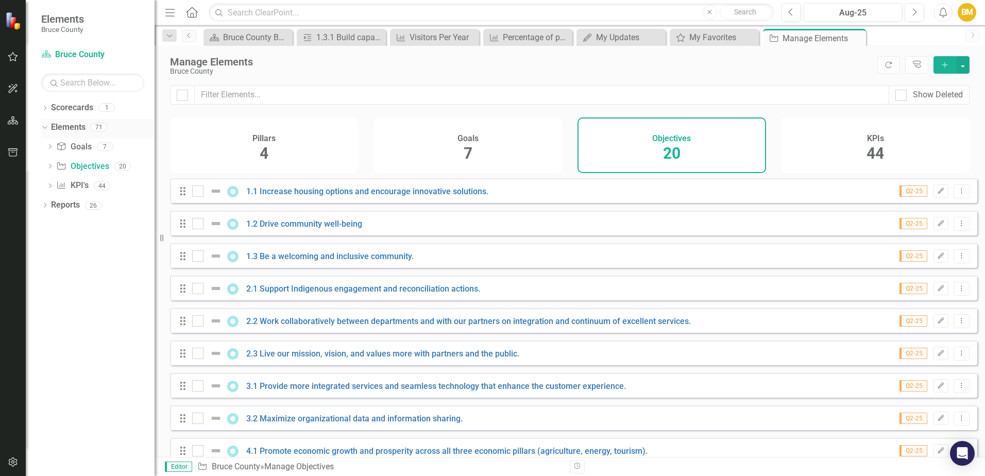
click at [49, 127] on div "Dropdown Elements 71" at bounding box center [97, 129] width 113 height 20
click at [45, 126] on icon "Dropdown" at bounding box center [44, 126] width 6 height 7
click at [18, 119] on icon "button" at bounding box center [13, 120] width 11 height 8
click at [15, 124] on icon "button" at bounding box center [13, 121] width 10 height 8
click at [46, 148] on icon "Dropdown" at bounding box center [44, 148] width 7 height 6
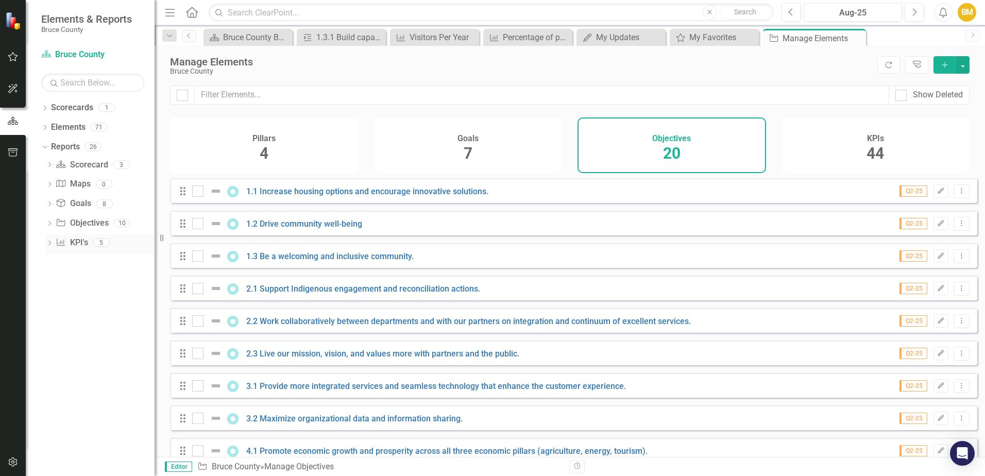
click at [66, 243] on icon "KPI" at bounding box center [61, 242] width 10 height 8
click at [49, 242] on icon "Dropdown" at bounding box center [49, 244] width 7 height 6
click at [57, 258] on div "KPIs" at bounding box center [105, 260] width 100 height 9
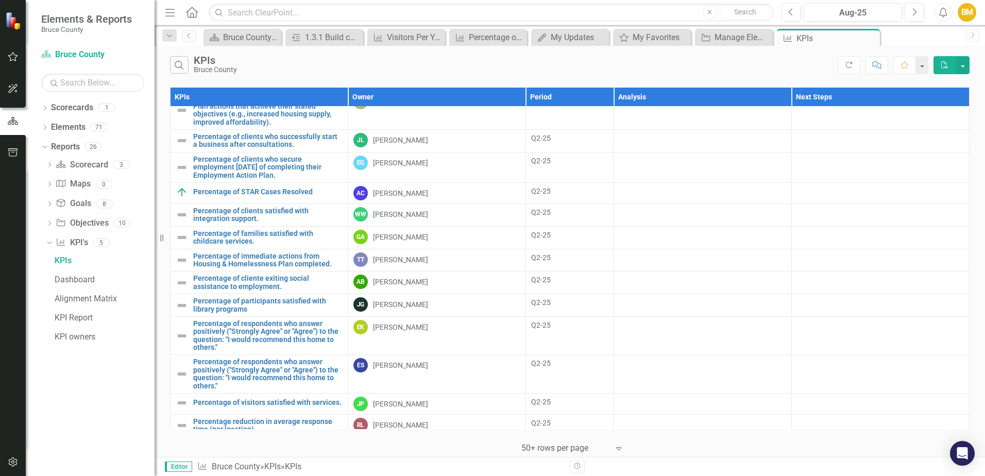
scroll to position [515, 0]
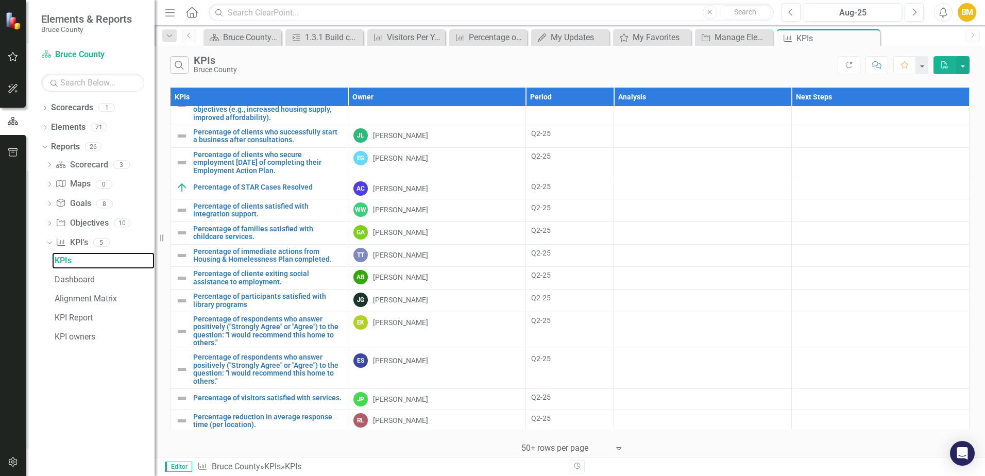
click at [161, 239] on div "Resize" at bounding box center [159, 238] width 8 height 476
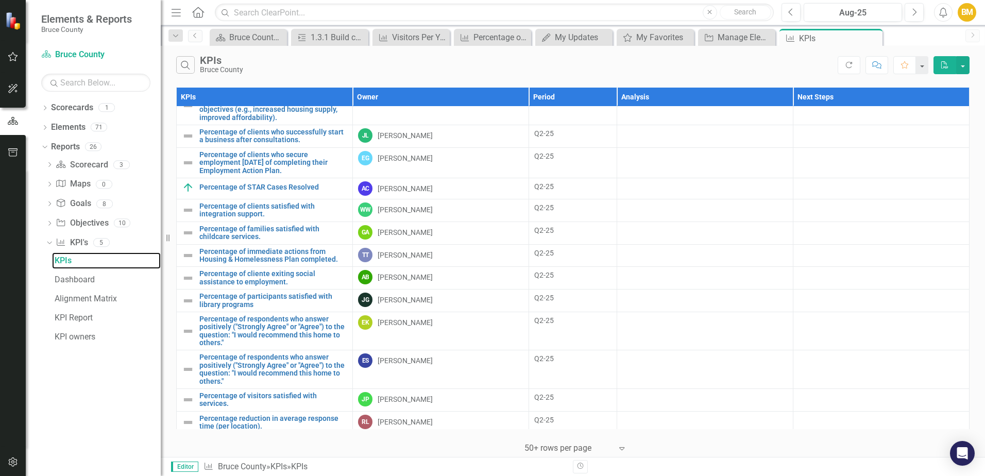
click at [161, 239] on div "Resize" at bounding box center [165, 238] width 8 height 476
